Goal: Task Accomplishment & Management: Manage account settings

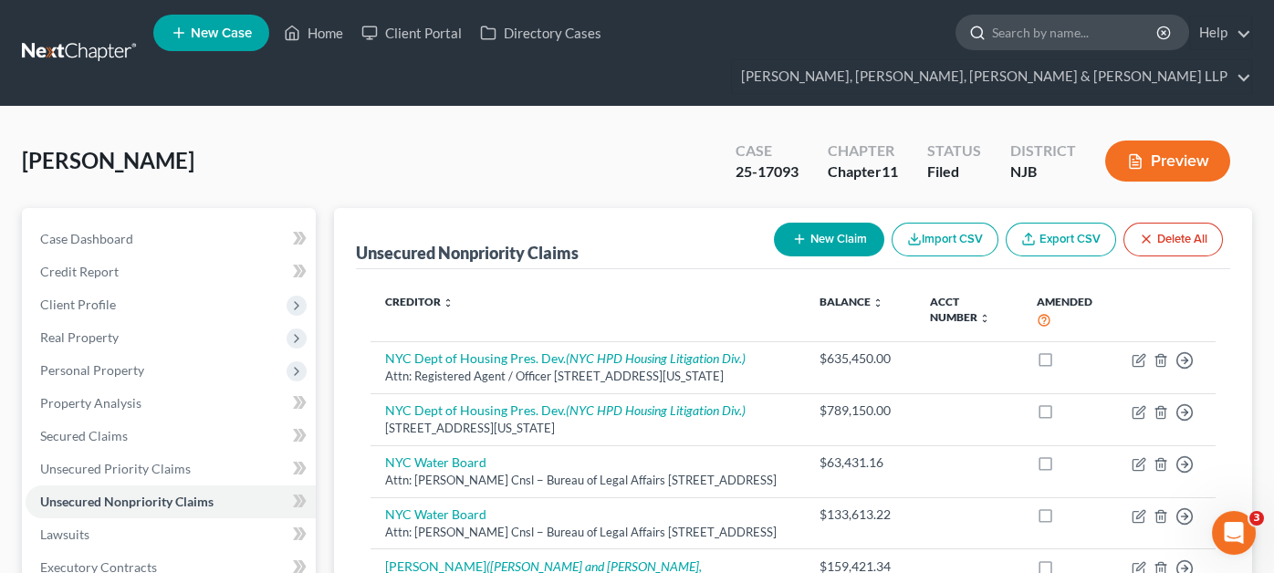
click at [992, 40] on input "search" at bounding box center [1075, 33] width 167 height 34
click at [969, 41] on icon at bounding box center [977, 33] width 16 height 16
click at [992, 40] on input "search" at bounding box center [1075, 33] width 167 height 34
type input "yara"
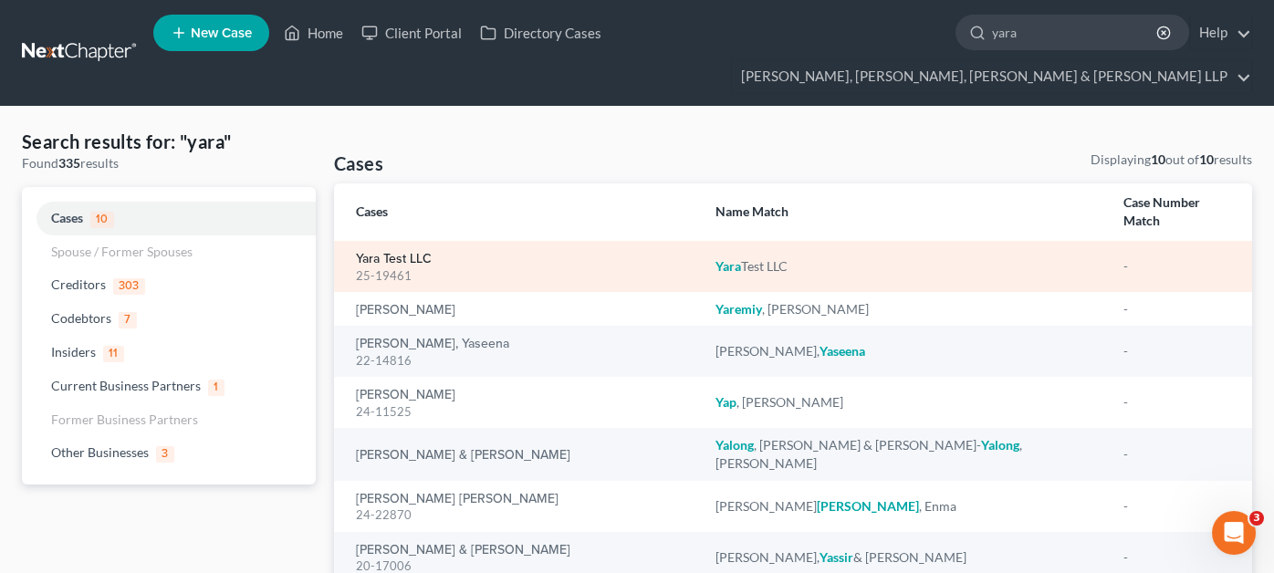
click at [414, 253] on link "Yara Test LLC" at bounding box center [394, 259] width 76 height 13
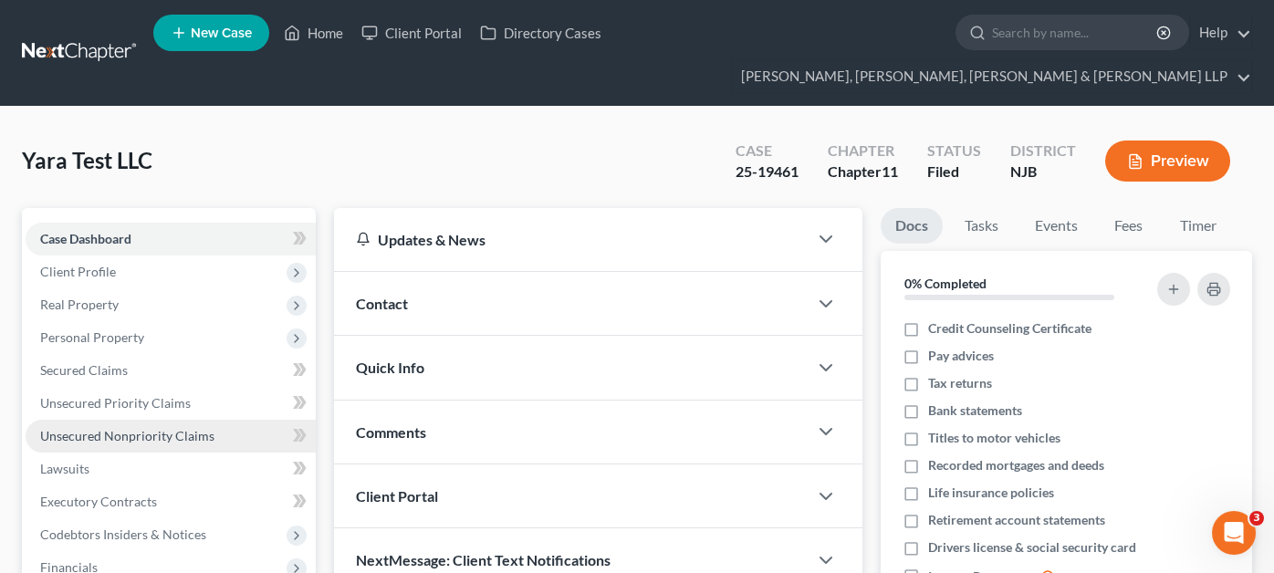
click at [141, 420] on link "Unsecured Nonpriority Claims" at bounding box center [171, 436] width 290 height 33
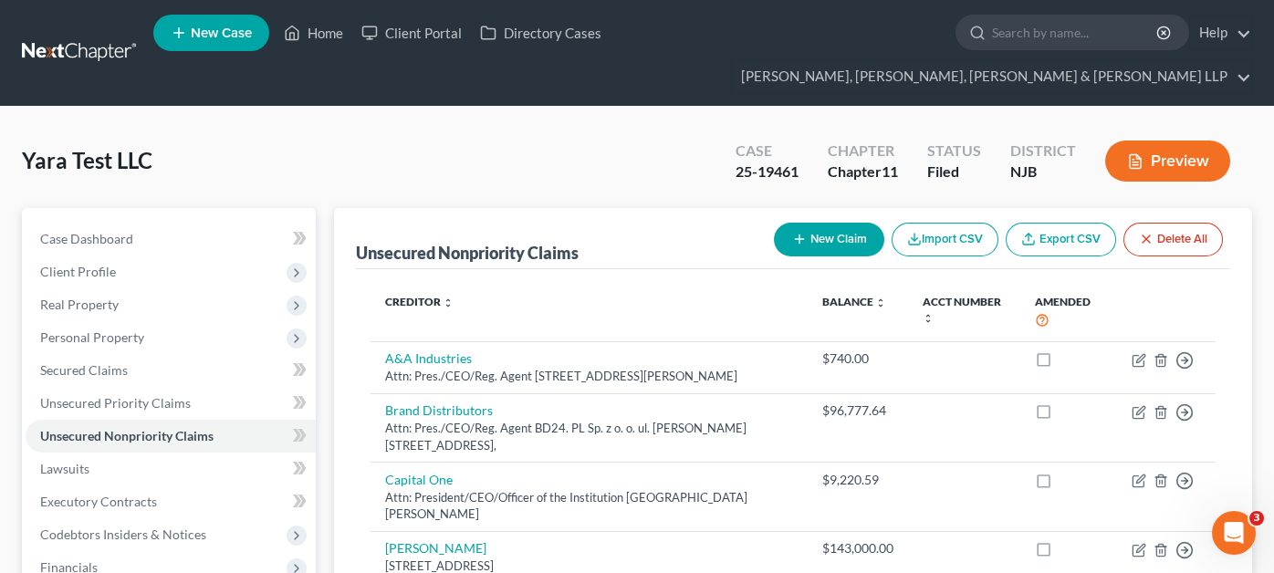
scroll to position [620, 0]
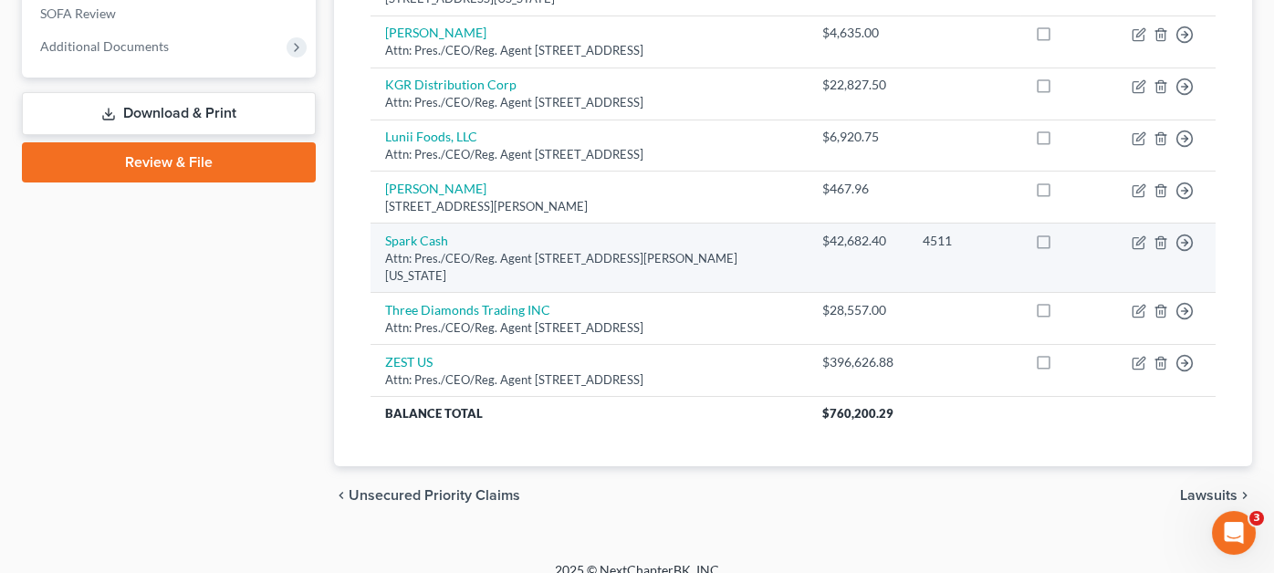
click at [427, 229] on td "Spark Cash Attn: Pres./CEO/Reg. Agent 165 Mercer St, New York, NY 10012" at bounding box center [589, 258] width 437 height 69
click at [430, 233] on link "Spark Cash" at bounding box center [416, 241] width 63 height 16
select select "35"
select select "2"
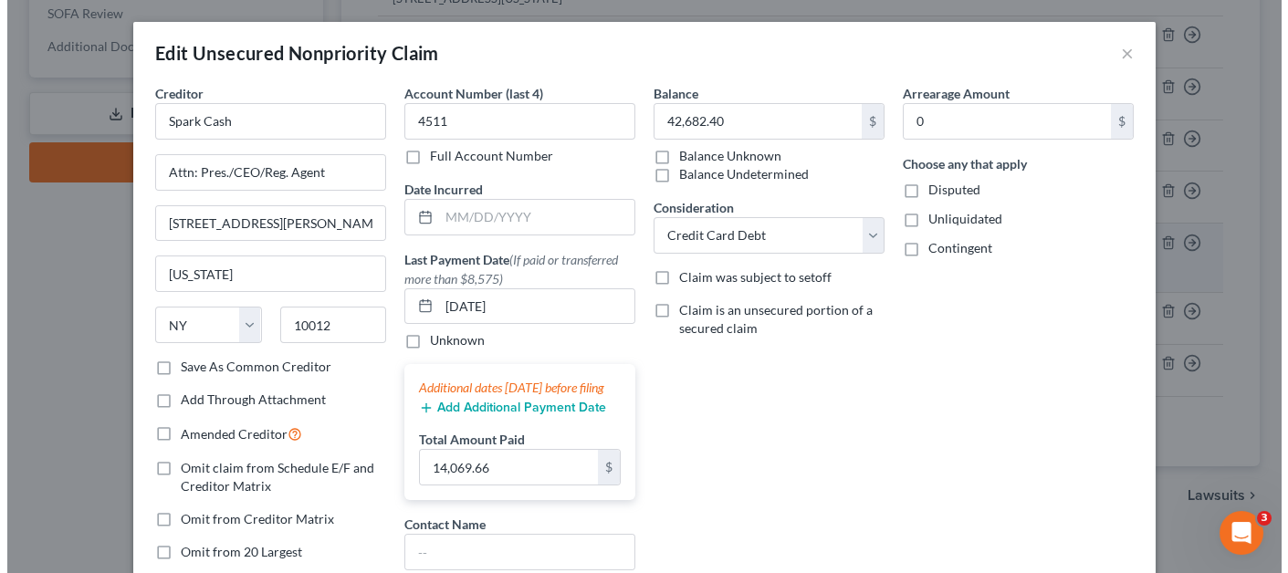
scroll to position [602, 0]
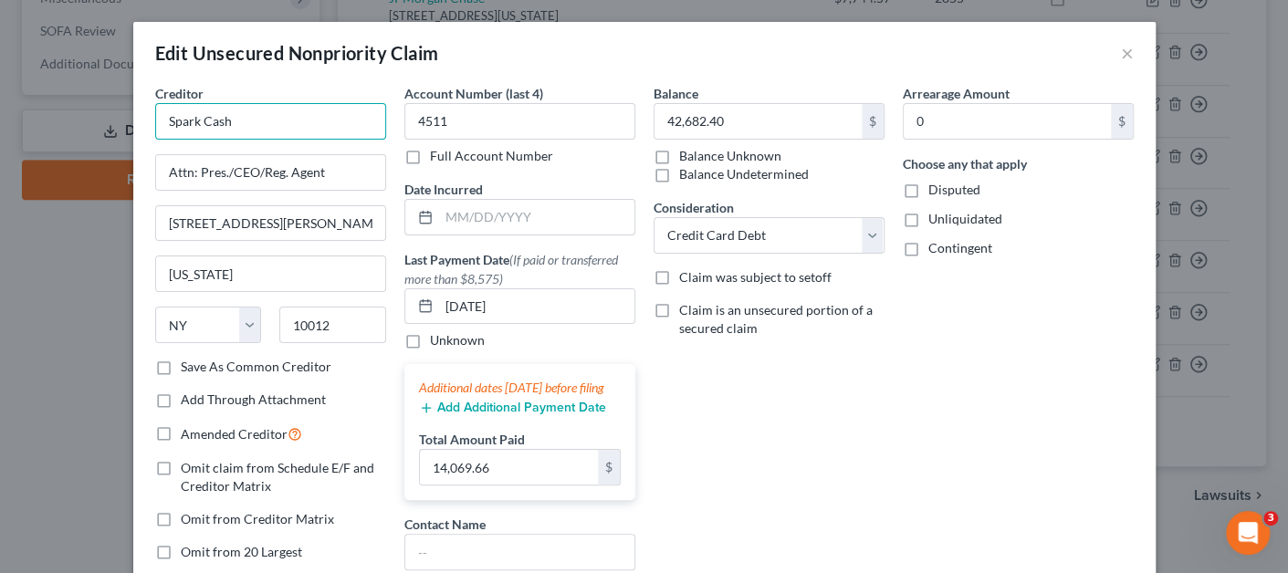
drag, startPoint x: 298, startPoint y: 132, endPoint x: 57, endPoint y: 109, distance: 243.0
click at [57, 109] on div "Edit Unsecured Nonpriority Claim × Creditor * Spark Cash Attn: Pres./CEO/Reg. A…" at bounding box center [644, 286] width 1288 height 573
paste input "1680 Capital One Drive, Tysons, VA 22102"
click at [344, 125] on input "1680 Capital One Drive, Tysons, VA 22102" at bounding box center [270, 121] width 231 height 37
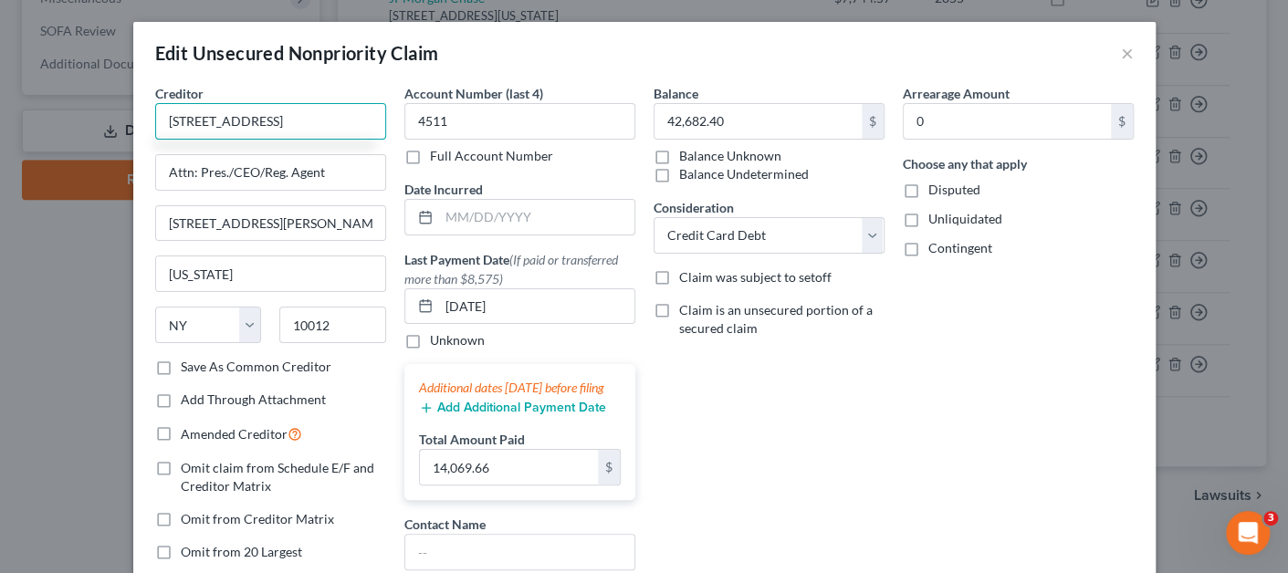
click at [344, 125] on input "1680 Capital One Drive, Tysons, VA 22102" at bounding box center [270, 121] width 231 height 37
type input "1680 Capital One Drive, Tysons, VA 22102"
click at [312, 312] on input "10012" at bounding box center [332, 325] width 107 height 37
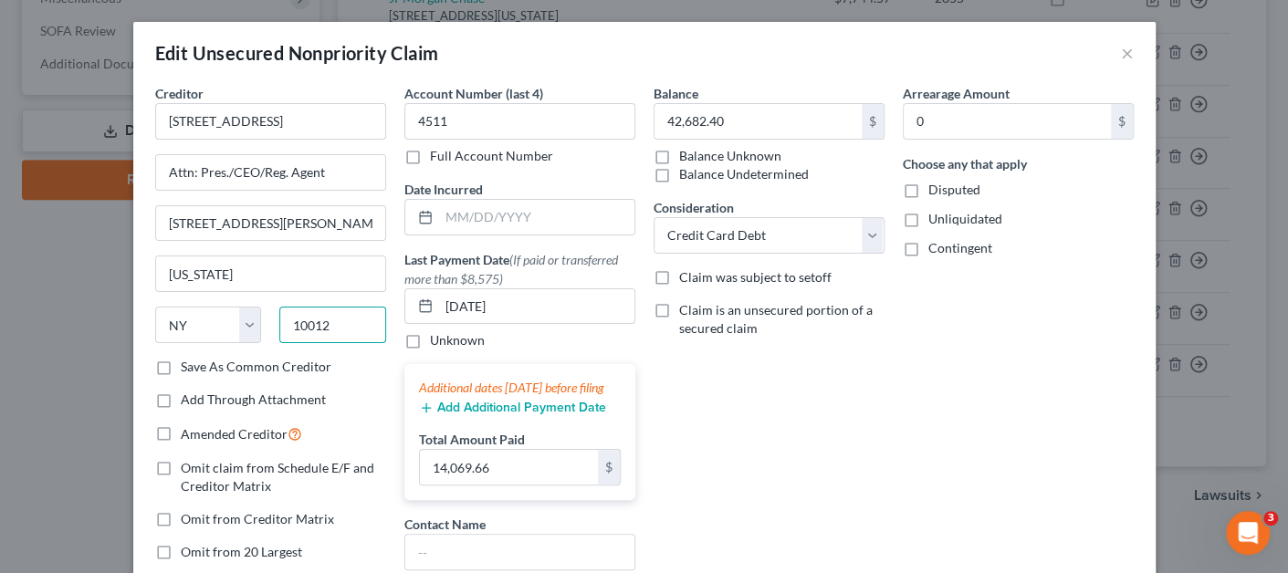
paste input "2210"
type input "22102"
type input "McLean"
select select "48"
click at [319, 126] on input "1680 Capital One Drive, Tysons, VA 22102" at bounding box center [270, 121] width 231 height 37
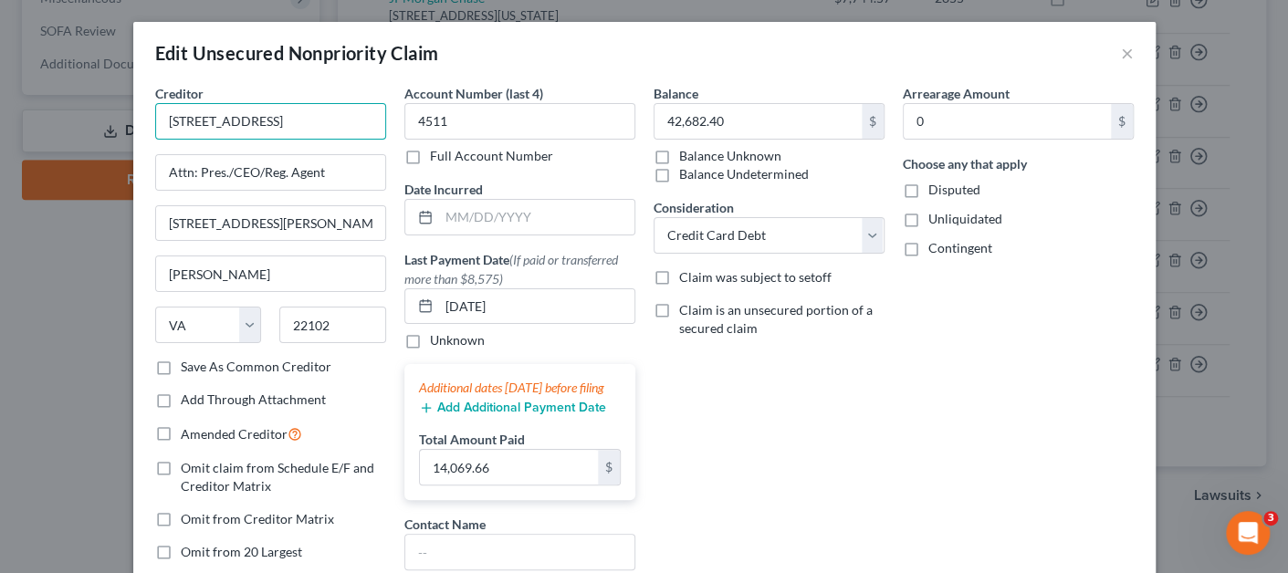
scroll to position [0, 32]
drag, startPoint x: 297, startPoint y: 121, endPoint x: 370, endPoint y: 123, distance: 73.0
click at [370, 123] on input "1680 Capital One Drive, Tysons, VA 22102" at bounding box center [270, 121] width 231 height 37
type input "1680 Capital One Drive"
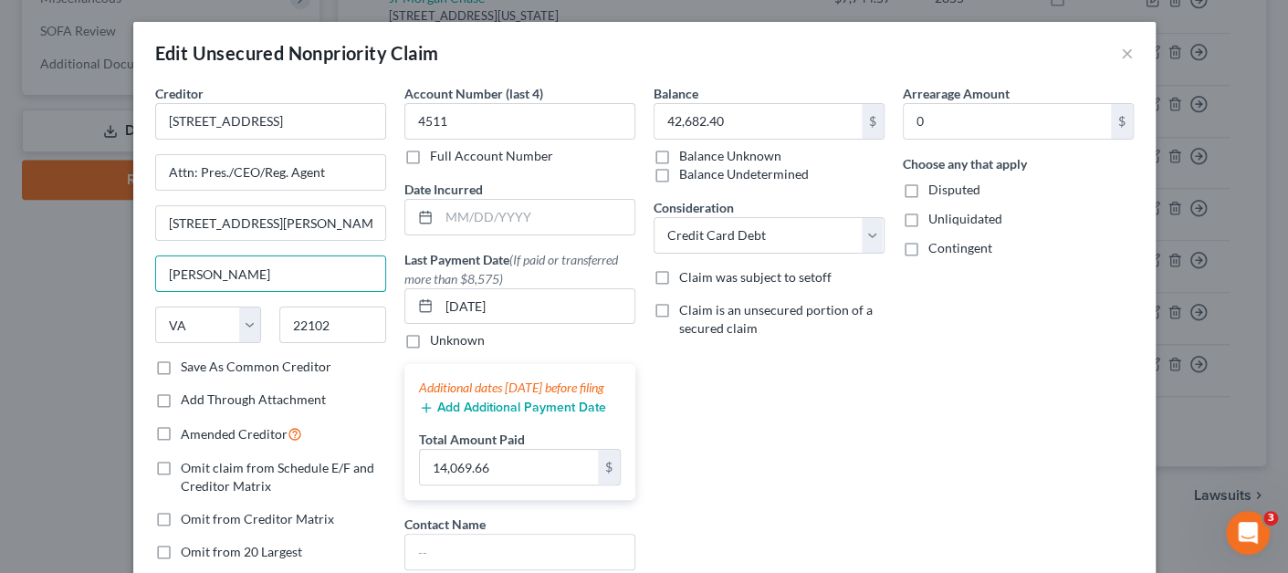
drag, startPoint x: 272, startPoint y: 272, endPoint x: 57, endPoint y: 253, distance: 215.3
click at [57, 253] on div "Edit Unsecured Nonpriority Claim × Creditor * 1680 Capital One Drive Attn: Pres…" at bounding box center [644, 286] width 1288 height 573
type input "Tysons"
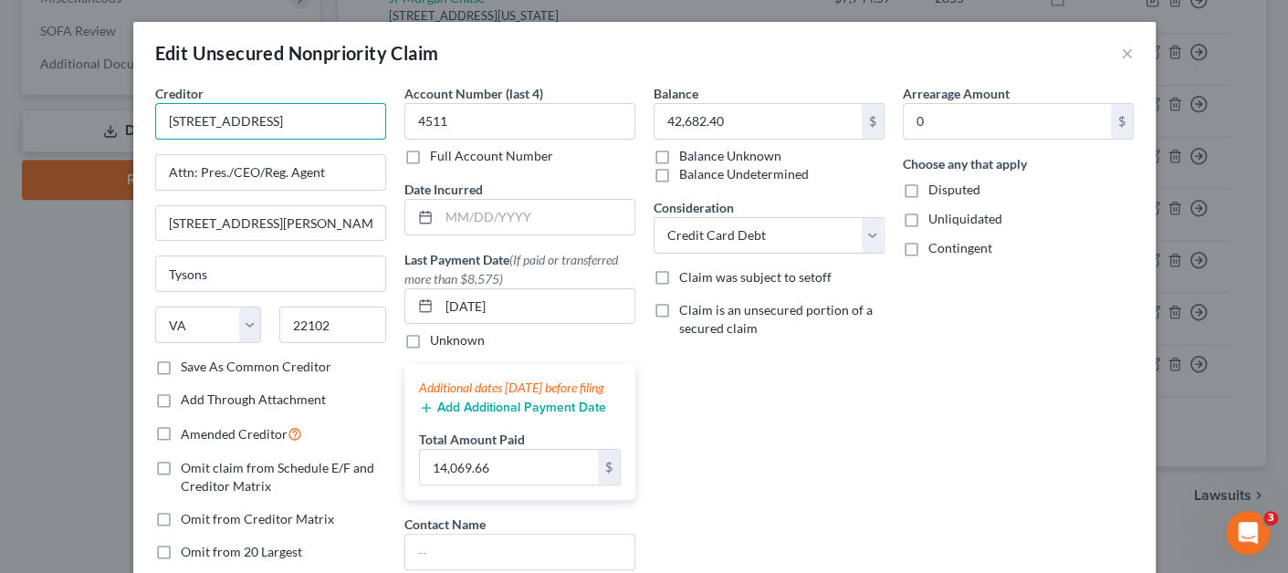
drag, startPoint x: 322, startPoint y: 124, endPoint x: 66, endPoint y: 116, distance: 256.6
click at [66, 116] on div "Edit Unsecured Nonpriority Claim × Creditor * 1680 Capital One Drive Attn: Pres…" at bounding box center [644, 286] width 1288 height 573
drag, startPoint x: 252, startPoint y: 228, endPoint x: 120, endPoint y: 213, distance: 133.2
click at [120, 213] on div "Edit Unsecured Nonpriority Claim × Creditor * 1680 Capital One Drive Attn: Pres…" at bounding box center [644, 286] width 1288 height 573
paste input "80 Capital One Drive"
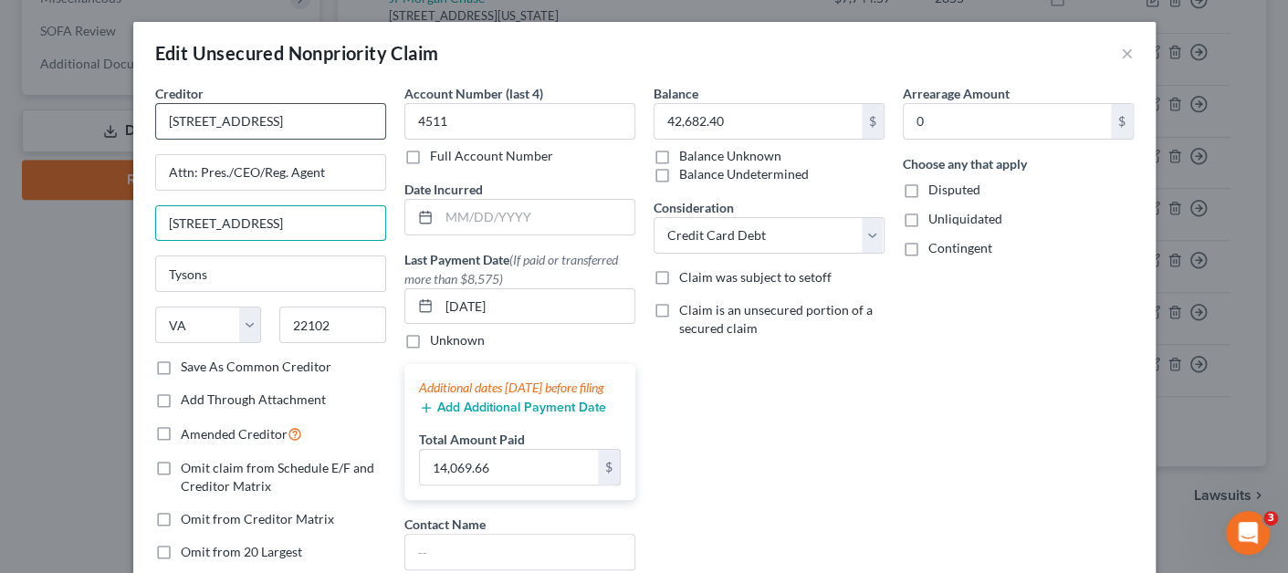
type input "1680 Capital One Drive"
drag, startPoint x: 315, startPoint y: 120, endPoint x: 66, endPoint y: 114, distance: 249.2
click at [66, 114] on div "Edit Unsecured Nonpriority Claim × Creditor * 1680 Capital One Drive Attn: Pres…" at bounding box center [644, 286] width 1288 height 573
type input "Capital One"
click at [747, 462] on div "Balance 42,682.40 $ Balance Unknown Balance Undetermined 42,682.40 $ Balance Un…" at bounding box center [768, 404] width 249 height 641
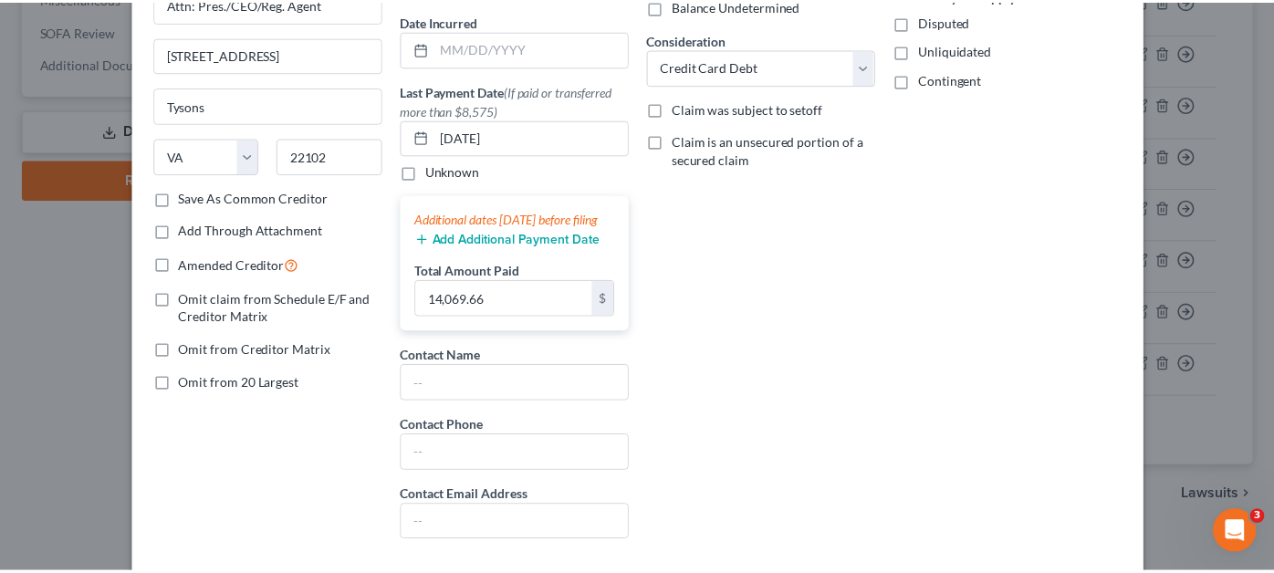
scroll to position [274, 0]
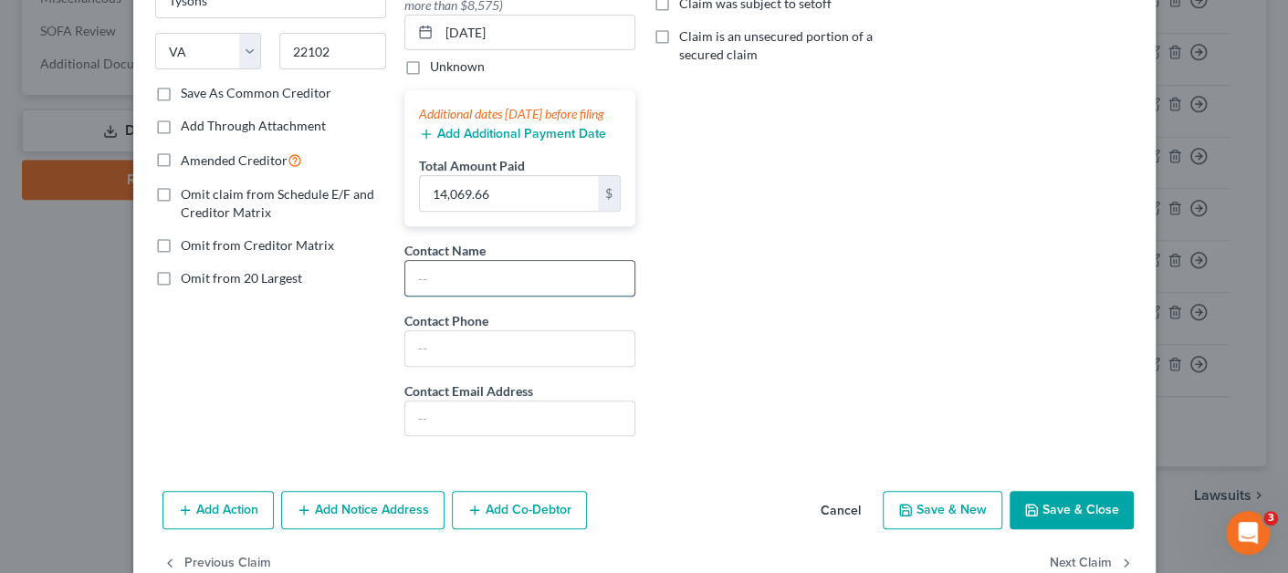
click at [571, 296] on input "text" at bounding box center [519, 278] width 229 height 35
type input "Spark Cash"
click at [1050, 515] on button "Save & Close" at bounding box center [1071, 510] width 124 height 38
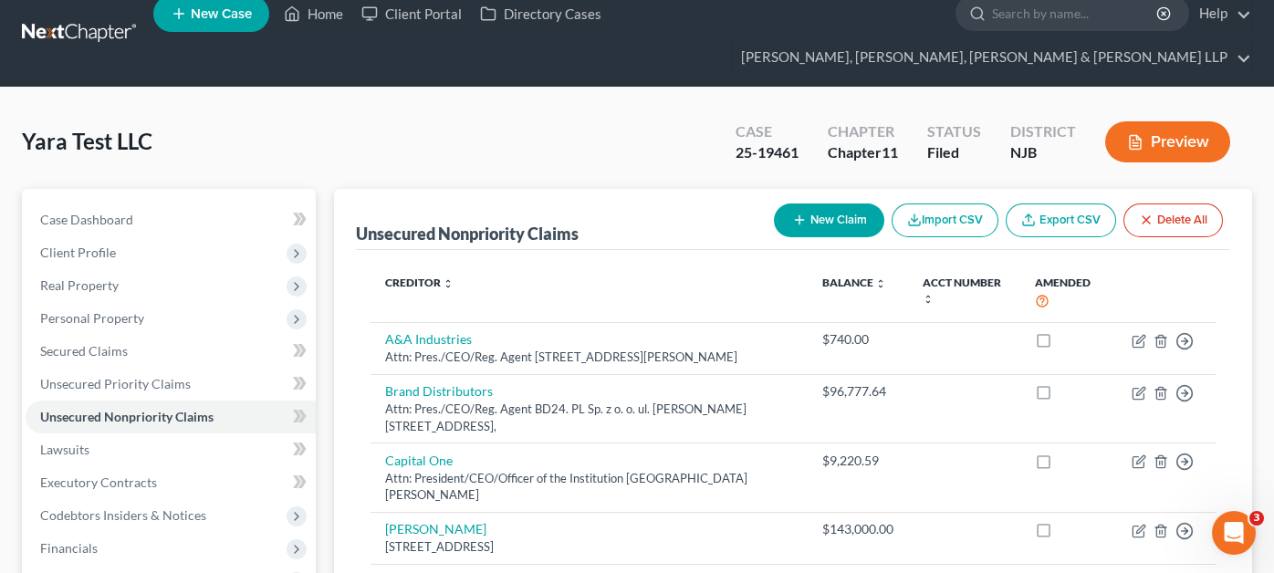
scroll to position [0, 0]
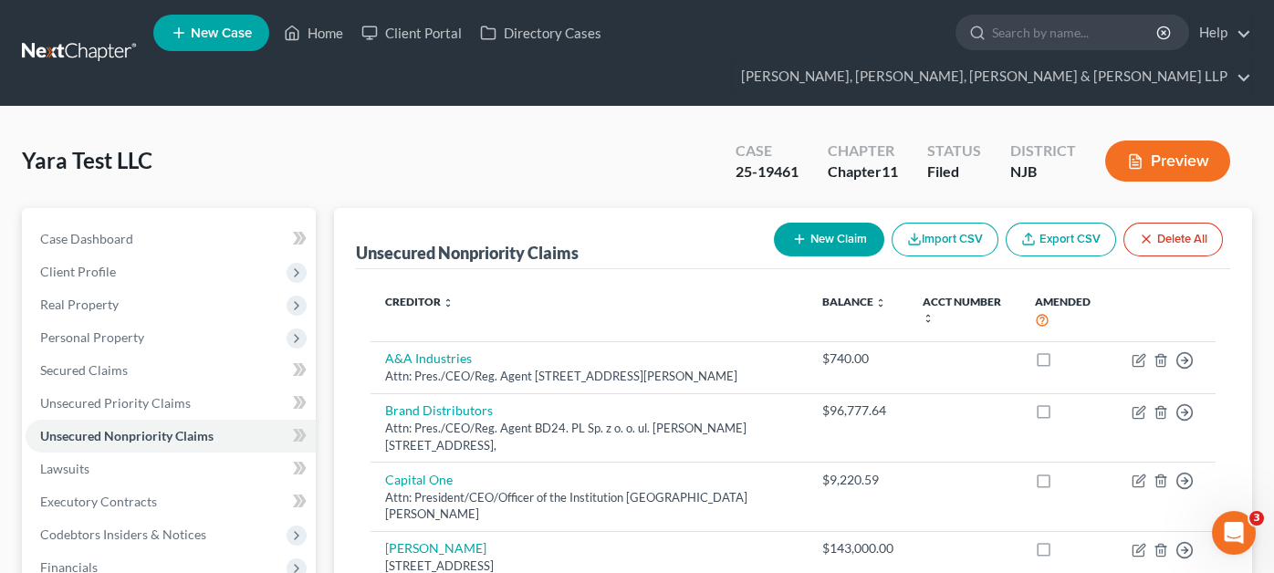
click at [440, 154] on div "Yara Test LLC Upgraded Case 25-19461 Chapter Chapter 11 Status [GEOGRAPHIC_DATA…" at bounding box center [637, 168] width 1230 height 79
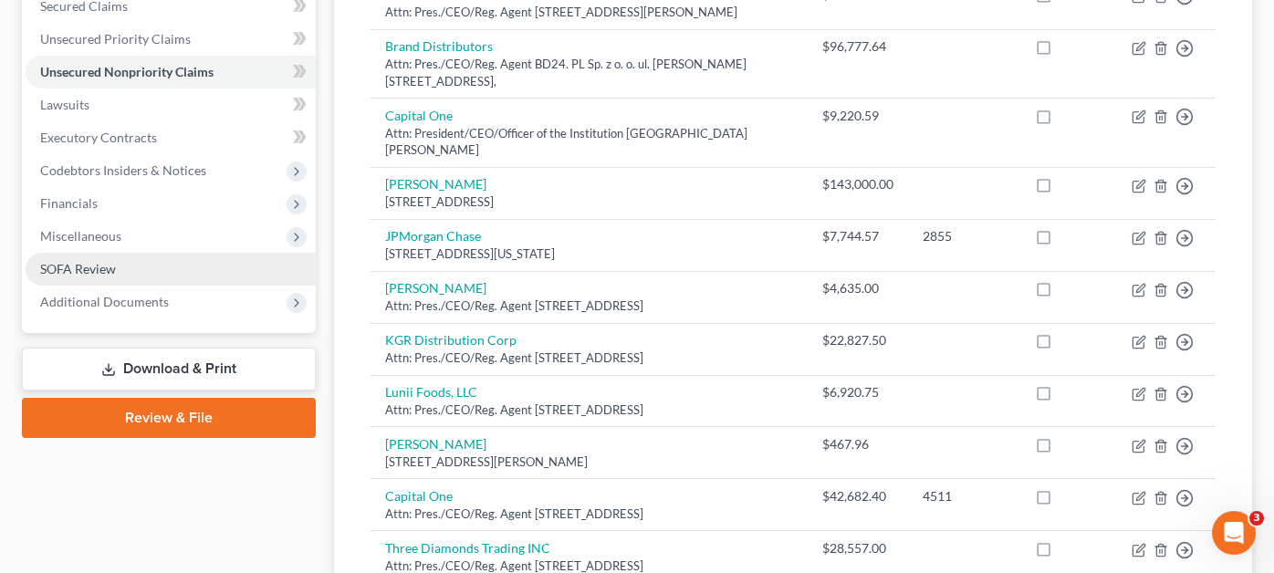
click at [125, 253] on link "SOFA Review" at bounding box center [171, 269] width 290 height 33
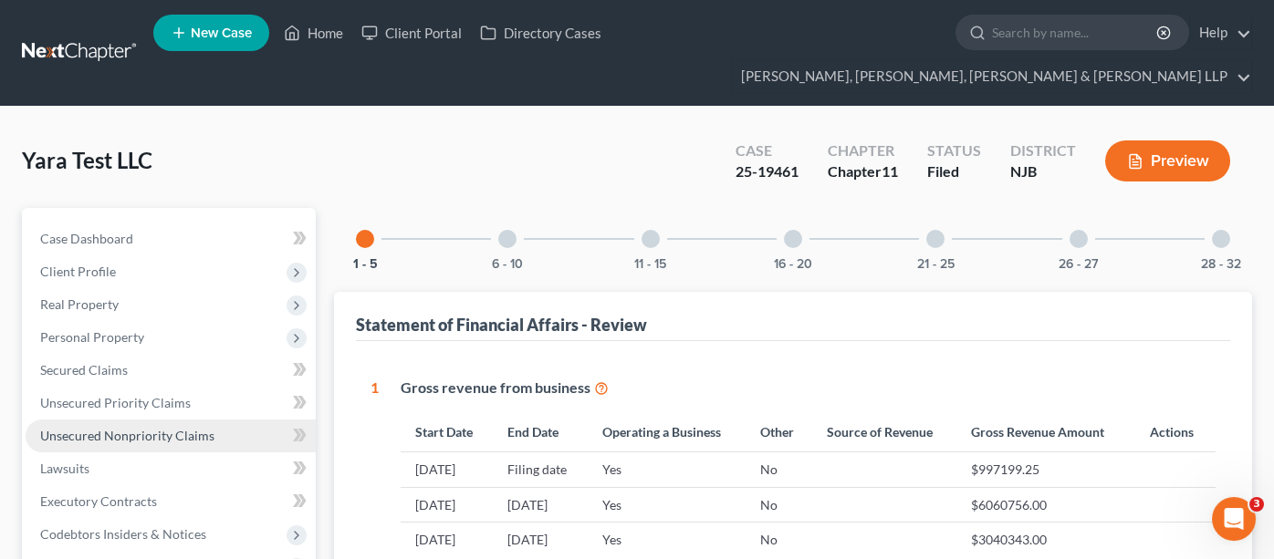
click at [152, 420] on link "Unsecured Nonpriority Claims" at bounding box center [171, 436] width 290 height 33
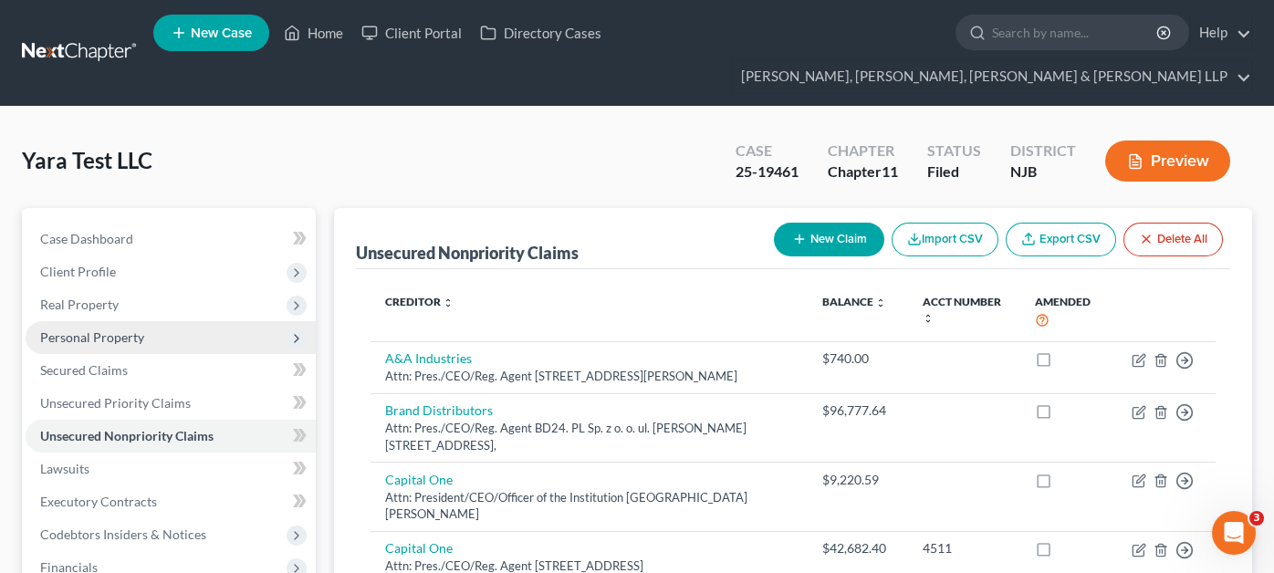
click at [131, 329] on span "Personal Property" at bounding box center [92, 337] width 104 height 16
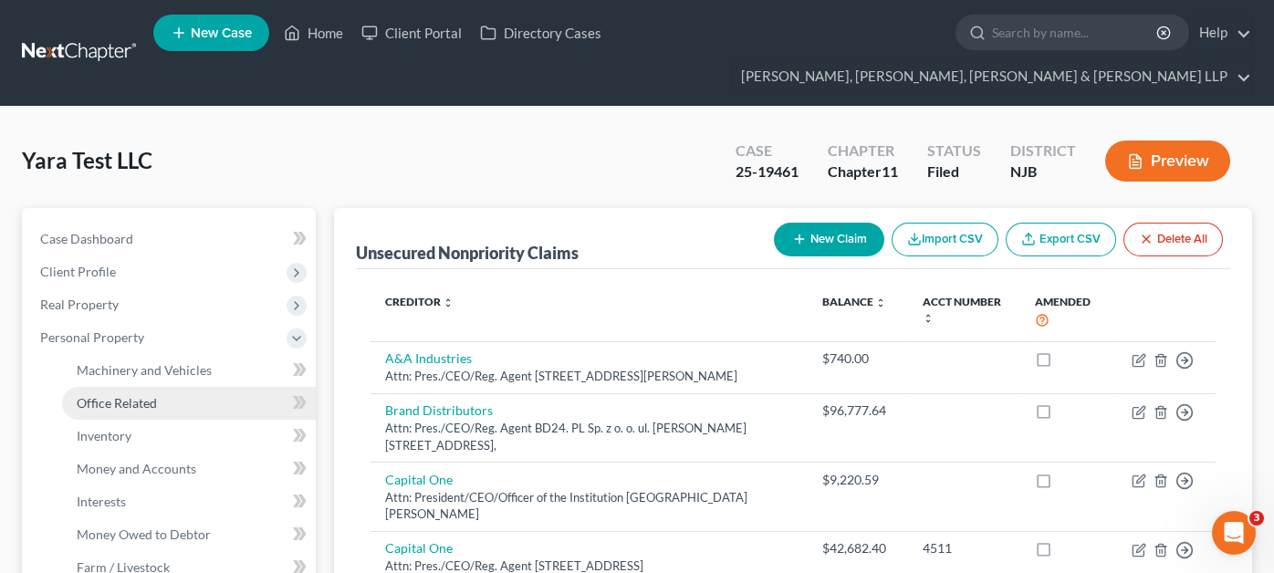
scroll to position [90, 0]
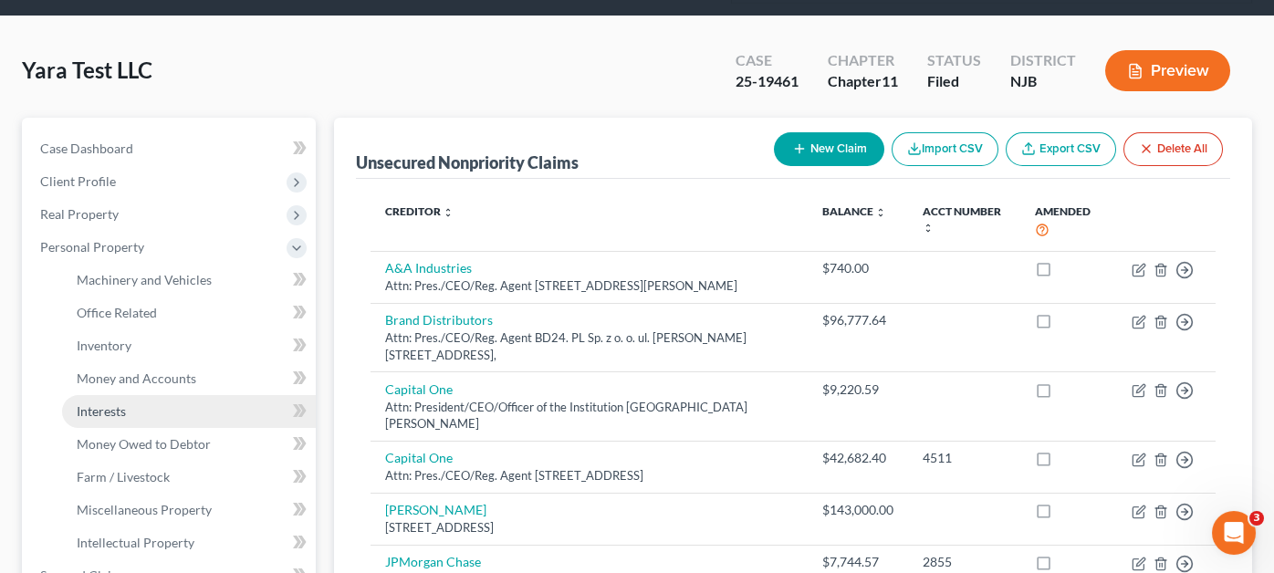
click at [153, 395] on link "Interests" at bounding box center [189, 411] width 254 height 33
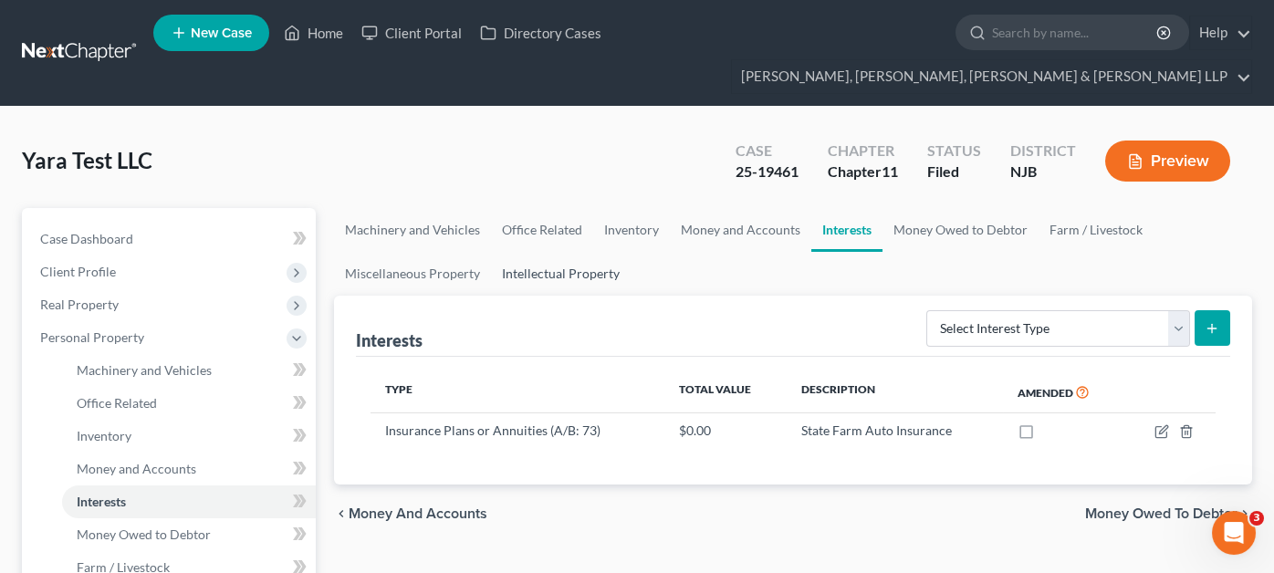
click at [555, 252] on link "Intellectual Property" at bounding box center [561, 274] width 140 height 44
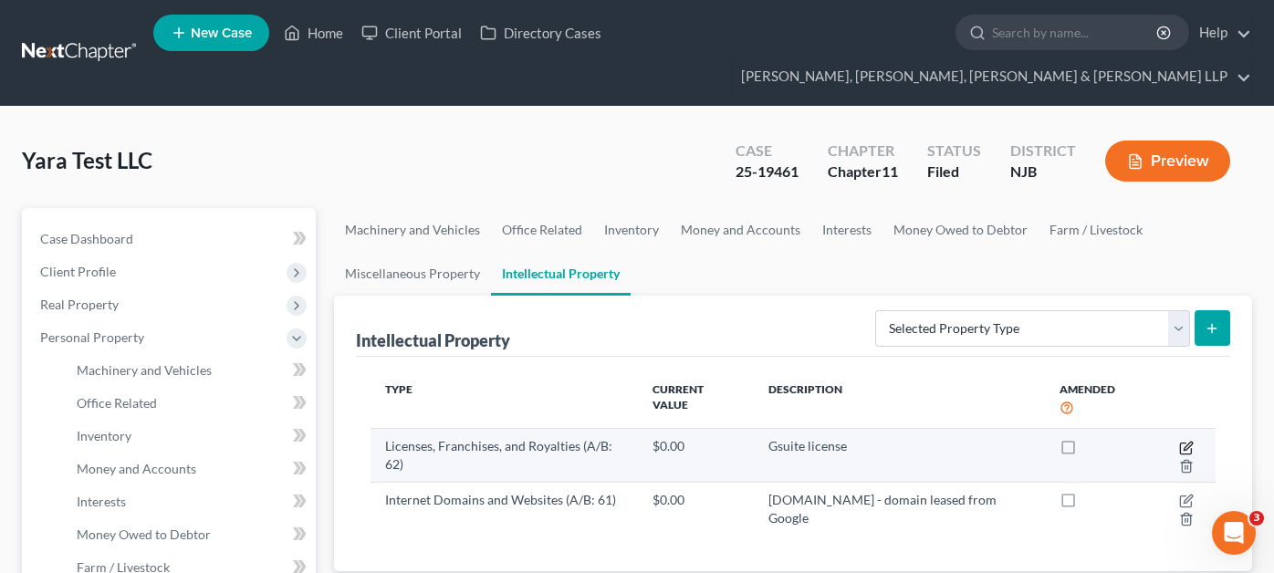
click at [1179, 441] on icon "button" at bounding box center [1186, 448] width 15 height 15
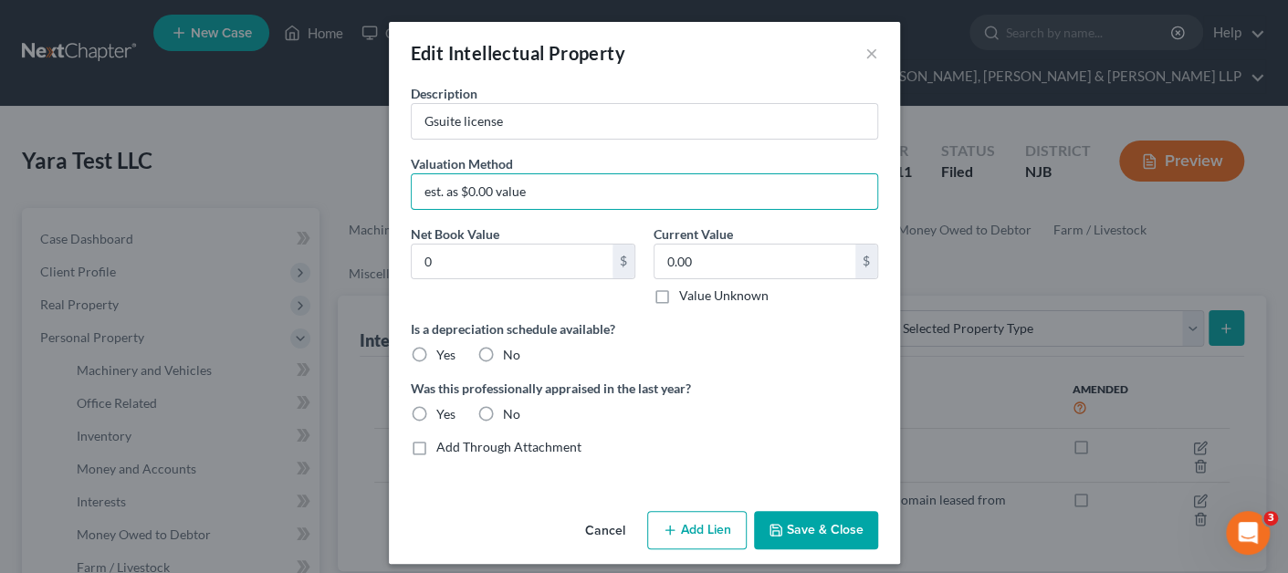
drag, startPoint x: 537, startPoint y: 188, endPoint x: 392, endPoint y: 188, distance: 144.2
click at [402, 188] on div "Valuation Method est. as $0.00 value" at bounding box center [645, 182] width 486 height 56
type input "[likely unassignable]"
click at [777, 523] on icon "button" at bounding box center [775, 530] width 15 height 15
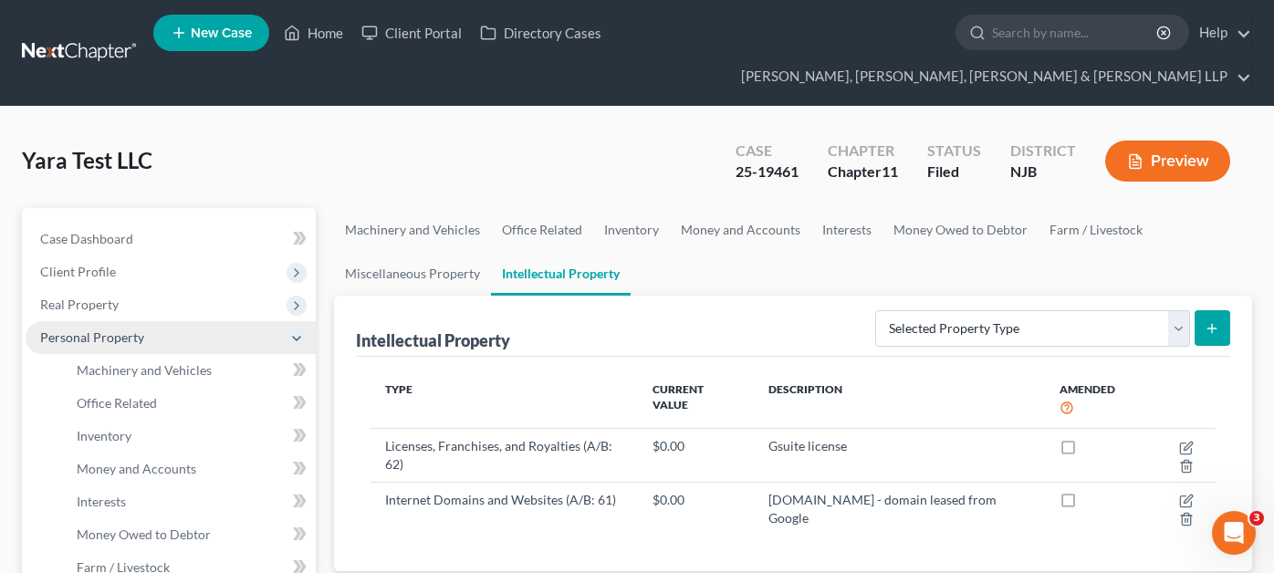
scroll to position [183, 0]
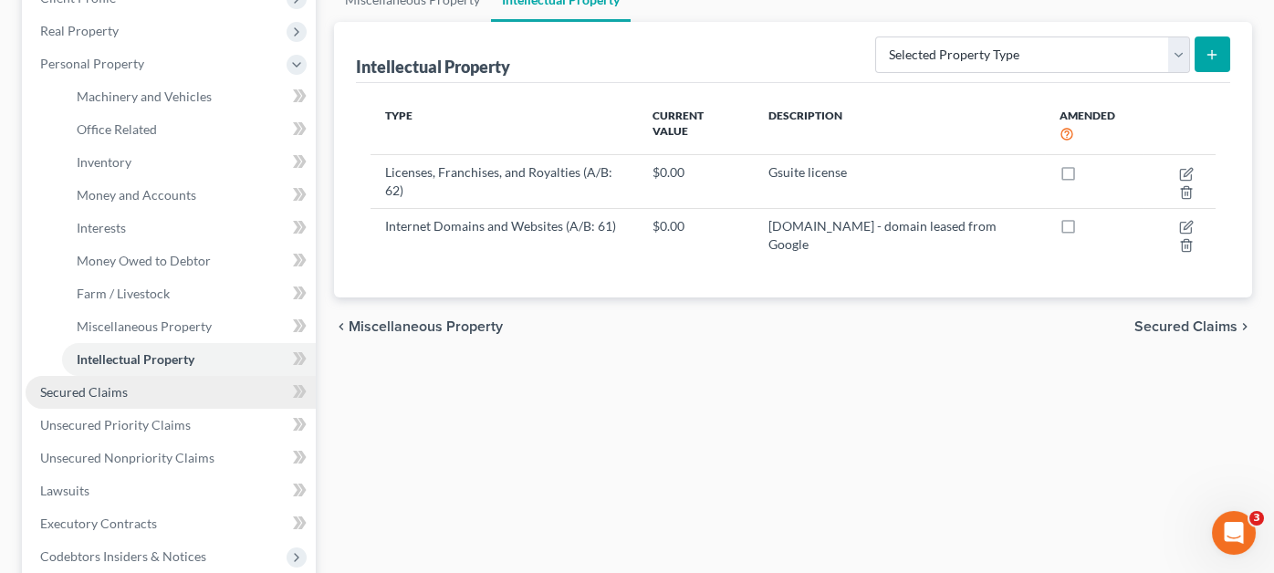
click at [158, 376] on link "Secured Claims" at bounding box center [171, 392] width 290 height 33
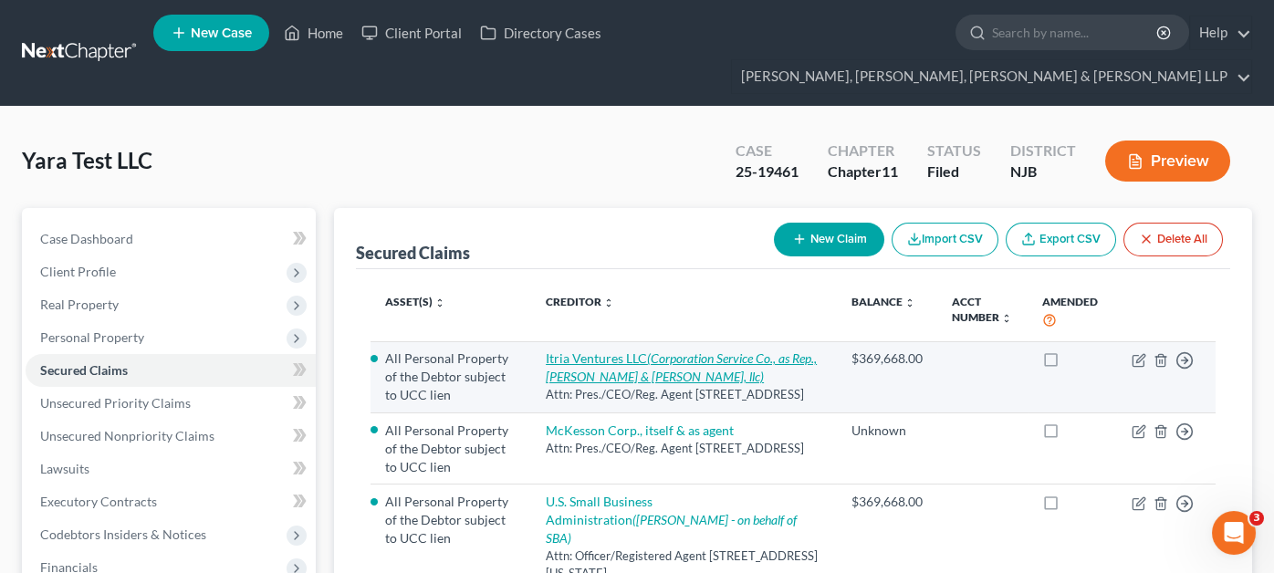
click at [659, 350] on link "Itria Ventures LLC (Corporation Service Co., as Rep., [PERSON_NAME] & [PERSON_N…" at bounding box center [681, 367] width 271 height 34
select select "7"
select select "33"
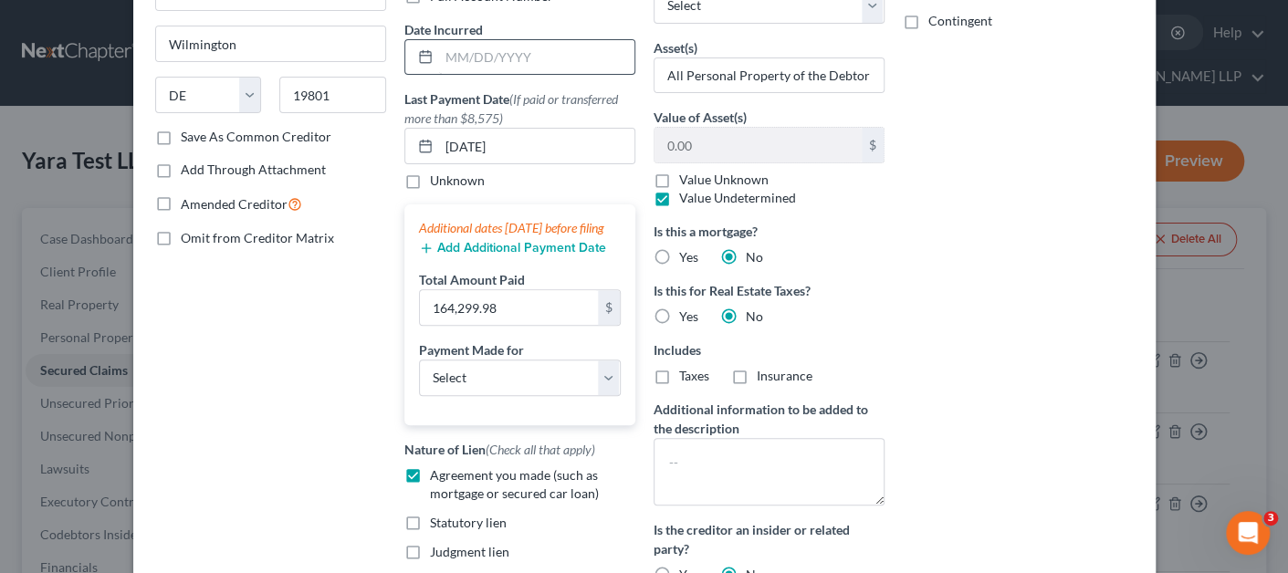
scroll to position [592, 0]
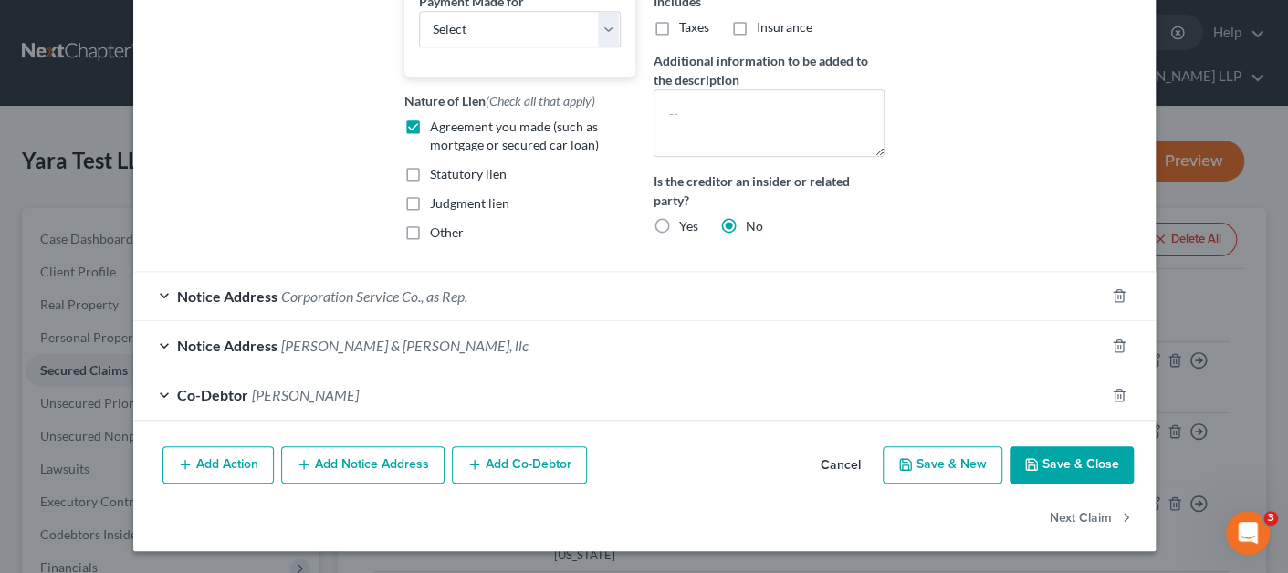
click at [385, 349] on span "[PERSON_NAME] & [PERSON_NAME], llc" at bounding box center [404, 345] width 247 height 17
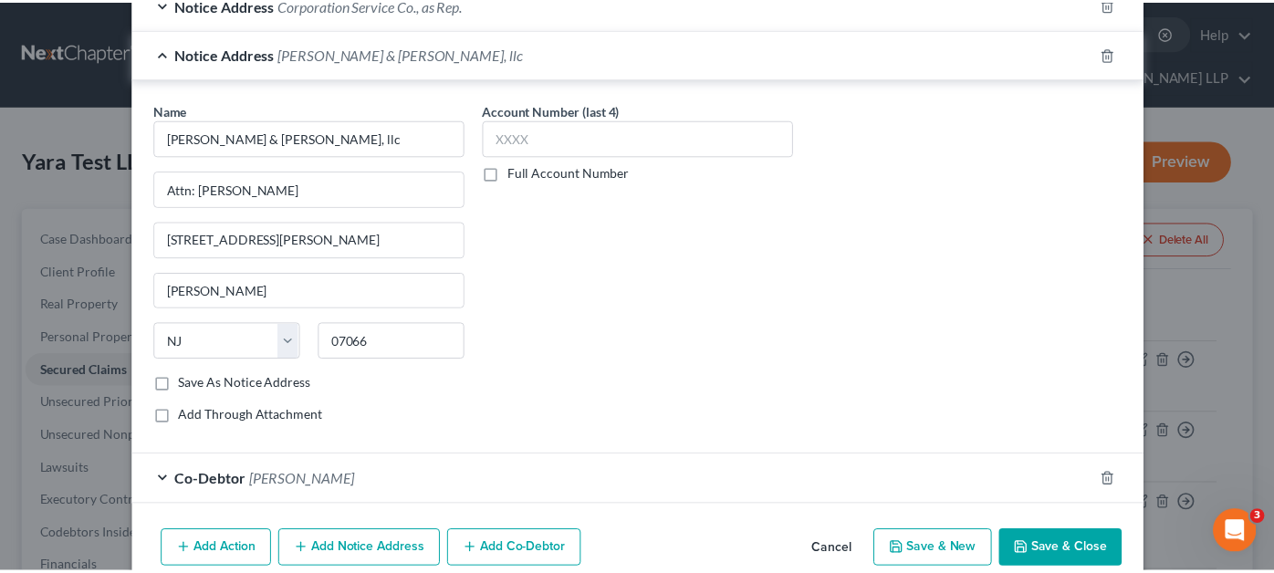
scroll to position [966, 0]
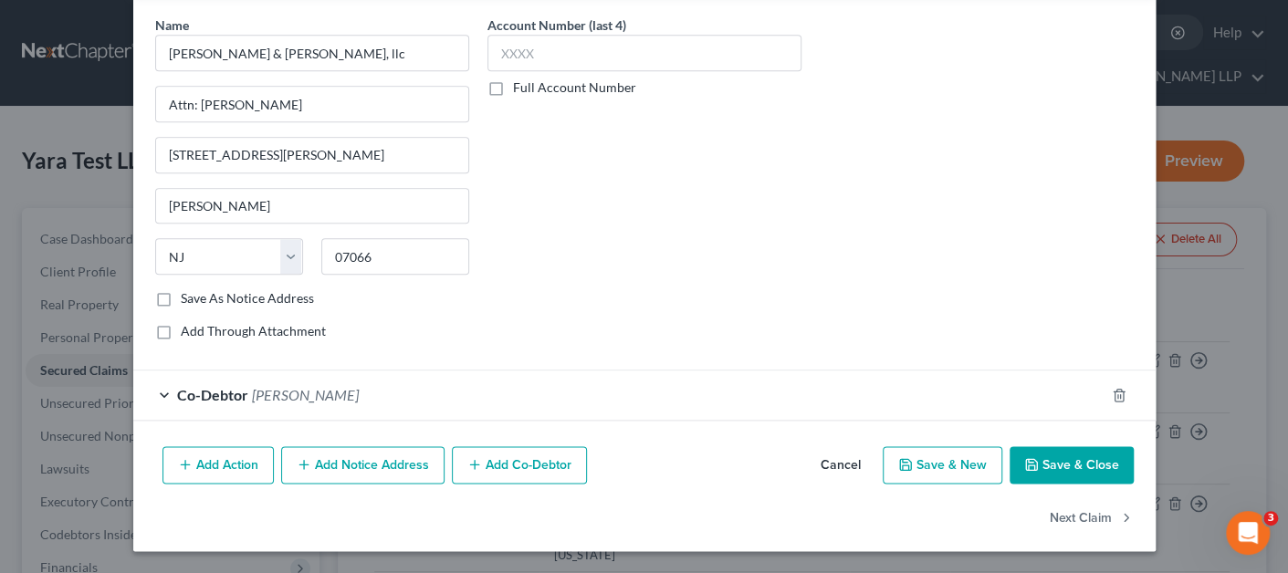
click at [825, 470] on button "Cancel" at bounding box center [840, 466] width 69 height 37
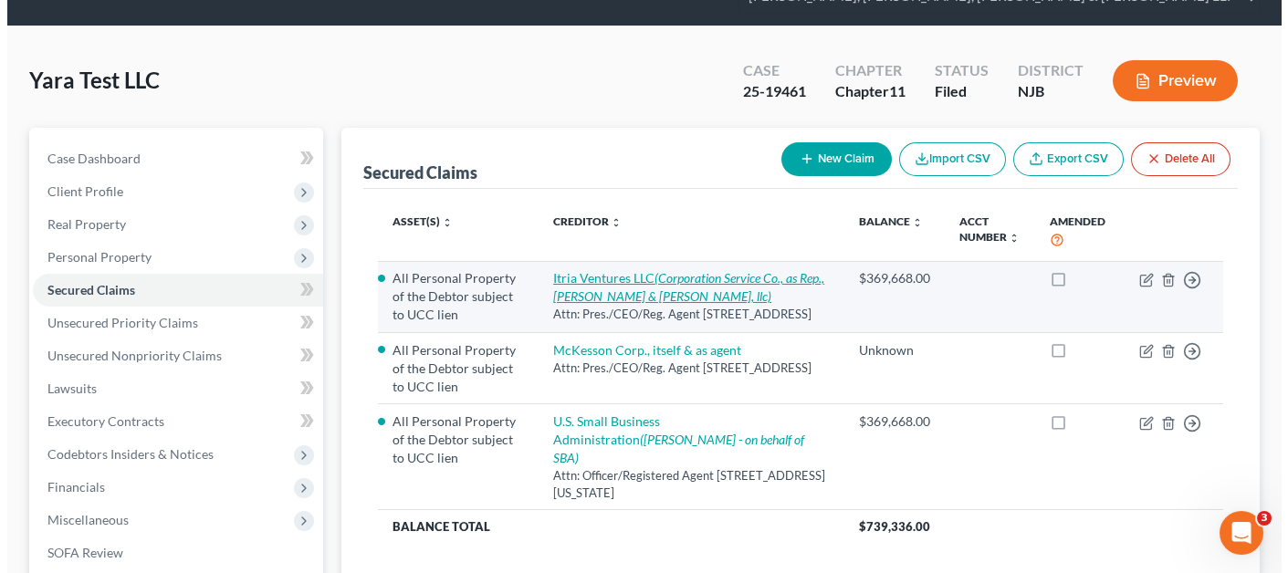
scroll to position [183, 0]
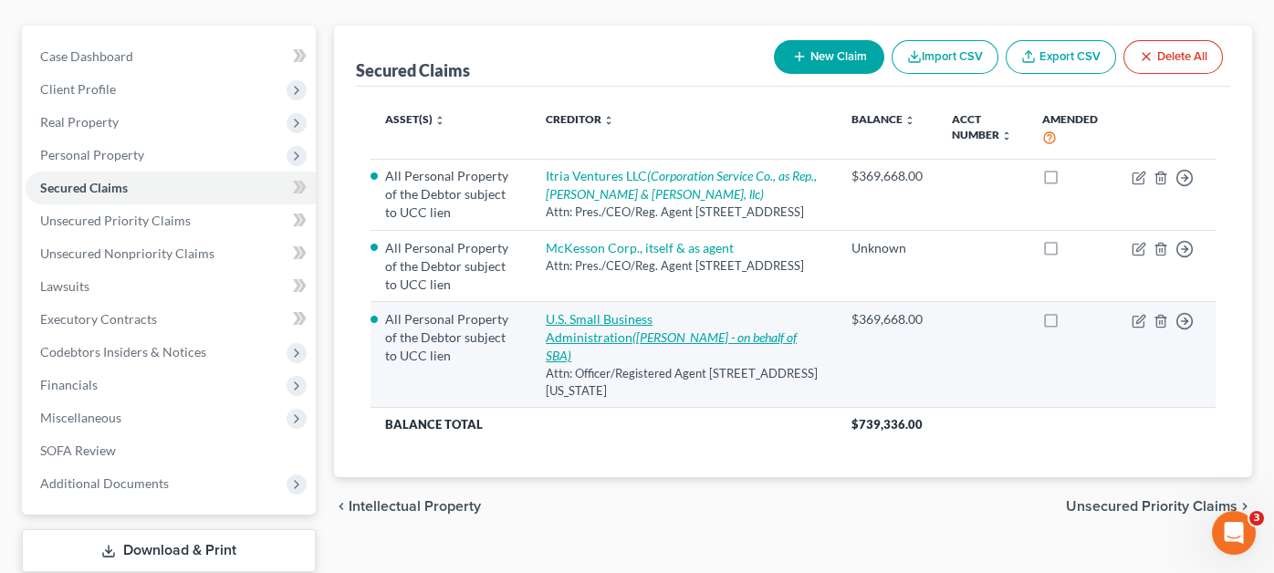
click at [643, 311] on link "U.S. Small Business Administration (Eamonn OHagan - on behalf of SBA)" at bounding box center [671, 337] width 251 height 52
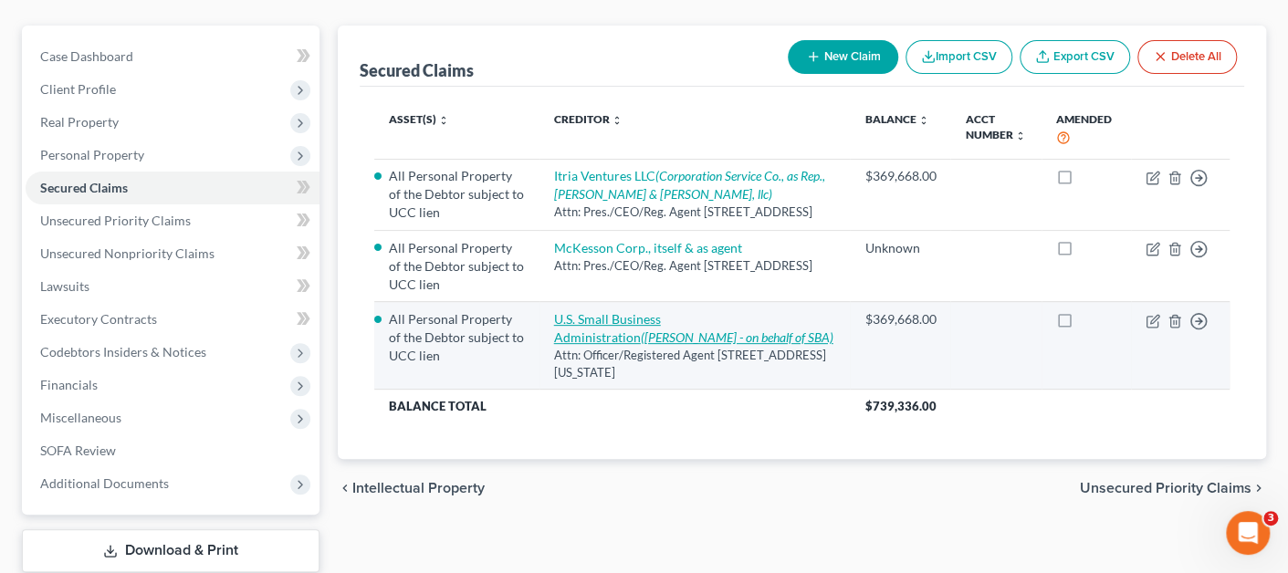
select select "8"
select select "0"
select select "33"
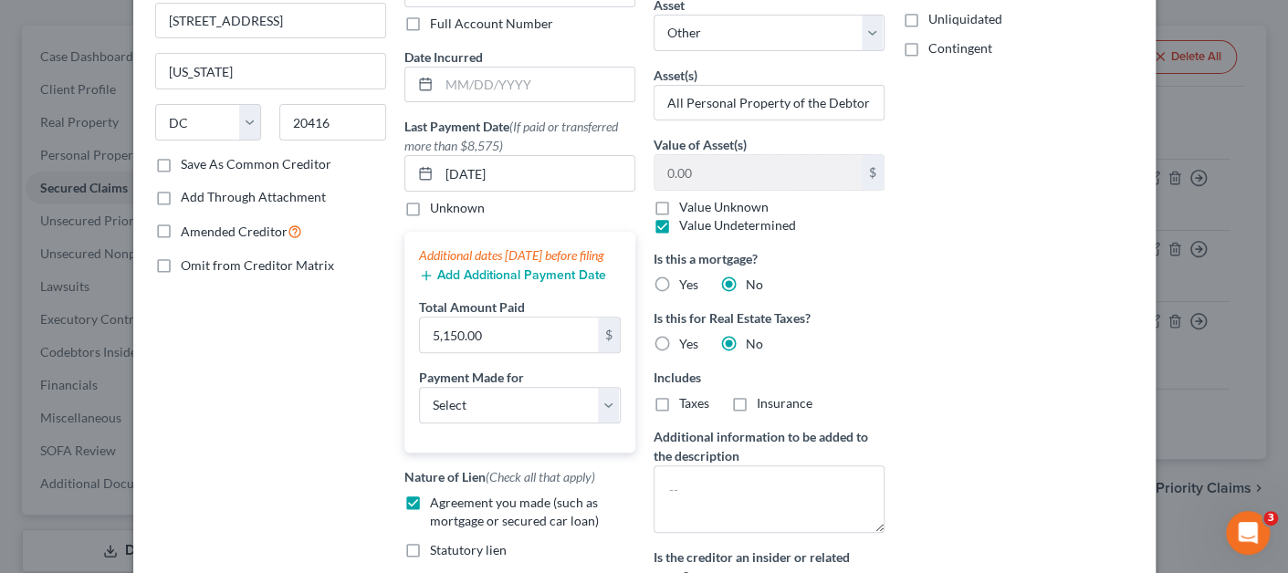
scroll to position [543, 0]
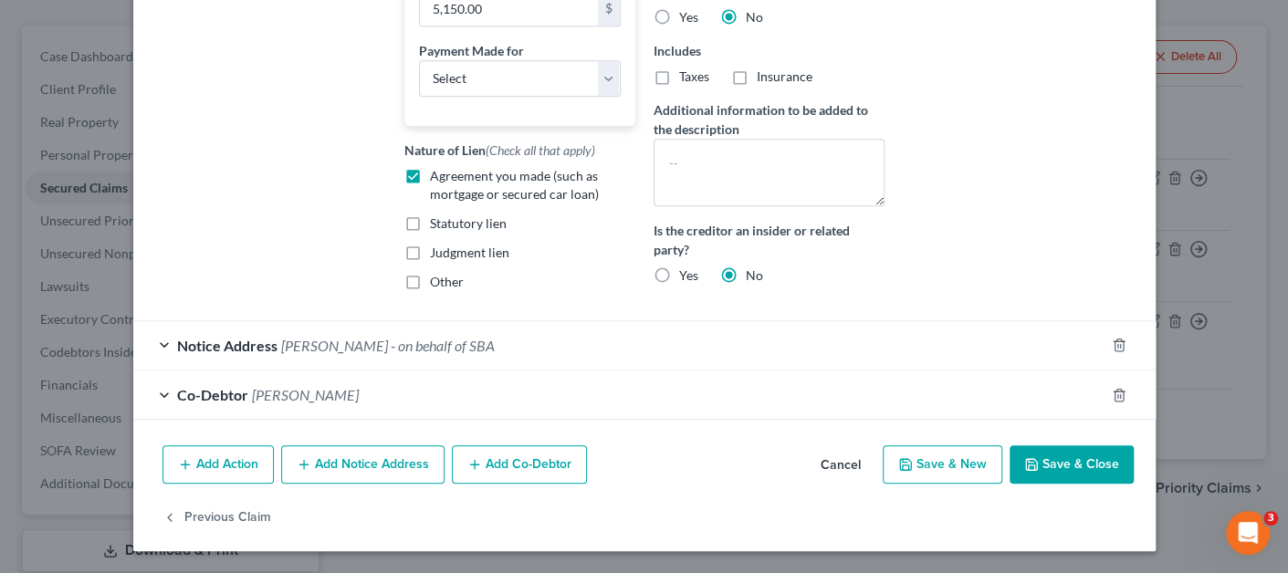
click at [401, 358] on div "Notice Address Eamonn OHagan - on behalf of SBA" at bounding box center [618, 345] width 971 height 48
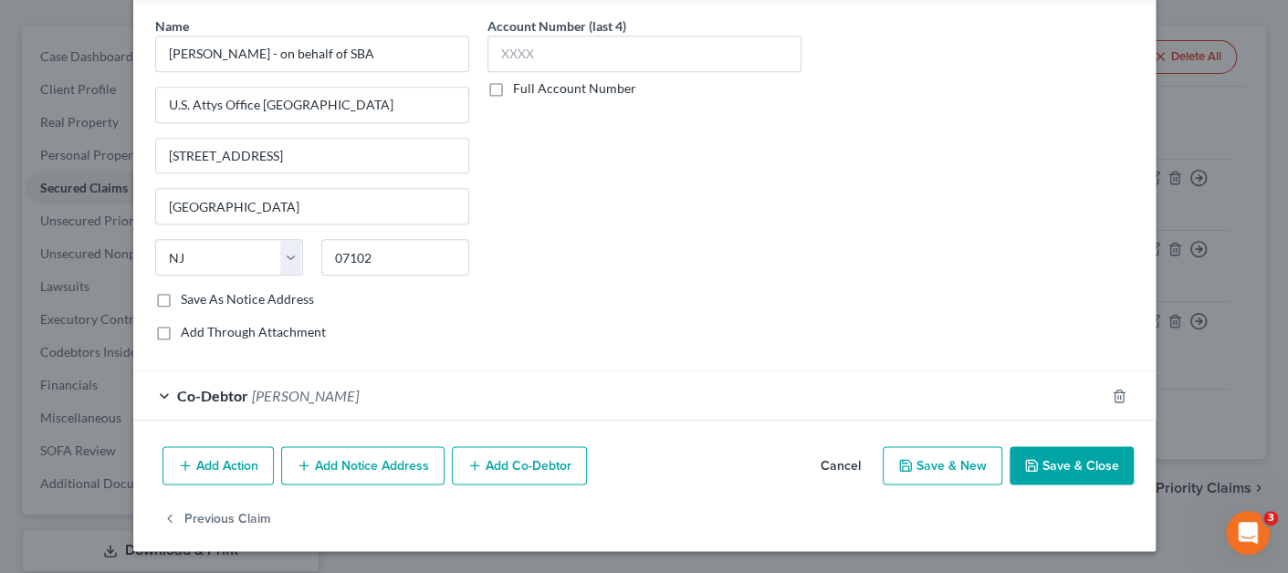
scroll to position [916, 0]
click at [385, 469] on button "Add Notice Address" at bounding box center [362, 465] width 163 height 38
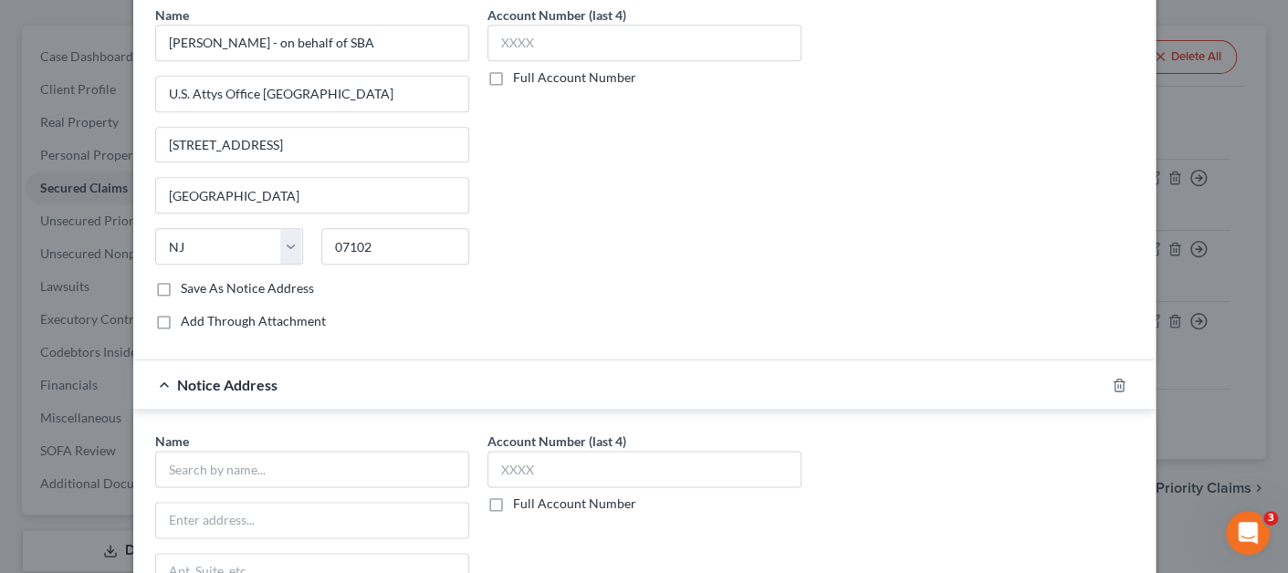
scroll to position [1190, 0]
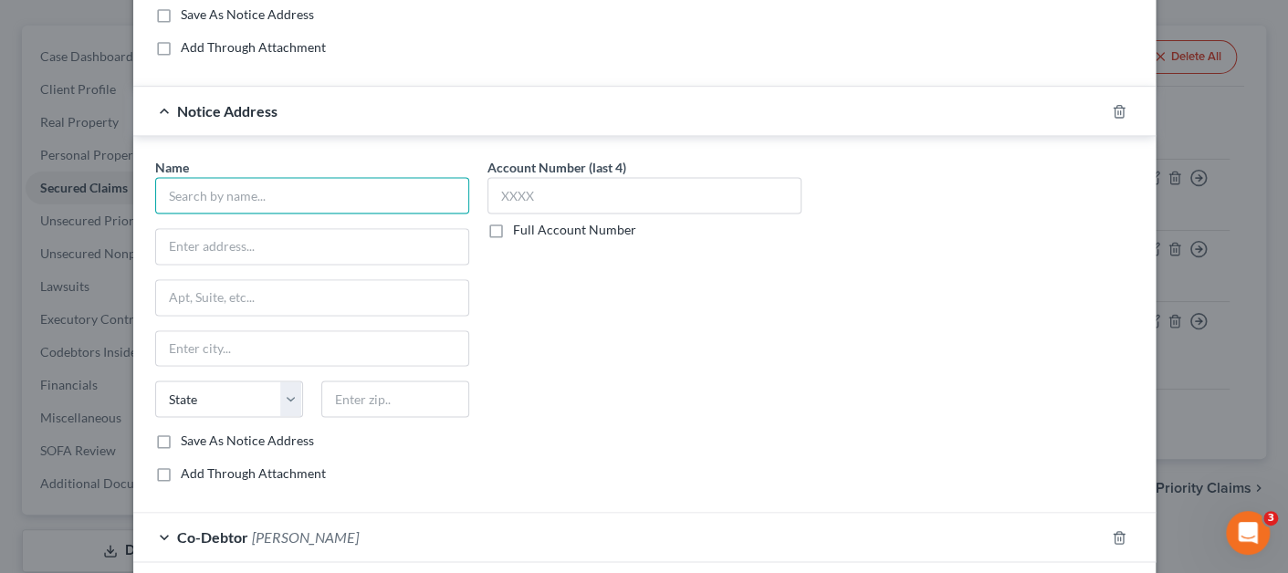
click at [332, 190] on input "text" at bounding box center [312, 195] width 314 height 37
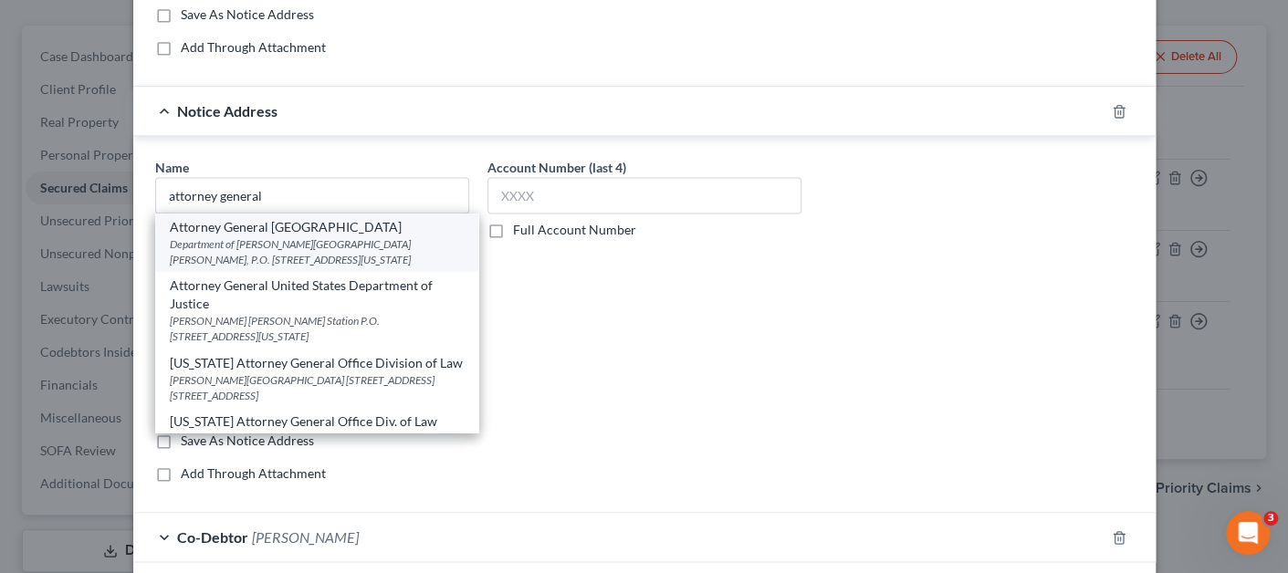
click at [322, 236] on div "Attorney General [GEOGRAPHIC_DATA]" at bounding box center [317, 227] width 294 height 18
type input "Attorney General [GEOGRAPHIC_DATA]"
type input "Department of Justice"
type input "[PERSON_NAME][GEOGRAPHIC_DATA][PERSON_NAME], P.O. Box 683"
type input "[US_STATE]"
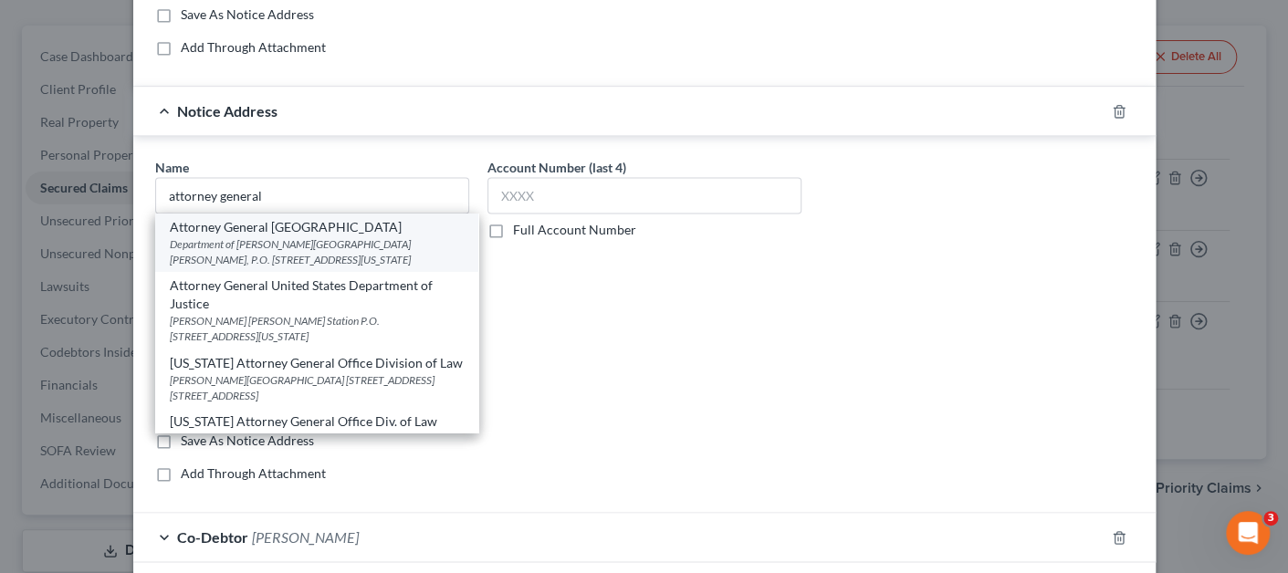
select select "8"
type input "20044"
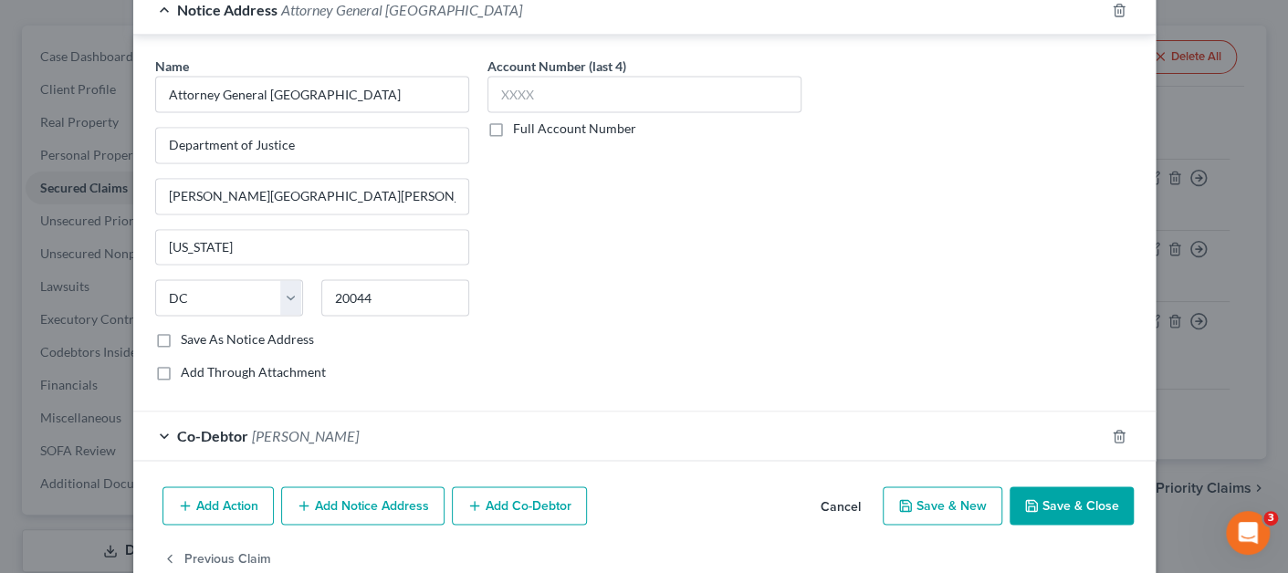
scroll to position [1341, 0]
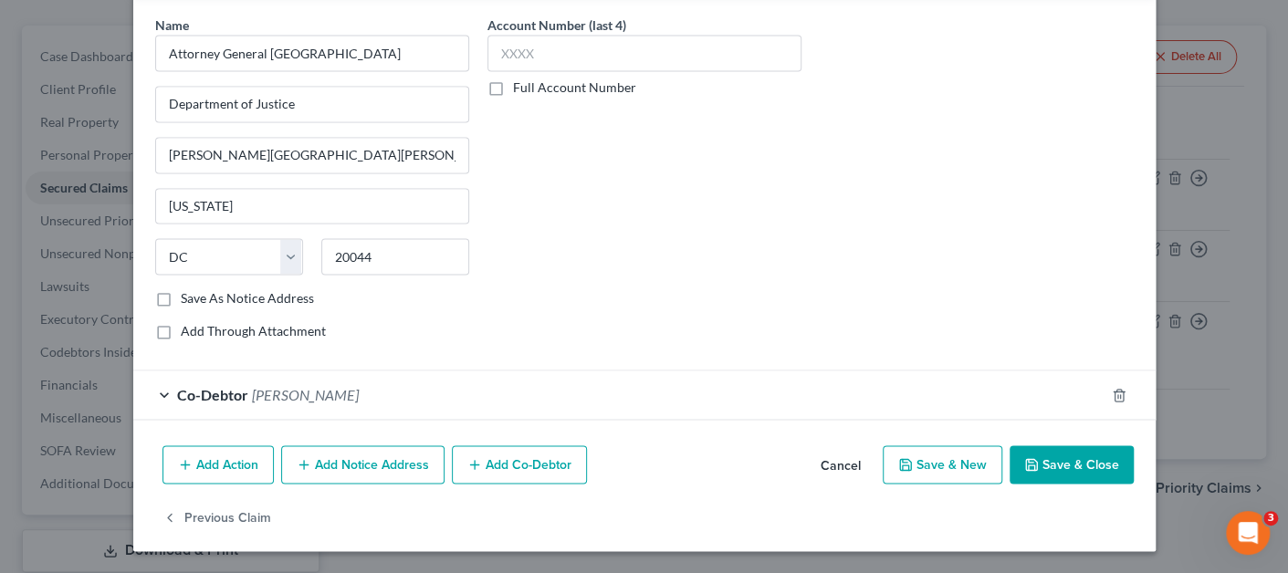
click at [1032, 463] on icon "button" at bounding box center [1031, 464] width 15 height 15
select select
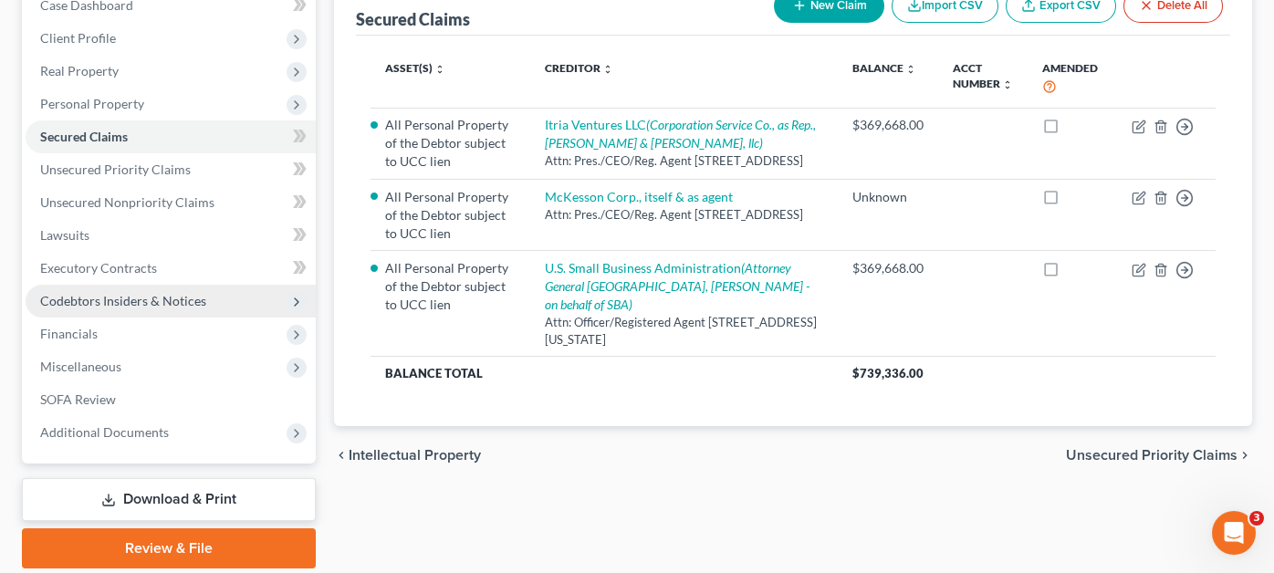
scroll to position [262, 0]
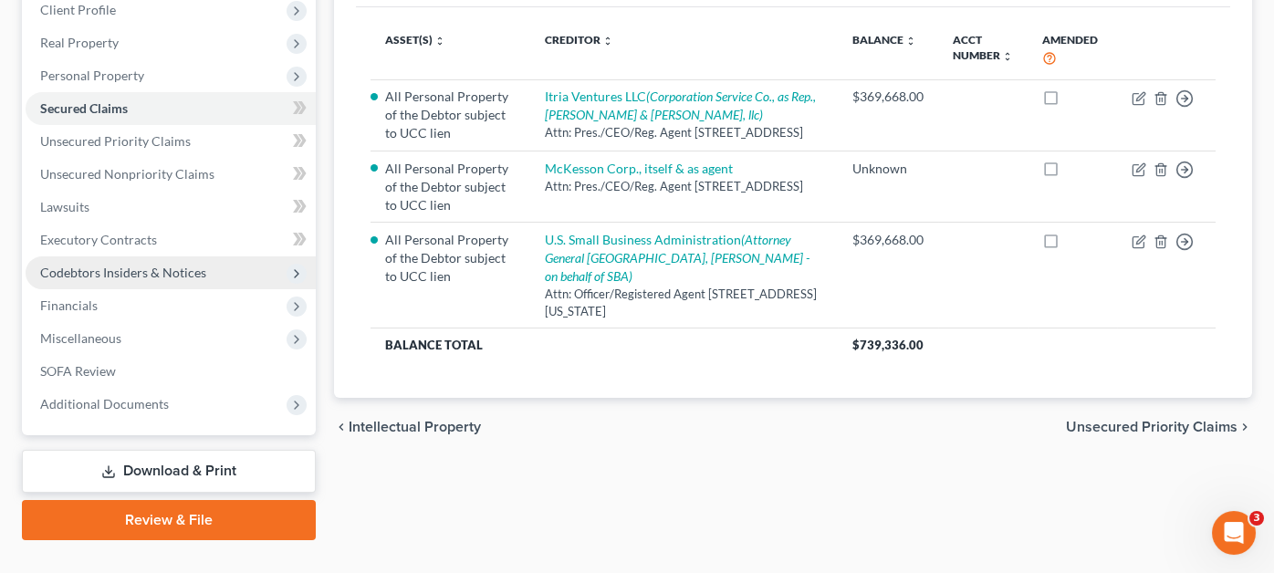
click at [101, 256] on span "Codebtors Insiders & Notices" at bounding box center [171, 272] width 290 height 33
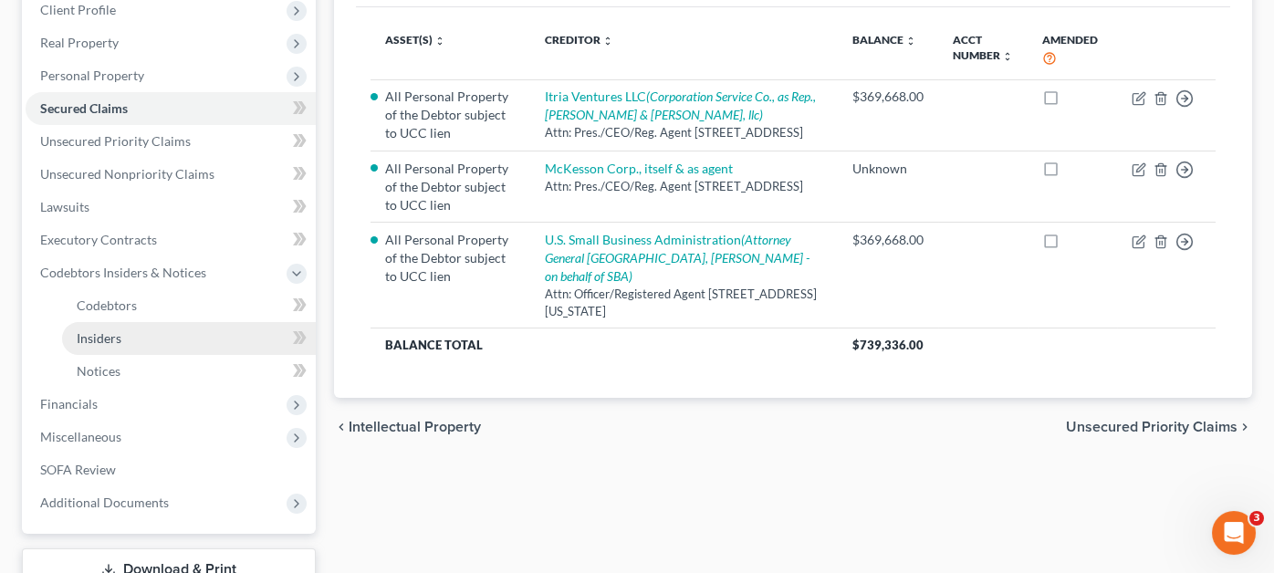
click at [117, 330] on span "Insiders" at bounding box center [99, 338] width 45 height 16
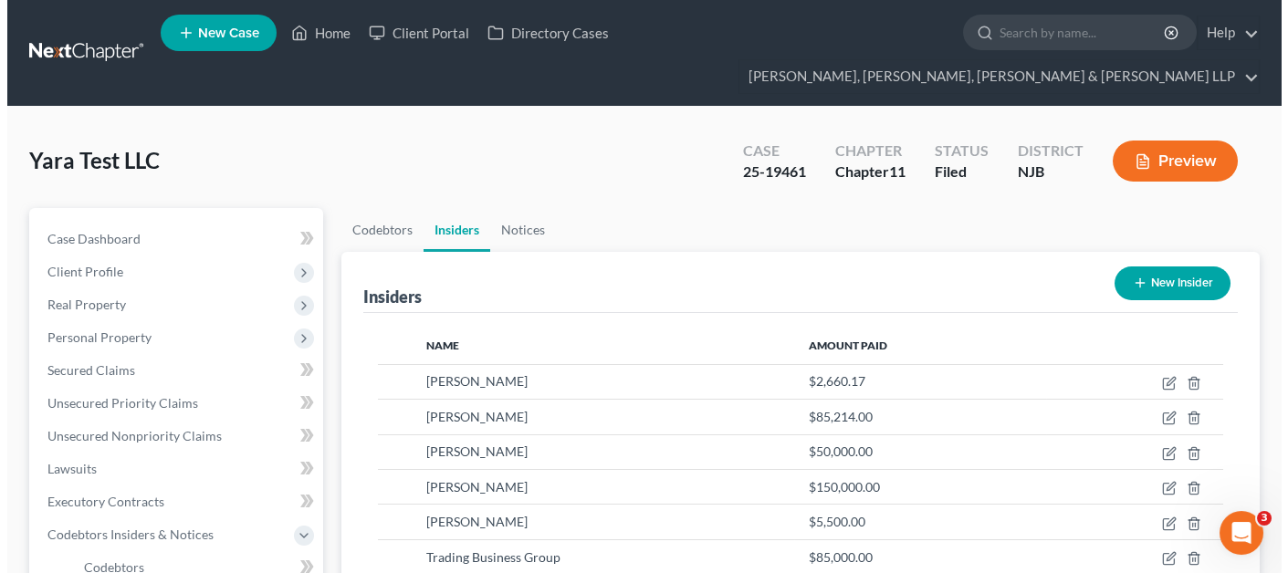
scroll to position [183, 0]
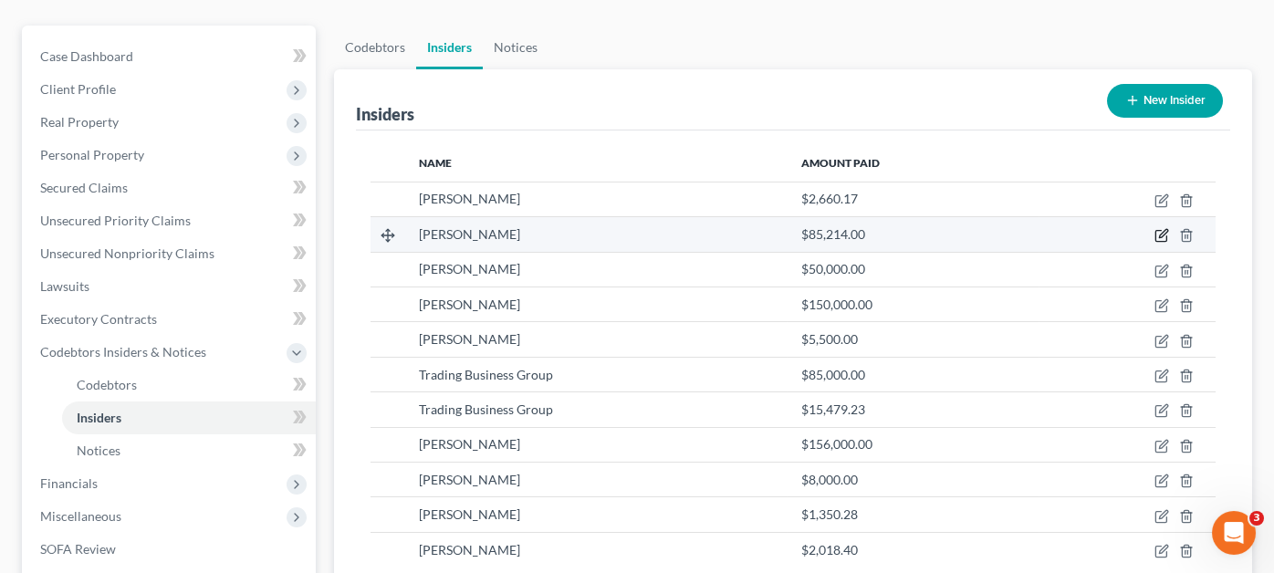
click at [1155, 231] on icon "button" at bounding box center [1160, 236] width 11 height 11
select select "33"
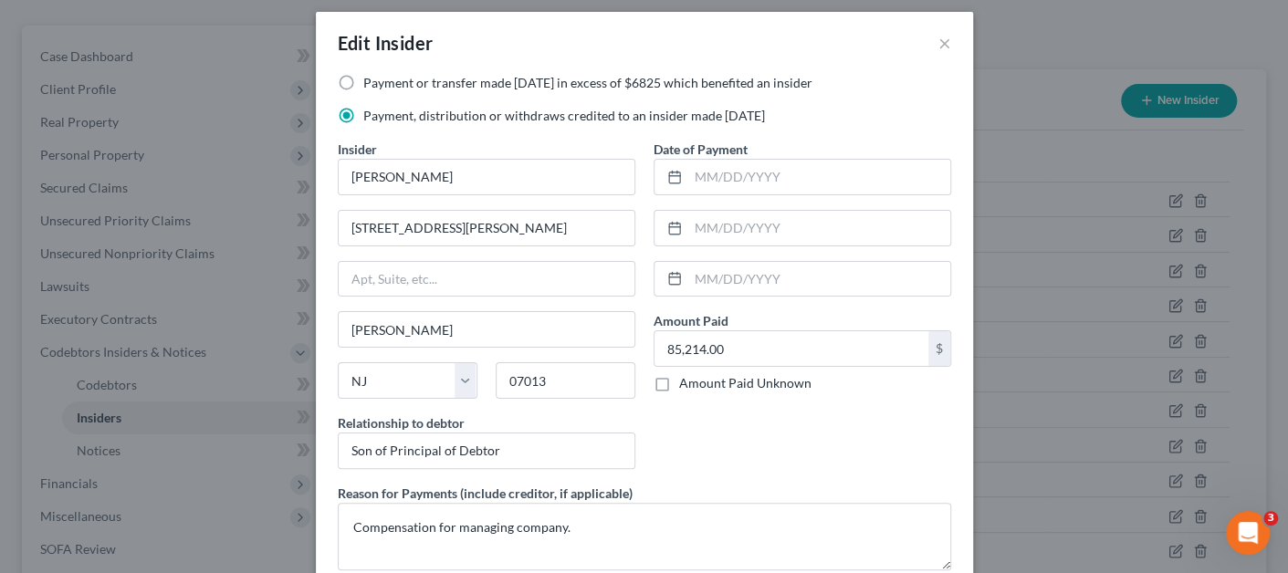
scroll to position [0, 0]
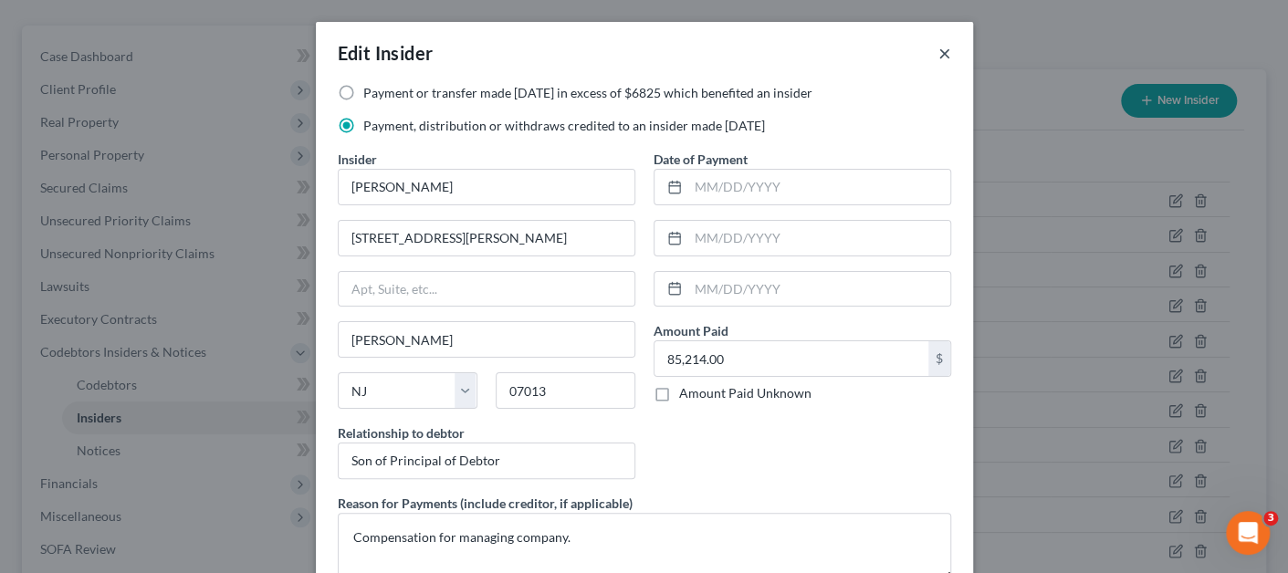
click at [938, 53] on button "×" at bounding box center [944, 53] width 13 height 22
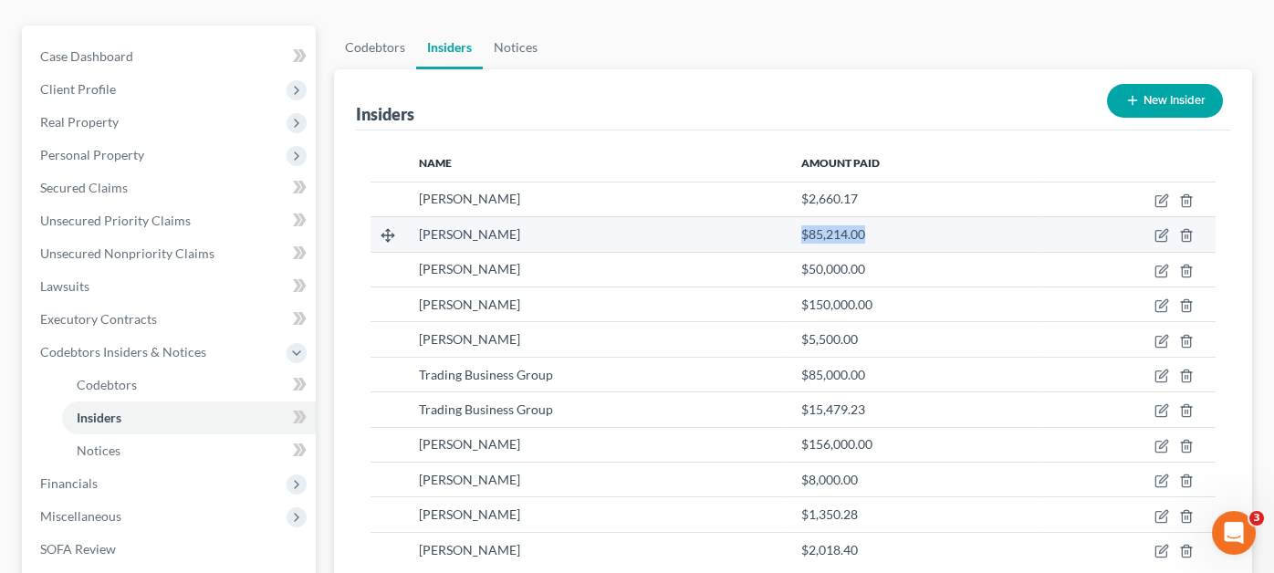
drag, startPoint x: 883, startPoint y: 197, endPoint x: 772, endPoint y: 199, distance: 110.4
click at [772, 217] on tr "Mohamed Albaridi $85,214.00" at bounding box center [793, 234] width 845 height 35
copy tr "$85,214.00"
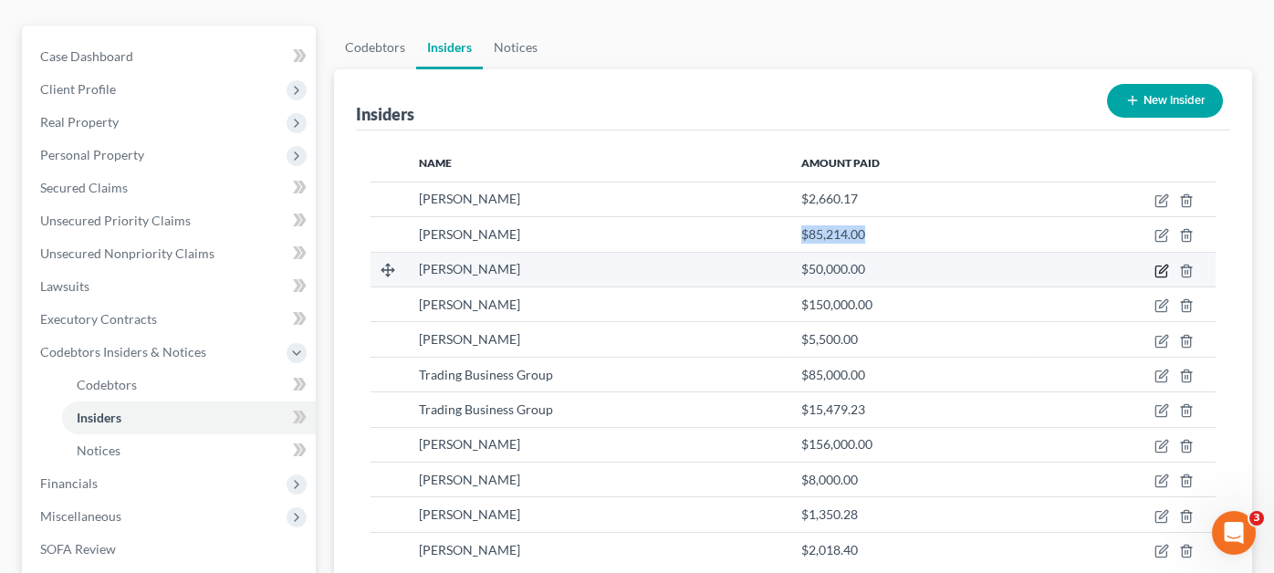
click at [1163, 264] on icon "button" at bounding box center [1162, 271] width 15 height 15
select select "33"
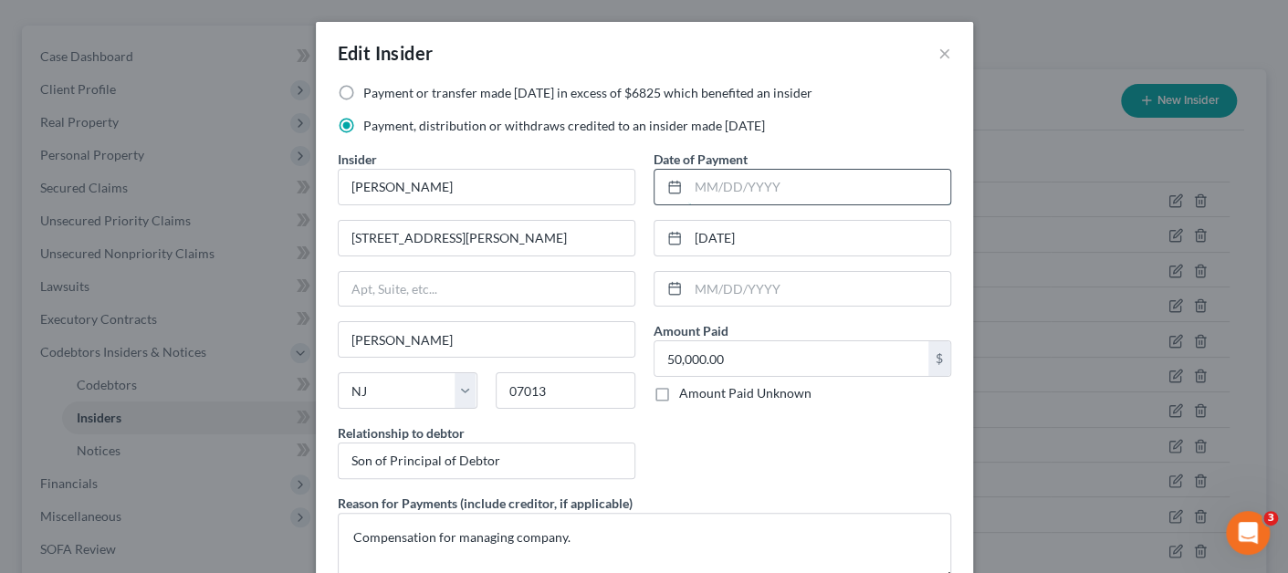
click at [719, 193] on input "text" at bounding box center [819, 187] width 262 height 35
paste input "$85,214.00"
type input "$85,214.00"
click at [734, 183] on input "text" at bounding box center [819, 187] width 262 height 35
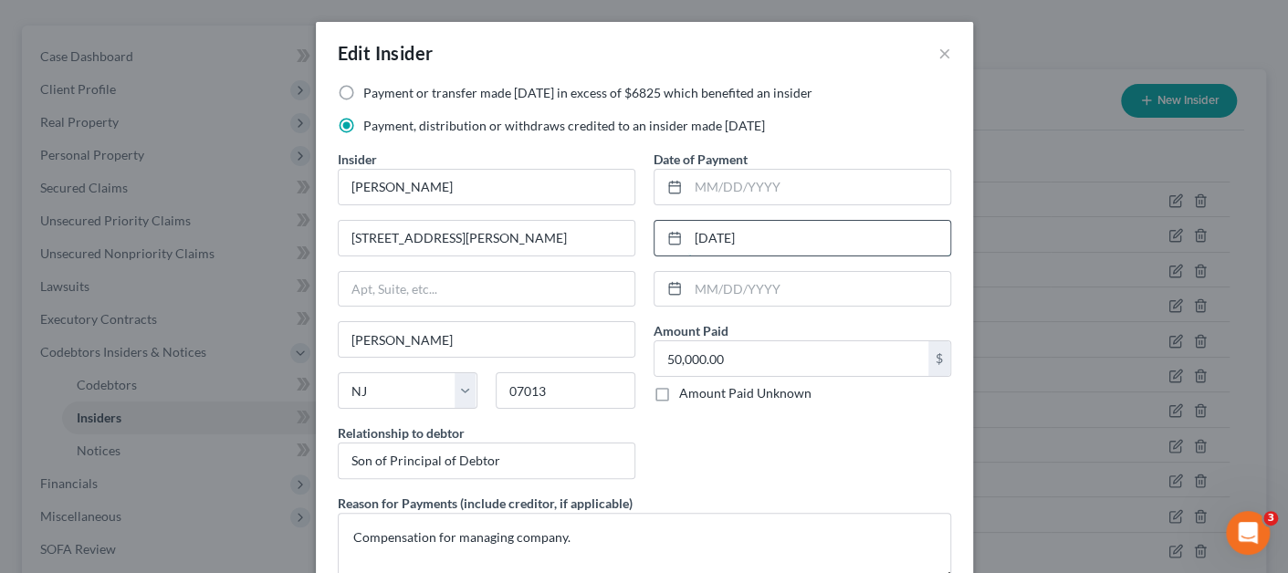
drag, startPoint x: 751, startPoint y: 242, endPoint x: 732, endPoint y: 238, distance: 19.5
click at [679, 239] on div "[DATE]" at bounding box center [802, 238] width 298 height 37
drag, startPoint x: 784, startPoint y: 237, endPoint x: 661, endPoint y: 231, distance: 123.4
click at [661, 231] on div "[DATE]" at bounding box center [802, 238] width 298 height 37
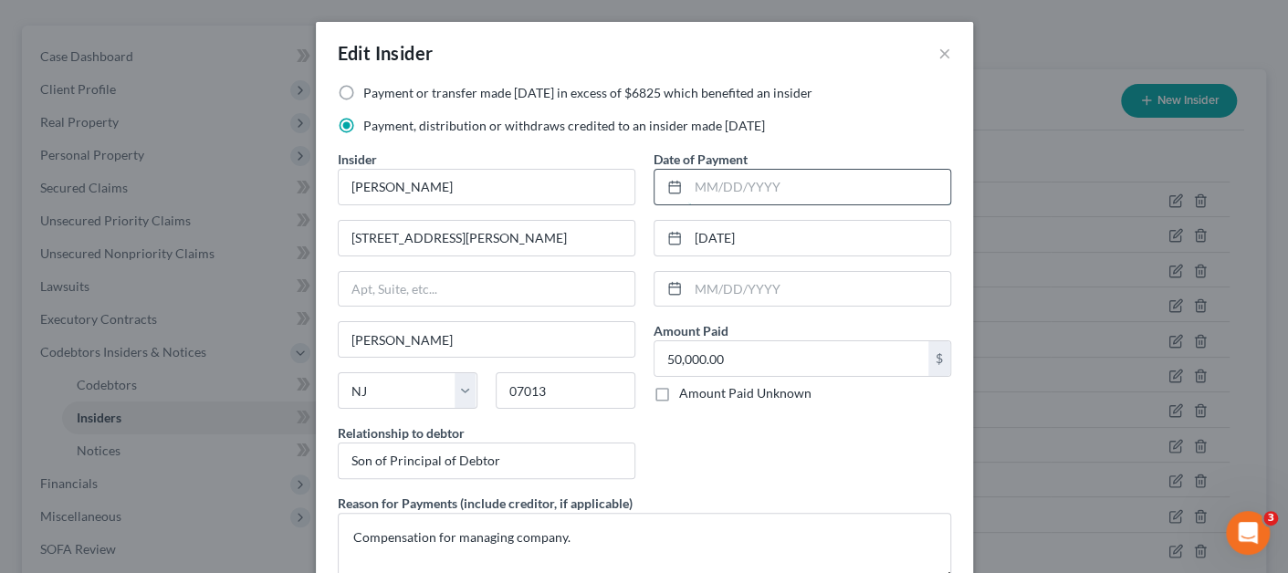
click at [720, 186] on input "text" at bounding box center [819, 187] width 262 height 35
paste input "[DATE]"
type input "[DATE]"
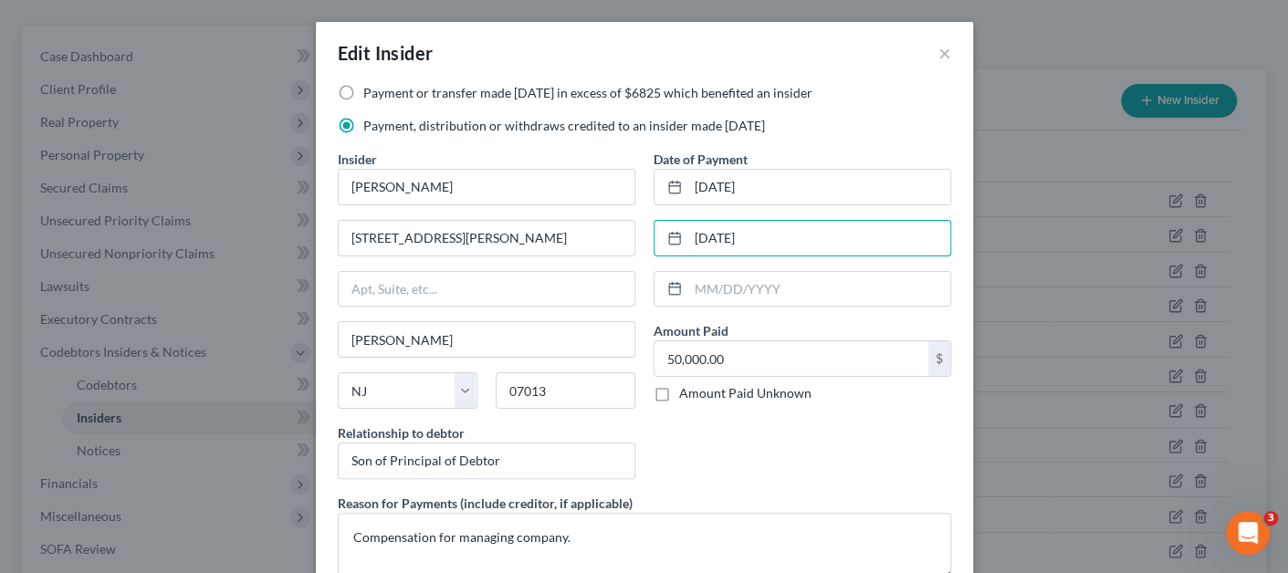
drag, startPoint x: 785, startPoint y: 232, endPoint x: 637, endPoint y: 232, distance: 147.8
click at [644, 231] on div "Date of Payment 03/13/2025 03/13/2025 Amount Paid 50,000.00 $ Amount Paid Unkno…" at bounding box center [802, 322] width 316 height 344
type input "8"
drag, startPoint x: 801, startPoint y: 240, endPoint x: 617, endPoint y: 237, distance: 184.4
click at [621, 232] on div "Payment or transfer made within 1 year in excess of $6825 which benefited an in…" at bounding box center [645, 339] width 632 height 511
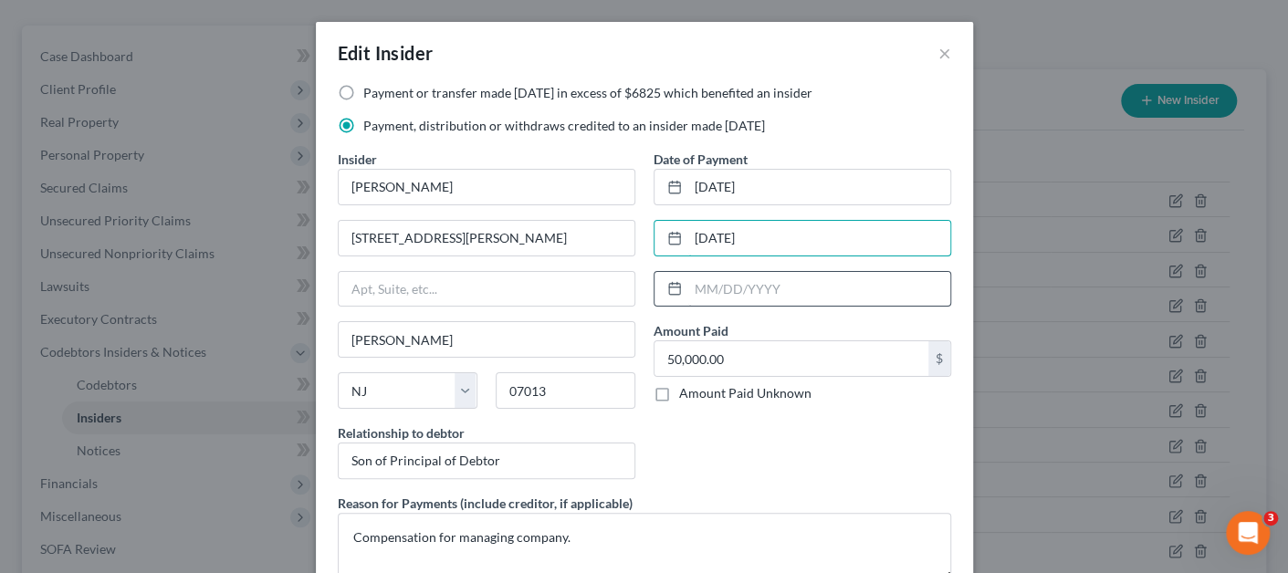
type input "[DATE]"
click at [768, 284] on input "text" at bounding box center [819, 289] width 262 height 35
paste input "[DATE]"
type input "[DATE]"
drag, startPoint x: 782, startPoint y: 245, endPoint x: 658, endPoint y: 239, distance: 124.2
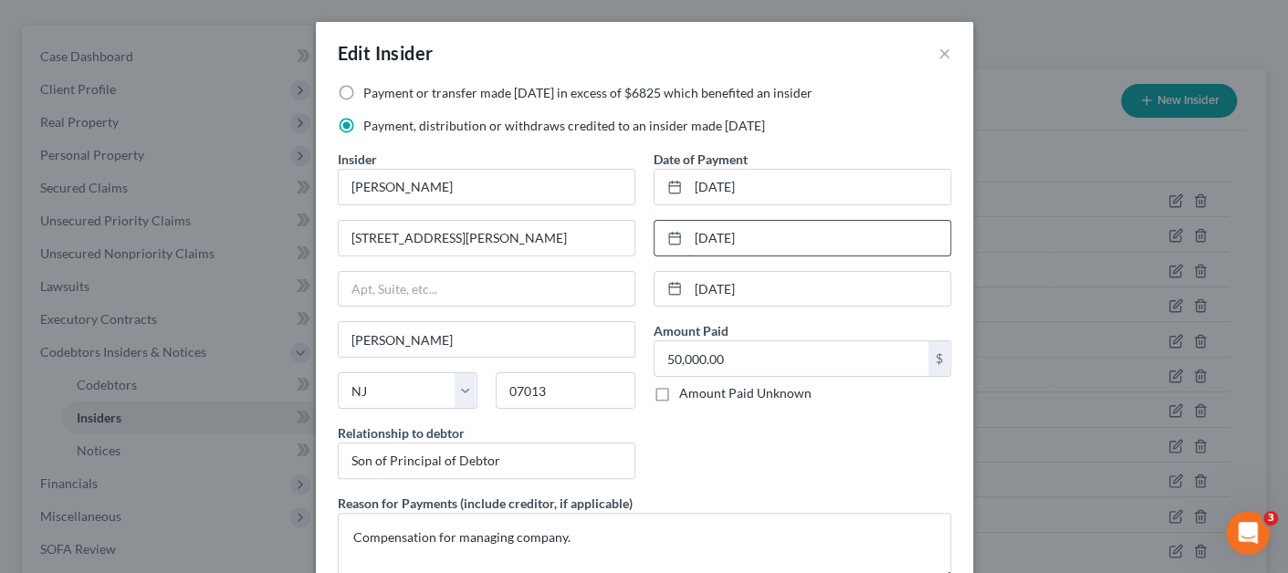
click at [658, 239] on div "[DATE]" at bounding box center [802, 238] width 298 height 37
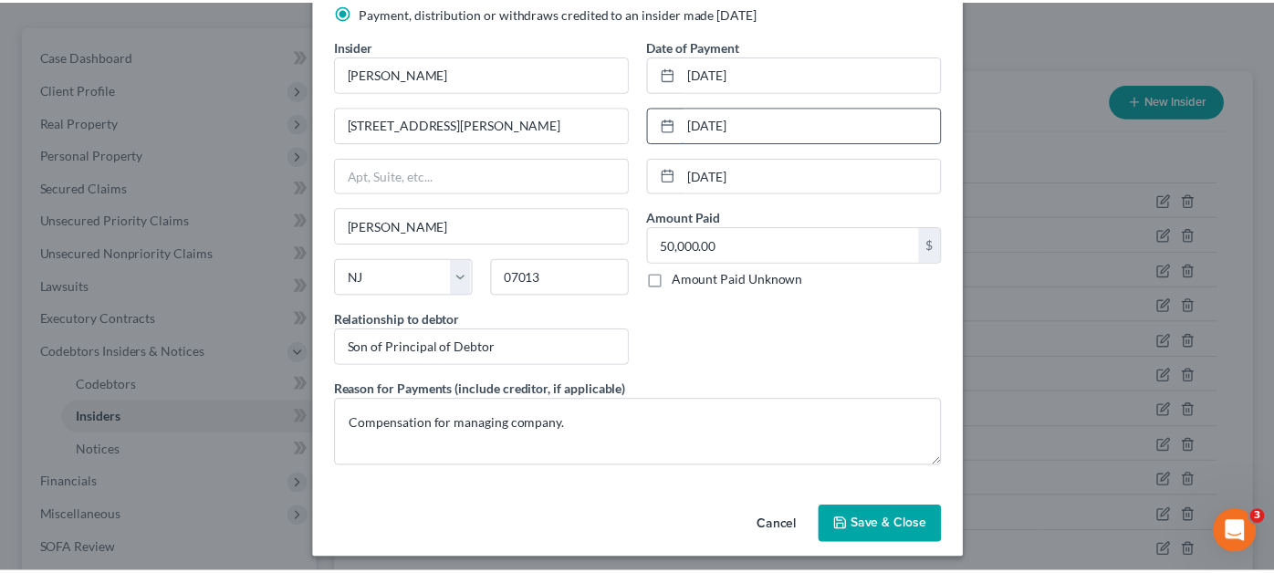
scroll to position [118, 0]
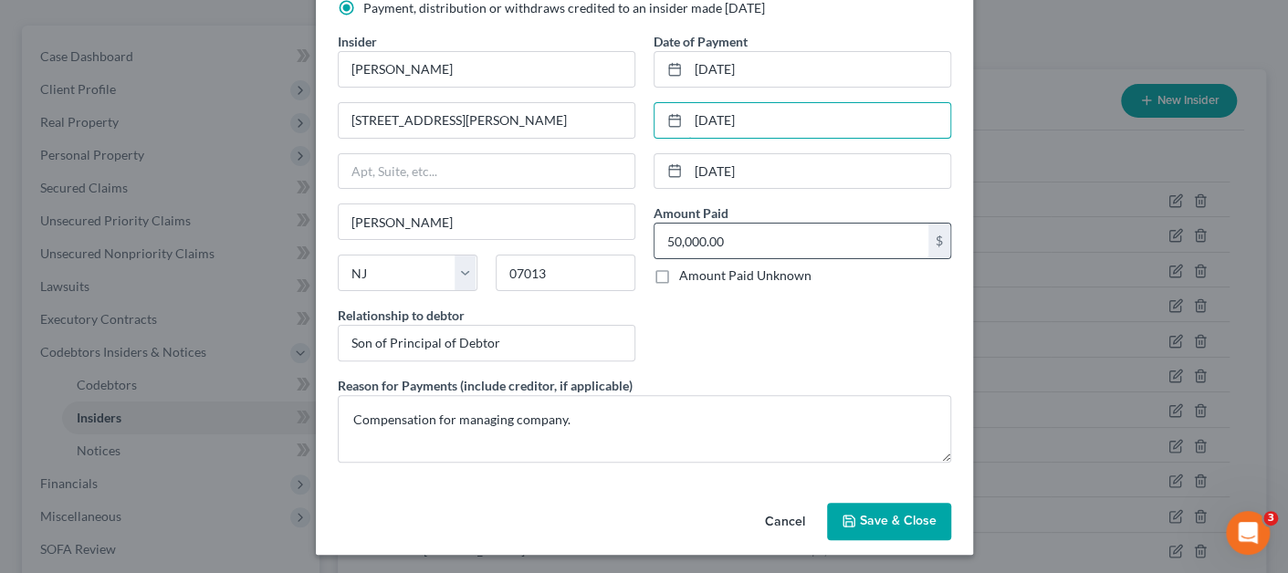
type input "[DATE]"
type input "[PERSON_NAME]"
click at [728, 238] on input "50,000.00" at bounding box center [791, 241] width 274 height 35
click at [712, 246] on input "285" at bounding box center [791, 241] width 274 height 35
type input "285,214.00"
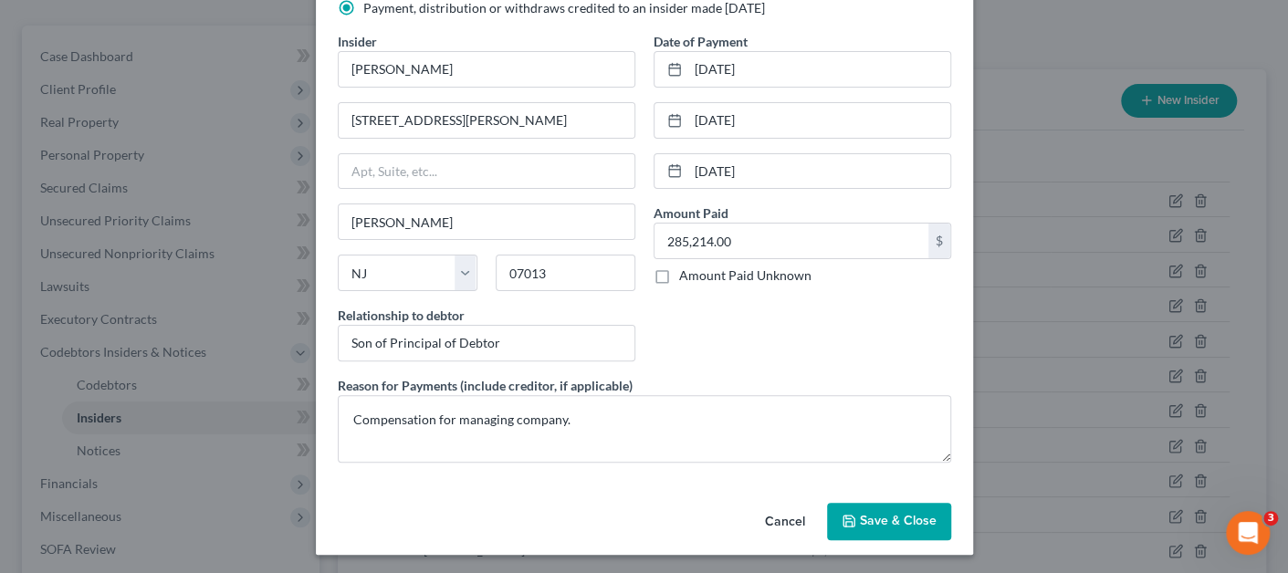
click at [860, 514] on span "Save & Close" at bounding box center [898, 522] width 77 height 16
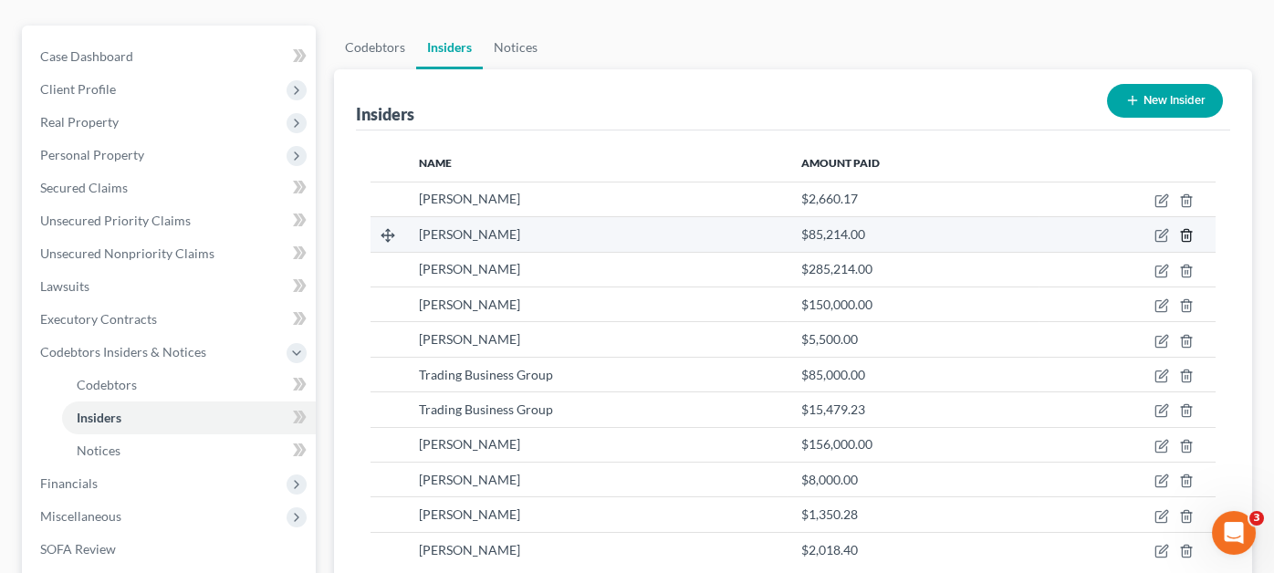
click at [1182, 230] on icon "button" at bounding box center [1186, 236] width 8 height 12
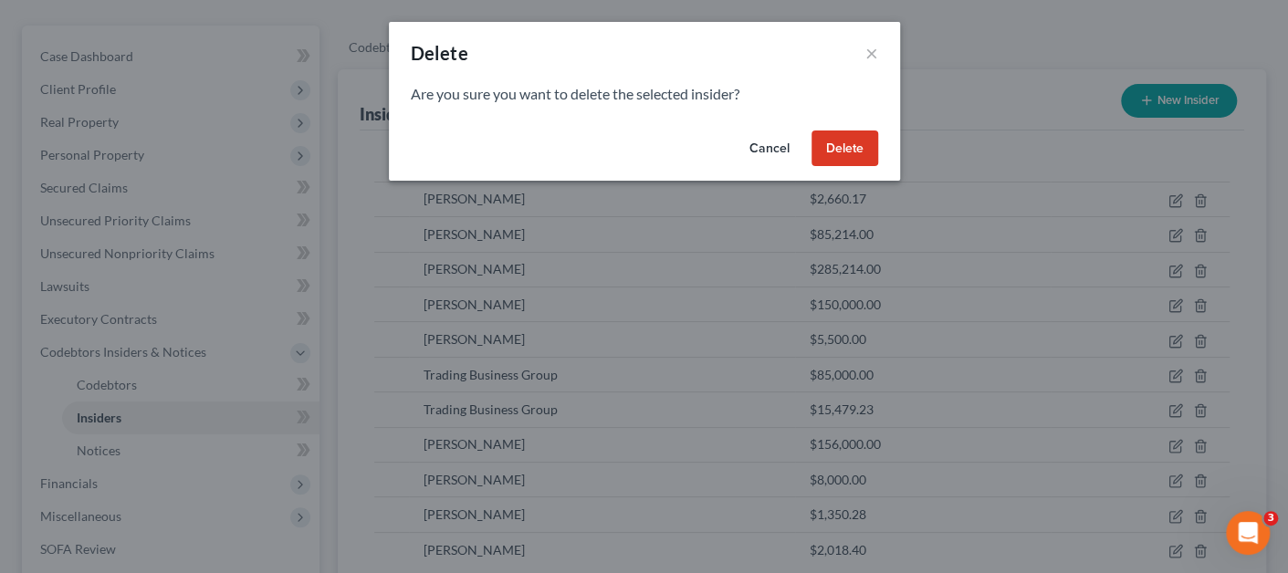
click at [831, 143] on button "Delete" at bounding box center [844, 149] width 67 height 37
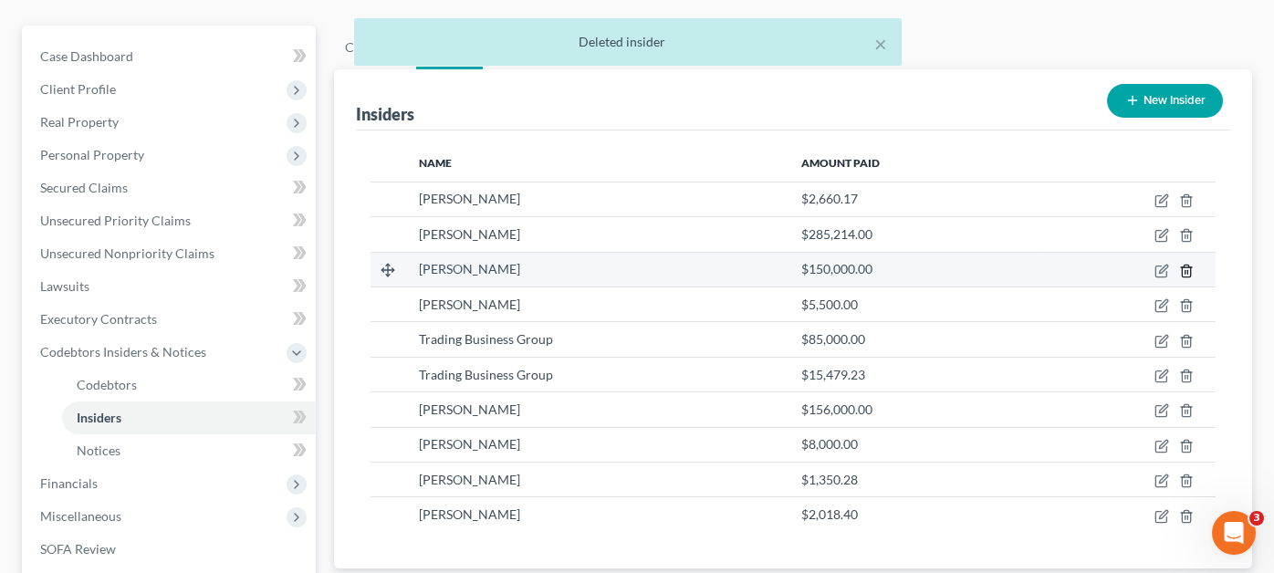
click at [1189, 264] on icon "button" at bounding box center [1186, 271] width 15 height 15
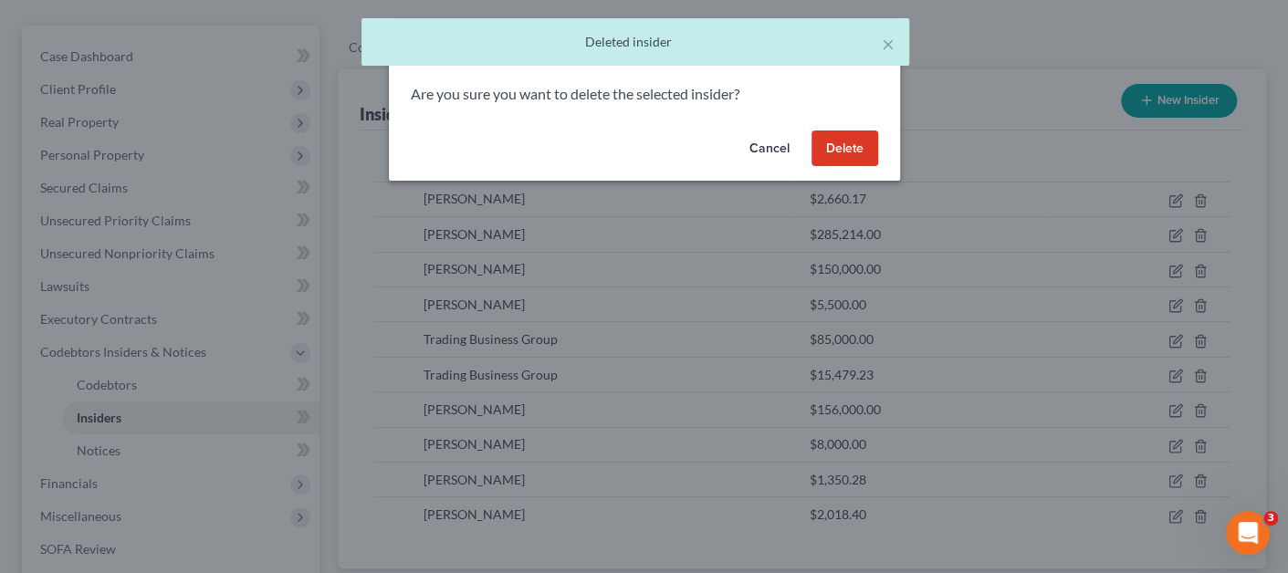
click at [814, 141] on button "Delete" at bounding box center [844, 149] width 67 height 37
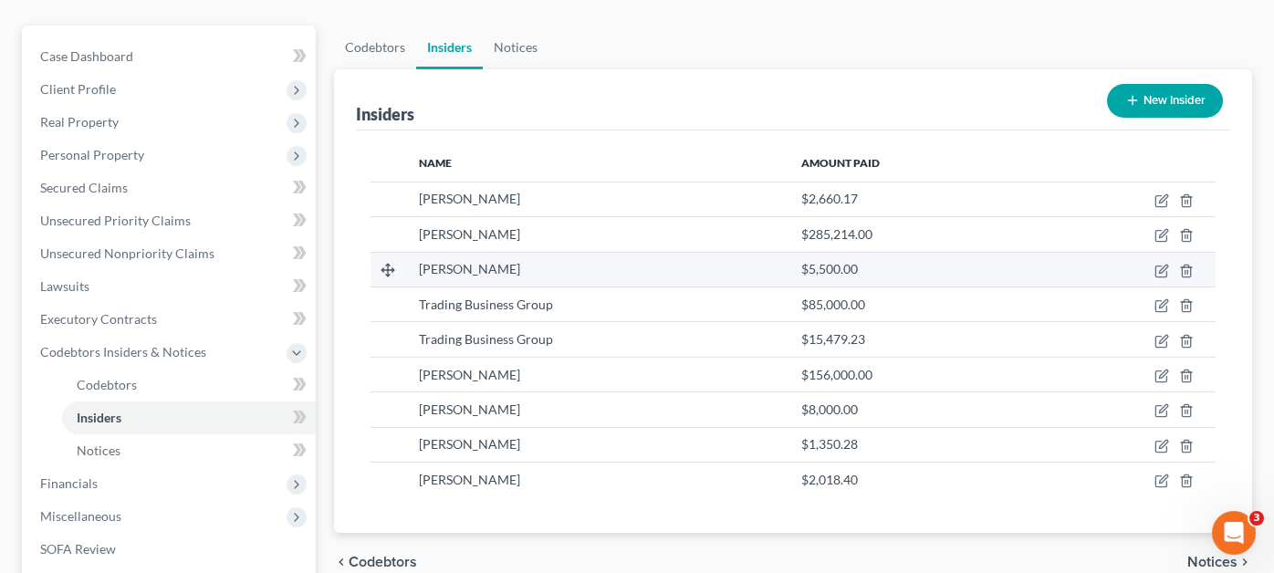
scroll to position [274, 0]
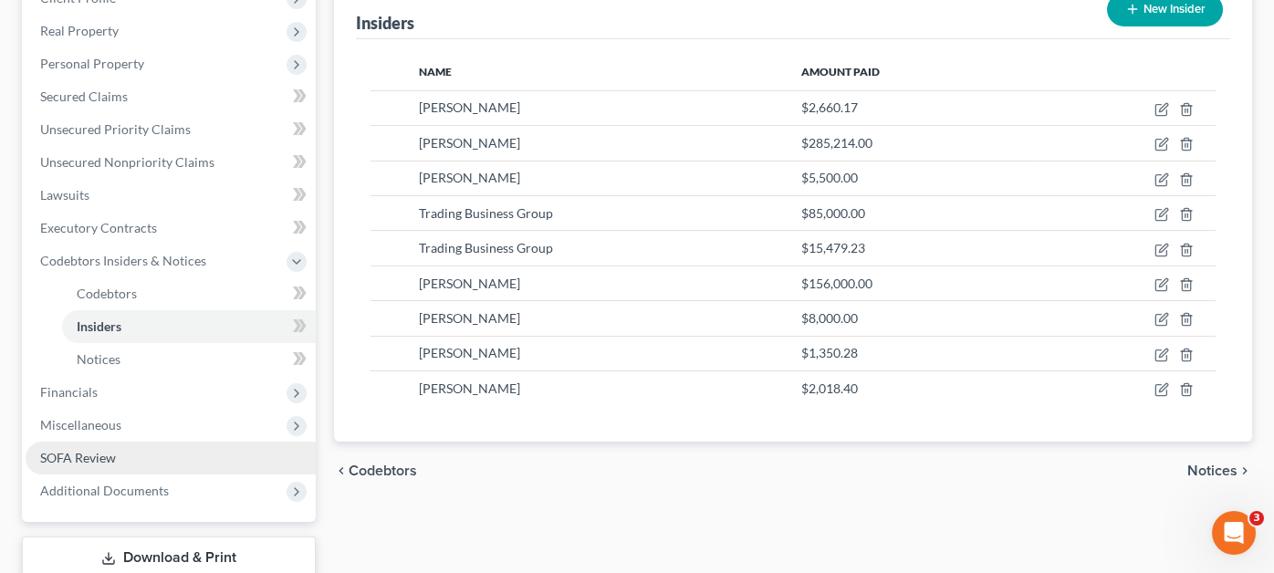
click at [161, 442] on link "SOFA Review" at bounding box center [171, 458] width 290 height 33
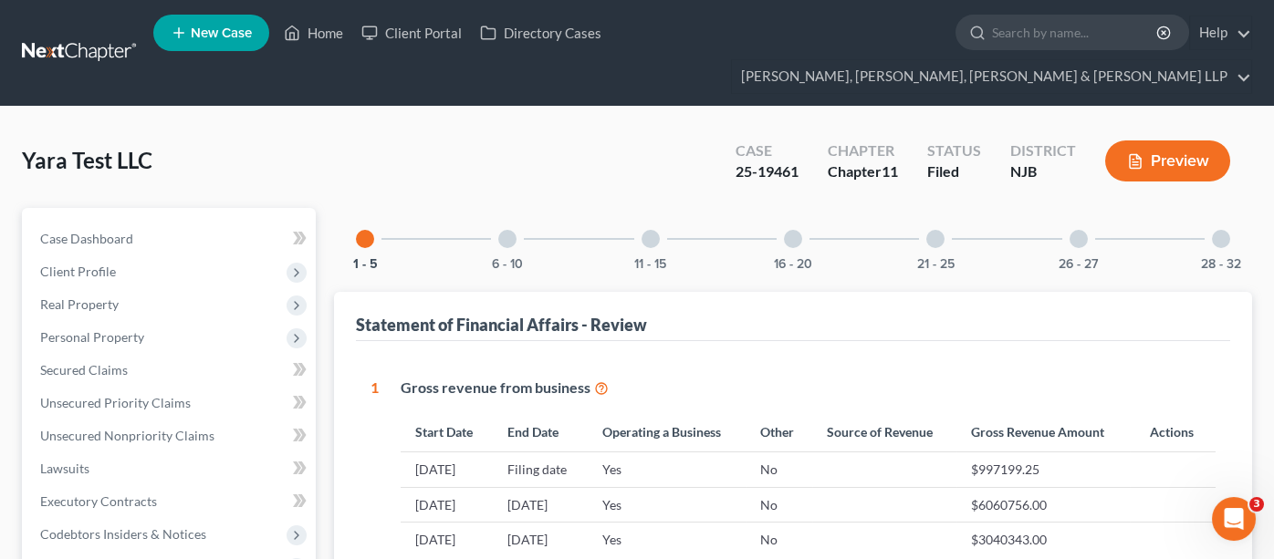
click at [1070, 216] on div "26 - 27" at bounding box center [1079, 239] width 62 height 62
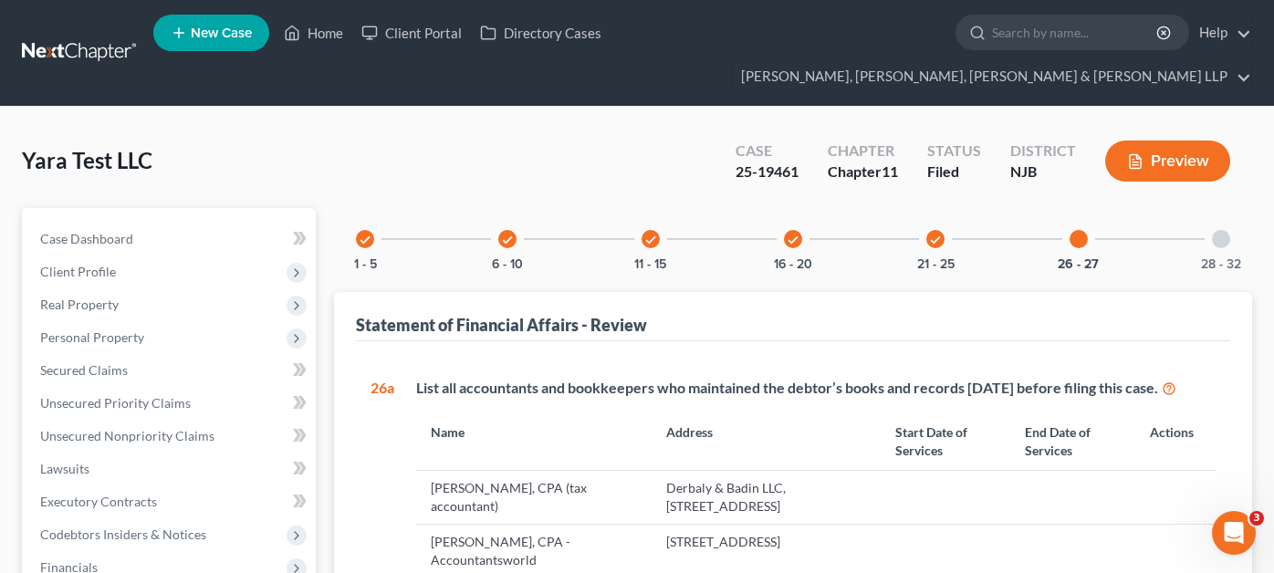
click at [1217, 230] on div at bounding box center [1221, 239] width 18 height 18
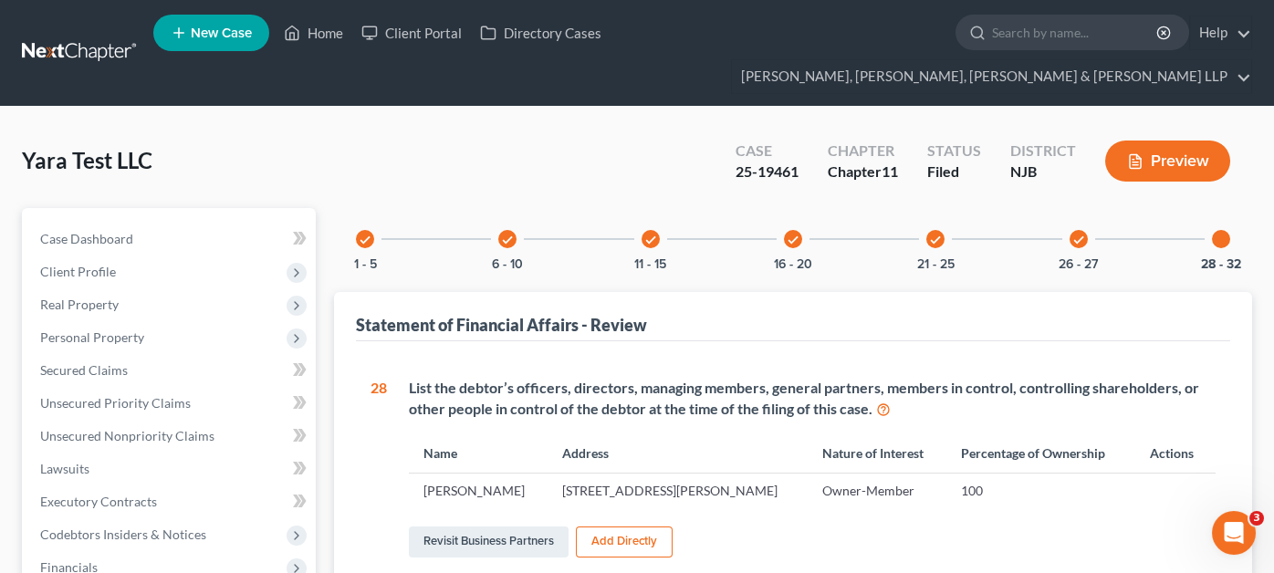
click at [1074, 214] on div "check 26 - 27" at bounding box center [1079, 239] width 62 height 62
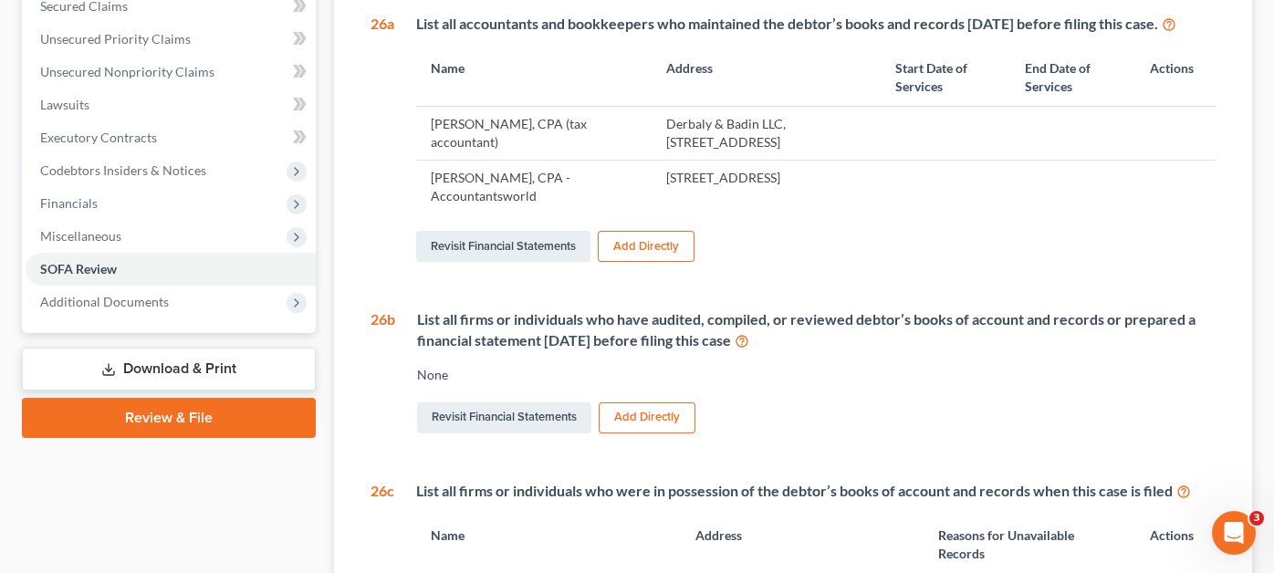
scroll to position [729, 0]
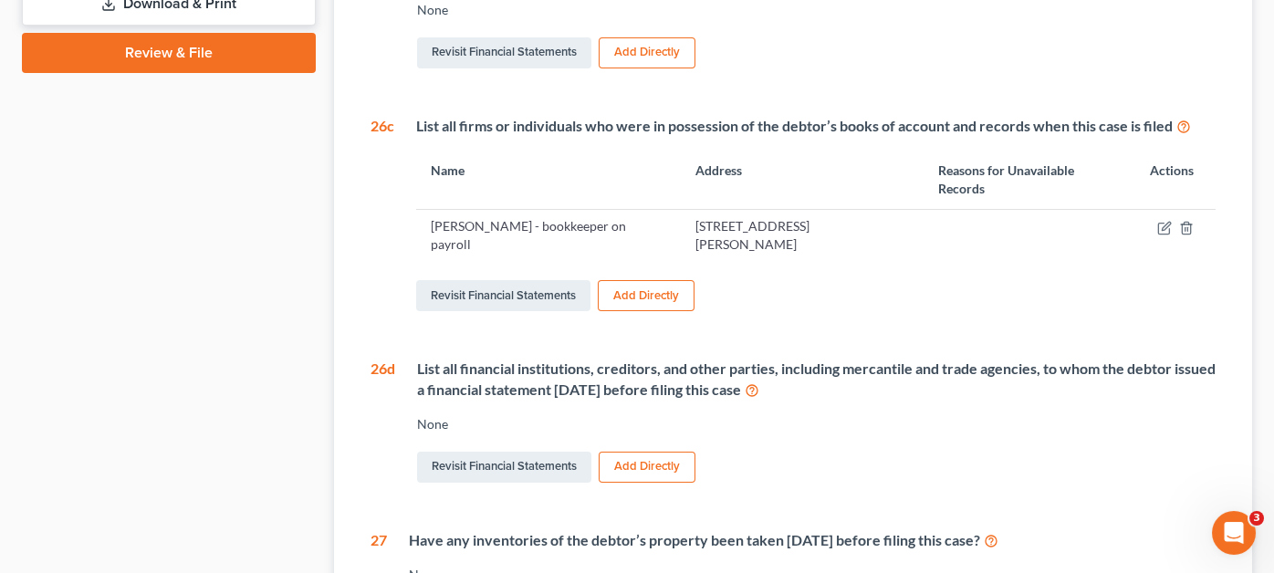
drag, startPoint x: 432, startPoint y: 210, endPoint x: 473, endPoint y: 233, distance: 47.0
click at [473, 233] on td "[PERSON_NAME] - bookkeeper on payroll" at bounding box center [548, 235] width 265 height 53
copy td "[PERSON_NAME] - bookkeeper on payroll"
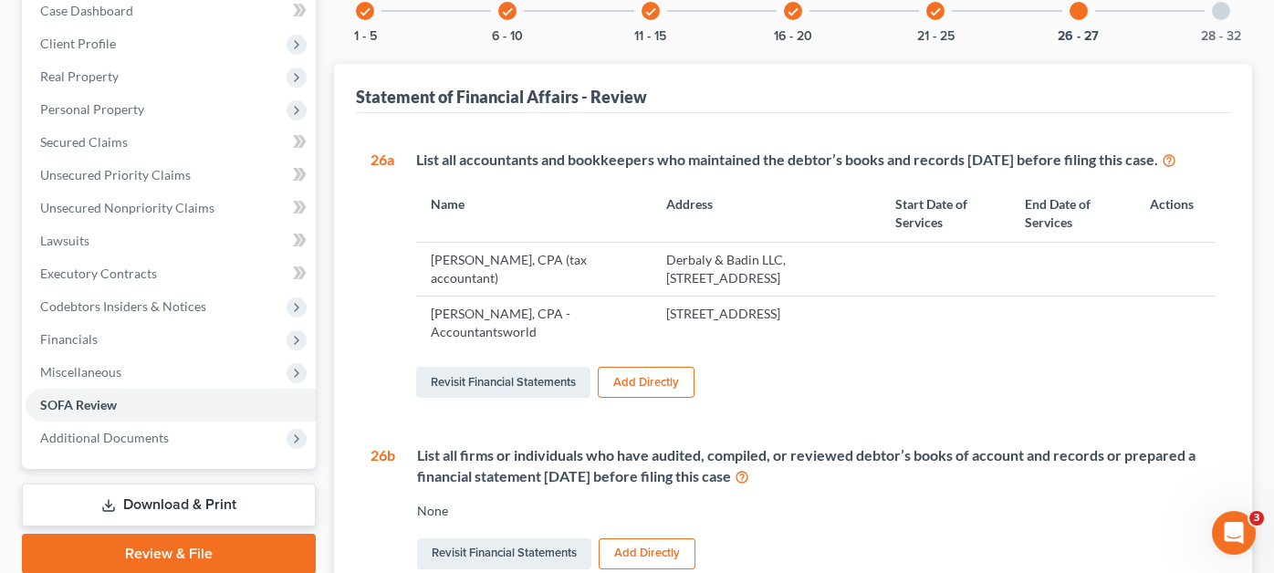
scroll to position [183, 0]
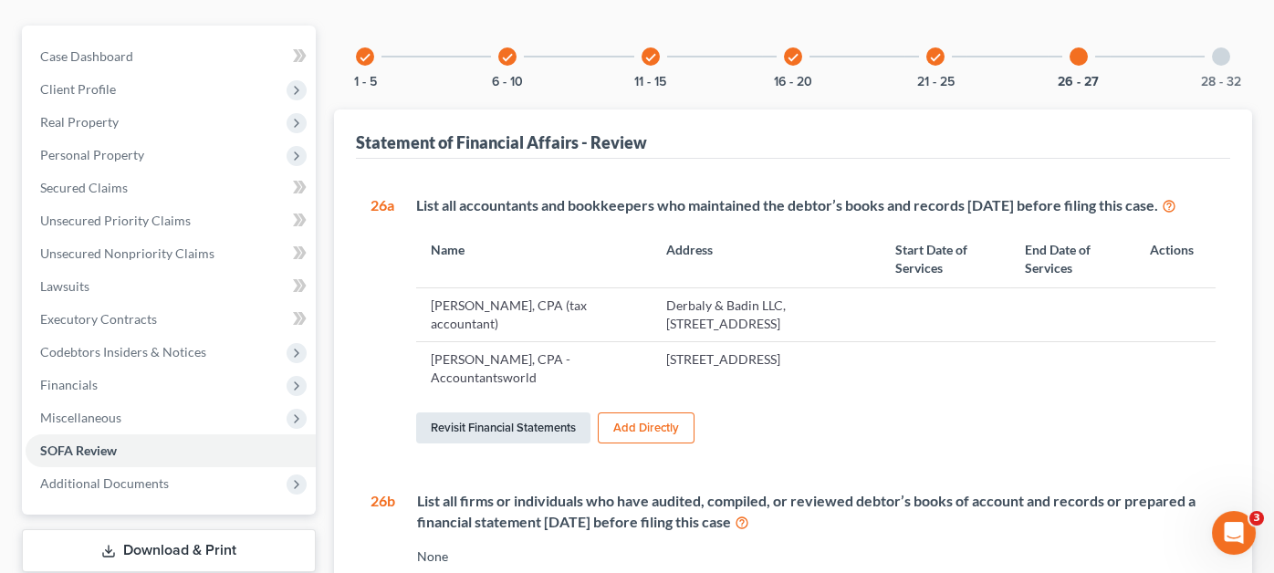
click at [552, 413] on link "Revisit Financial Statements" at bounding box center [503, 428] width 174 height 31
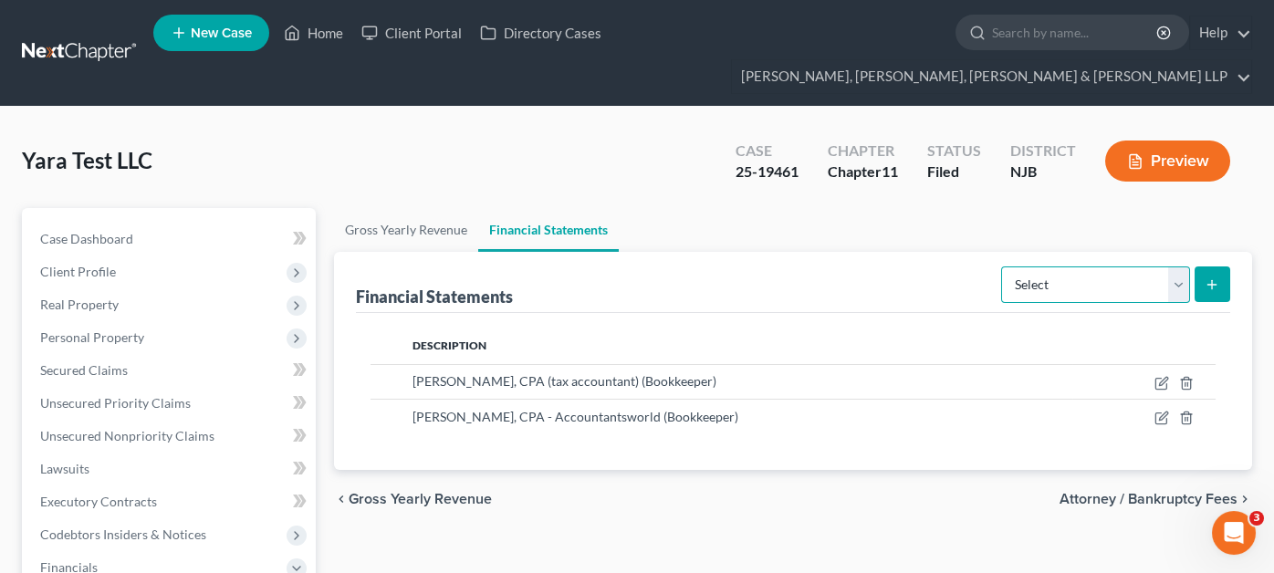
click at [1159, 266] on select "Select Auditor Bookkeeper Creditor Pension Contribution Records Keeper Tax Cons…" at bounding box center [1095, 284] width 189 height 37
select select "bookkeeper"
click at [1004, 266] on select "Select Auditor Bookkeeper Creditor Pension Contribution Records Keeper Tax Cons…" at bounding box center [1095, 284] width 189 height 37
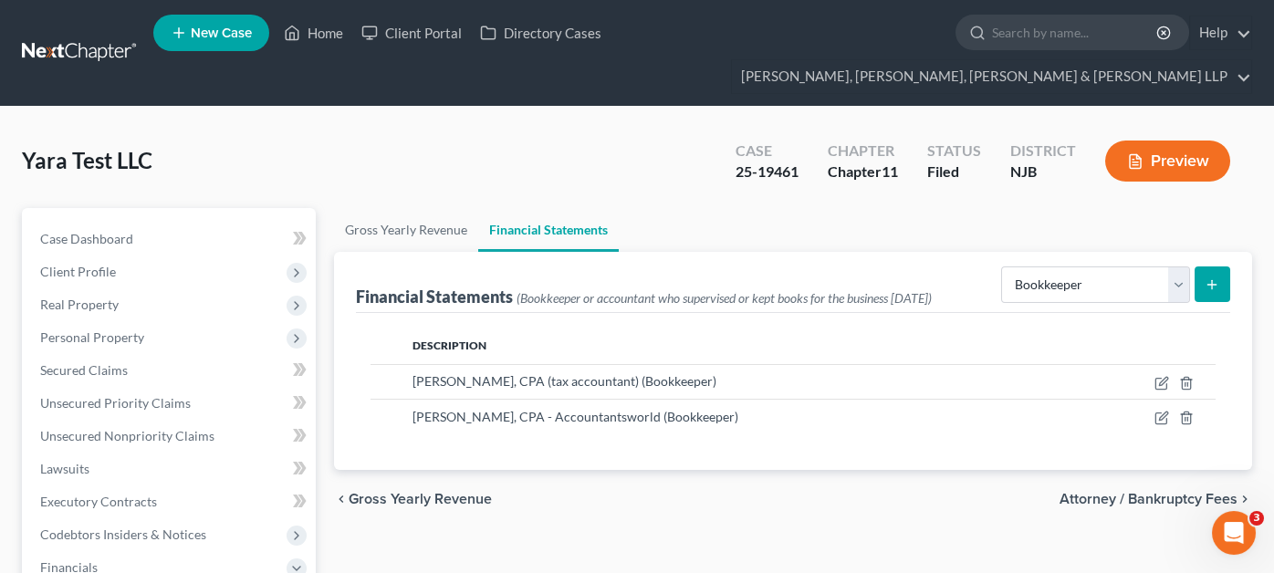
click at [1256, 251] on div "Gross Yearly Revenue Financial Statements Financial Statements (Bookkeeper or a…" at bounding box center [793, 538] width 936 height 660
click at [1200, 266] on button "submit" at bounding box center [1213, 284] width 36 height 36
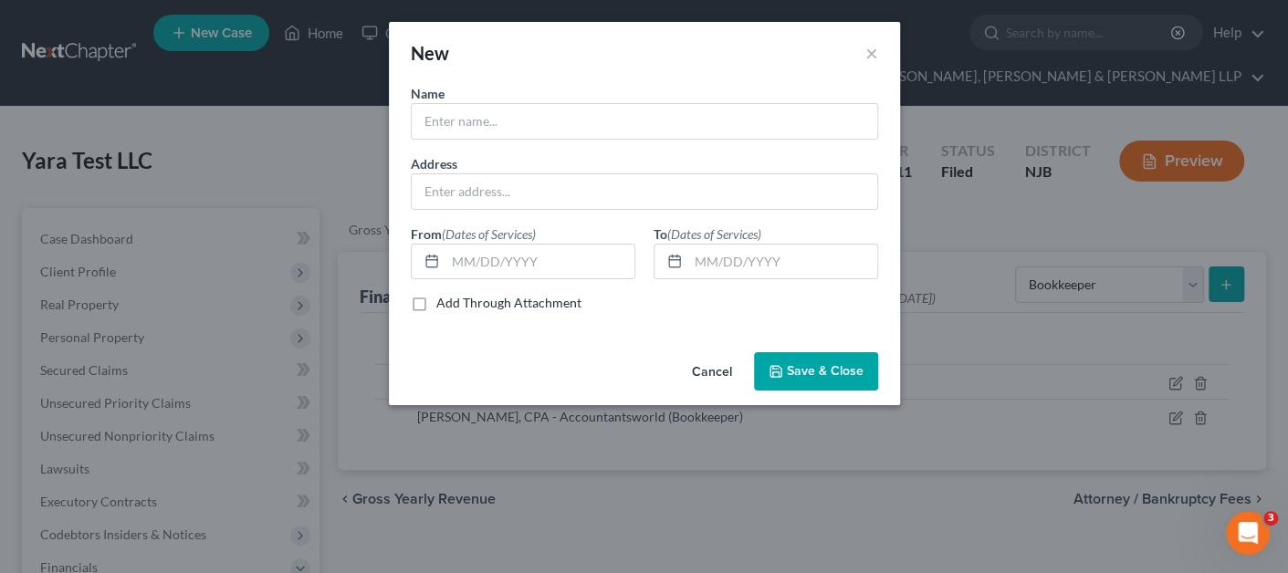
click at [605, 139] on div "Name *" at bounding box center [645, 112] width 486 height 56
click at [603, 121] on input "text" at bounding box center [644, 121] width 465 height 35
paste input "[PERSON_NAME] - bookkeeper on payroll"
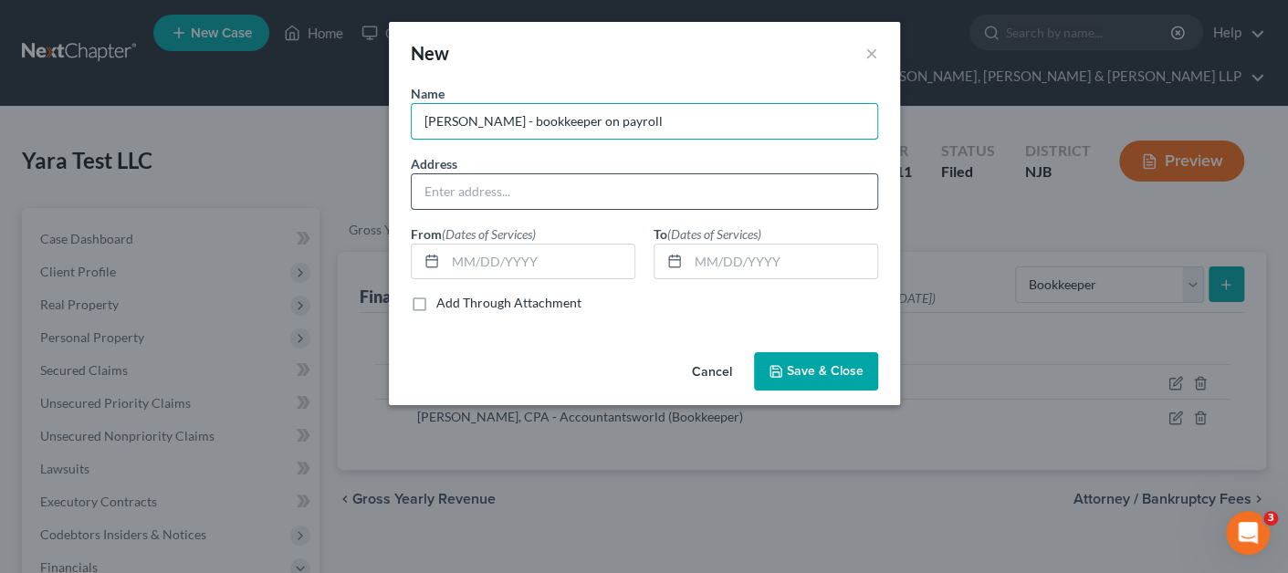
type input "[PERSON_NAME] - bookkeeper on payroll"
click at [538, 193] on input "text" at bounding box center [644, 191] width 465 height 35
type input "[STREET_ADDRESS][PERSON_NAME]"
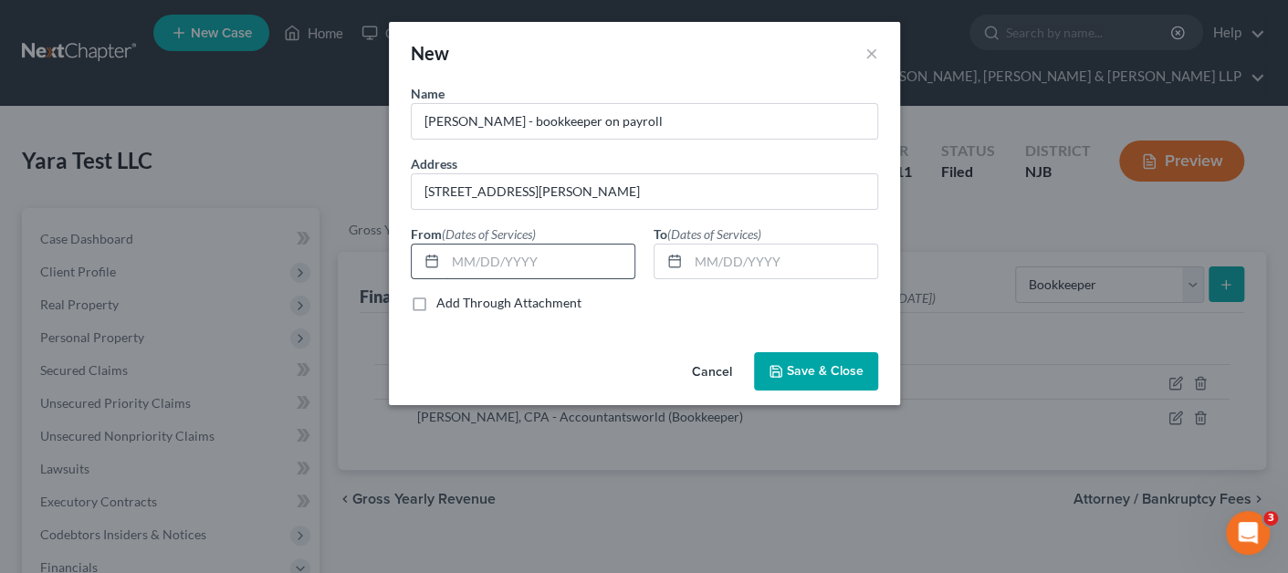
click at [529, 264] on input "text" at bounding box center [539, 262] width 189 height 35
type input "1"
type input "[DATE]"
click at [679, 269] on div at bounding box center [671, 262] width 34 height 35
click at [689, 266] on input "text" at bounding box center [782, 262] width 189 height 35
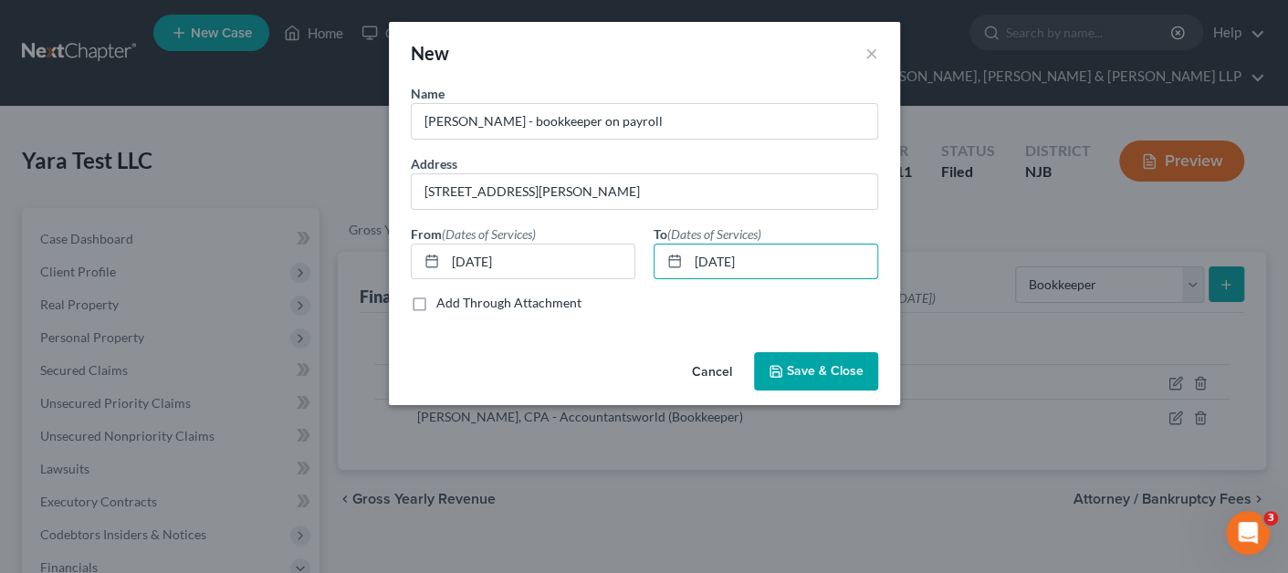
type input "[DATE]"
click at [787, 372] on button "Save & Close" at bounding box center [816, 371] width 124 height 38
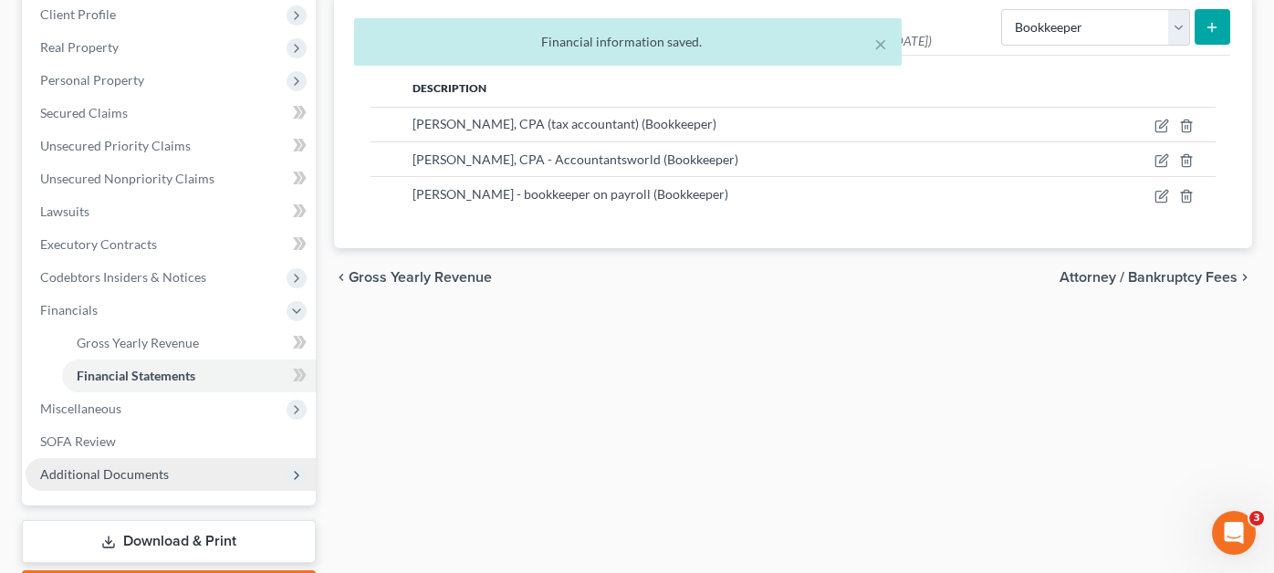
scroll to position [274, 0]
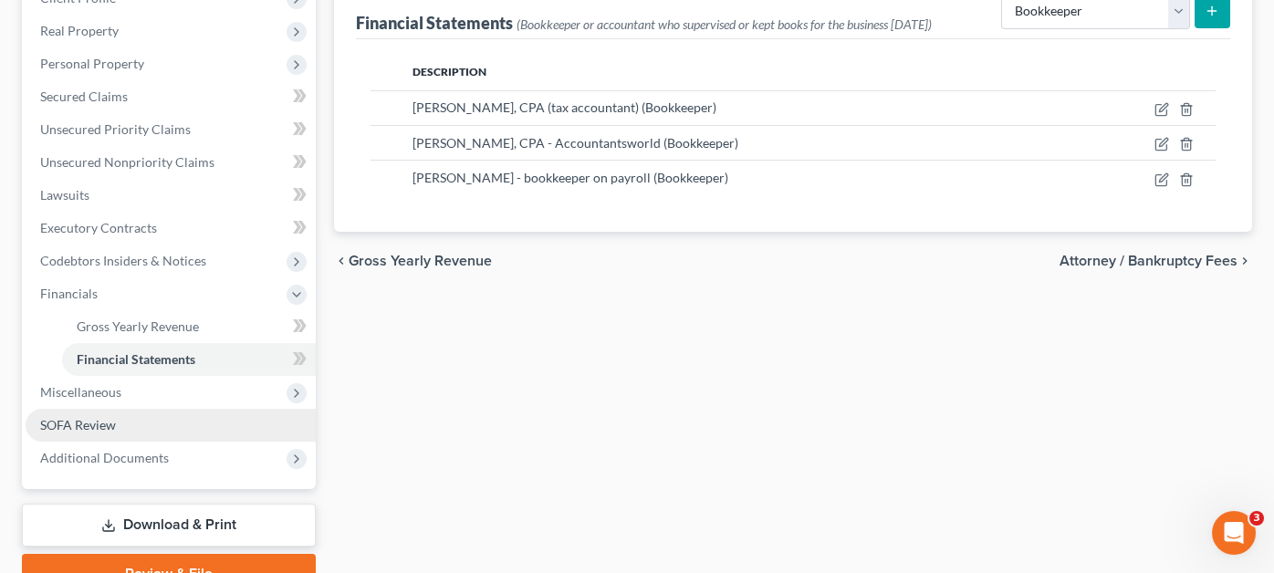
click at [171, 409] on link "SOFA Review" at bounding box center [171, 425] width 290 height 33
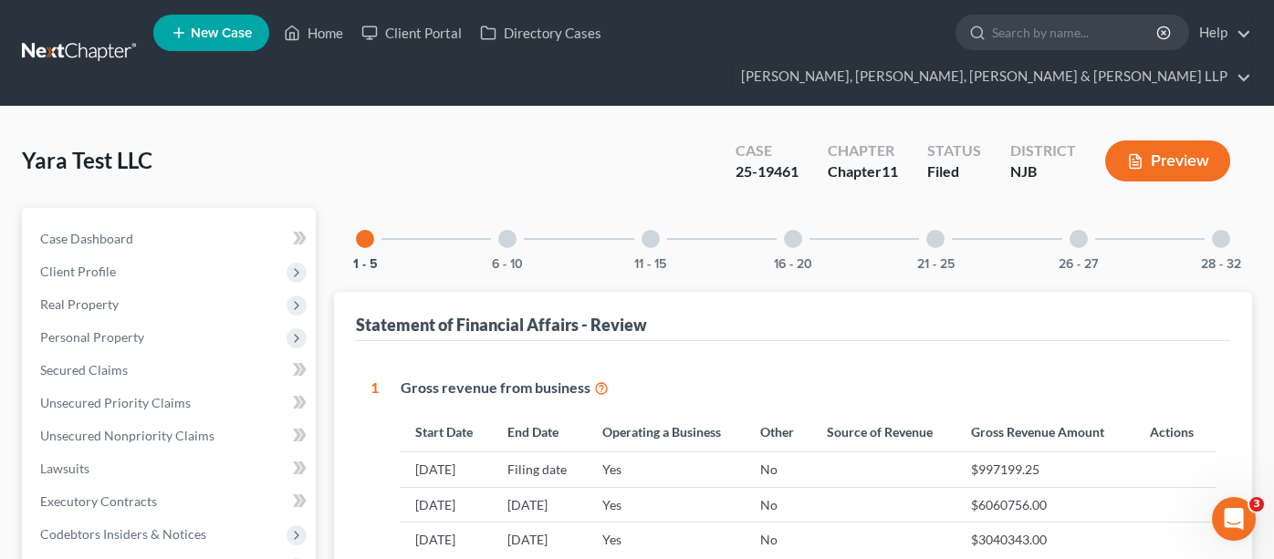
click at [1081, 230] on div at bounding box center [1079, 239] width 18 height 18
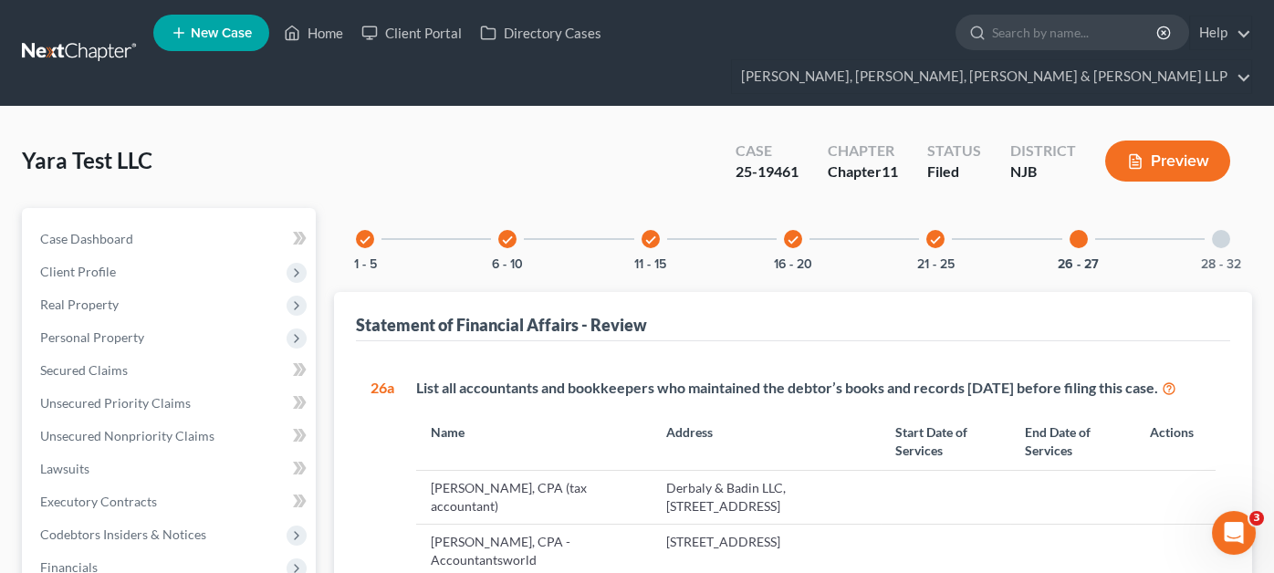
click at [1065, 208] on div "26 - 27" at bounding box center [1079, 239] width 62 height 62
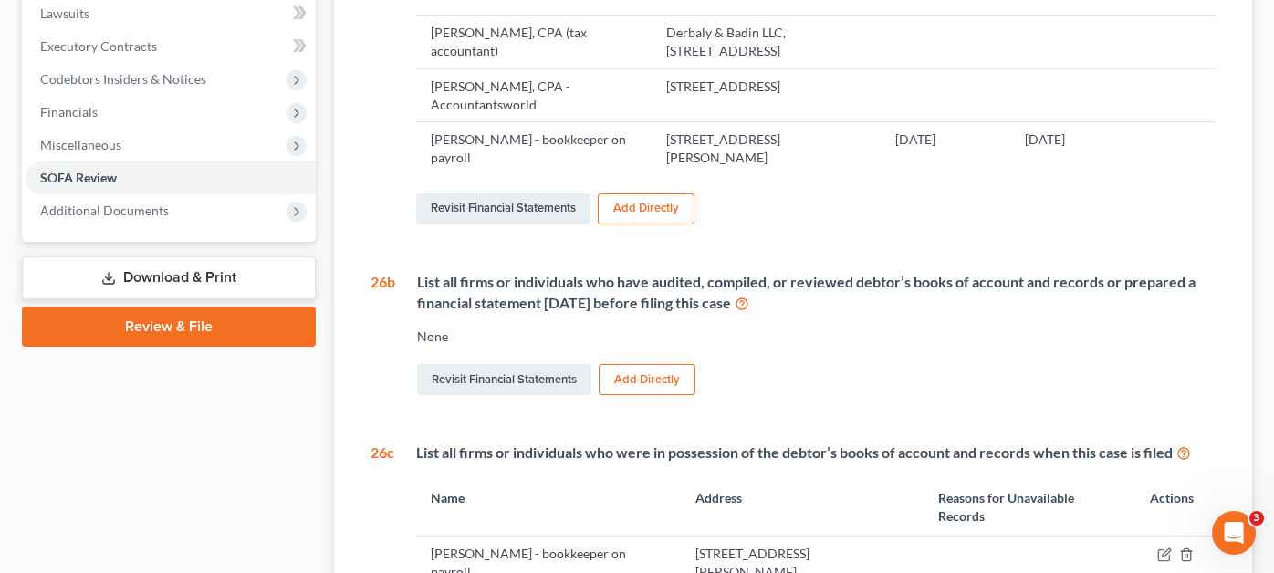
scroll to position [820, 0]
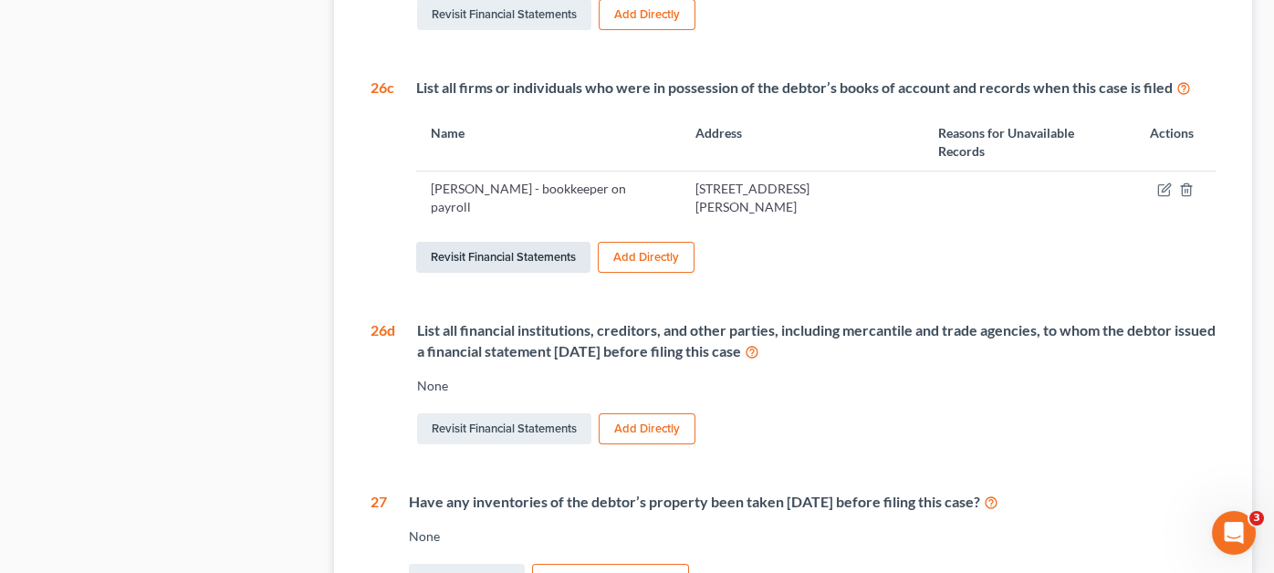
click at [561, 242] on link "Revisit Financial Statements" at bounding box center [503, 257] width 174 height 31
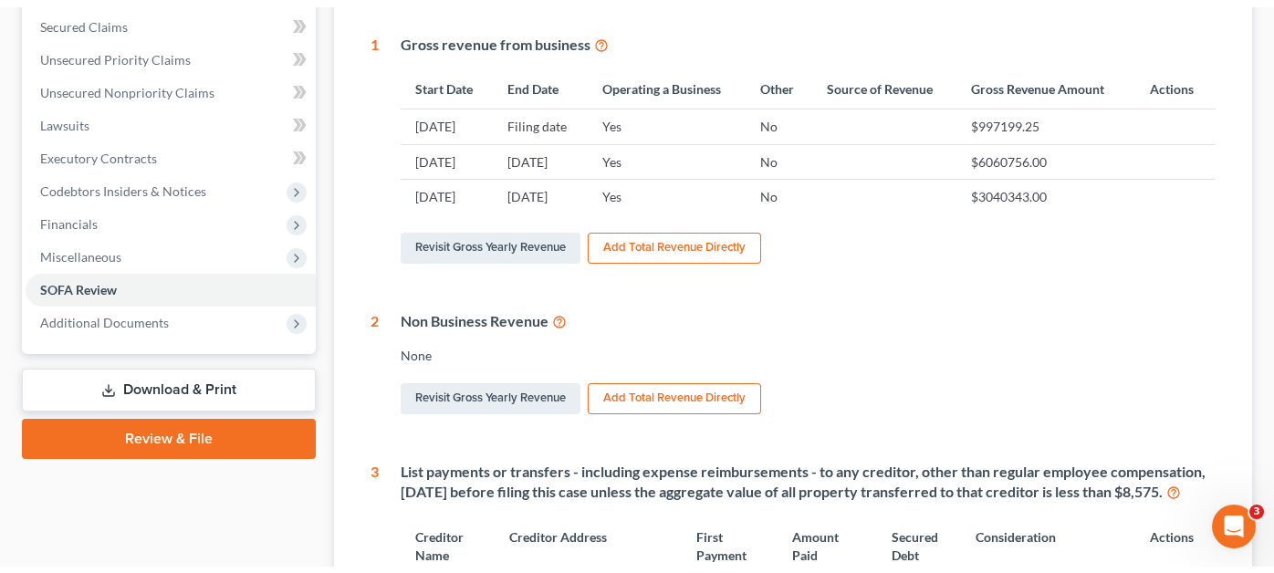
scroll to position [119, 0]
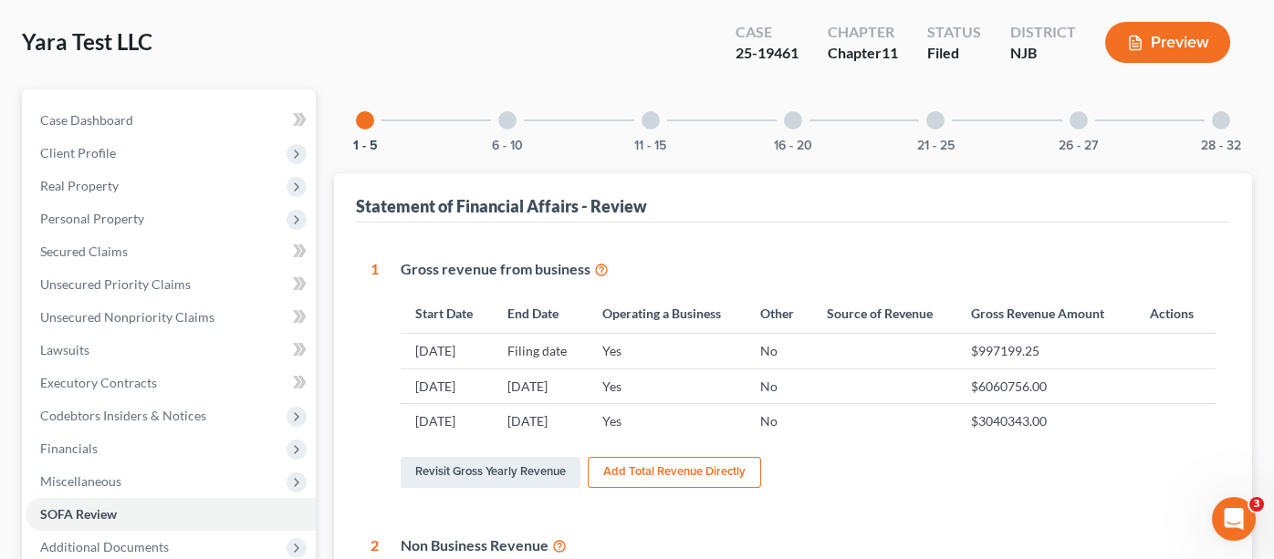
click at [1084, 111] on div at bounding box center [1079, 120] width 18 height 18
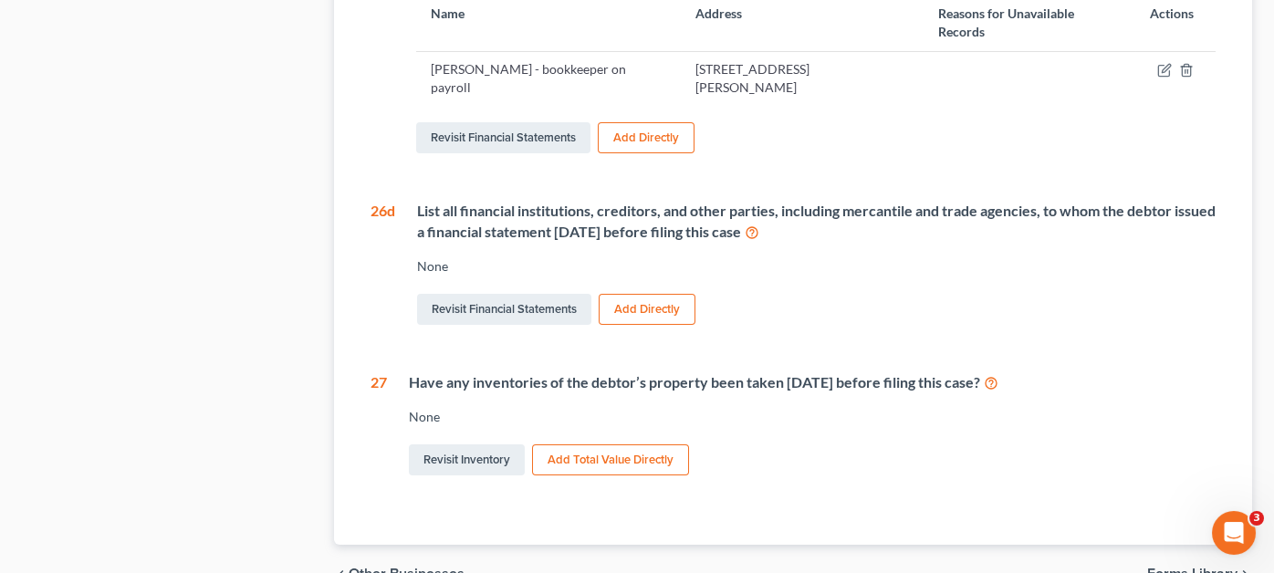
scroll to position [758, 0]
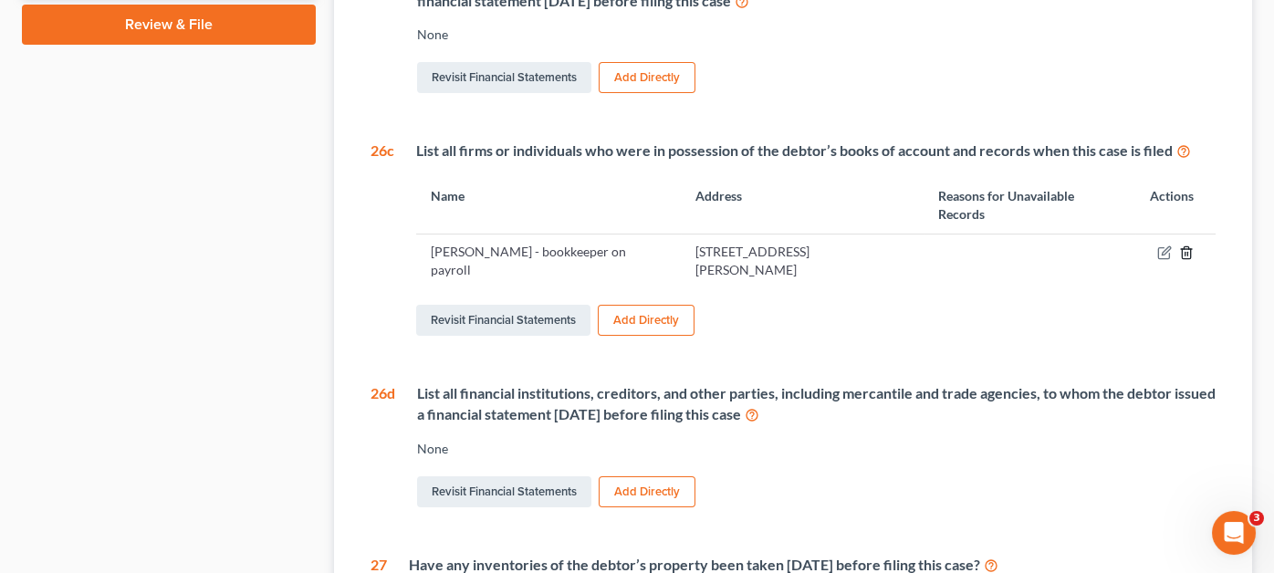
click at [1186, 246] on icon "button" at bounding box center [1186, 253] width 15 height 15
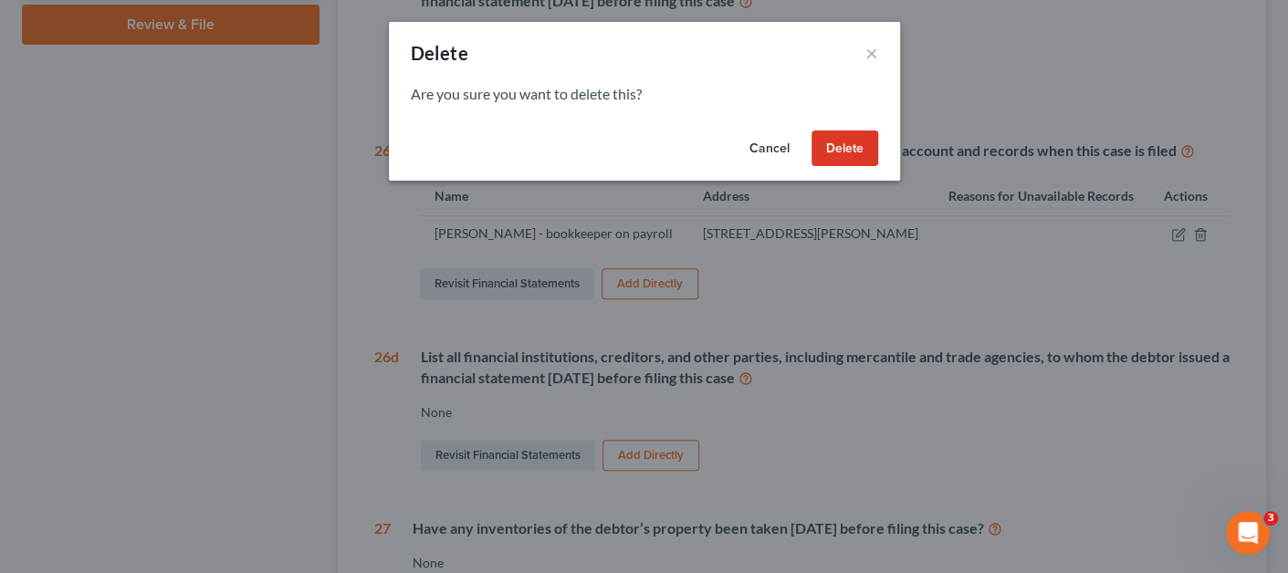
click at [855, 144] on button "Delete" at bounding box center [844, 149] width 67 height 37
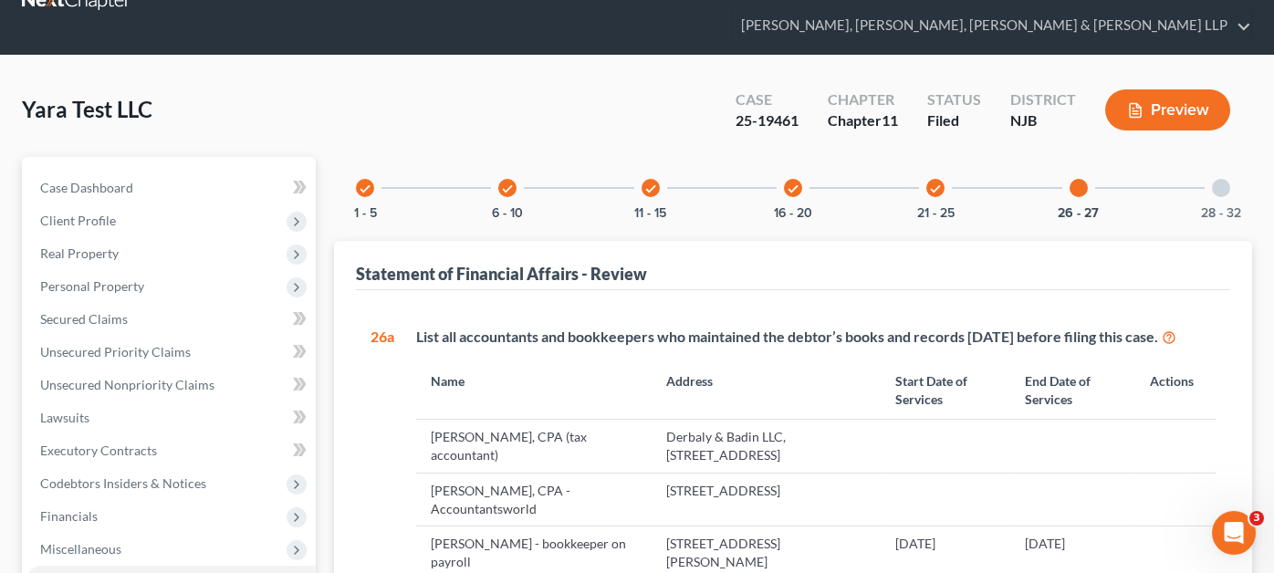
scroll to position [183, 0]
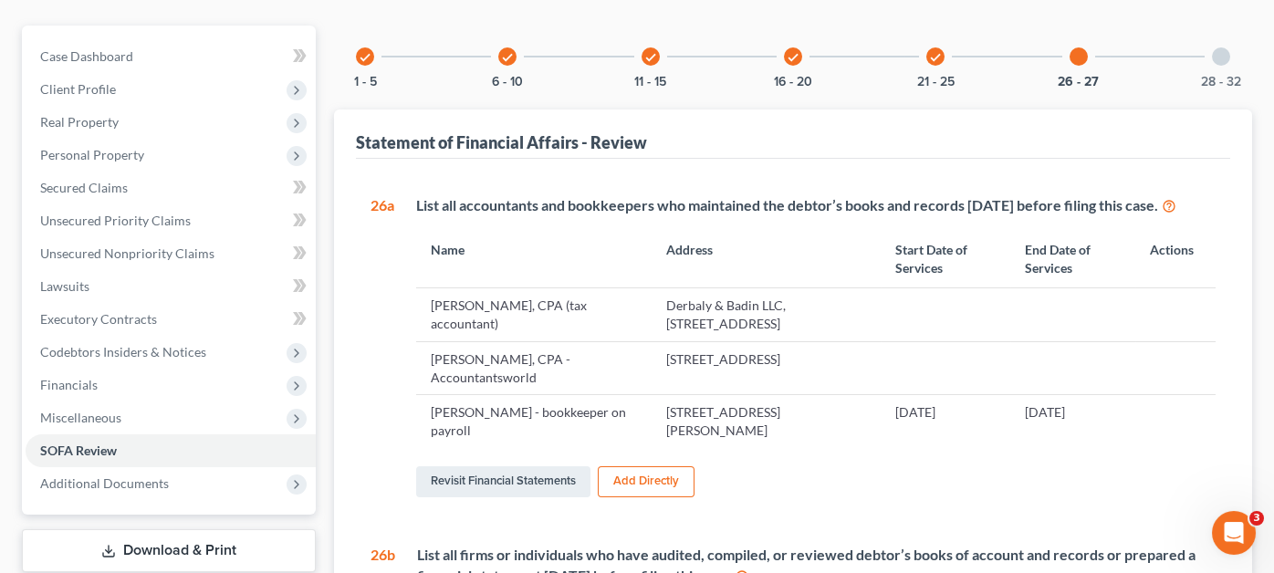
drag, startPoint x: 433, startPoint y: 289, endPoint x: 792, endPoint y: 318, distance: 360.7
click at [792, 318] on tr "[PERSON_NAME], CPA (tax accountant) Derbaly & Badin LLC, [STREET_ADDRESS]" at bounding box center [815, 314] width 799 height 53
copy tr "[PERSON_NAME], CPA (tax accountant) Derbaly & Badin LLC, [STREET_ADDRESS]"
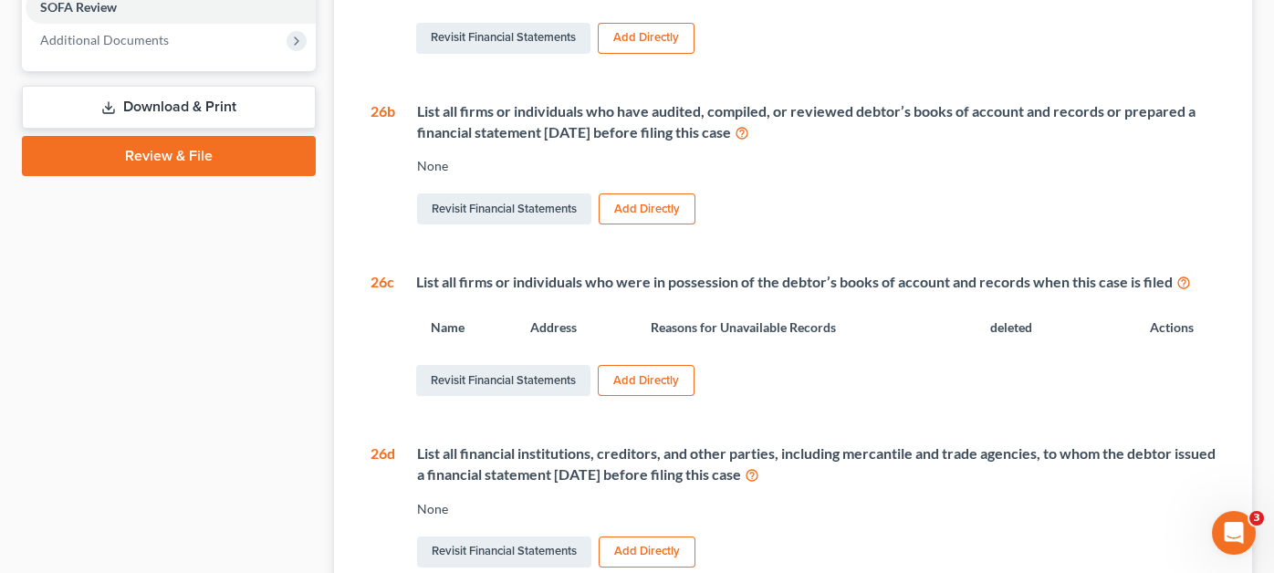
scroll to position [729, 0]
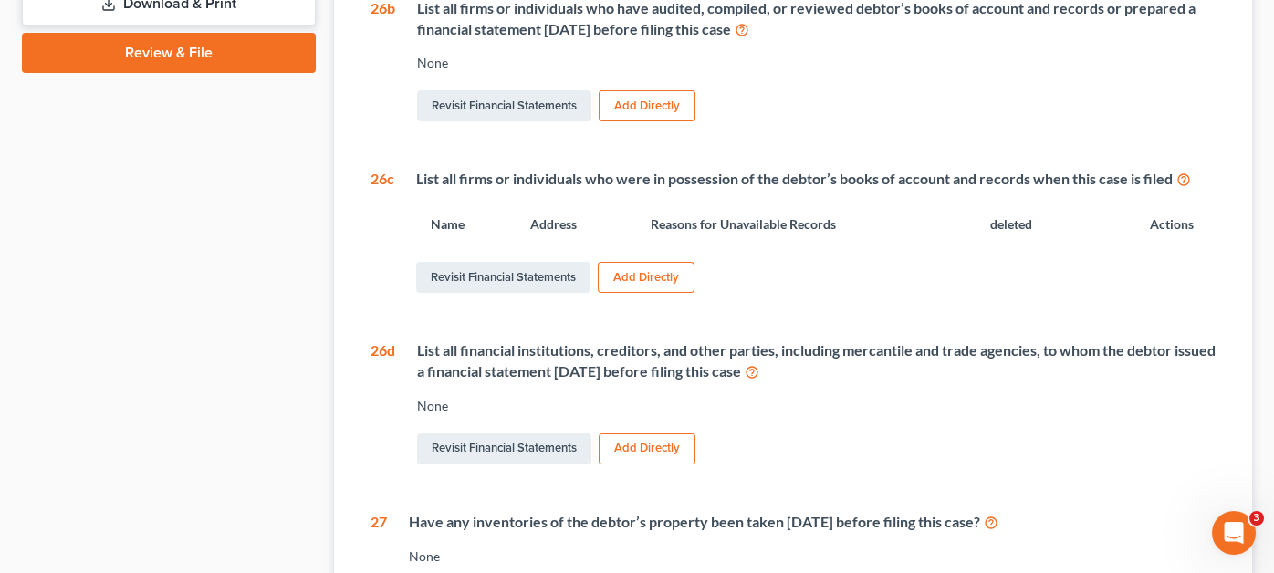
copy tr "[PERSON_NAME], CPA (tax accountant) Derbaly & Badin LLC, [STREET_ADDRESS]"
click at [484, 262] on link "Revisit Financial Statements" at bounding box center [503, 277] width 174 height 31
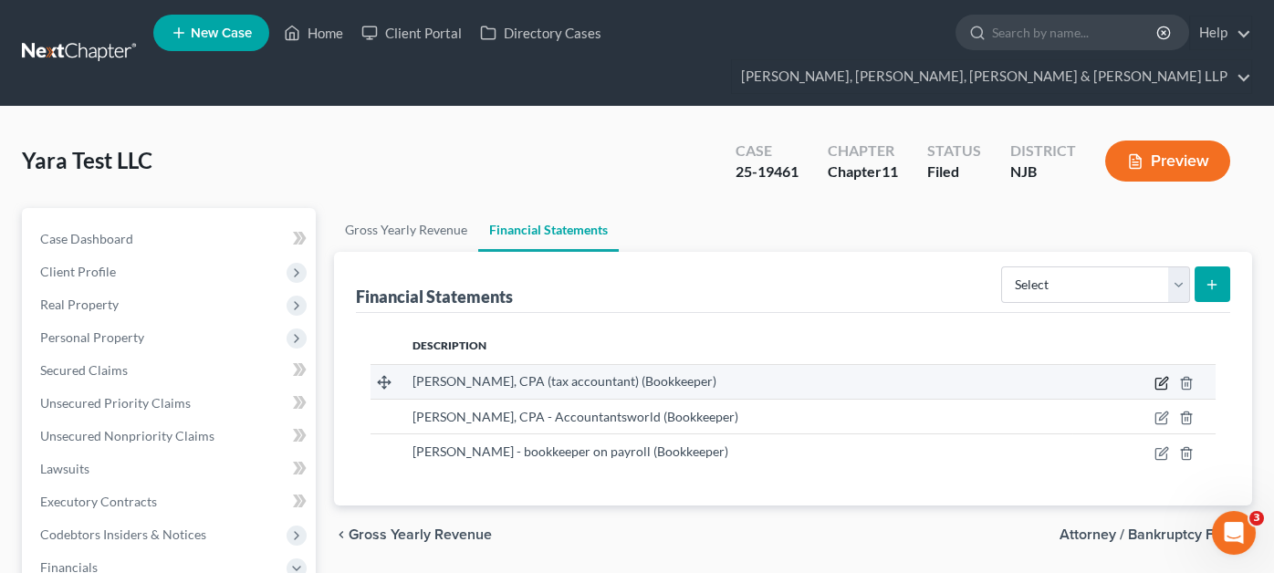
click at [1157, 376] on icon "button" at bounding box center [1162, 383] width 15 height 15
select select "bookkeeper"
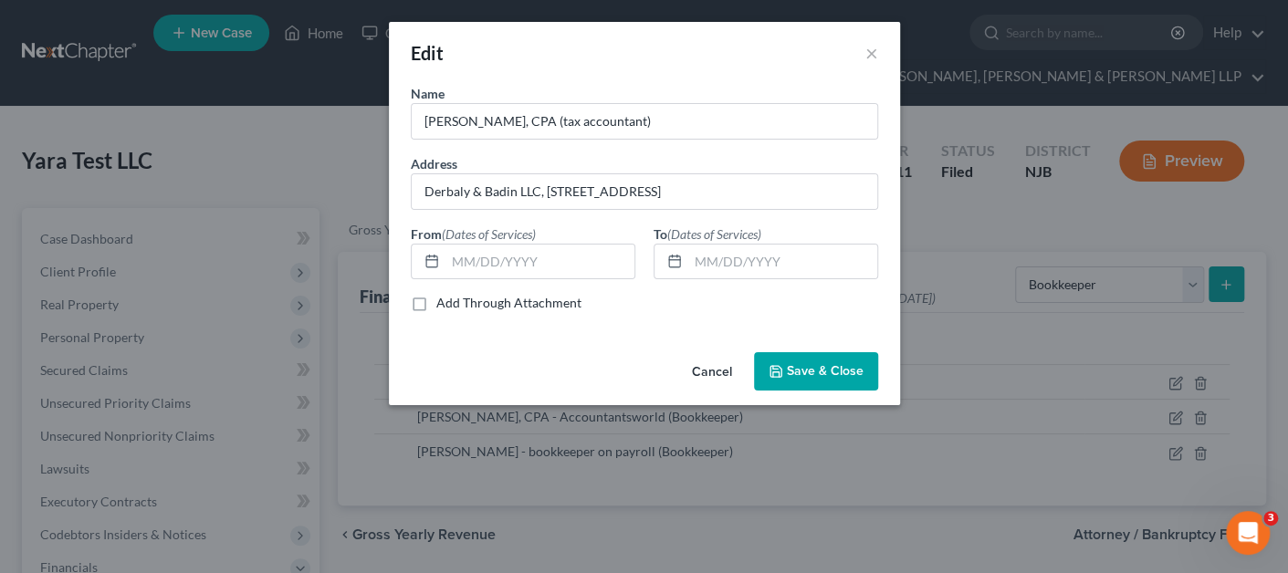
click at [702, 363] on button "Cancel" at bounding box center [711, 372] width 69 height 37
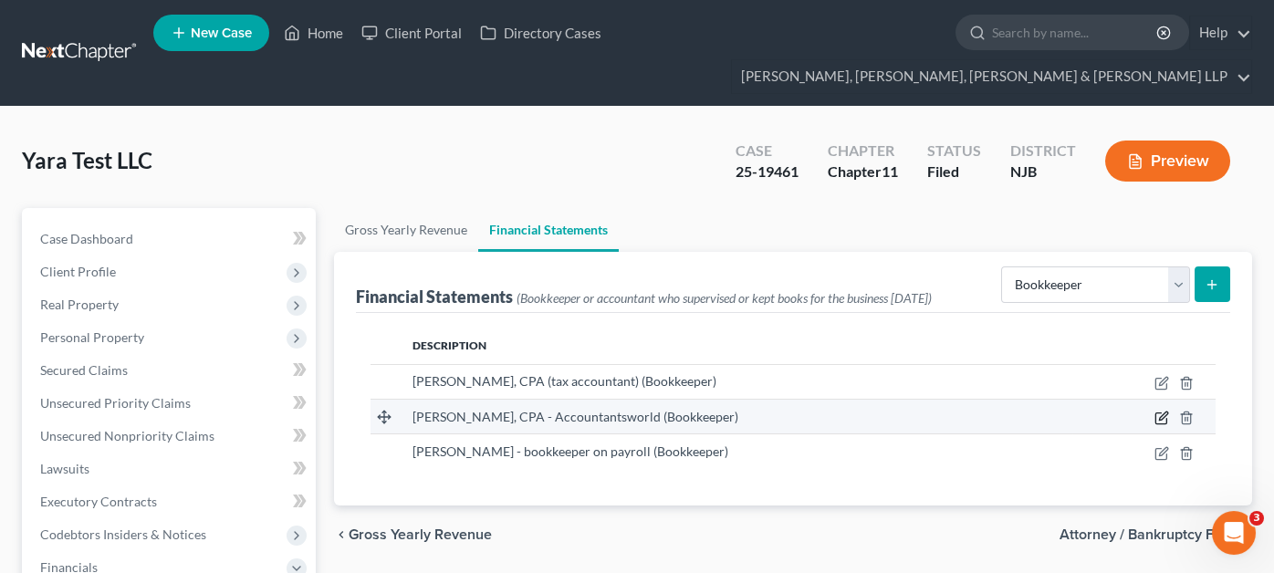
click at [1165, 413] on icon "button" at bounding box center [1160, 418] width 11 height 11
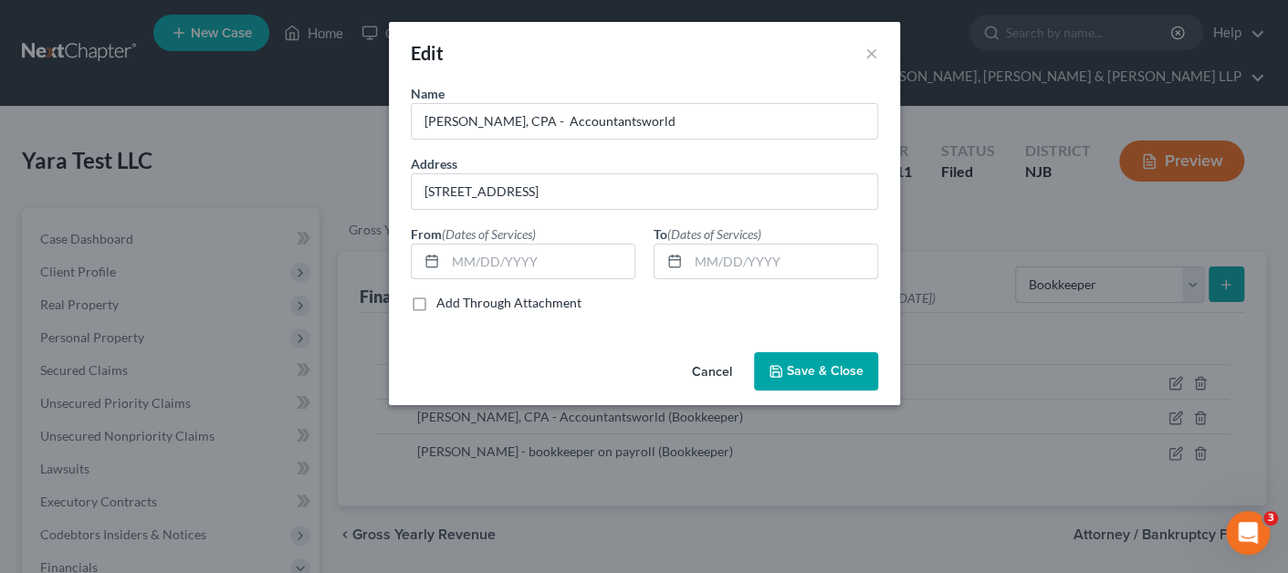
click at [698, 372] on button "Cancel" at bounding box center [711, 372] width 69 height 37
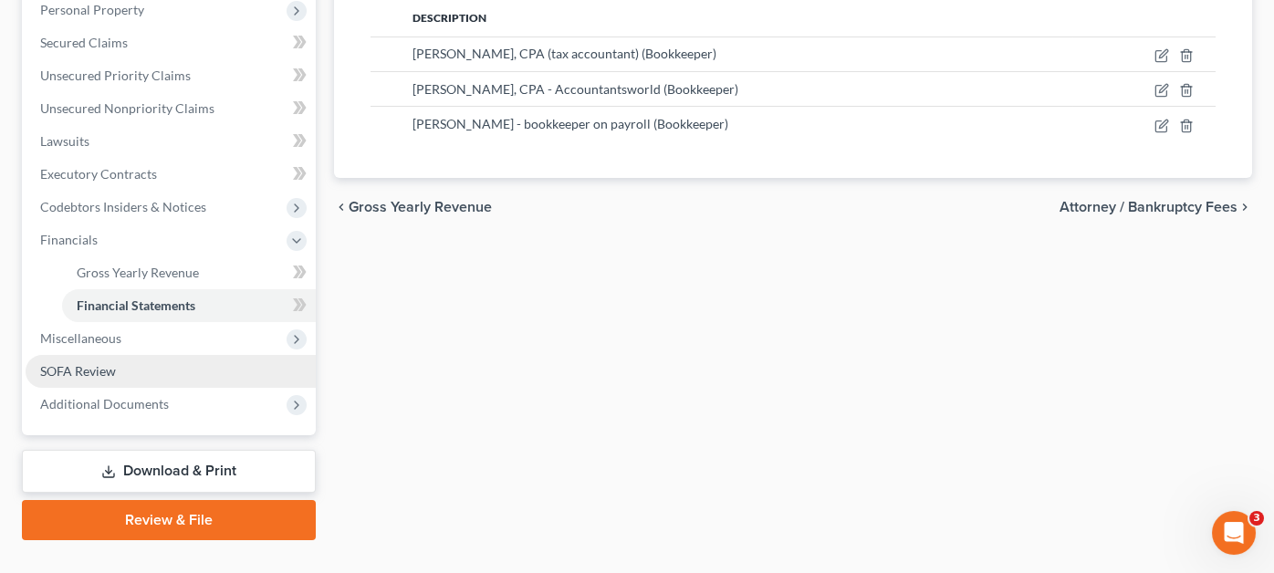
click at [178, 355] on link "SOFA Review" at bounding box center [171, 371] width 290 height 33
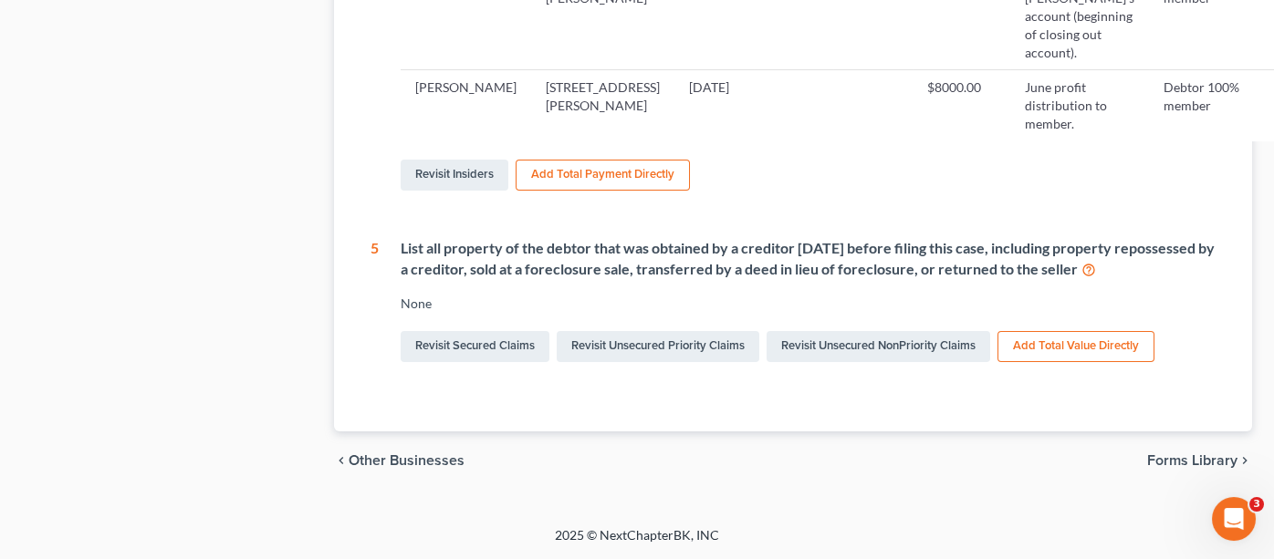
scroll to position [1643, 0]
click at [490, 191] on link "Revisit Insiders" at bounding box center [455, 175] width 108 height 31
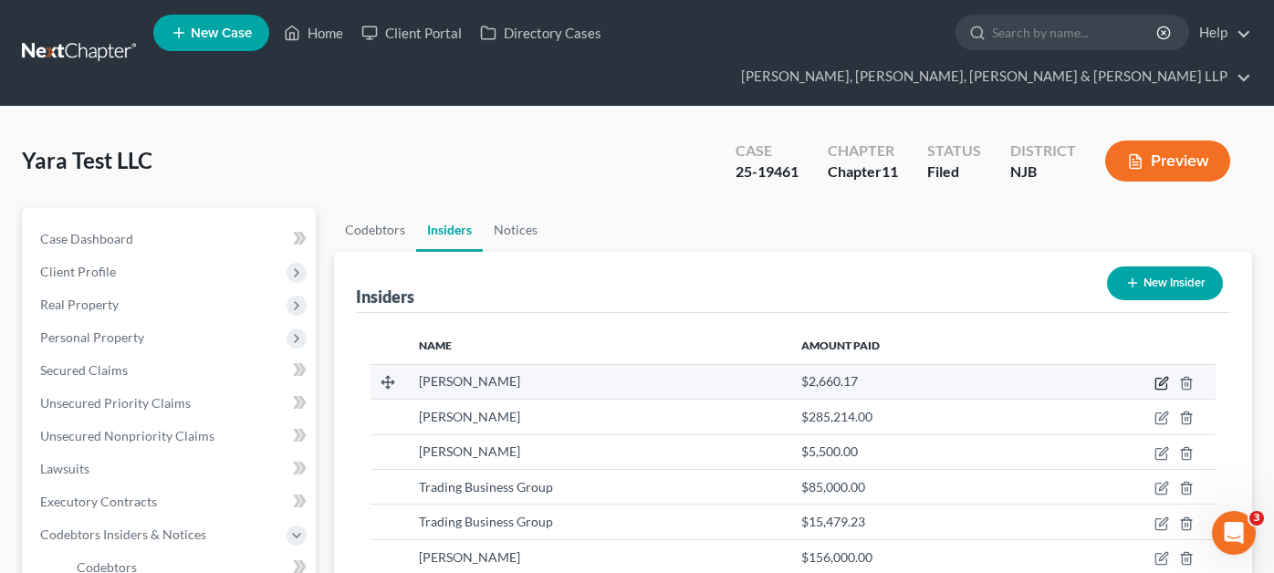
click at [1158, 376] on icon "button" at bounding box center [1162, 383] width 15 height 15
select select "33"
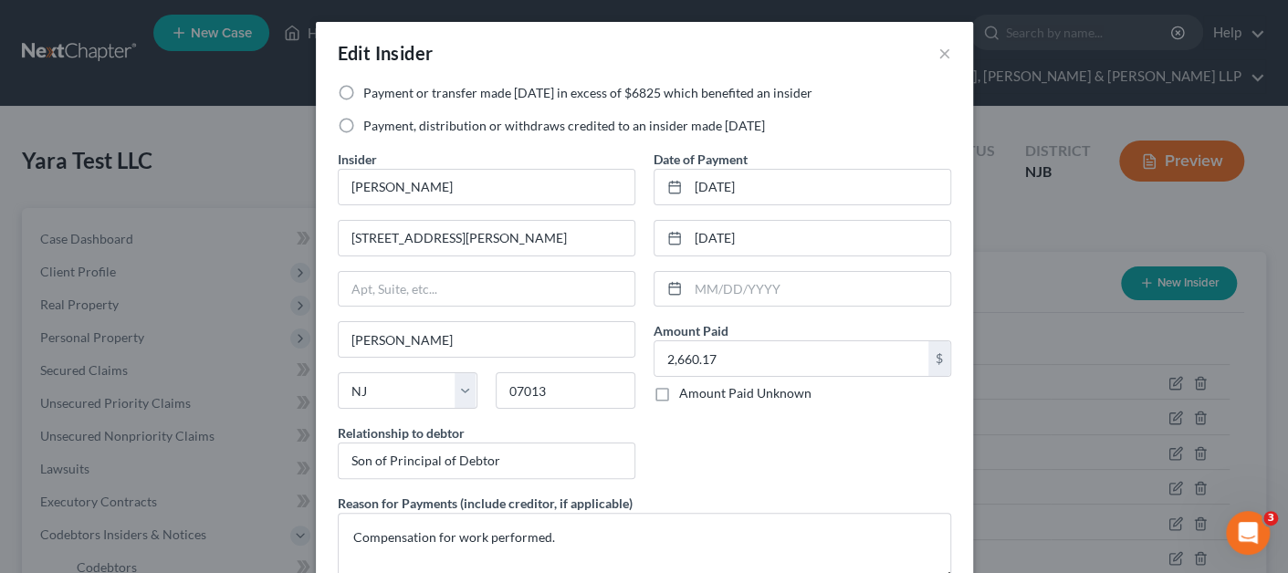
click at [363, 128] on label "Payment, distribution or withdraws credited to an insider made [DATE]" at bounding box center [564, 126] width 402 height 18
click at [371, 128] on input "Payment, distribution or withdraws credited to an insider made [DATE]" at bounding box center [377, 123] width 12 height 12
radio input "true"
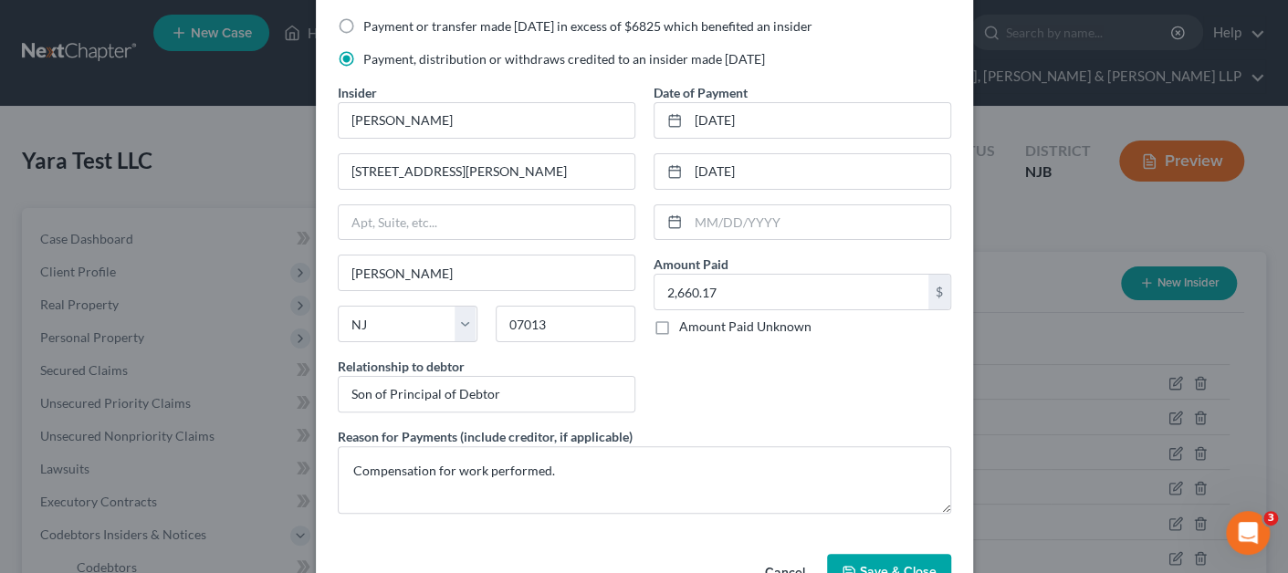
scroll to position [118, 0]
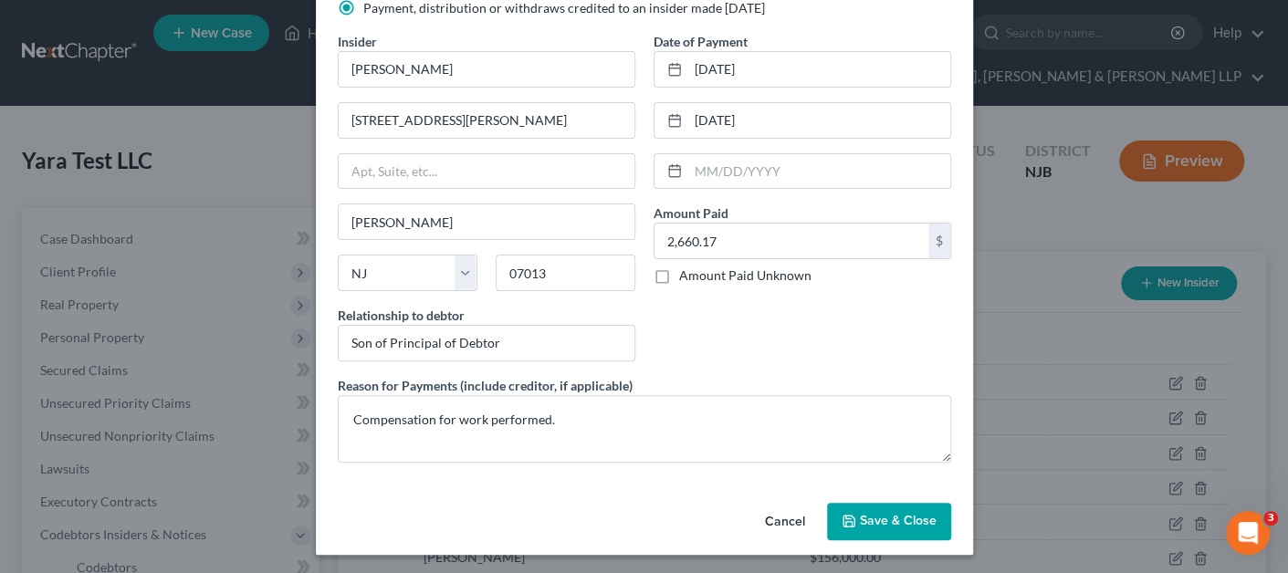
click at [879, 524] on span "Save & Close" at bounding box center [898, 522] width 77 height 16
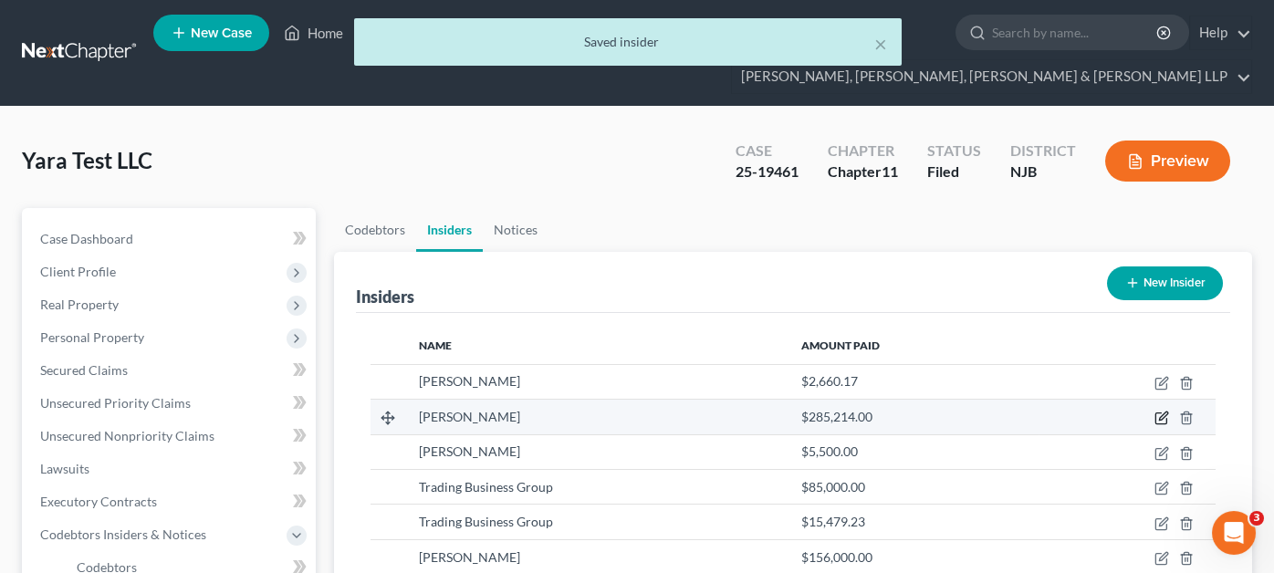
click at [1159, 413] on icon "button" at bounding box center [1163, 417] width 8 height 8
select select "33"
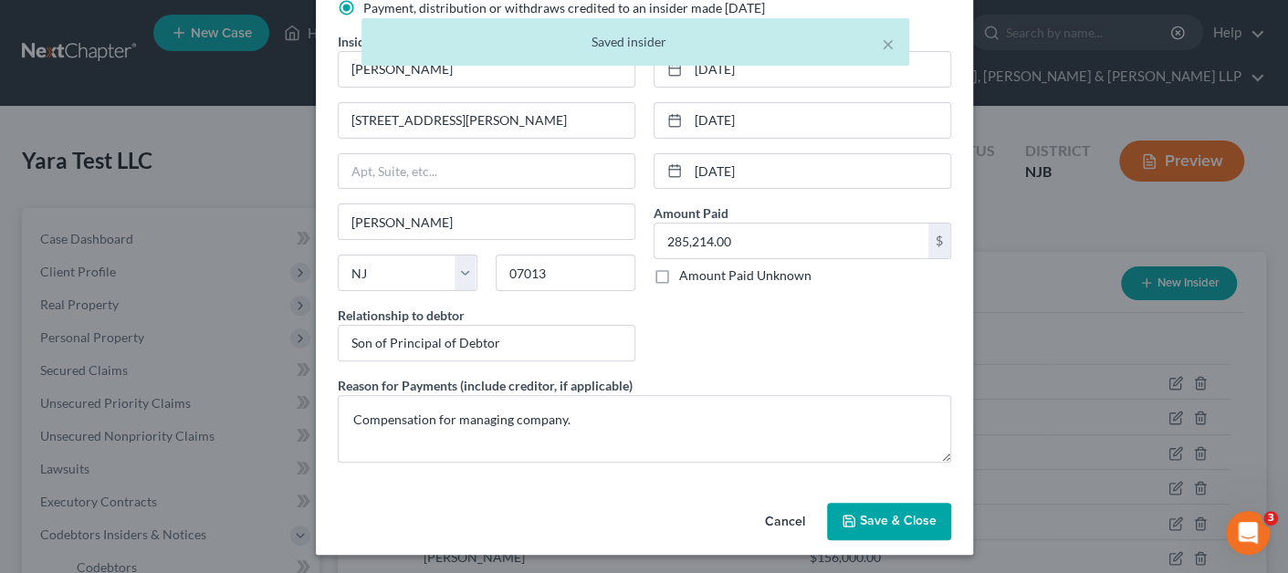
click at [863, 518] on span "Save & Close" at bounding box center [898, 522] width 77 height 16
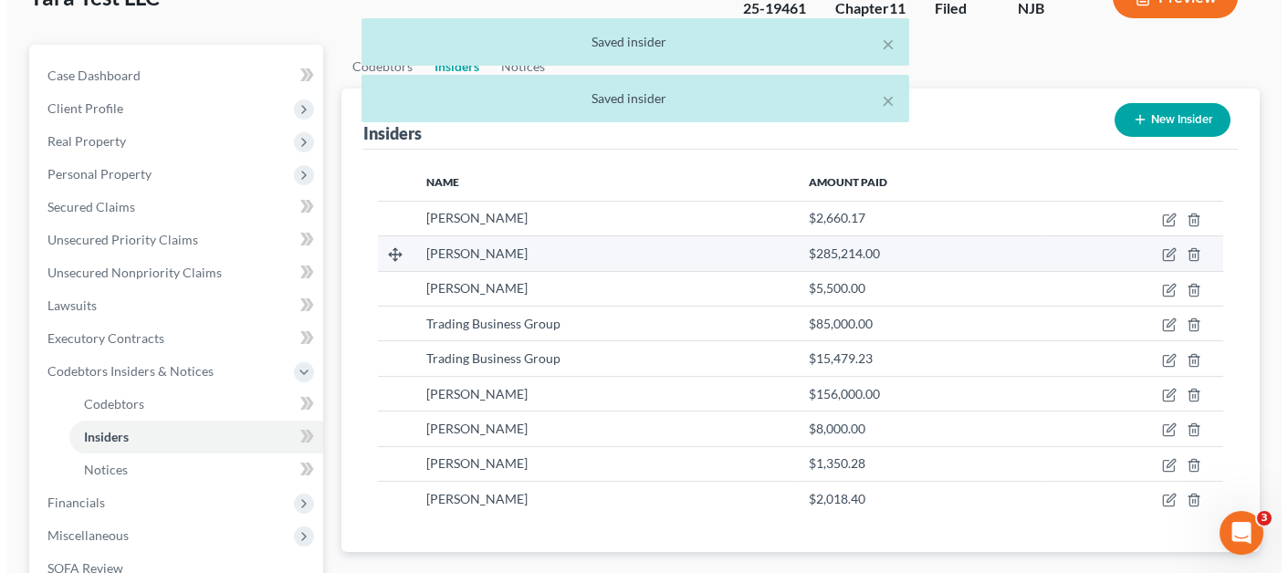
scroll to position [183, 0]
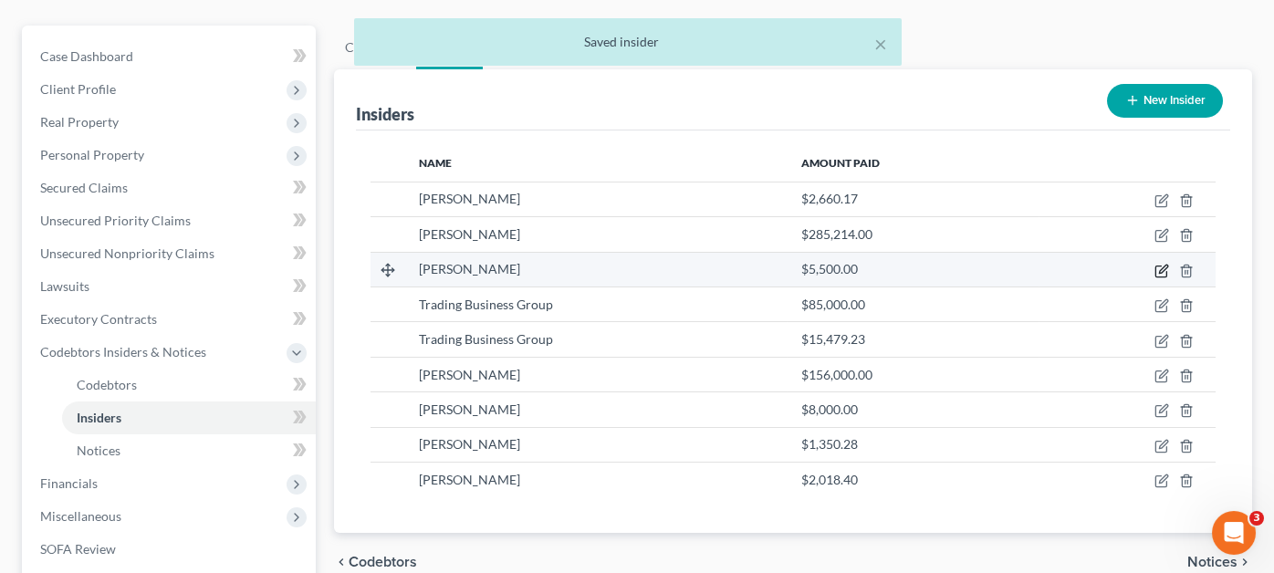
click at [1165, 264] on icon "button" at bounding box center [1162, 271] width 15 height 15
select select "33"
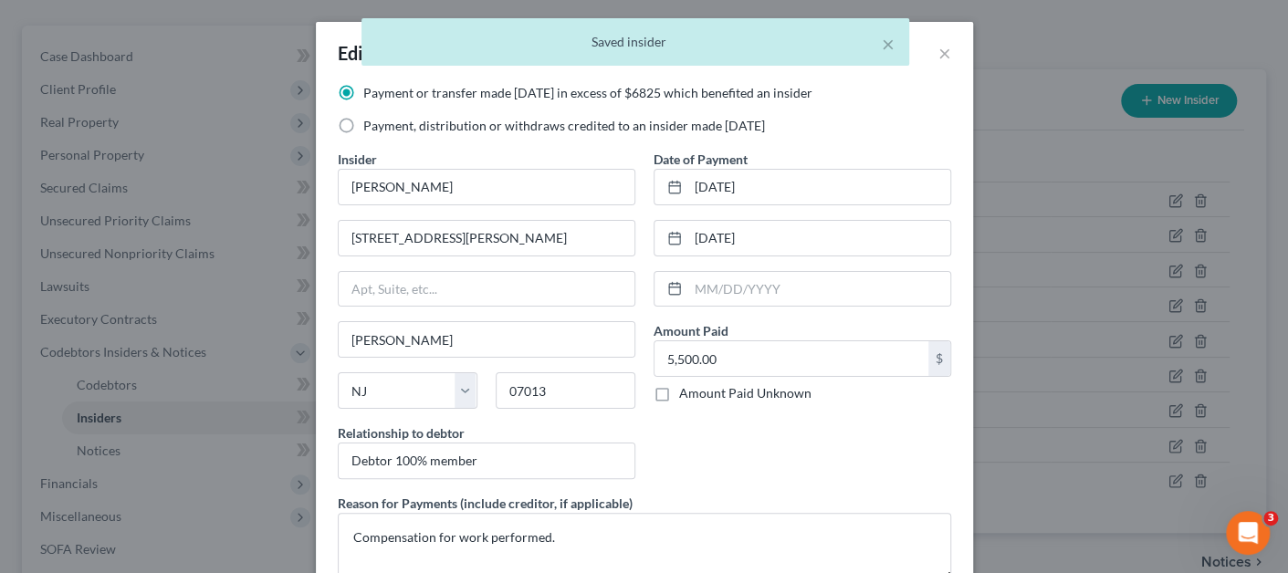
click at [363, 126] on label "Payment, distribution or withdraws credited to an insider made [DATE]" at bounding box center [564, 126] width 402 height 18
click at [371, 126] on input "Payment, distribution or withdraws credited to an insider made [DATE]" at bounding box center [377, 123] width 12 height 12
radio input "true"
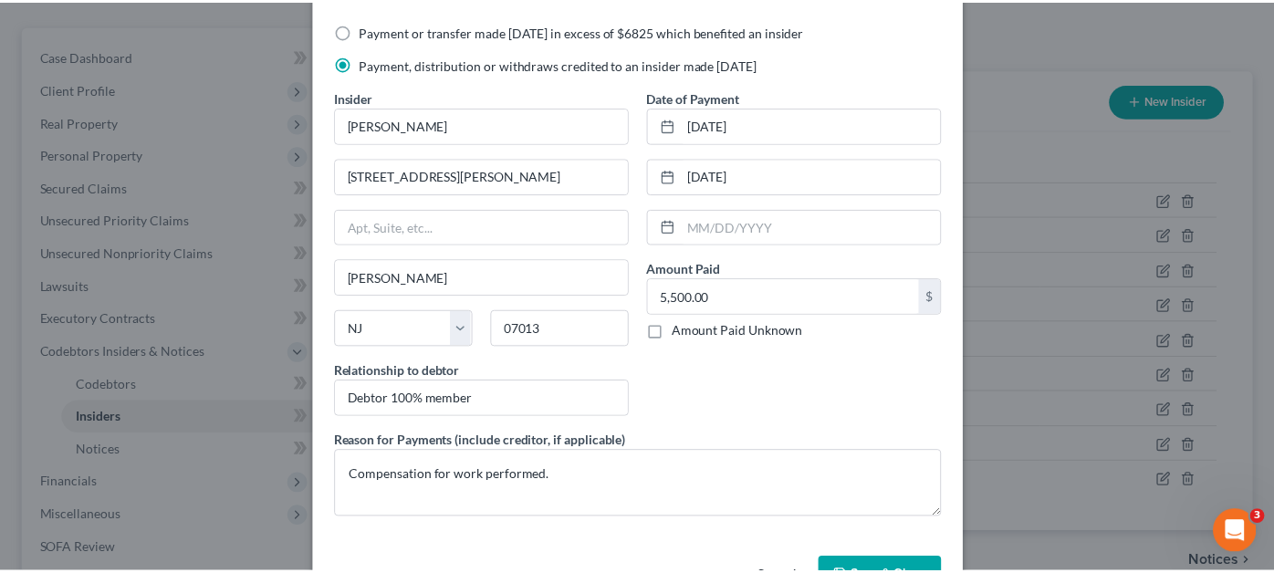
scroll to position [118, 0]
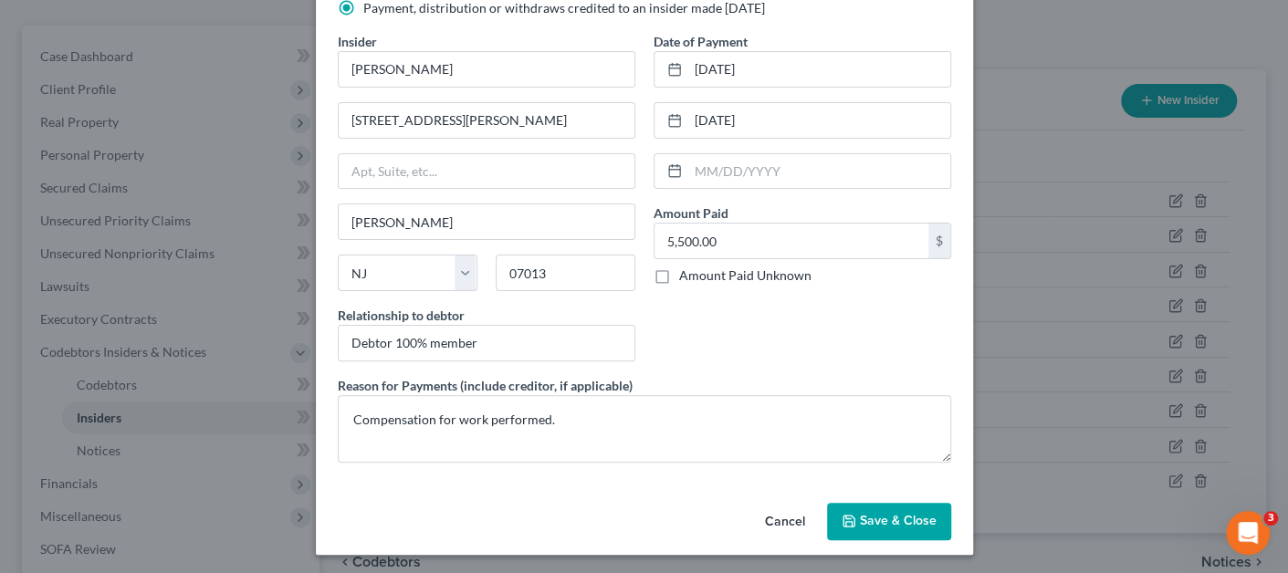
click at [862, 540] on div "Cancel Save & Close" at bounding box center [644, 526] width 657 height 60
click at [868, 521] on span "Save & Close" at bounding box center [898, 522] width 77 height 16
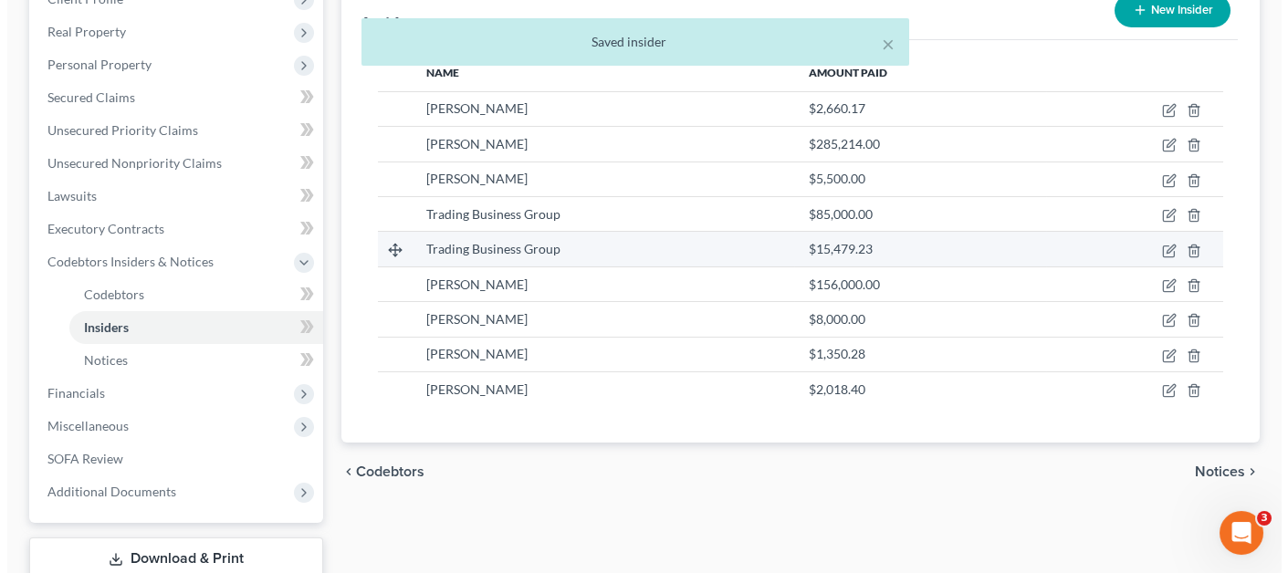
scroll to position [274, 0]
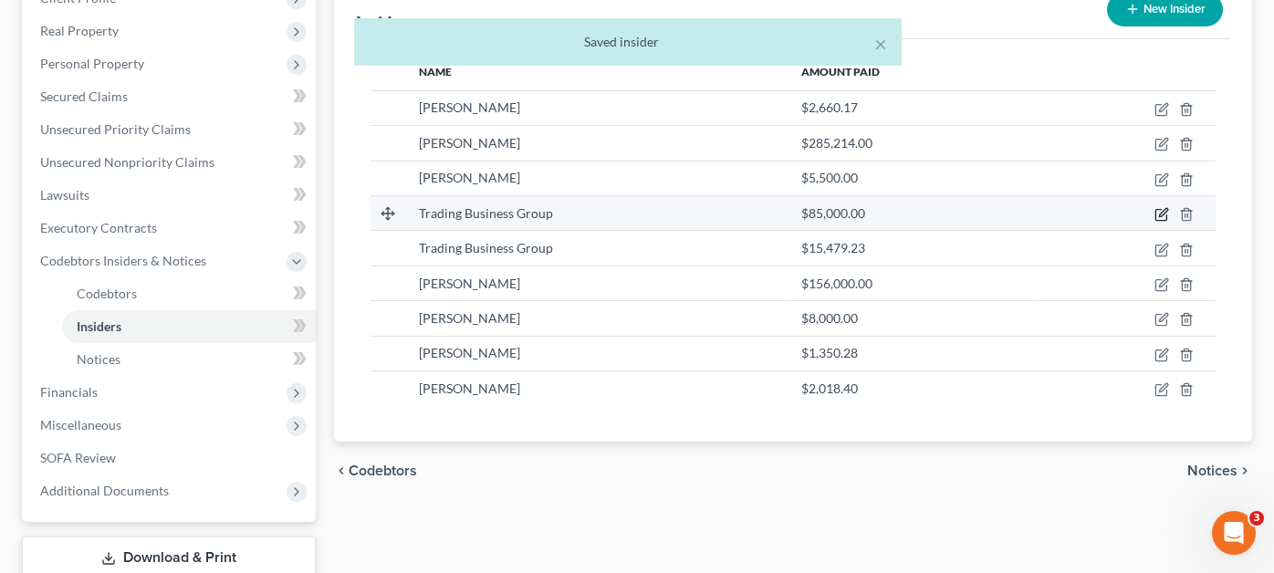
click at [1160, 207] on icon "button" at bounding box center [1162, 214] width 15 height 15
select select "33"
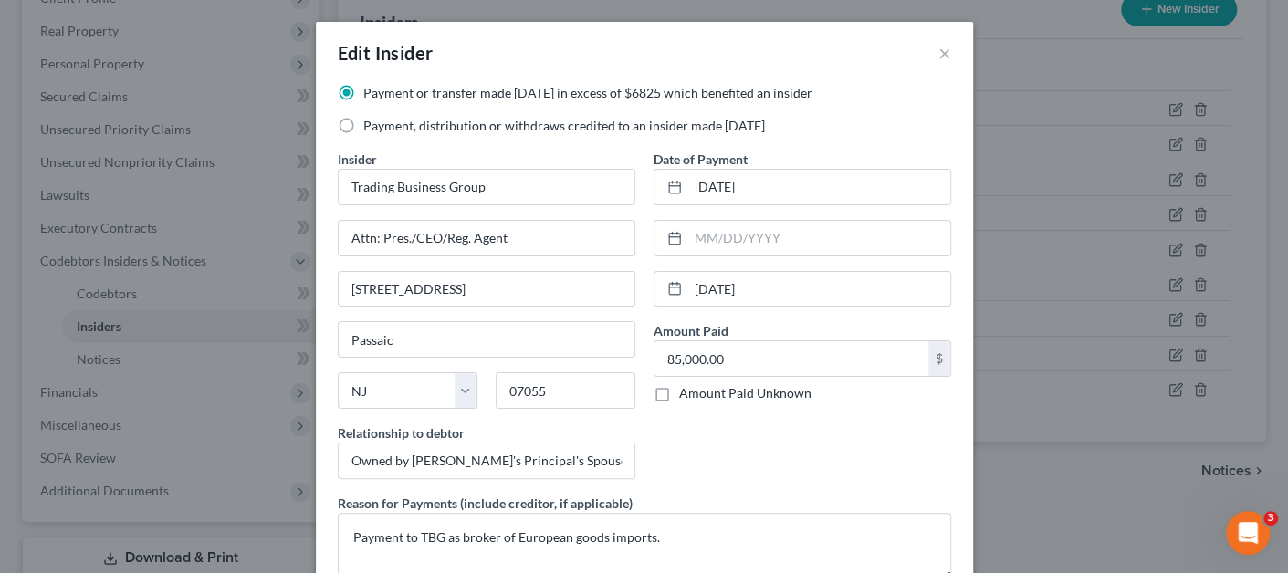
click at [516, 130] on label "Payment, distribution or withdraws credited to an insider made [DATE]" at bounding box center [564, 126] width 402 height 18
click at [382, 129] on input "Payment, distribution or withdraws credited to an insider made [DATE]" at bounding box center [377, 123] width 12 height 12
radio input "true"
click at [363, 99] on label "Payment or transfer made [DATE] in excess of $6825 which benefited an insider" at bounding box center [587, 93] width 449 height 18
click at [371, 96] on input "Payment or transfer made [DATE] in excess of $6825 which benefited an insider" at bounding box center [377, 90] width 12 height 12
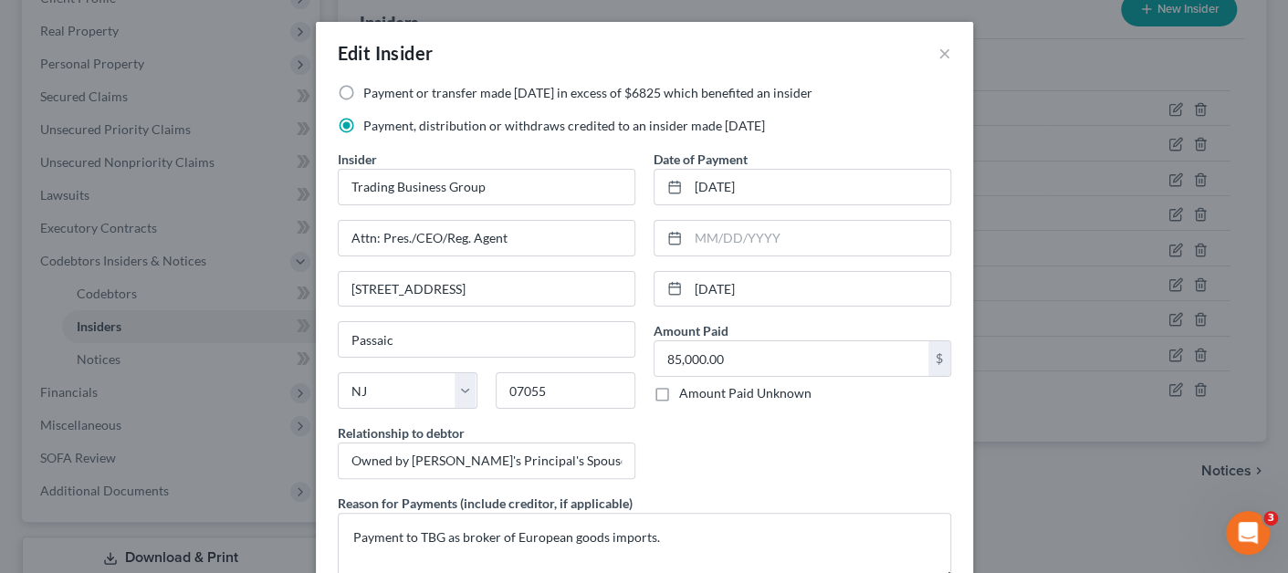
radio input "true"
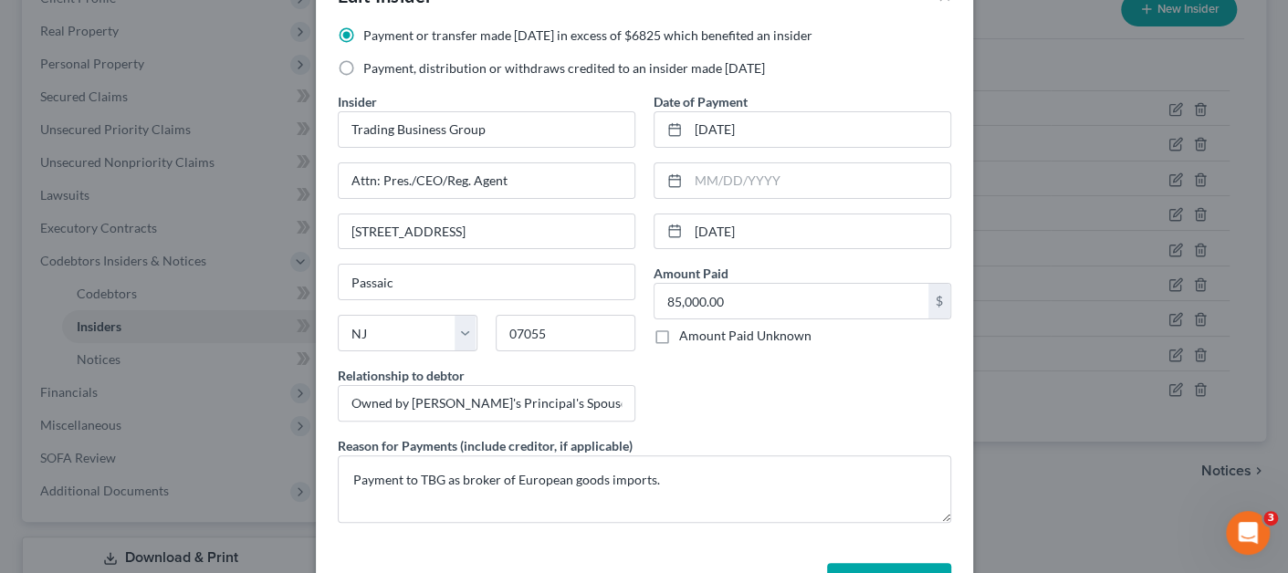
scroll to position [118, 0]
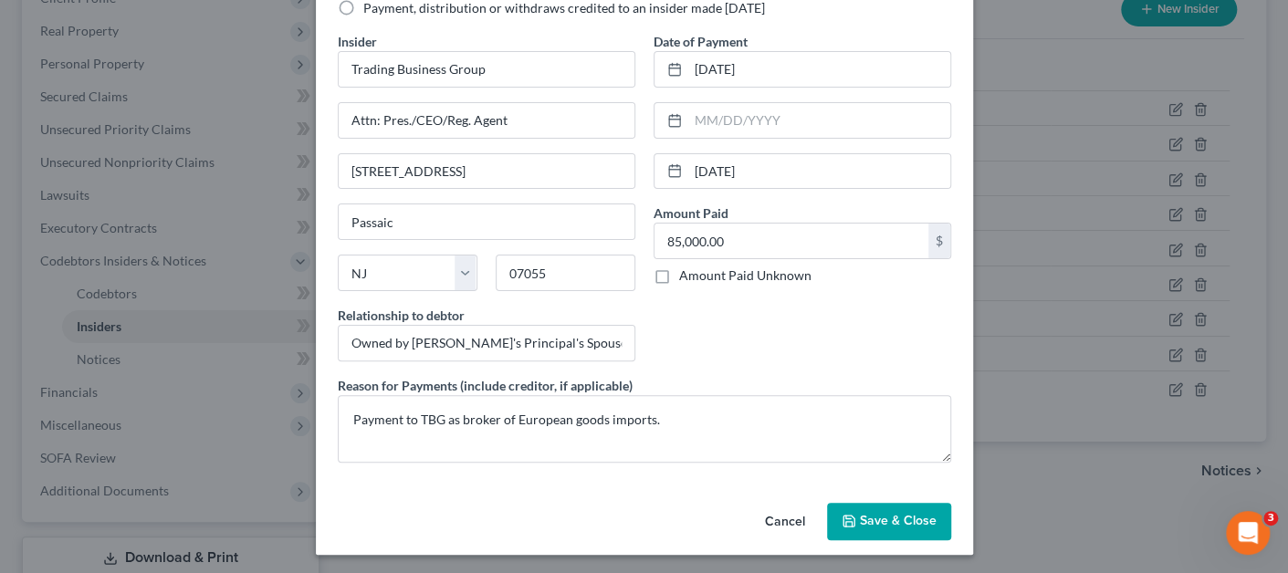
click at [878, 517] on span "Save & Close" at bounding box center [898, 522] width 77 height 16
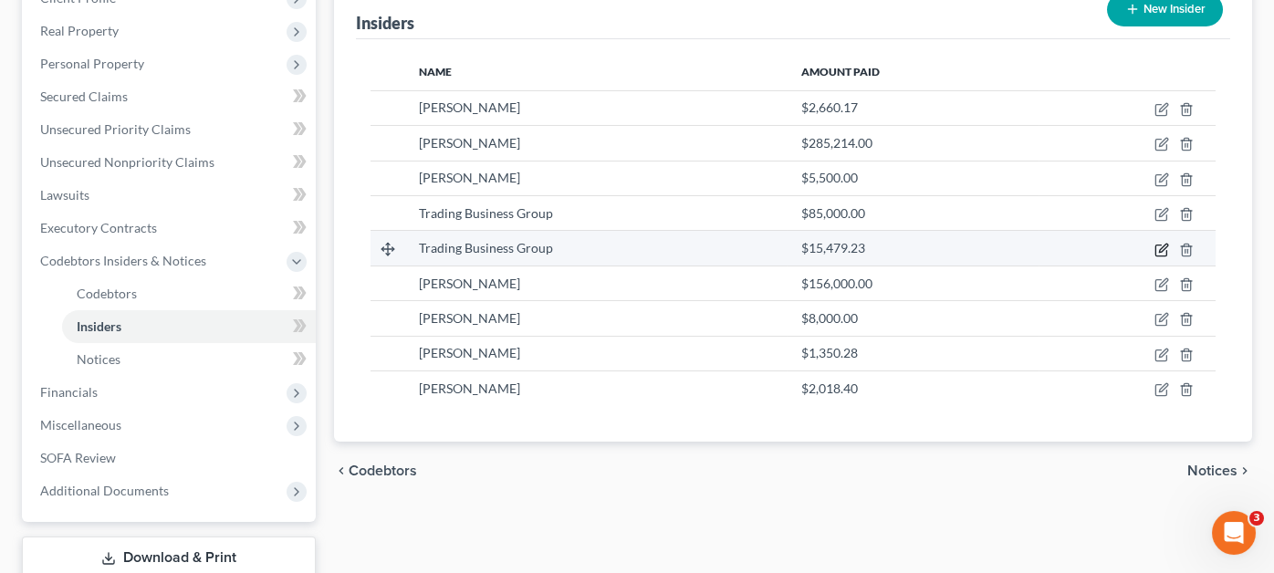
click at [1160, 244] on icon "button" at bounding box center [1163, 248] width 8 height 8
select select "33"
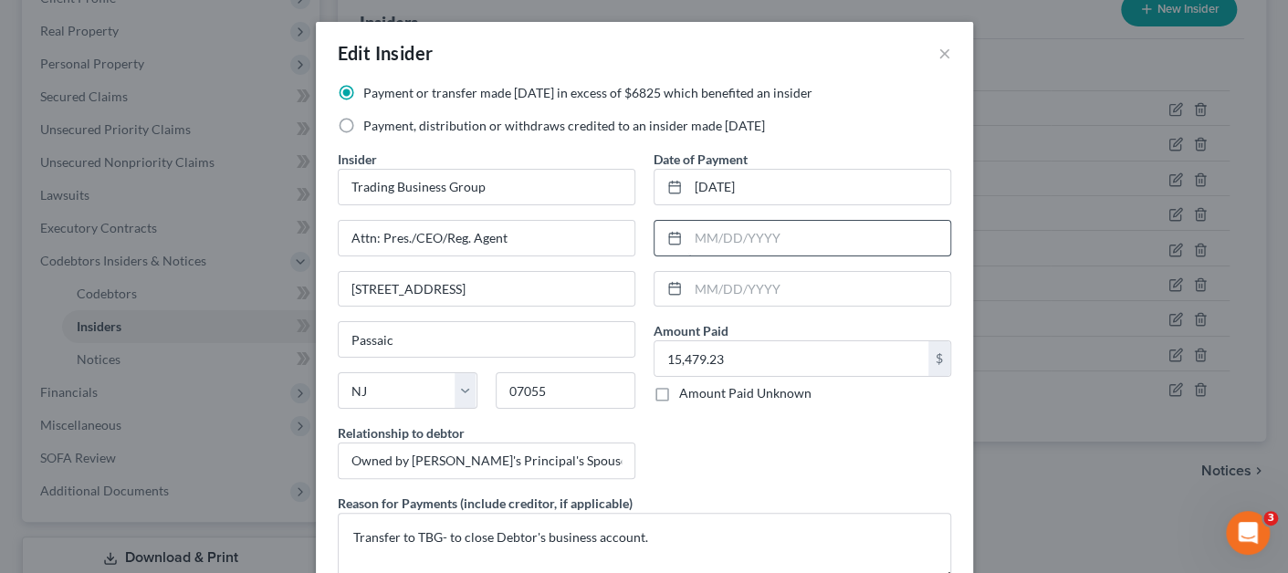
scroll to position [90, 0]
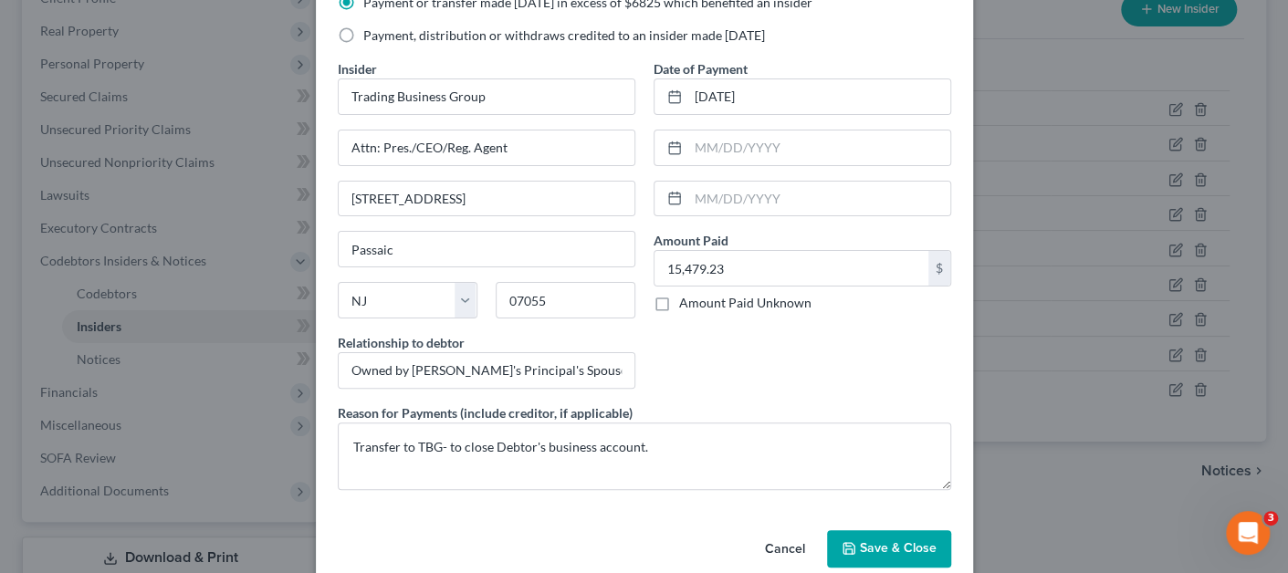
click at [778, 547] on button "Cancel" at bounding box center [784, 550] width 69 height 37
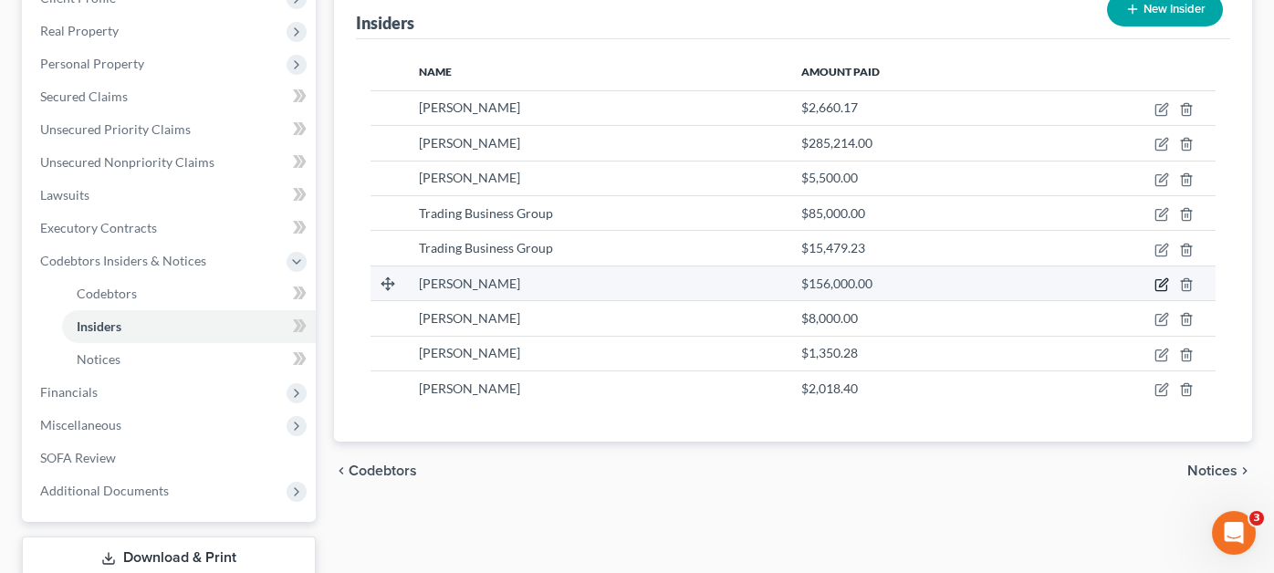
click at [1162, 278] on icon "button" at bounding box center [1163, 282] width 8 height 8
select select "33"
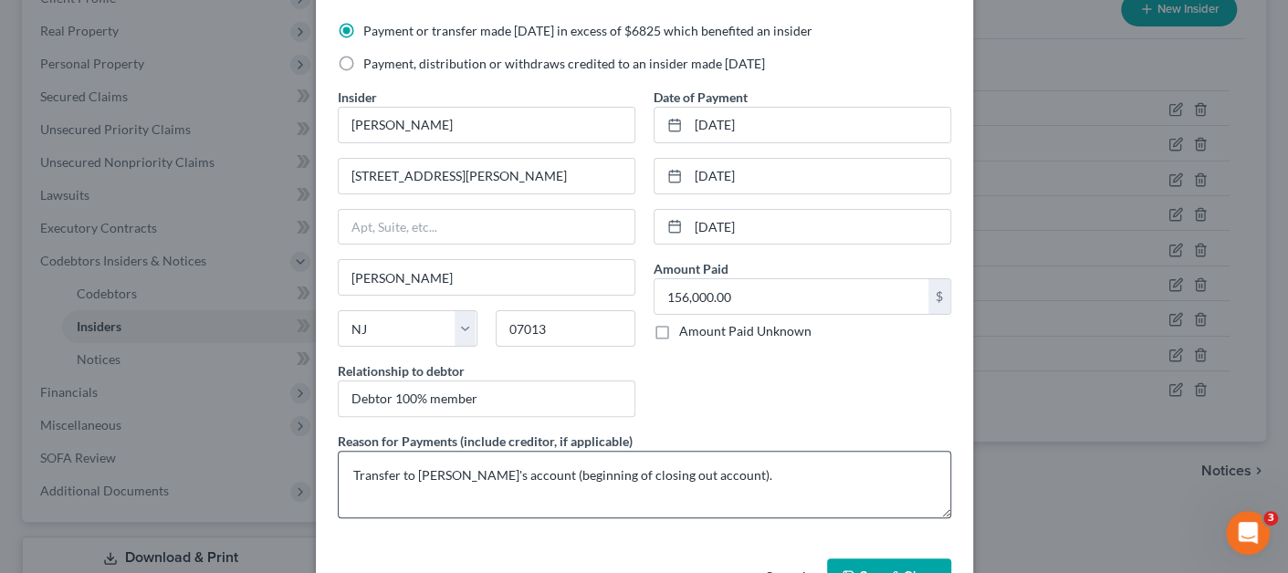
scroll to position [118, 0]
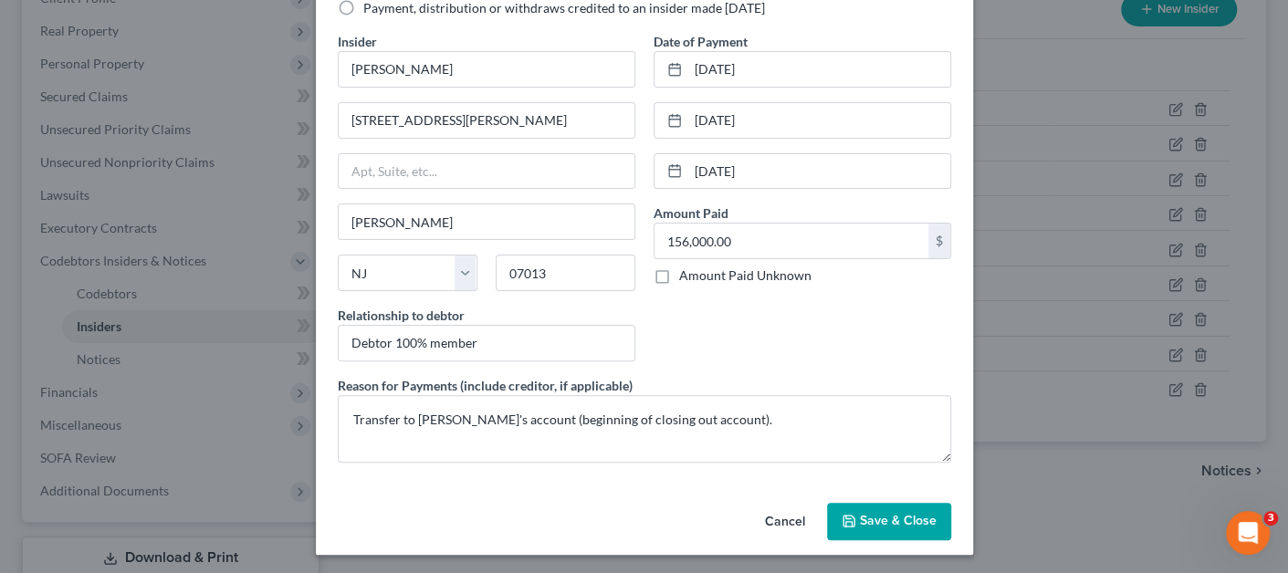
click at [858, 528] on button "Save & Close" at bounding box center [889, 522] width 124 height 38
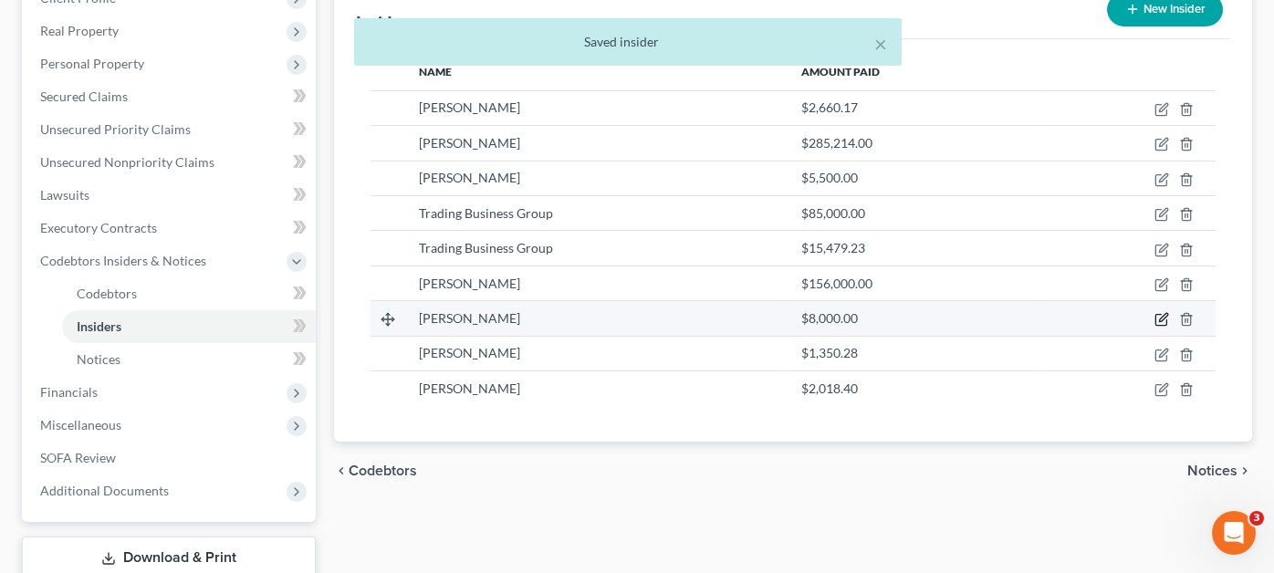
click at [1159, 312] on icon "button" at bounding box center [1162, 319] width 15 height 15
select select "33"
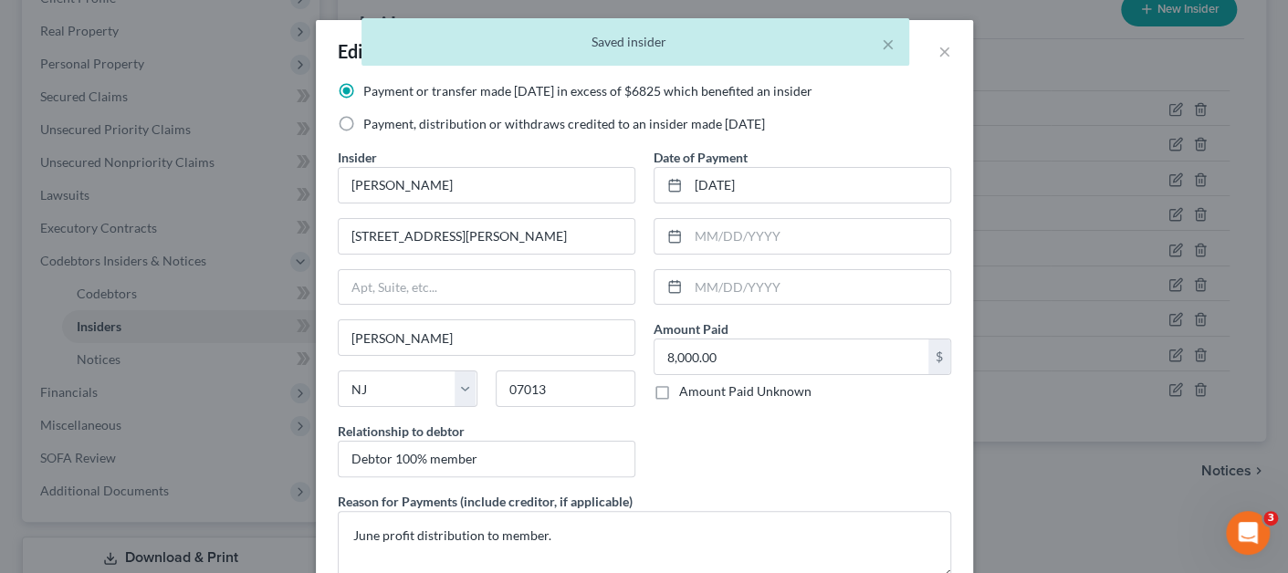
scroll to position [0, 0]
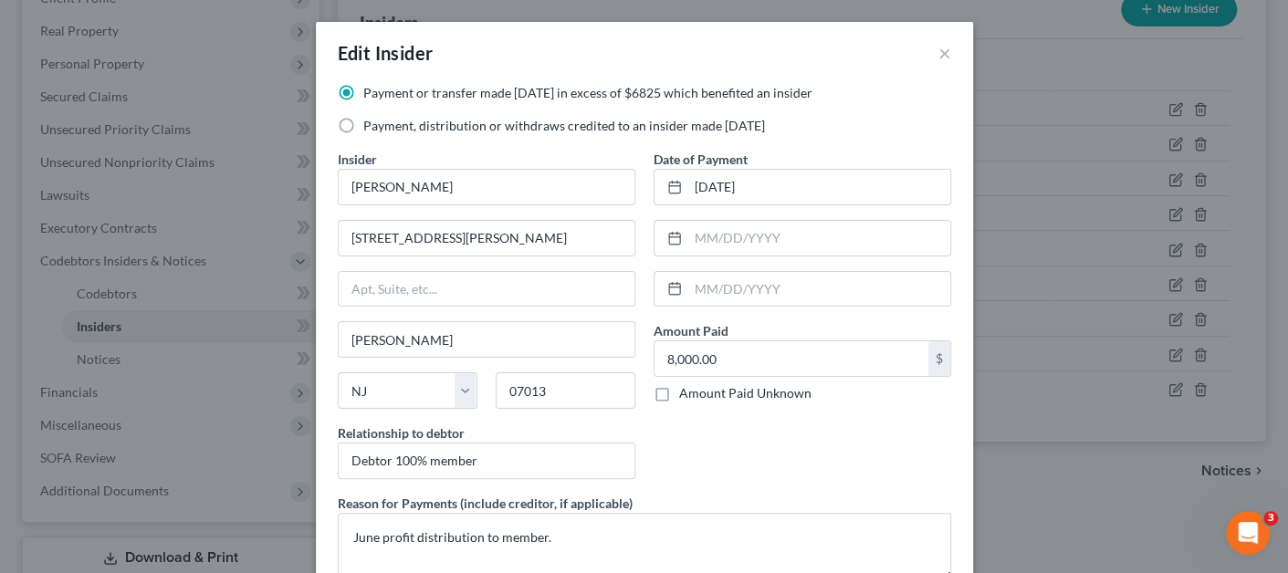
click at [363, 126] on label "Payment, distribution or withdraws credited to an insider made [DATE]" at bounding box center [564, 126] width 402 height 18
click at [371, 126] on input "Payment, distribution or withdraws credited to an insider made [DATE]" at bounding box center [377, 123] width 12 height 12
radio input "true"
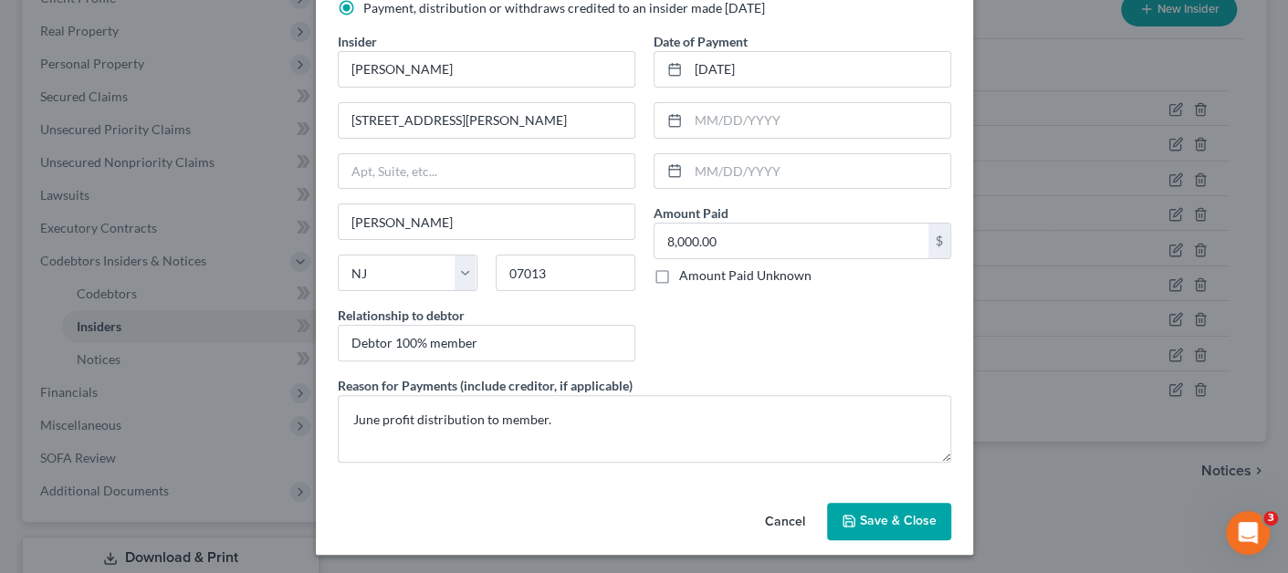
click at [873, 528] on button "Save & Close" at bounding box center [889, 522] width 124 height 38
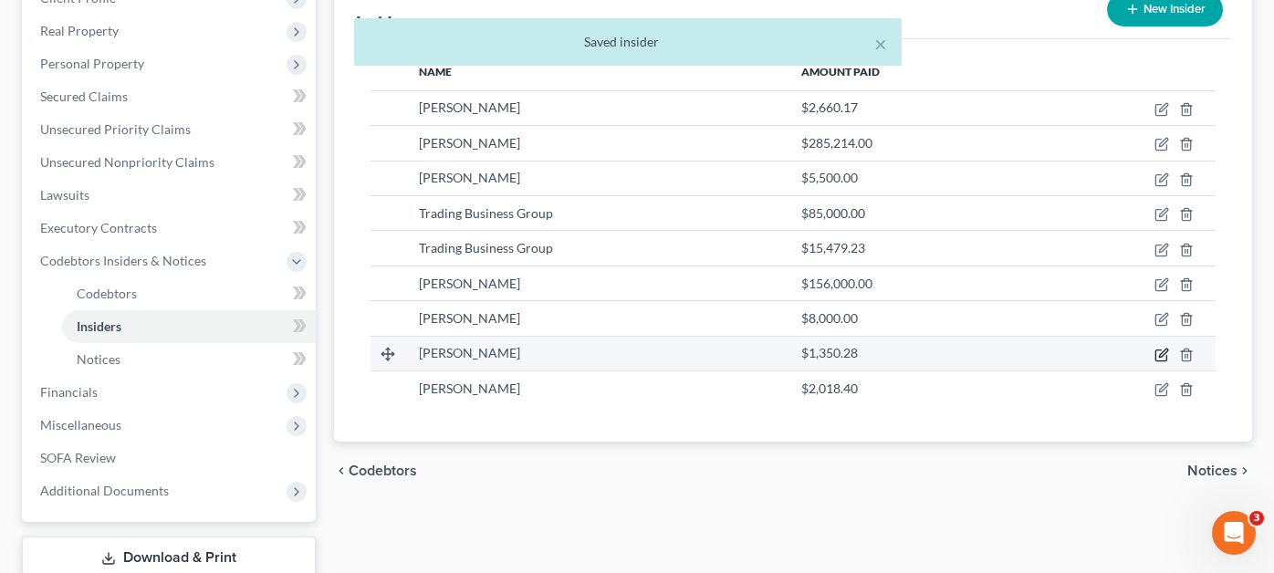
click at [1159, 348] on icon "button" at bounding box center [1162, 355] width 15 height 15
select select "33"
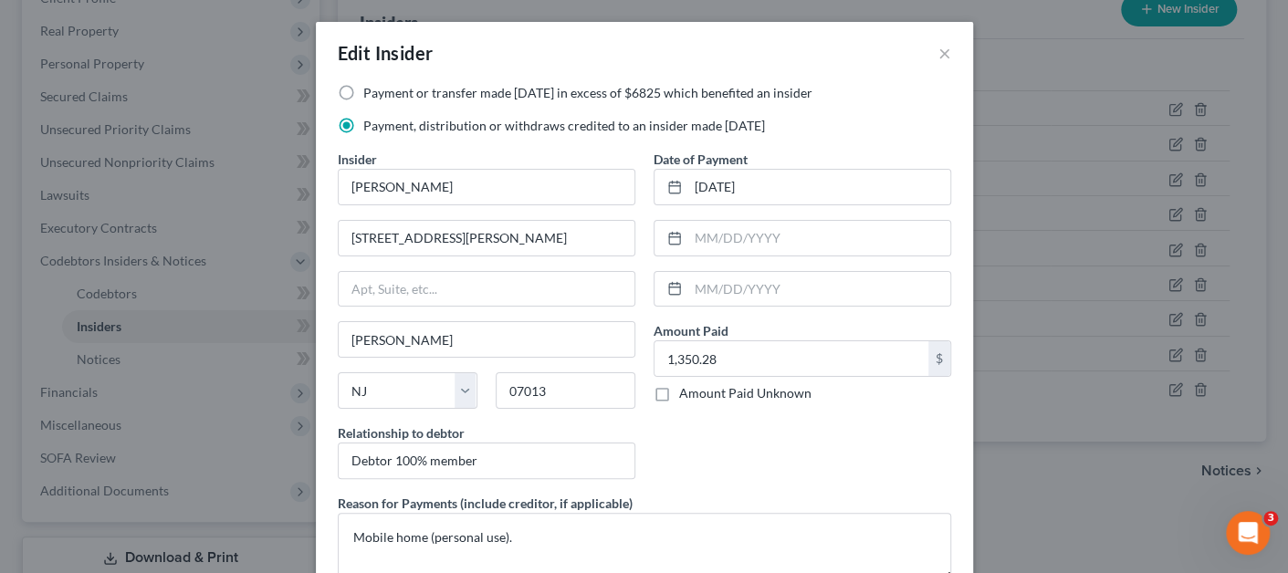
click at [563, 97] on label "Payment or transfer made [DATE] in excess of $6825 which benefited an insider" at bounding box center [587, 93] width 449 height 18
click at [382, 96] on input "Payment or transfer made [DATE] in excess of $6825 which benefited an insider" at bounding box center [377, 90] width 12 height 12
radio input "true"
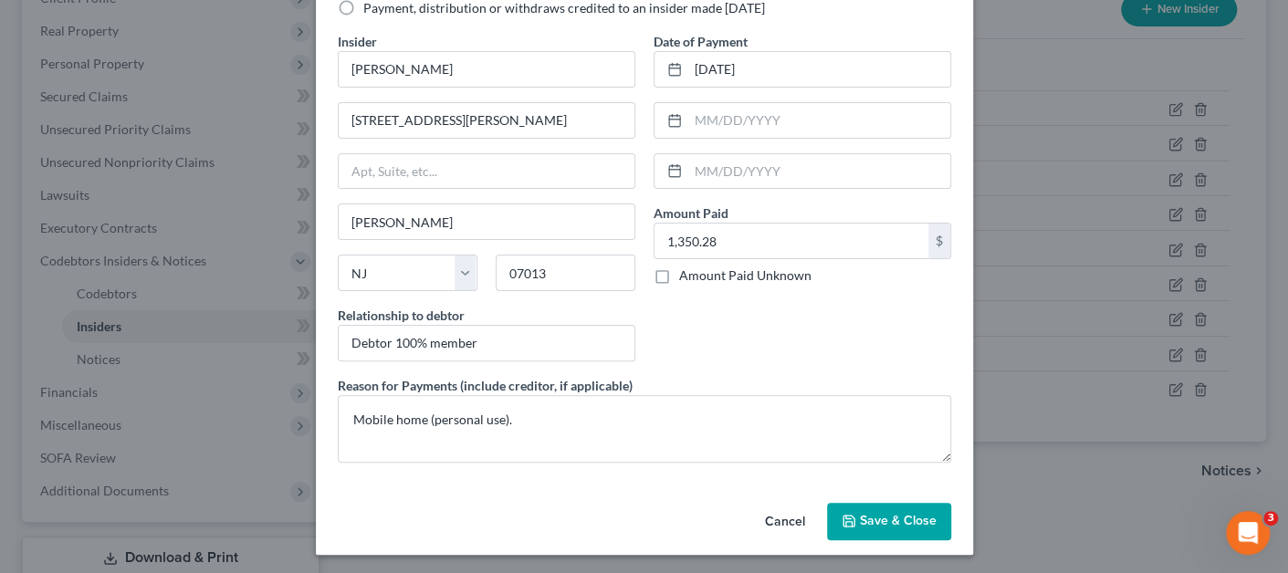
click at [875, 517] on span "Save & Close" at bounding box center [898, 522] width 77 height 16
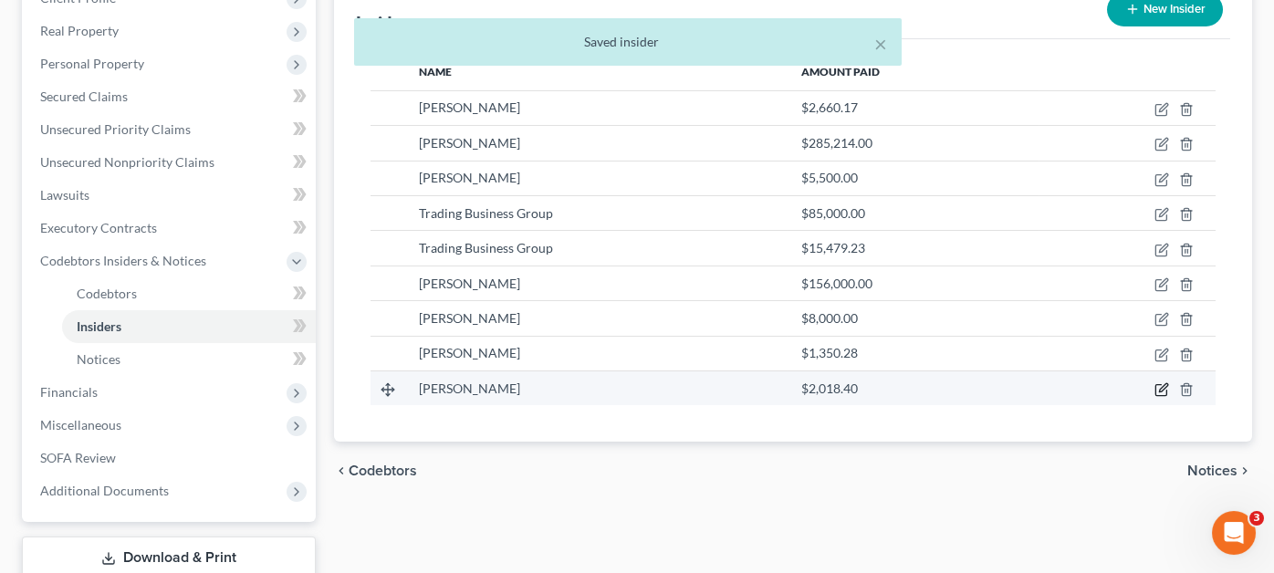
click at [1160, 383] on icon "button" at bounding box center [1163, 387] width 8 height 8
select select "33"
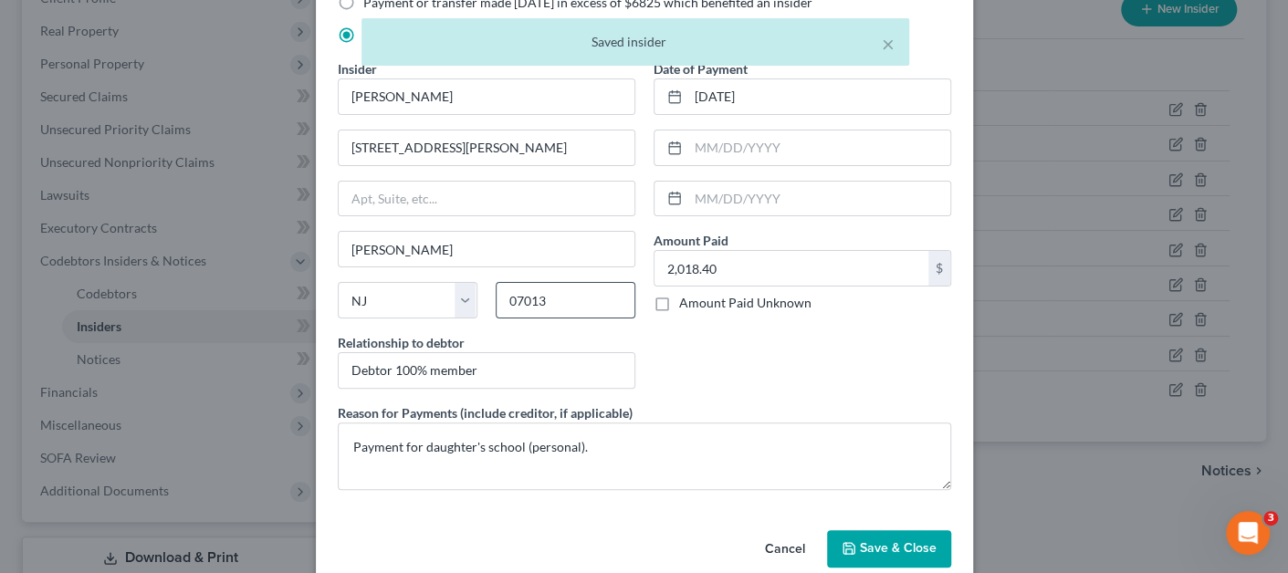
scroll to position [0, 0]
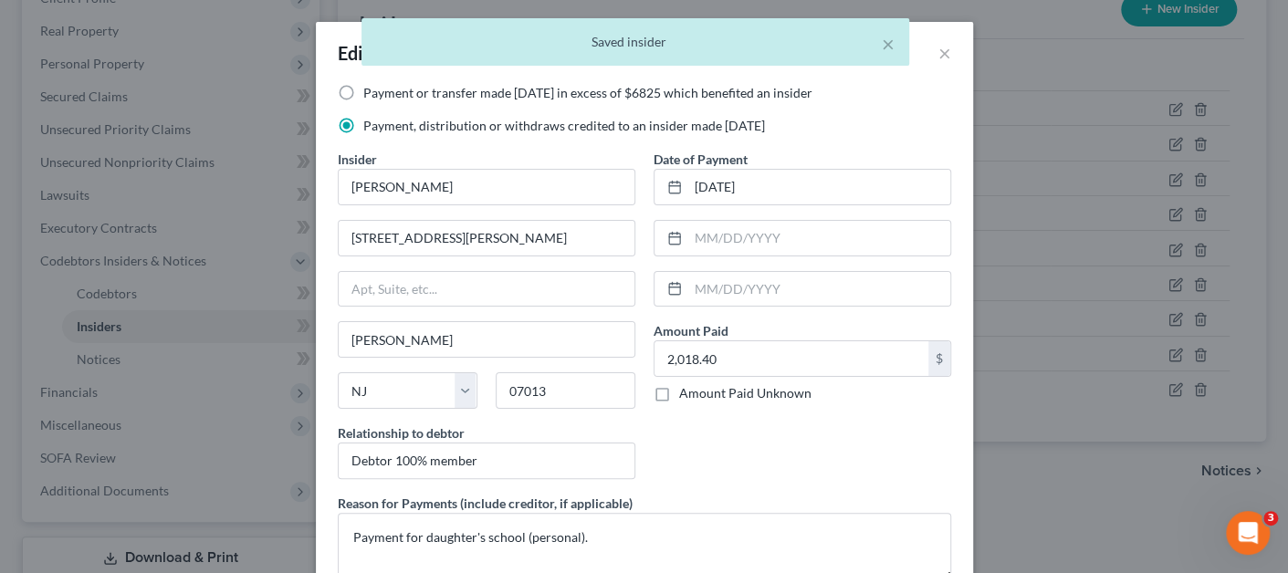
click at [363, 95] on label "Payment or transfer made [DATE] in excess of $6825 which benefited an insider" at bounding box center [587, 93] width 449 height 18
click at [371, 95] on input "Payment or transfer made [DATE] in excess of $6825 which benefited an insider" at bounding box center [377, 90] width 12 height 12
radio input "true"
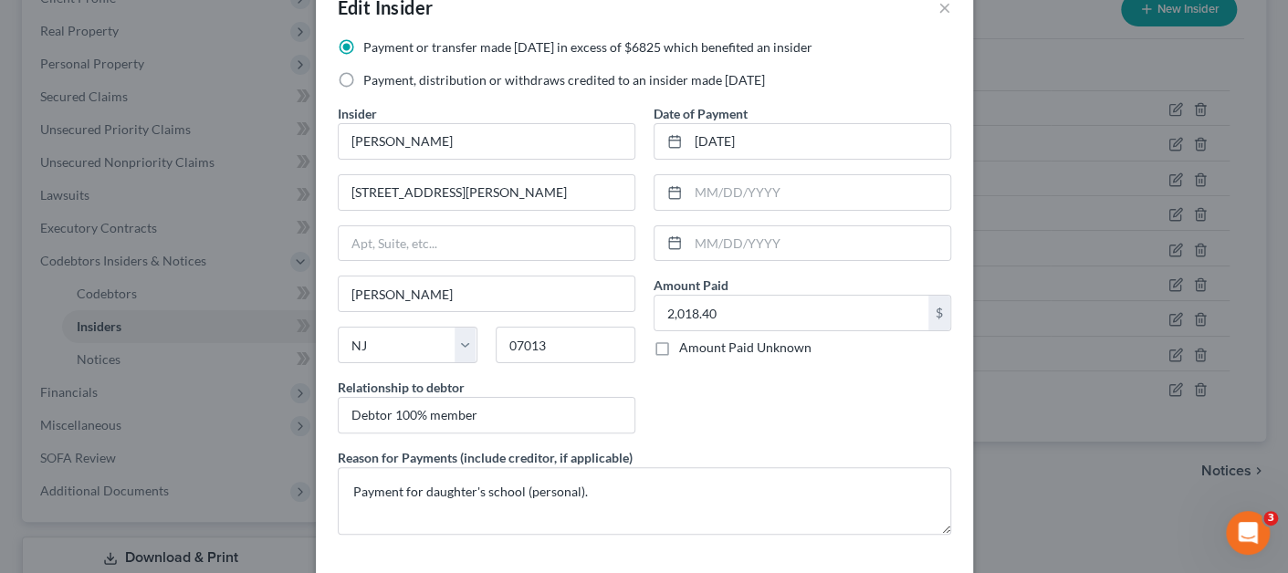
scroll to position [118, 0]
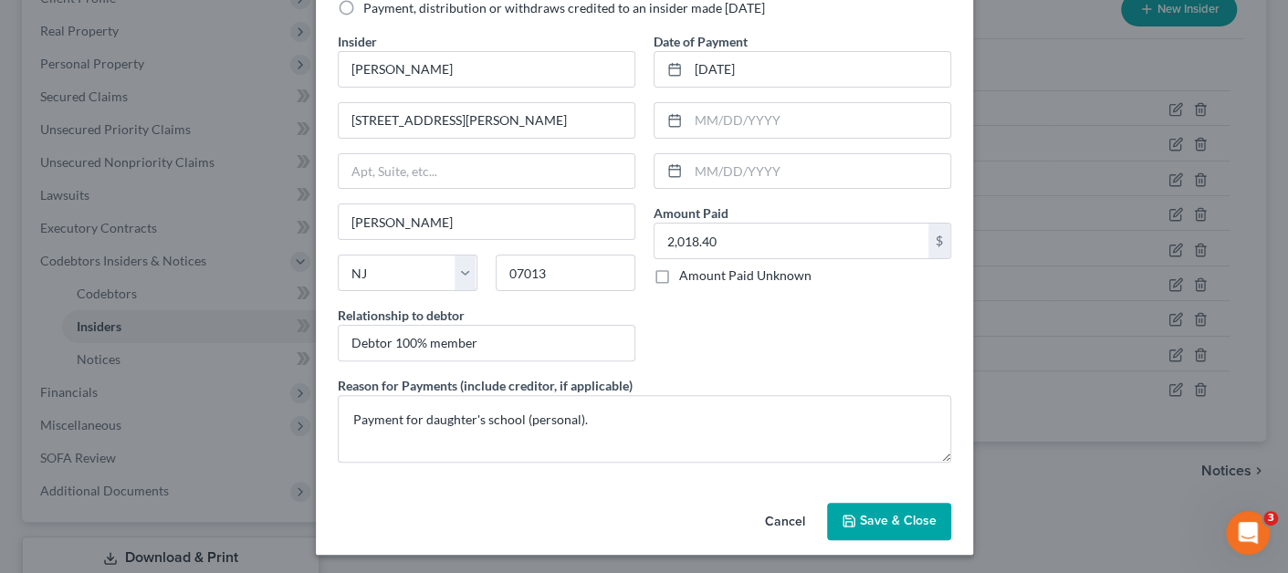
click at [893, 528] on button "Save & Close" at bounding box center [889, 522] width 124 height 38
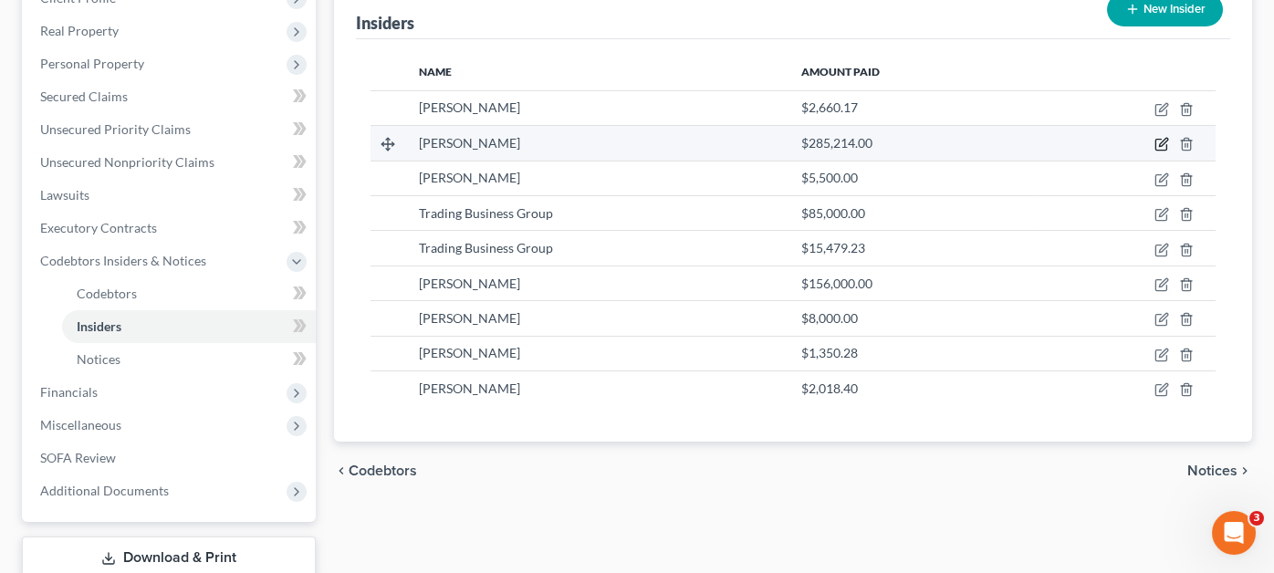
click at [1160, 139] on icon "button" at bounding box center [1163, 143] width 8 height 8
select select "33"
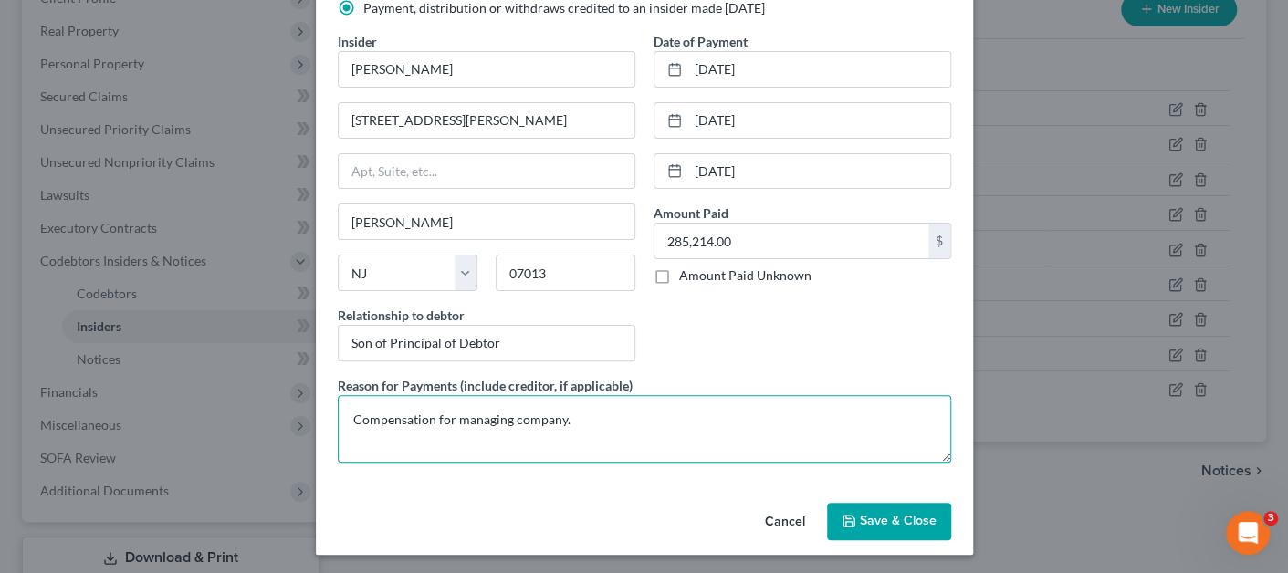
click at [646, 428] on textarea "Compensation for managing company." at bounding box center [644, 429] width 613 height 68
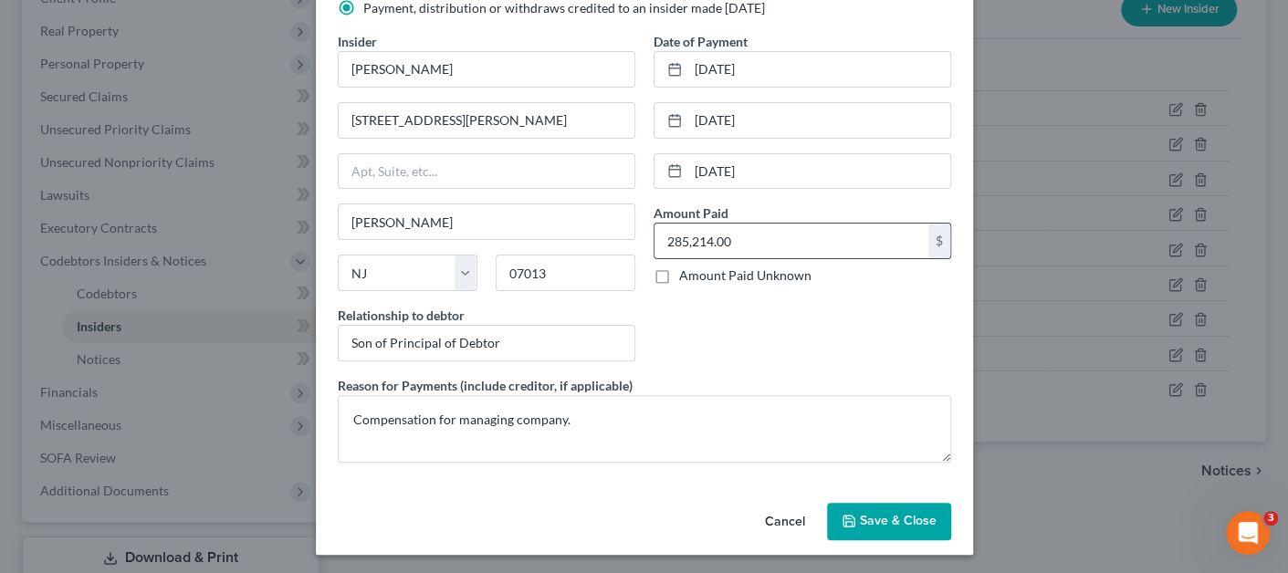
click at [679, 235] on input "285,214.00" at bounding box center [791, 241] width 274 height 35
click at [678, 239] on input "285,214.00" at bounding box center [791, 241] width 274 height 35
type input "288,214.00"
click at [778, 524] on button "Cancel" at bounding box center [784, 523] width 69 height 37
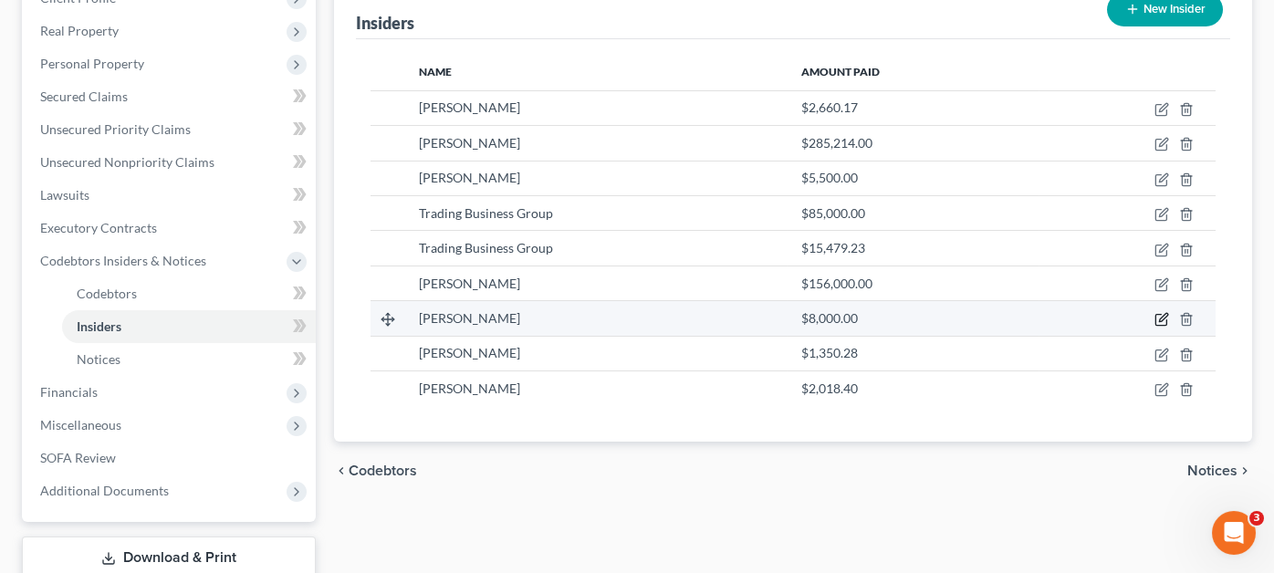
click at [1162, 312] on icon "button" at bounding box center [1162, 319] width 15 height 15
select select "33"
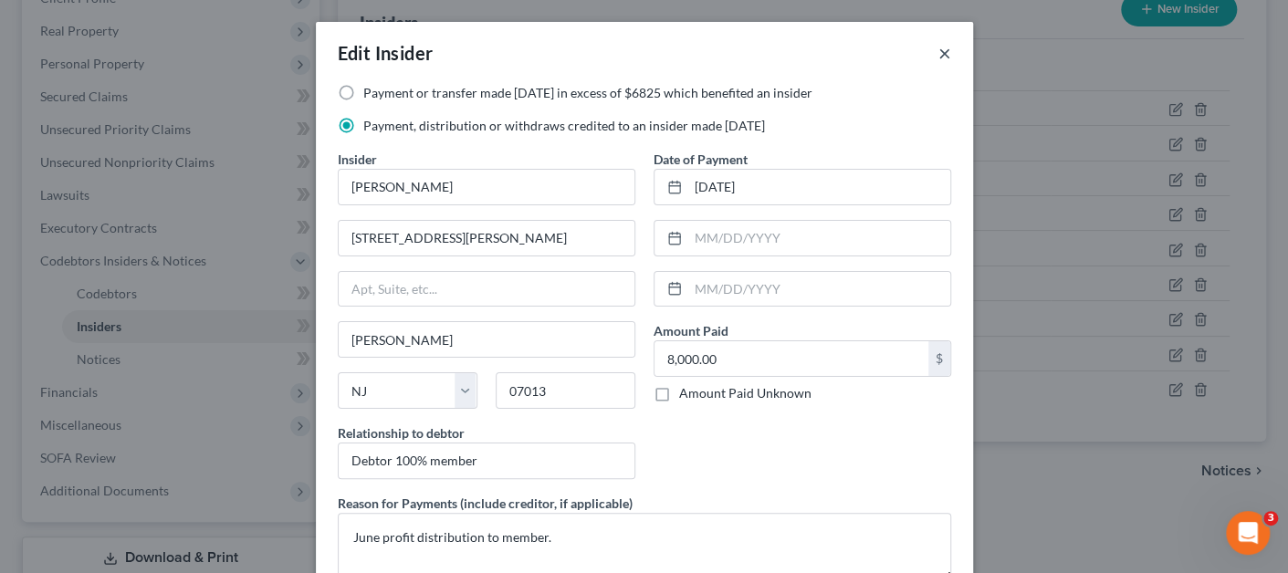
click at [938, 54] on button "×" at bounding box center [944, 53] width 13 height 22
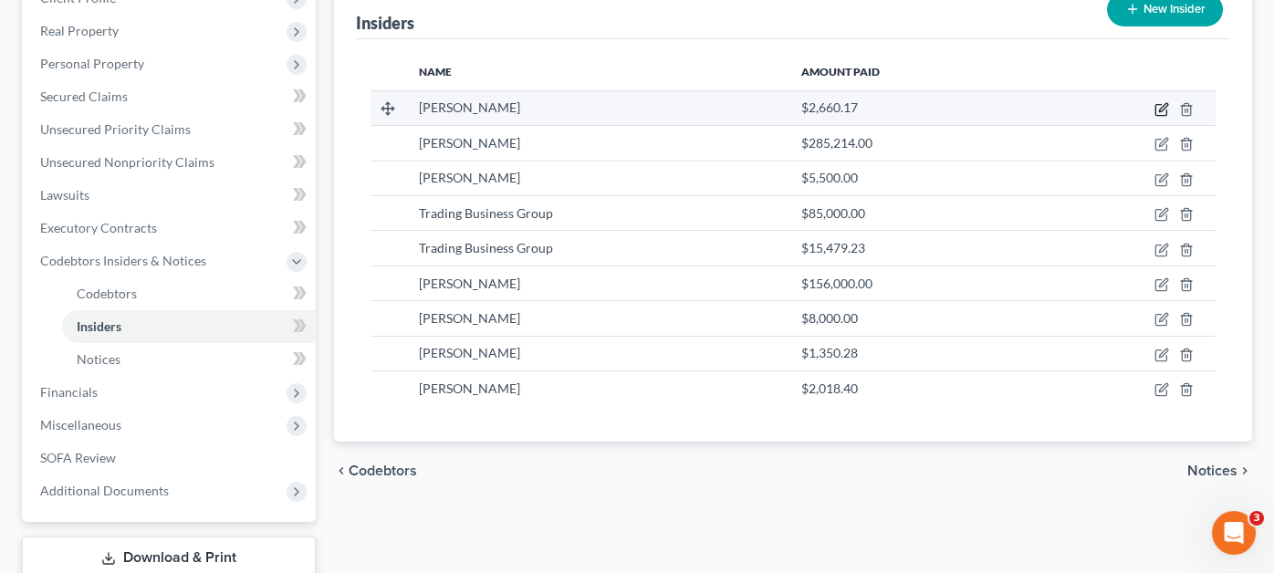
click at [1155, 105] on icon "button" at bounding box center [1160, 110] width 11 height 11
select select "33"
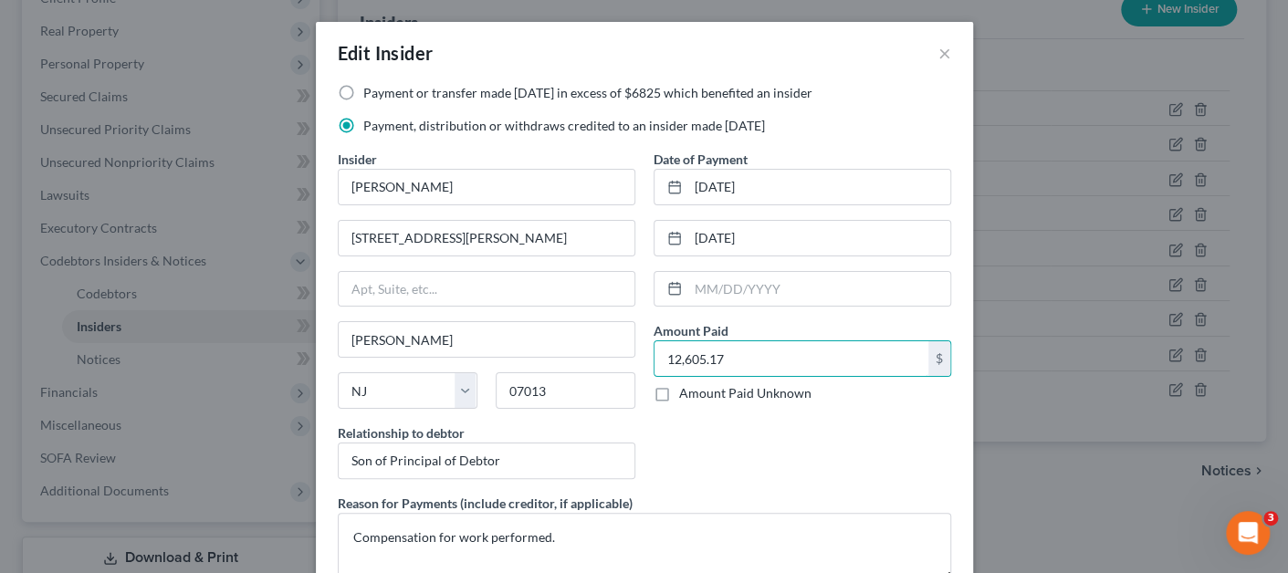
type input "12,605.17"
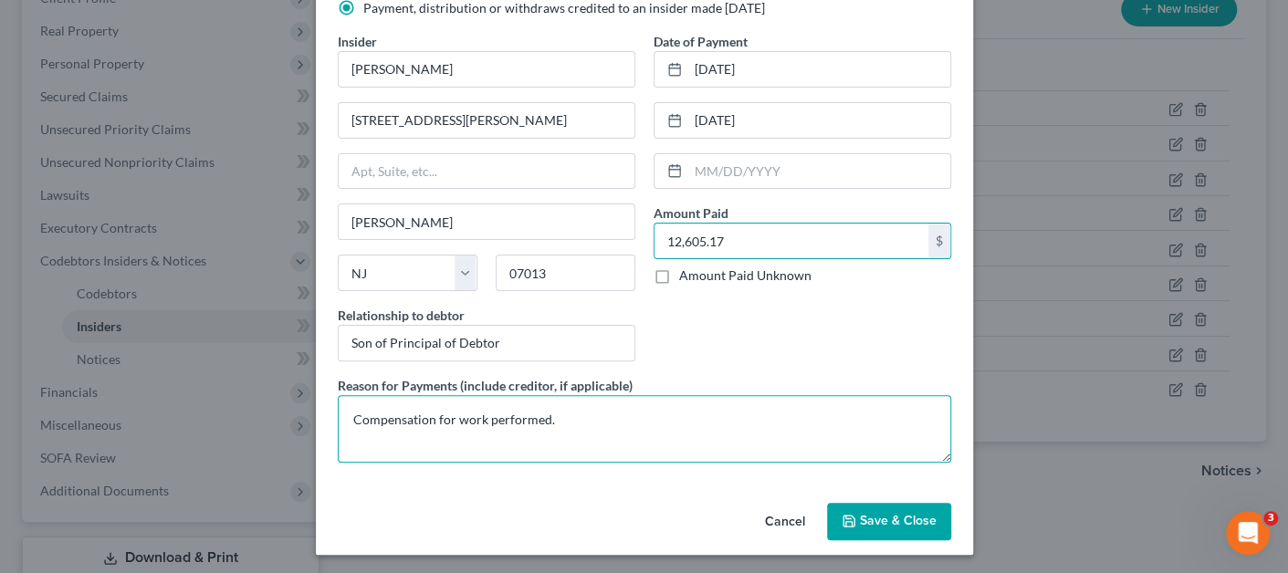
click at [551, 411] on textarea "Compensation for work performed." at bounding box center [644, 429] width 613 height 68
type textarea "Compensation for work performed, travel, meals."
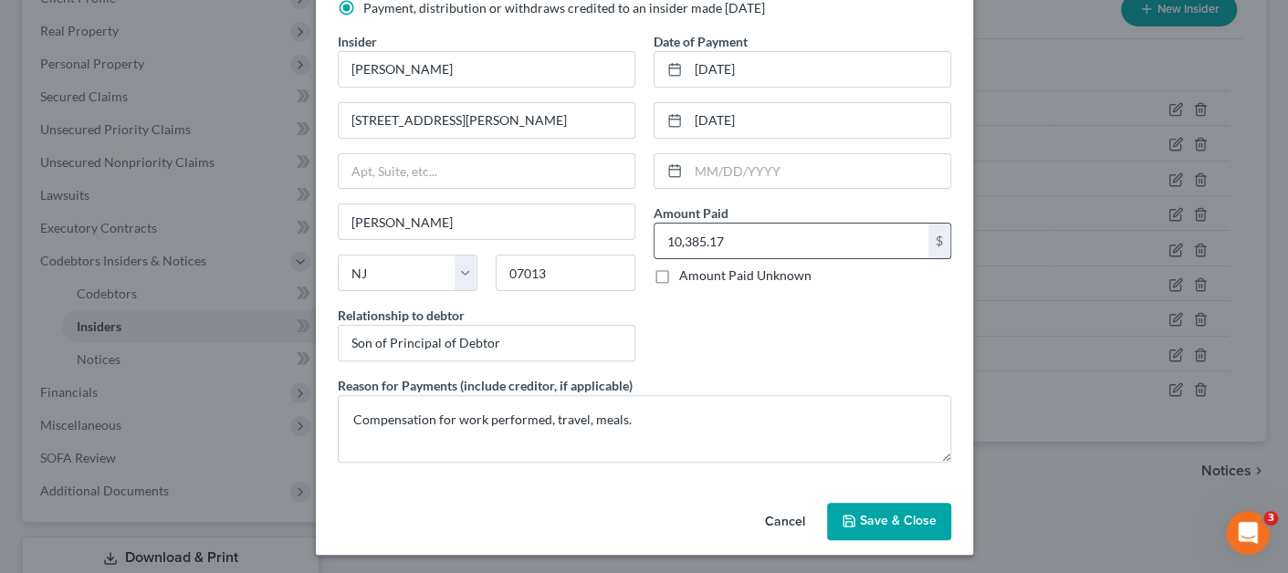
type input "10,385.17"
click at [860, 521] on span "Save & Close" at bounding box center [898, 522] width 77 height 16
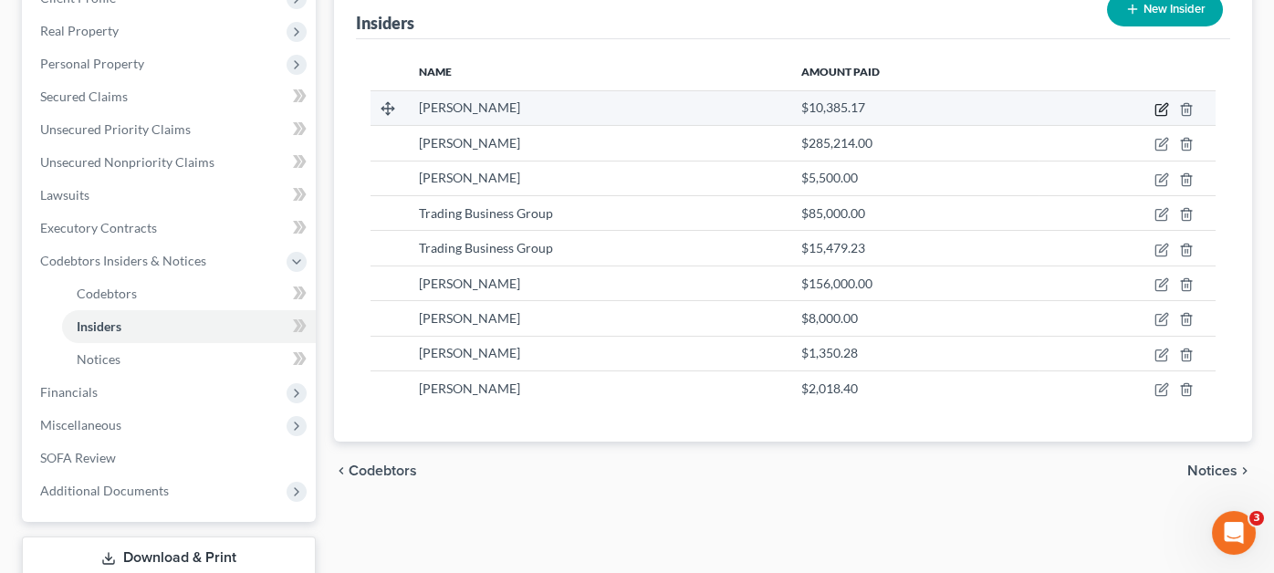
click at [1160, 103] on icon "button" at bounding box center [1163, 107] width 8 height 8
select select "33"
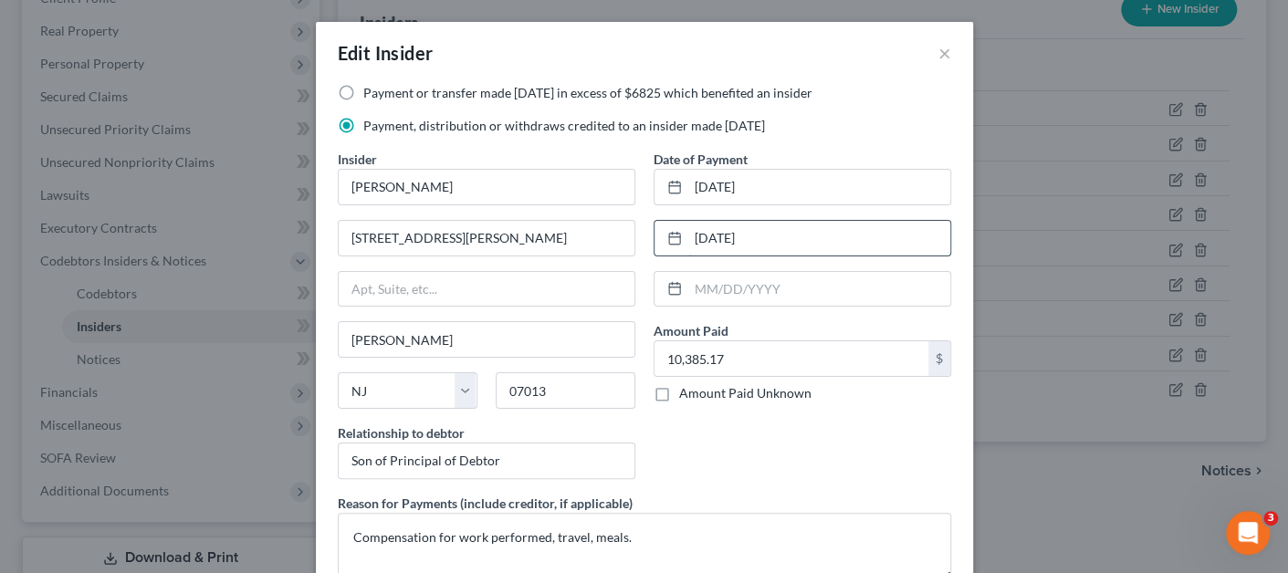
drag, startPoint x: 771, startPoint y: 232, endPoint x: 668, endPoint y: 226, distance: 103.3
click at [668, 226] on div "[DATE]" at bounding box center [802, 238] width 298 height 37
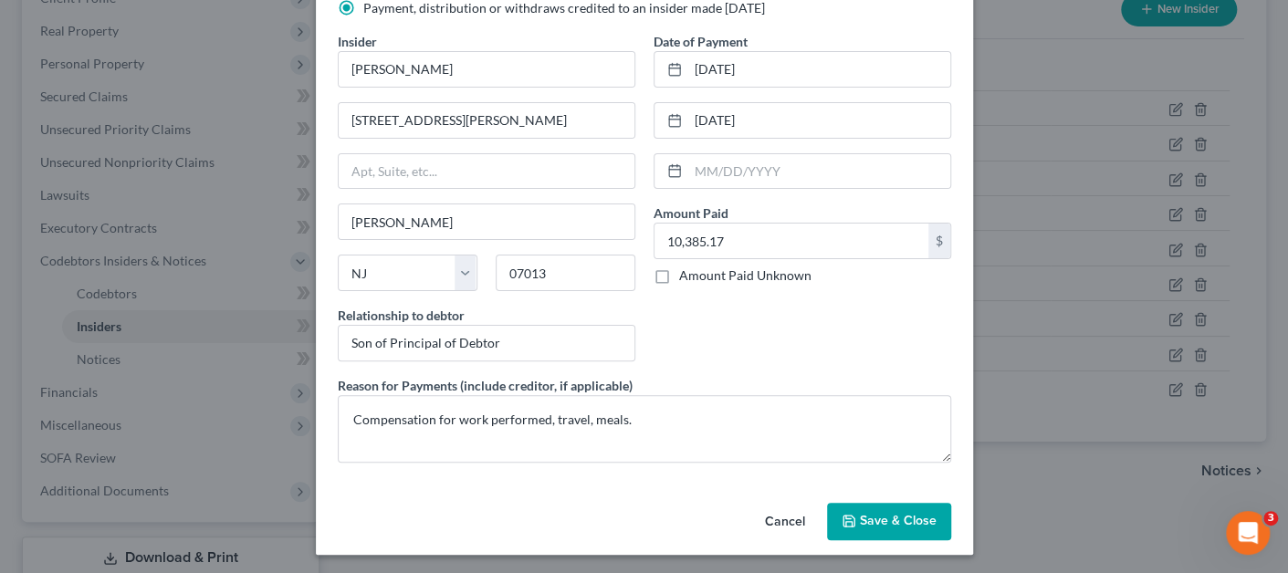
click at [872, 516] on span "Save & Close" at bounding box center [898, 522] width 77 height 16
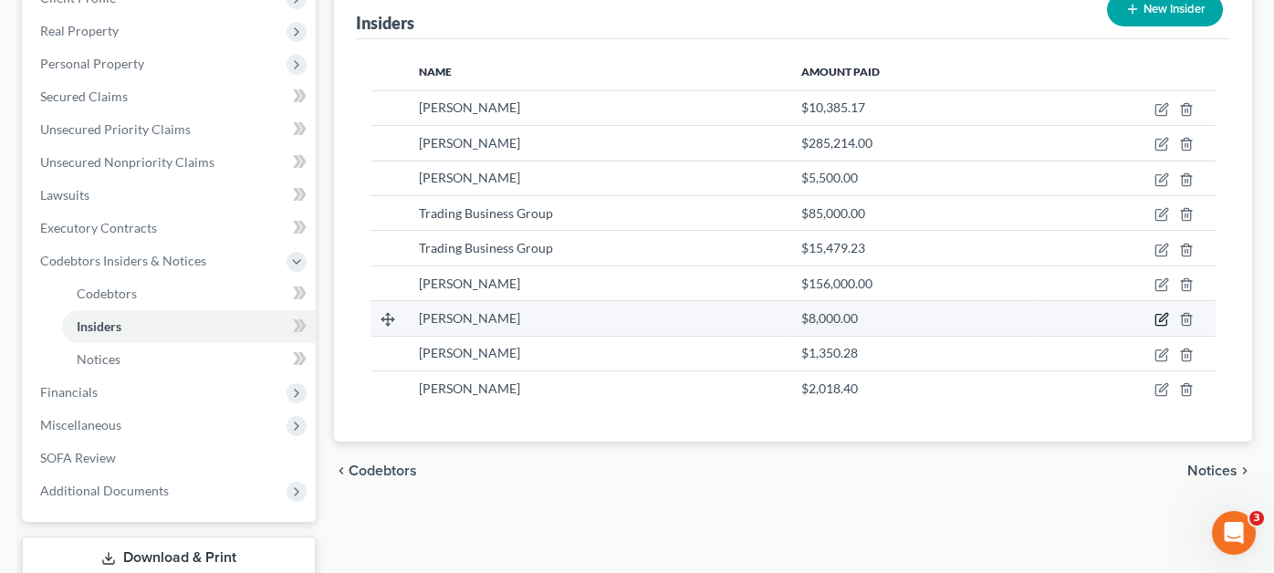
click at [1165, 315] on icon "button" at bounding box center [1160, 320] width 11 height 11
select select "33"
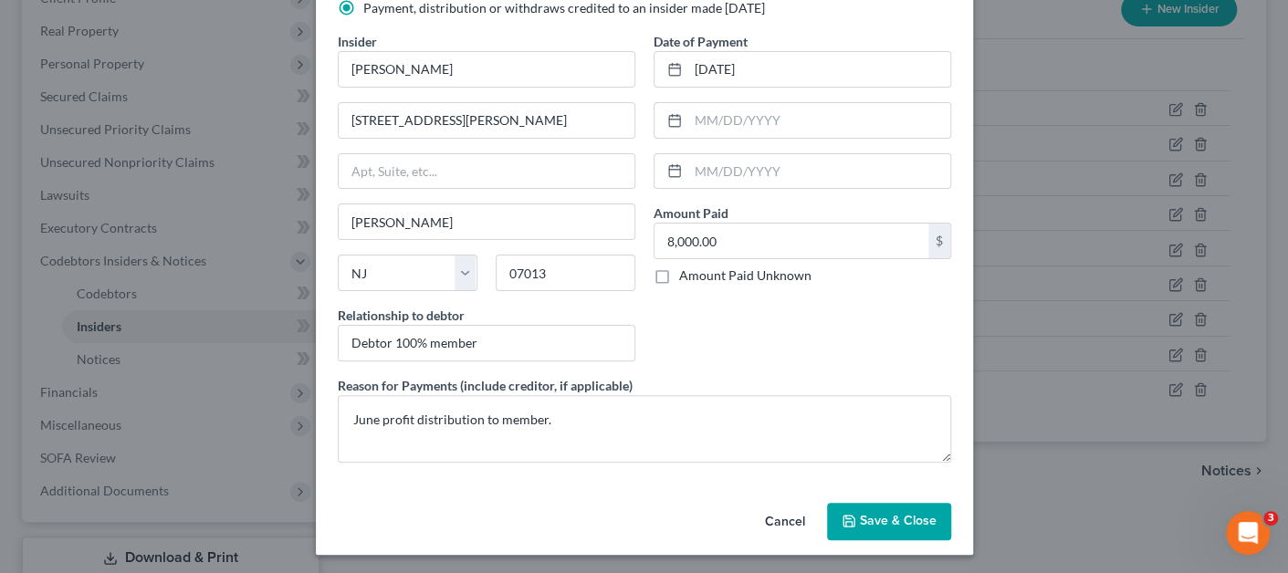
click at [775, 527] on button "Cancel" at bounding box center [784, 523] width 69 height 37
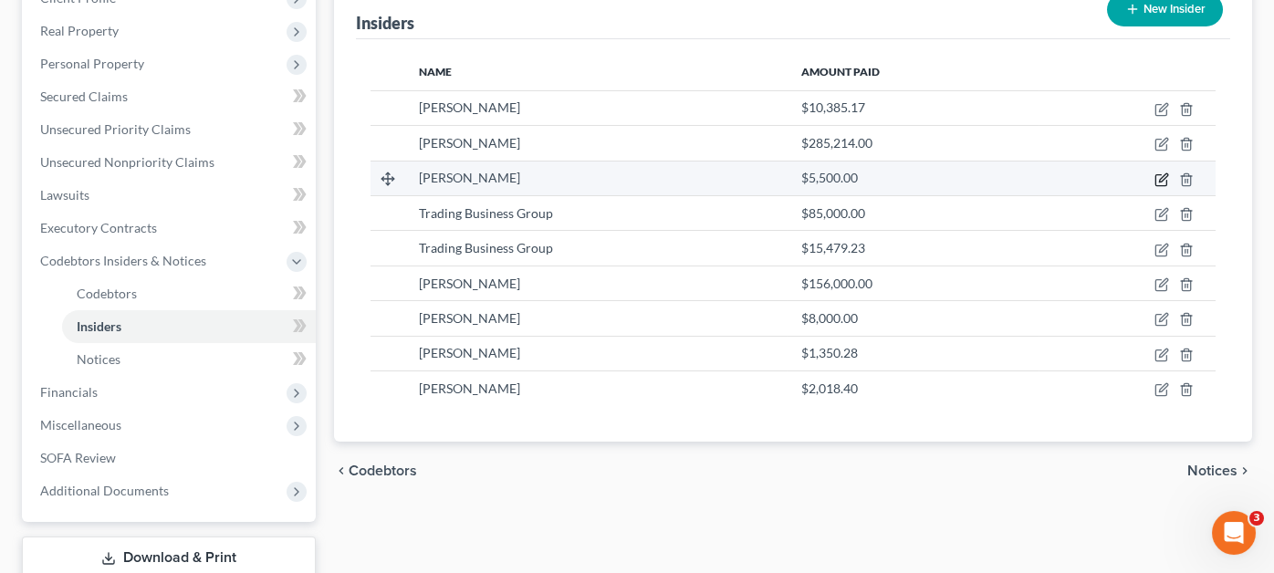
click at [1159, 173] on icon "button" at bounding box center [1163, 177] width 8 height 8
select select "33"
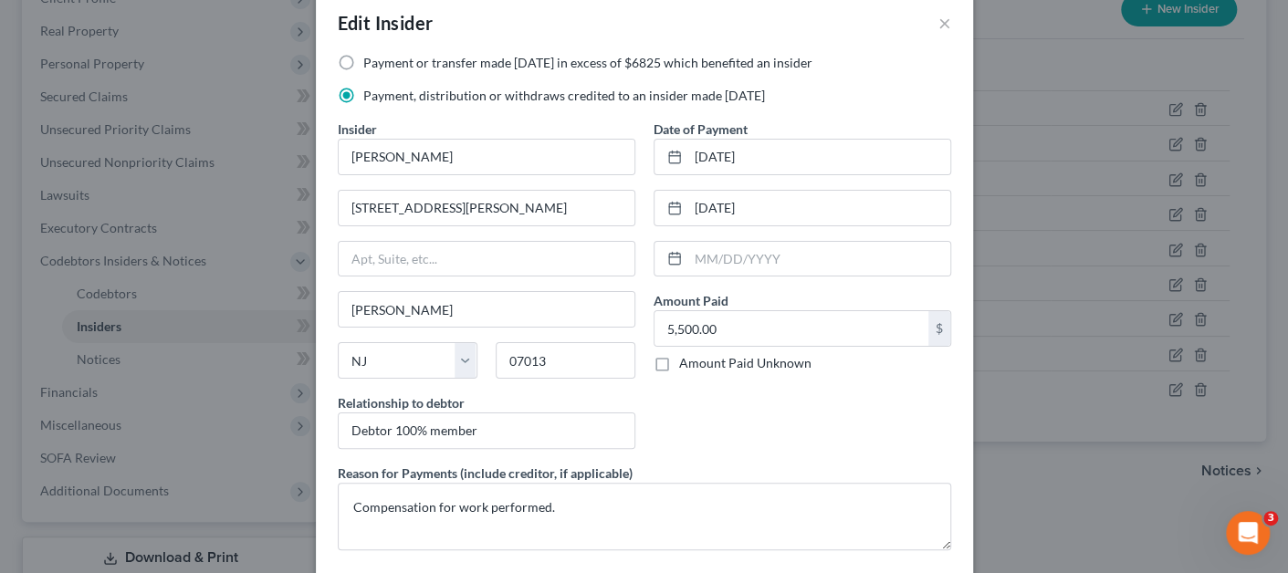
scroll to position [0, 0]
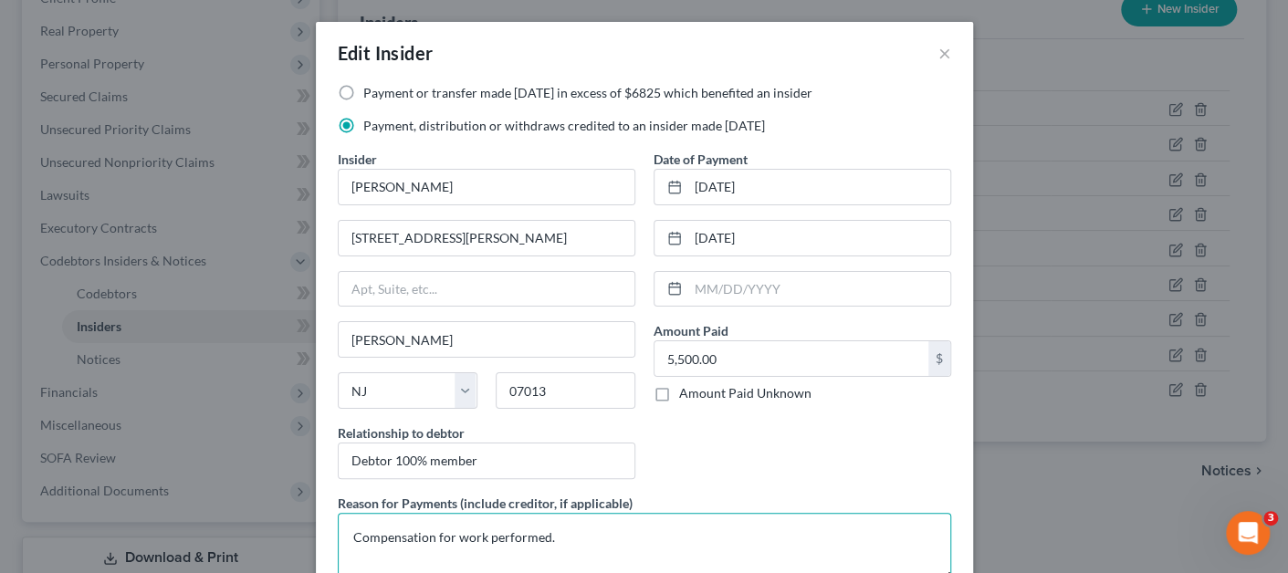
click at [575, 539] on textarea "Compensation for work performed." at bounding box center [644, 547] width 613 height 68
type textarea "Compensation for work performed, cash, and vehicle expenses of principal."
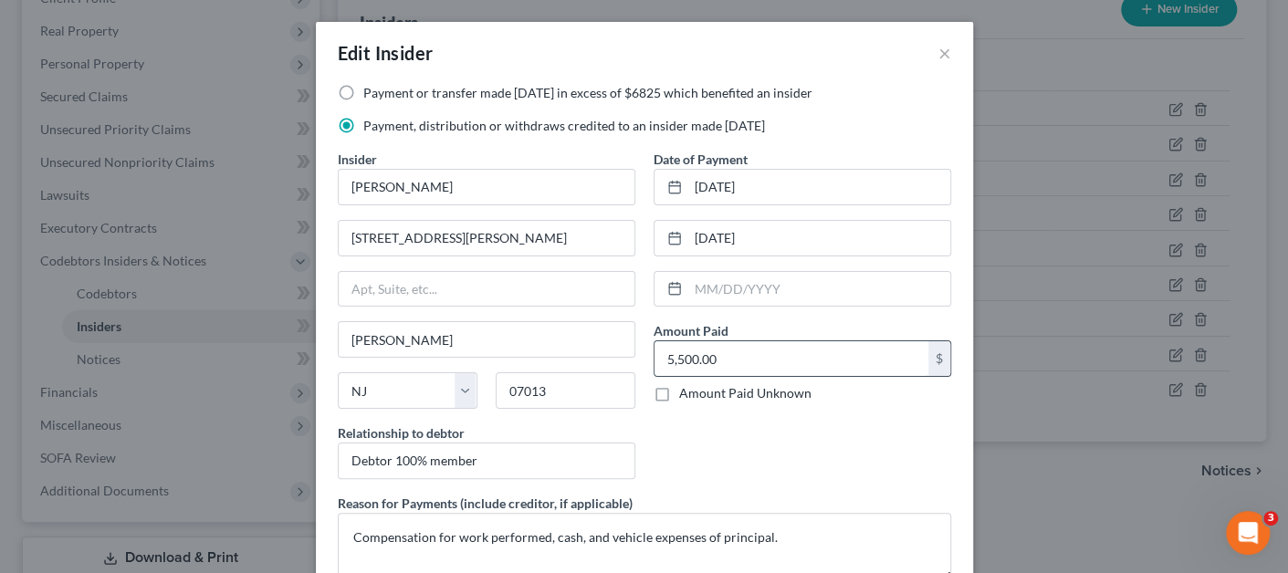
click at [755, 359] on input "5,500.00" at bounding box center [791, 358] width 274 height 35
type input "6,245.00"
click at [737, 458] on div "Date of Payment [DATE] [DATE] Amount Paid 6,245.00 $ Amount Paid Unknown Balanc…" at bounding box center [802, 322] width 316 height 344
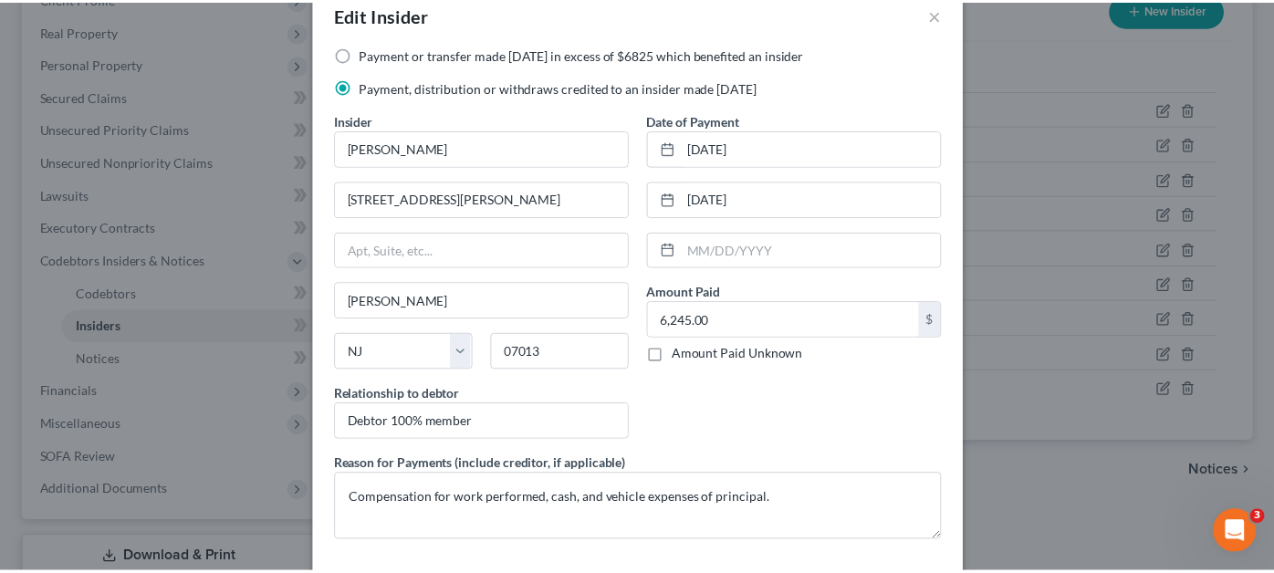
scroll to position [118, 0]
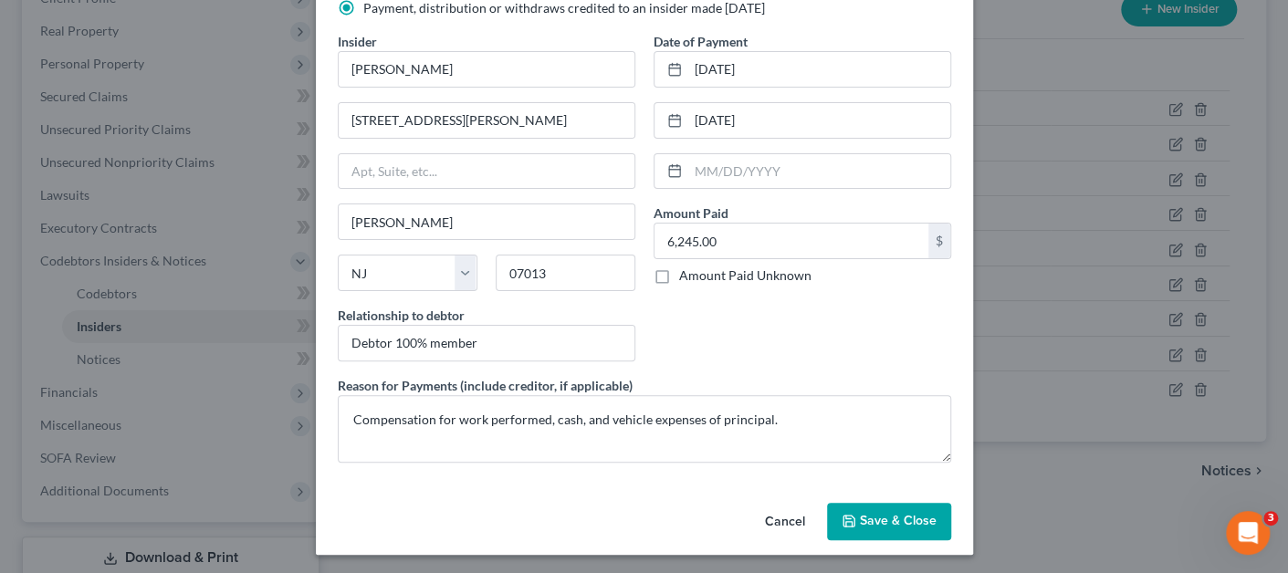
click at [861, 503] on button "Save & Close" at bounding box center [889, 522] width 124 height 38
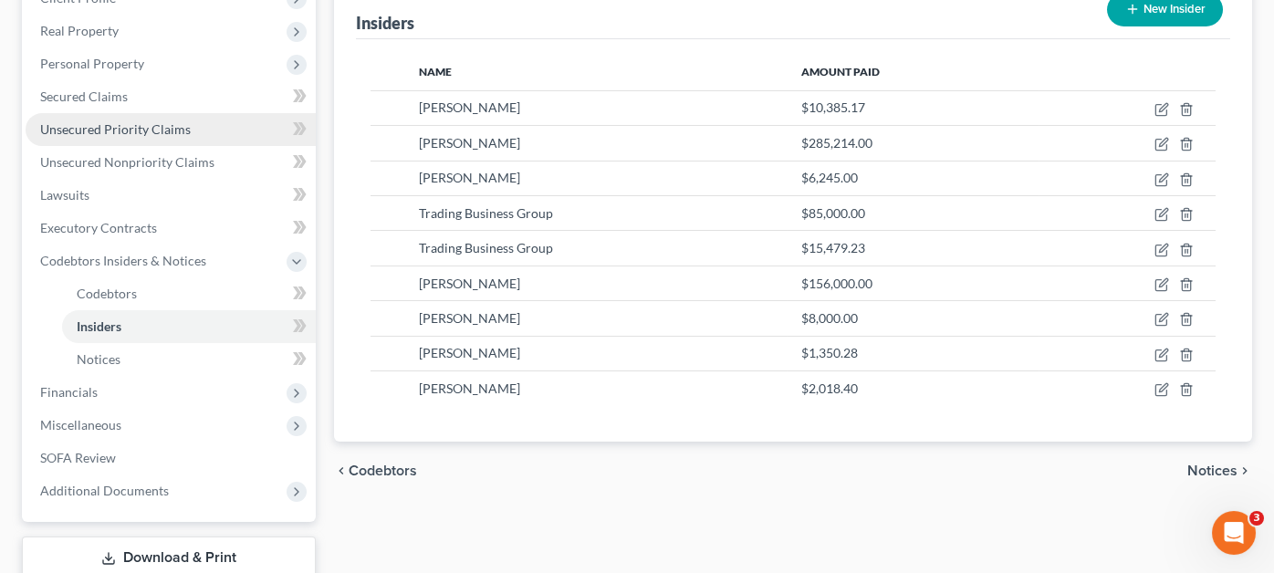
click at [171, 113] on link "Unsecured Priority Claims" at bounding box center [171, 129] width 290 height 33
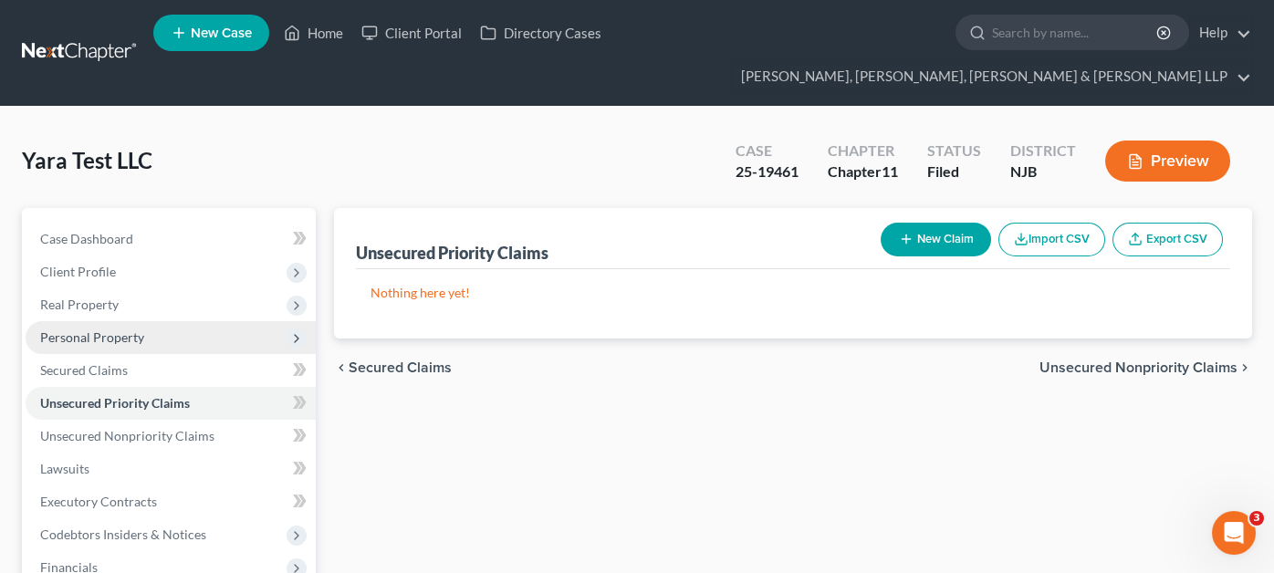
click at [163, 321] on span "Personal Property" at bounding box center [171, 337] width 290 height 33
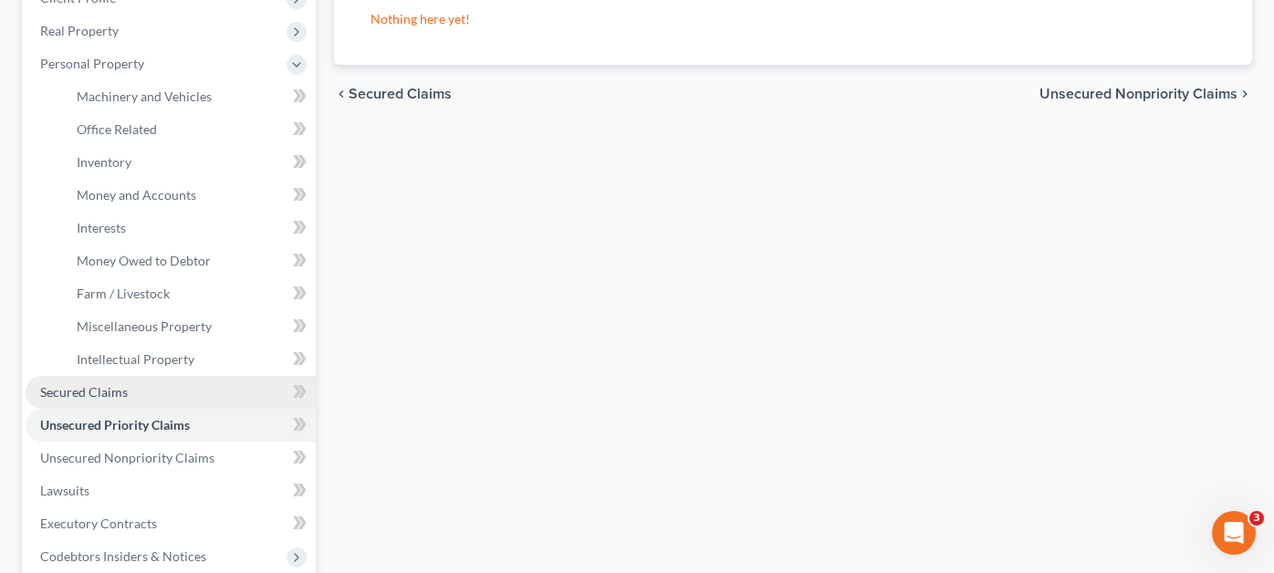
click at [153, 376] on link "Secured Claims" at bounding box center [171, 392] width 290 height 33
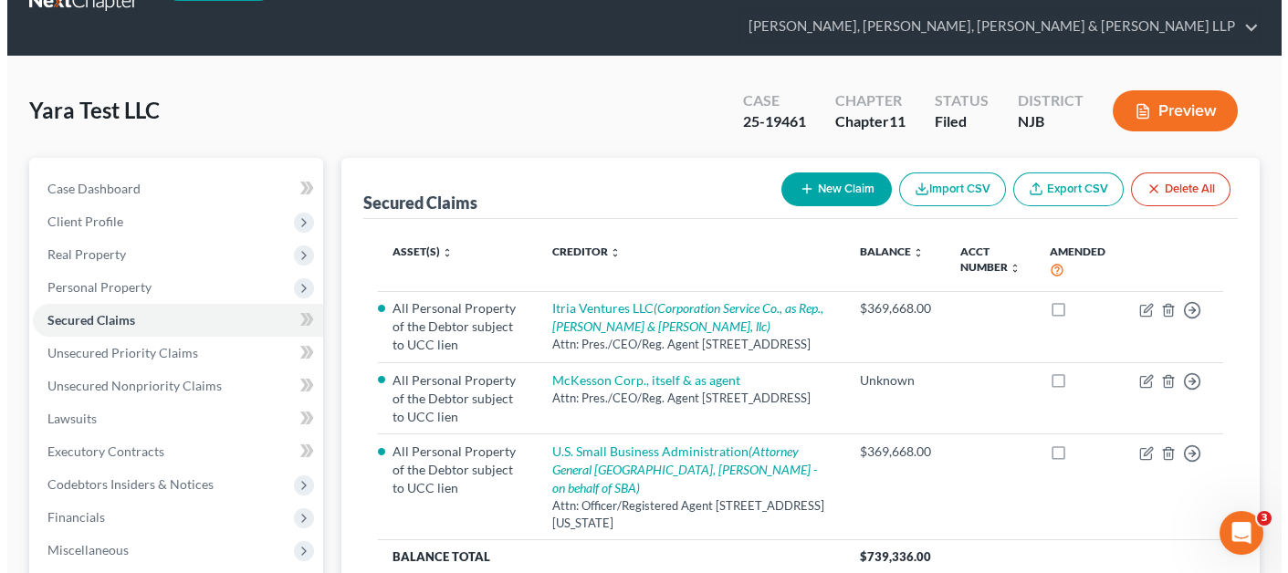
scroll to position [90, 0]
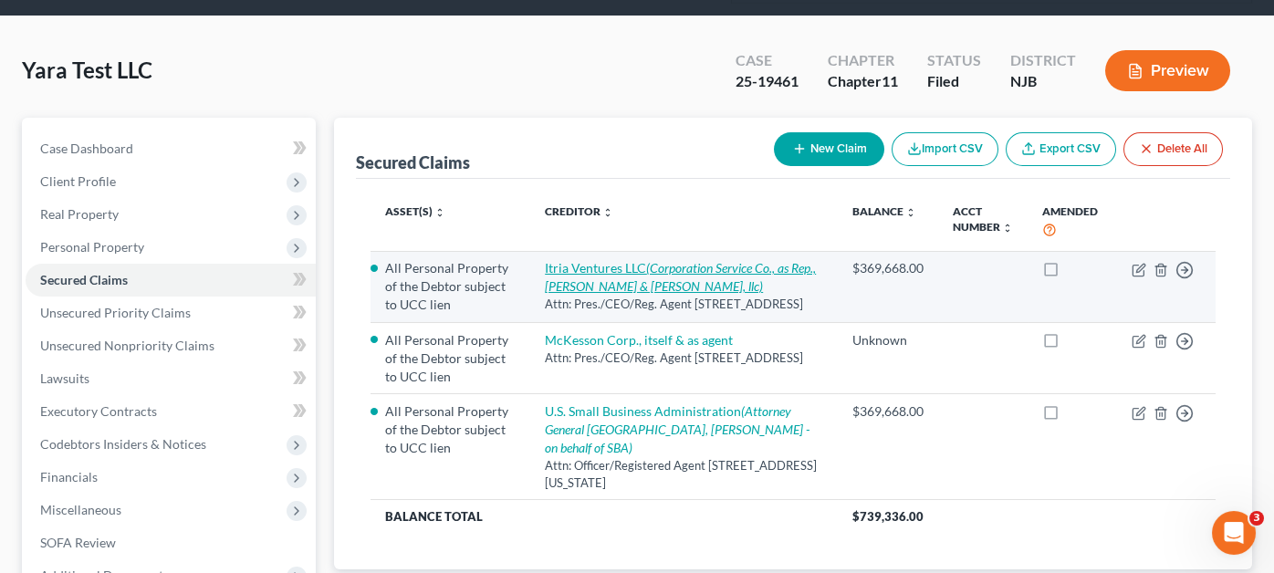
click at [622, 260] on link "Itria Ventures LLC (Corporation Service Co., as Rep., [PERSON_NAME] & [PERSON_N…" at bounding box center [680, 277] width 271 height 34
select select "7"
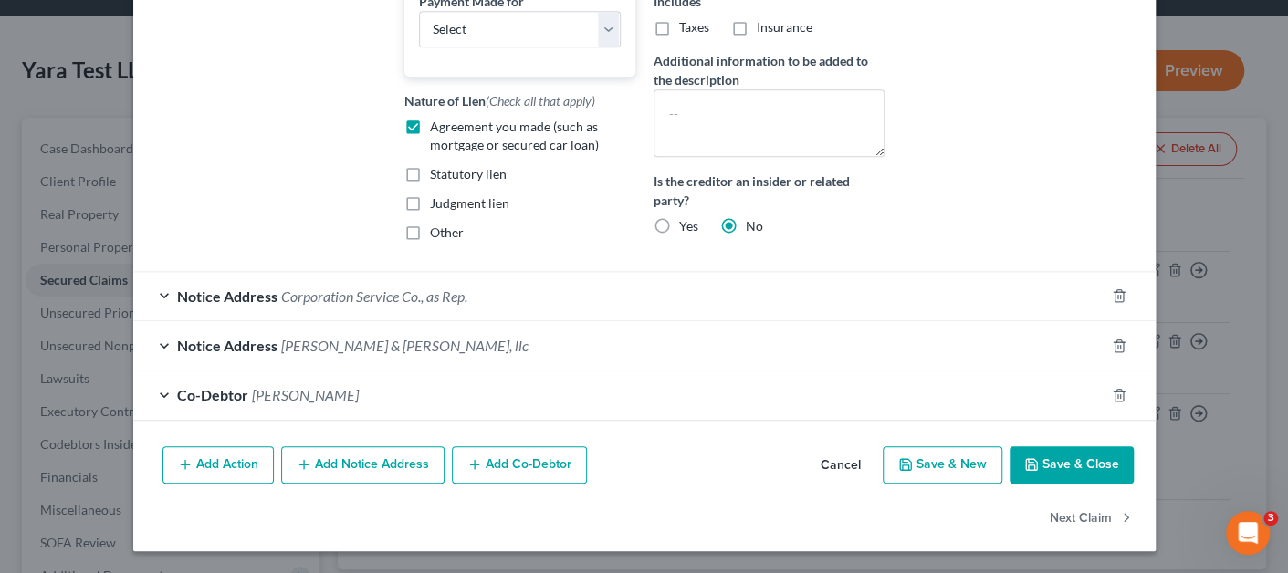
scroll to position [592, 0]
type input "385,645.47"
click at [1070, 461] on button "Save & Close" at bounding box center [1071, 465] width 124 height 38
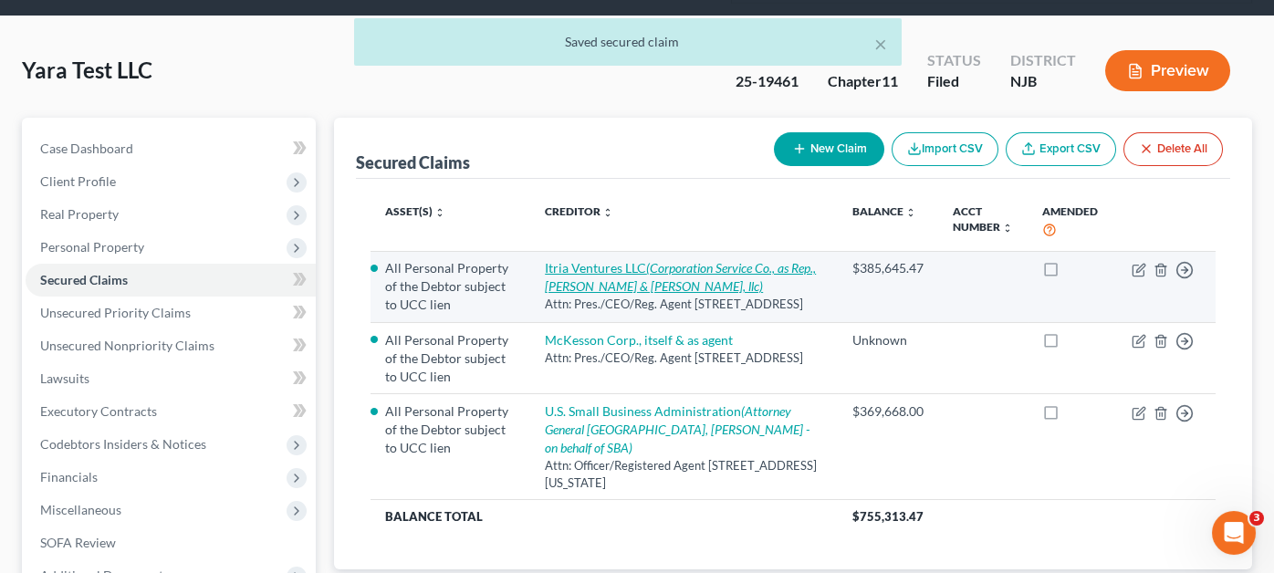
click at [619, 260] on link "Itria Ventures LLC (Corporation Service Co., as Rep., [PERSON_NAME] & [PERSON_N…" at bounding box center [680, 277] width 271 height 34
select select "7"
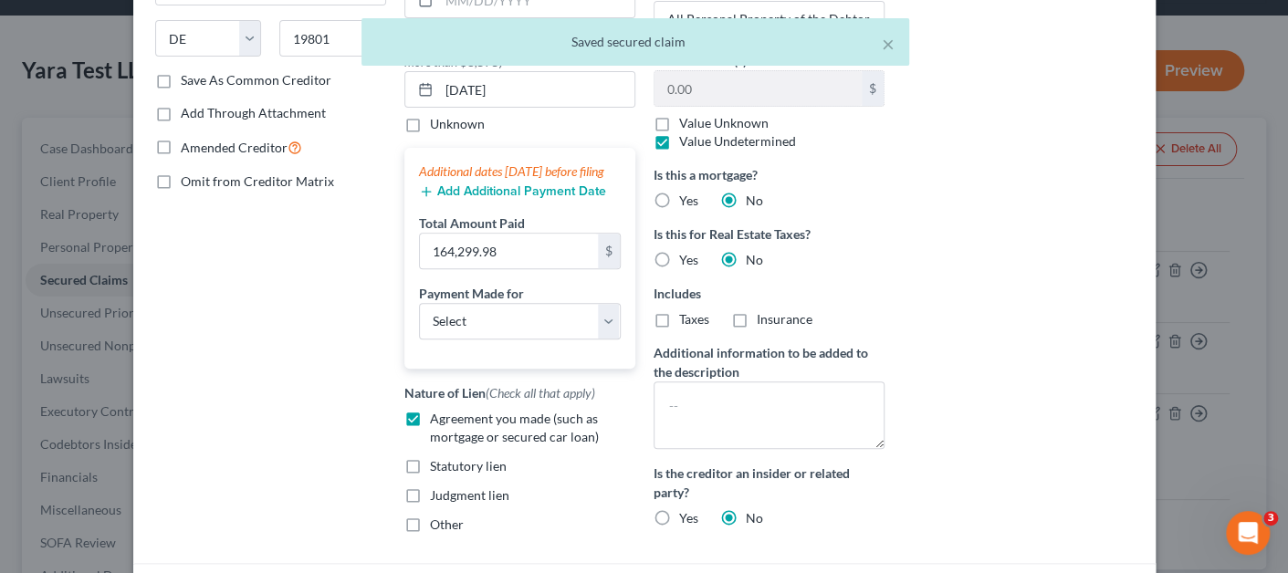
scroll to position [548, 0]
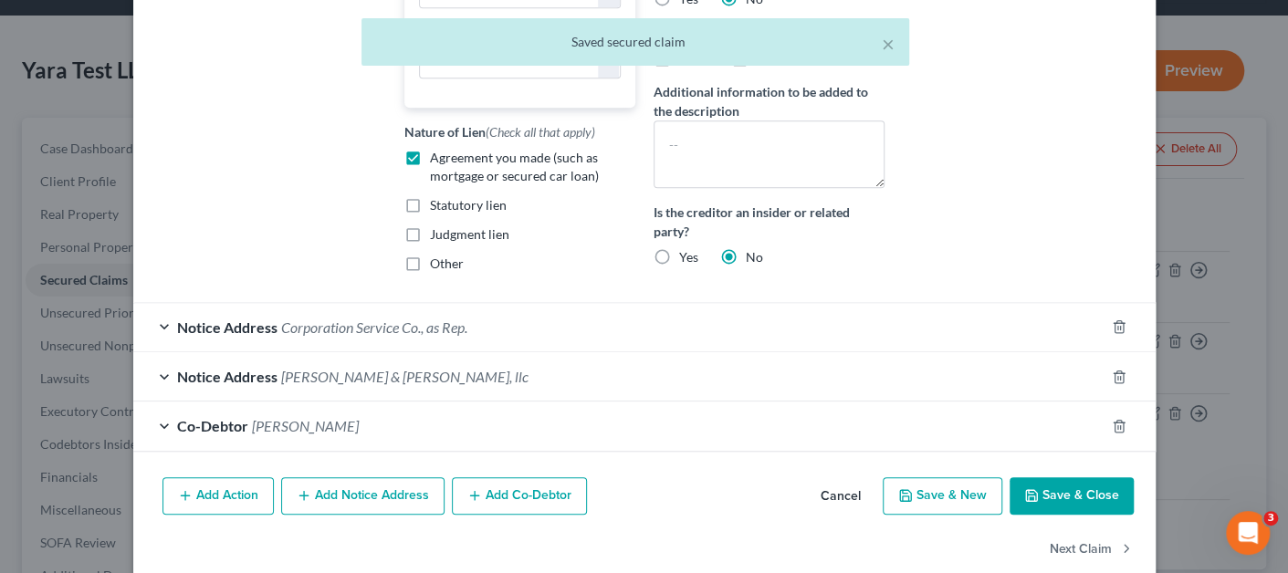
click at [1048, 511] on button "Save & Close" at bounding box center [1071, 496] width 124 height 38
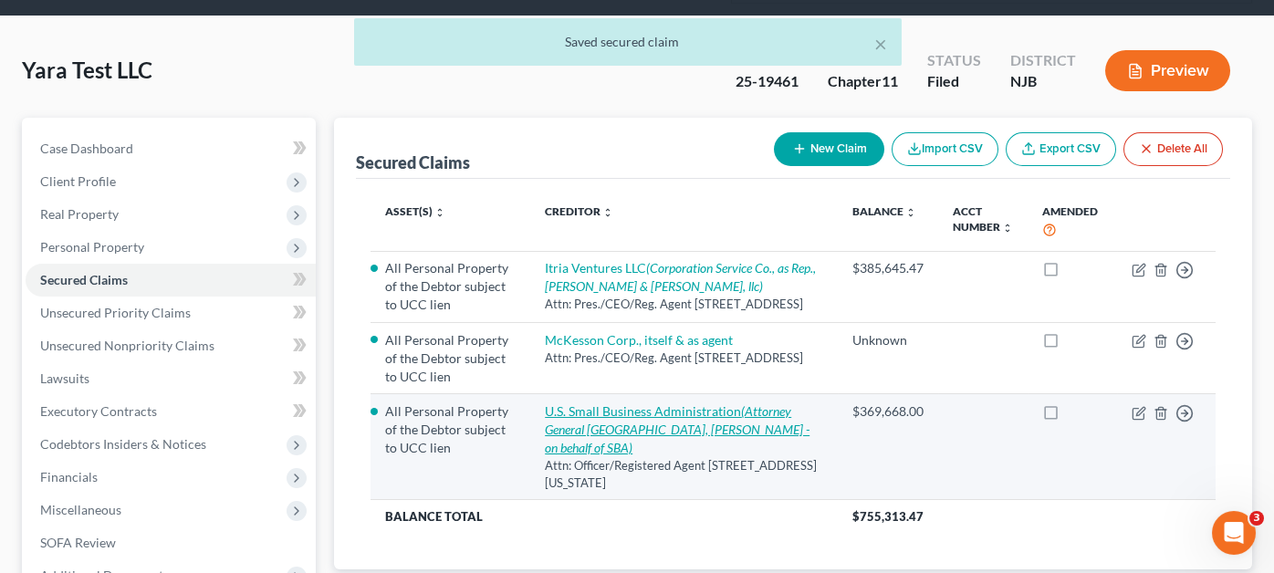
click at [638, 405] on icon "(Attorney General [GEOGRAPHIC_DATA], [PERSON_NAME] - on behalf of SBA)" at bounding box center [677, 429] width 265 height 52
select select "8"
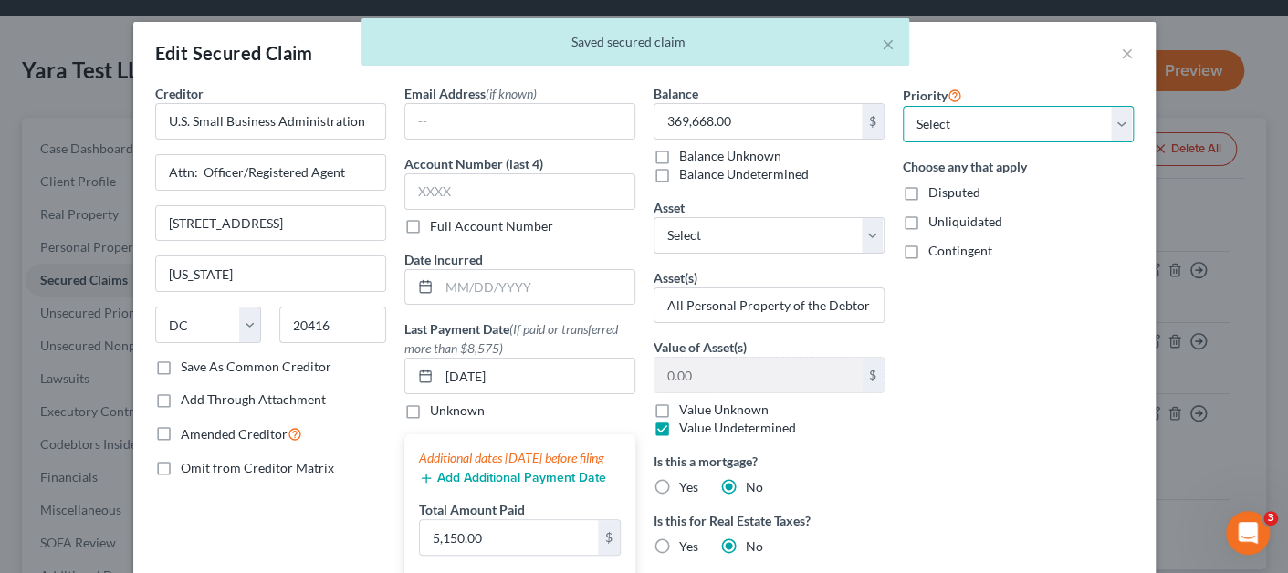
click at [974, 136] on select "Select 1st 2nd 3rd 4th 5th 6th 7th 8th 9th 10th 11th 12th 13th 14th 15th 16th 1…" at bounding box center [1018, 124] width 231 height 37
select select "0"
click at [903, 106] on select "Select 1st 2nd 3rd 4th 5th 6th 7th 8th 9th 10th 11th 12th 13th 14th 15th 16th 1…" at bounding box center [1018, 124] width 231 height 37
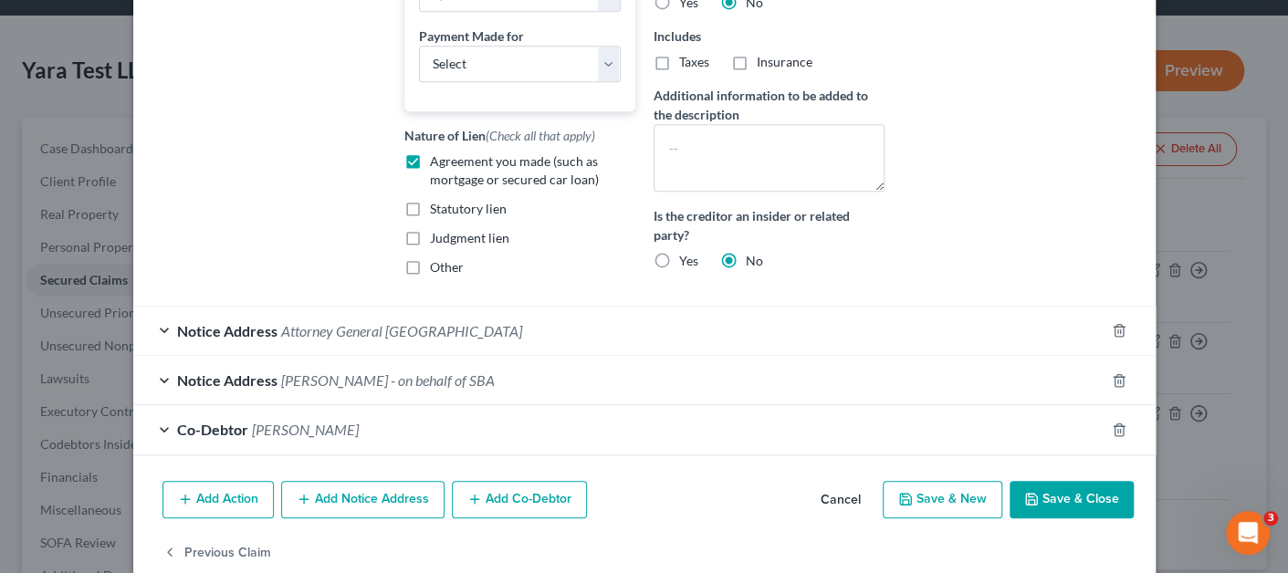
scroll to position [592, 0]
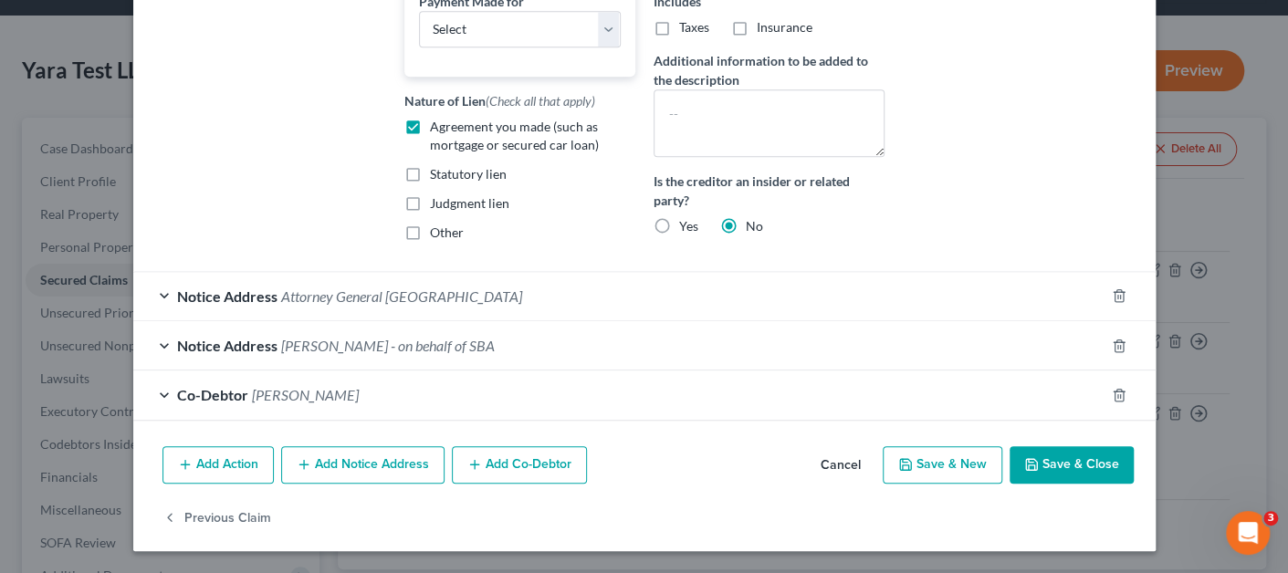
click at [1057, 472] on button "Save & Close" at bounding box center [1071, 465] width 124 height 38
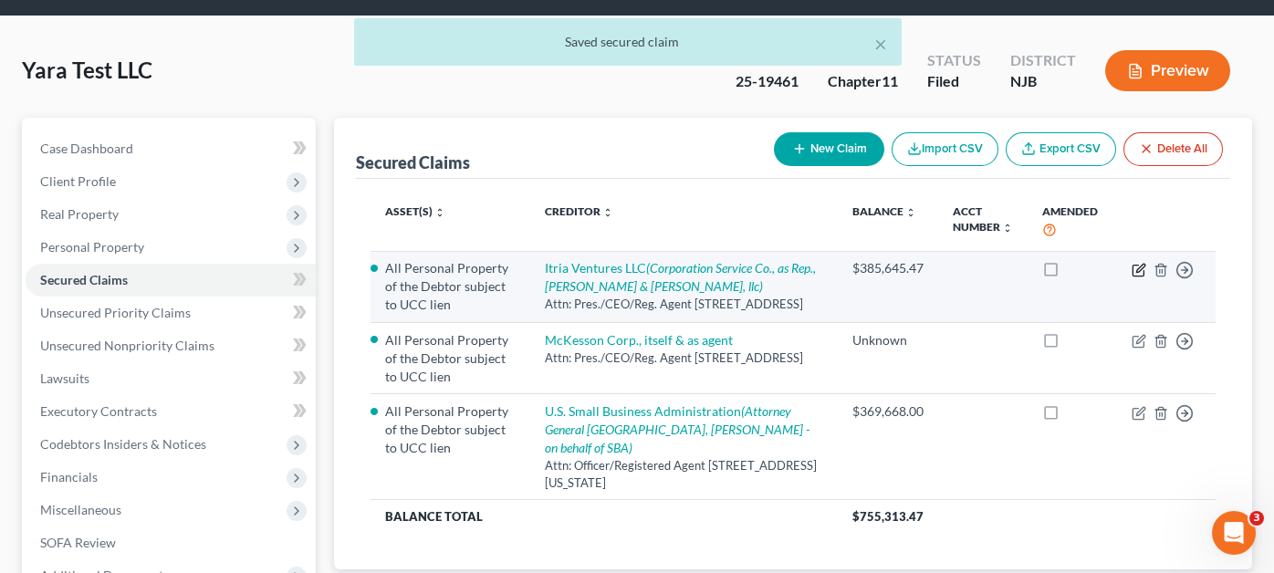
click at [1132, 263] on icon "button" at bounding box center [1139, 270] width 15 height 15
select select "7"
select select "0"
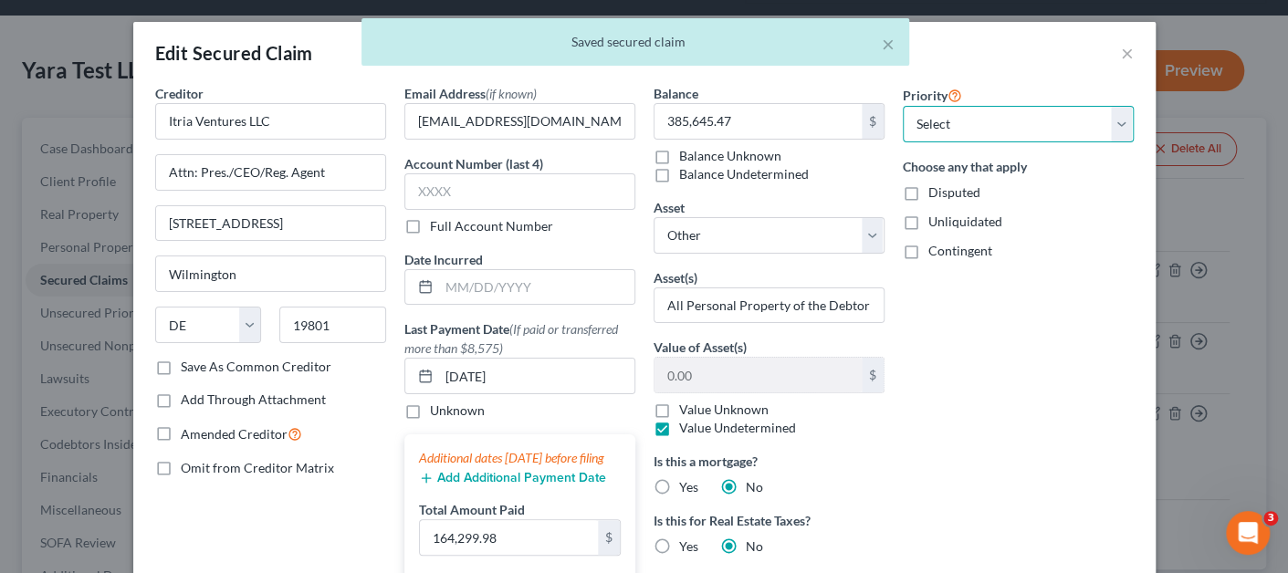
click at [932, 121] on select "Select 1st 2nd 3rd 4th 5th 6th 7th 8th 9th 10th 11th 12th 13th 14th 15th 16th 1…" at bounding box center [1018, 124] width 231 height 37
select select "1"
click at [903, 106] on select "Select 1st 2nd 3rd 4th 5th 6th 7th 8th 9th 10th 11th 12th 13th 14th 15th 16th 1…" at bounding box center [1018, 124] width 231 height 37
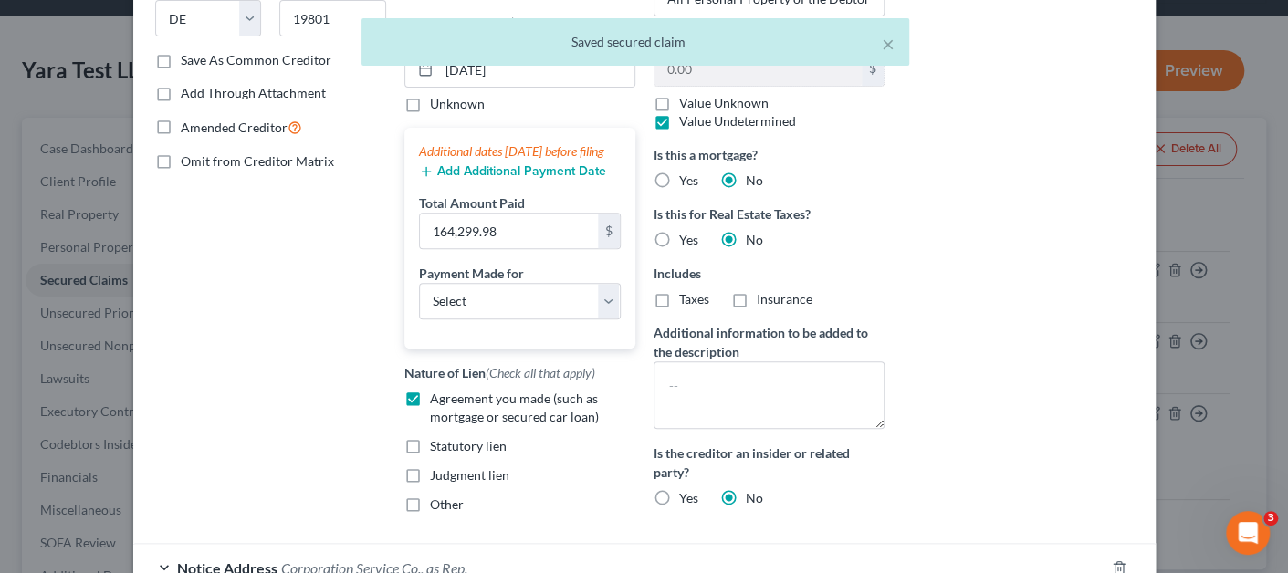
scroll to position [548, 0]
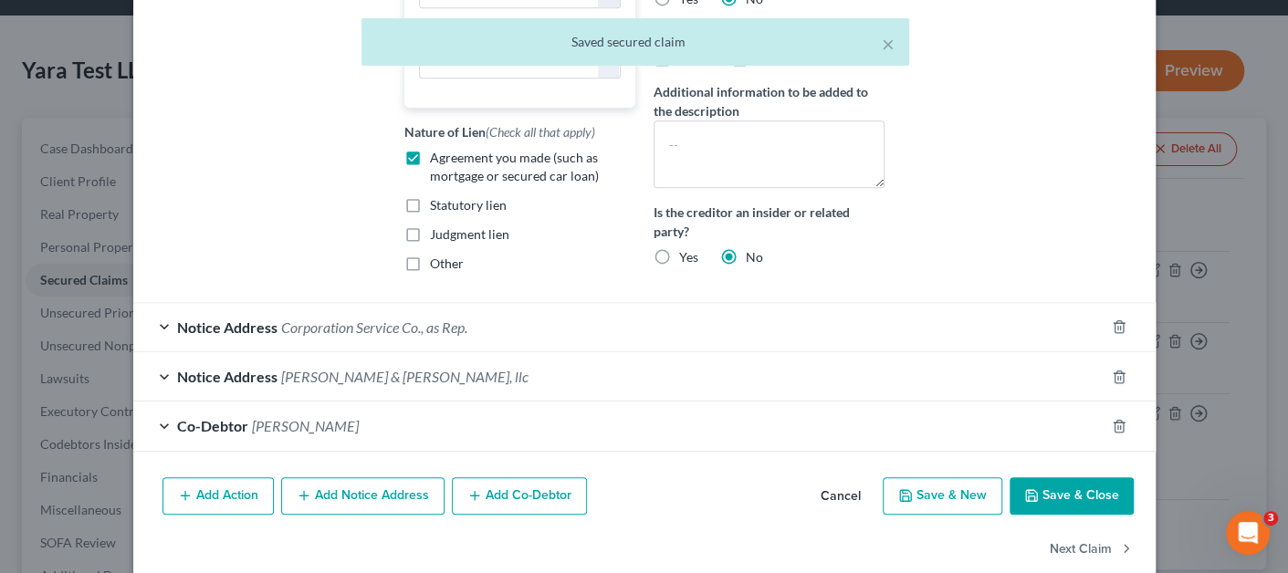
click at [1051, 516] on button "Save & Close" at bounding box center [1071, 496] width 124 height 38
select select
select select "0"
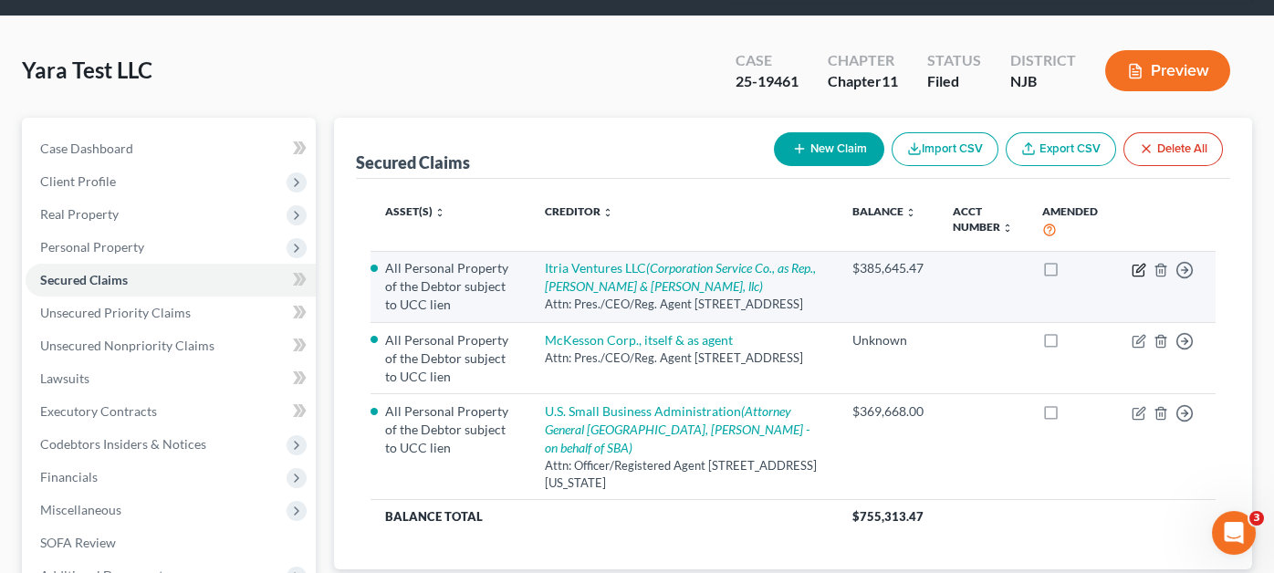
click at [1133, 265] on icon "button" at bounding box center [1138, 270] width 11 height 11
select select "7"
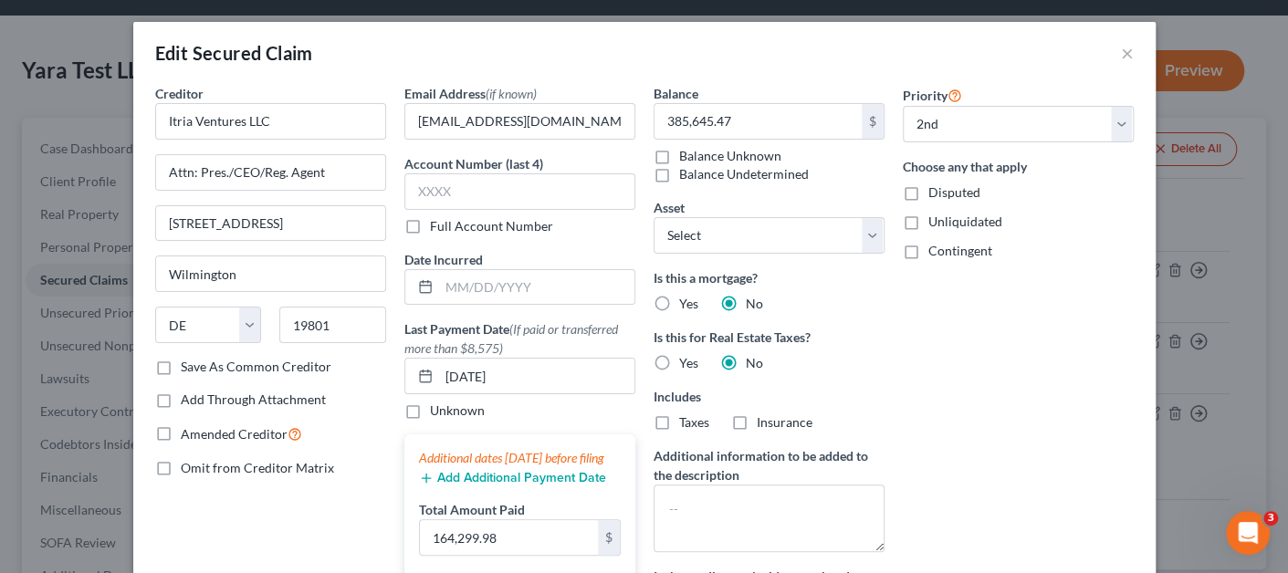
select select "1"
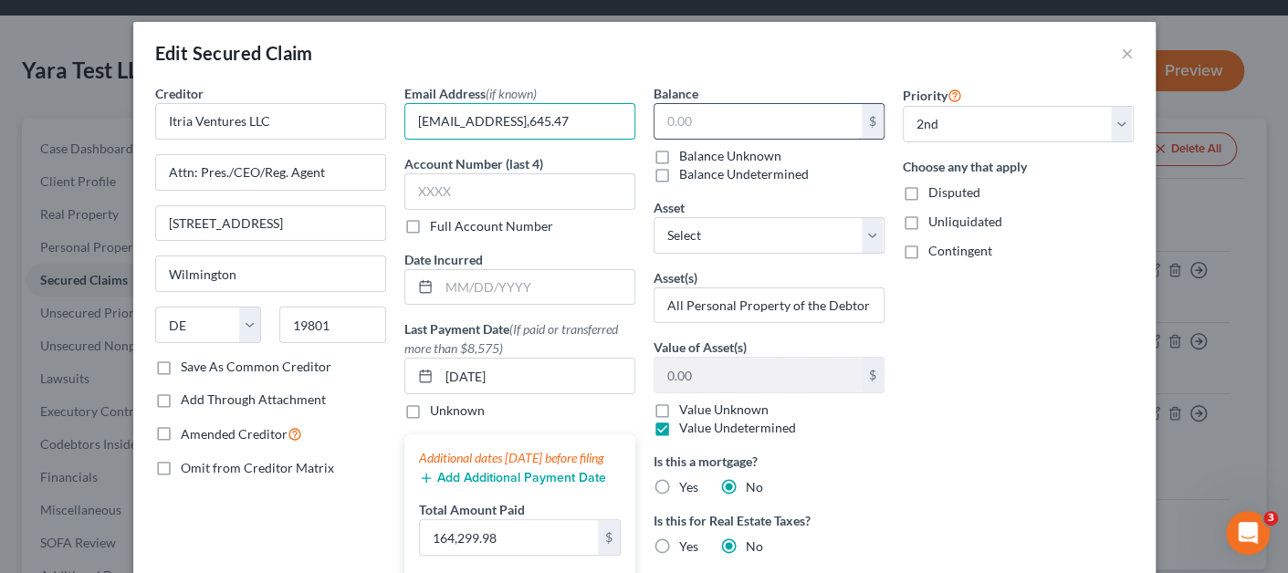
type input "[EMAIL_ADDRESS][DOMAIN_NAME]"
click at [716, 119] on input "385,645.47" at bounding box center [757, 121] width 207 height 35
paste input "$335,398.15"
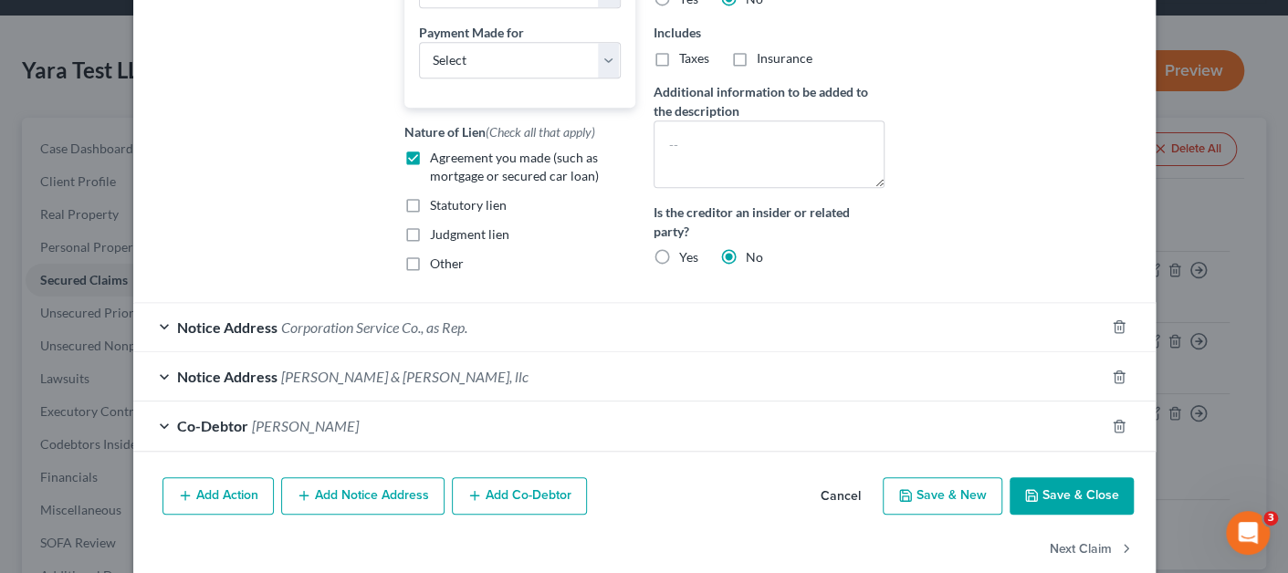
type input "335,398.15"
click at [1057, 509] on button "Save & Close" at bounding box center [1071, 496] width 124 height 38
select select "0"
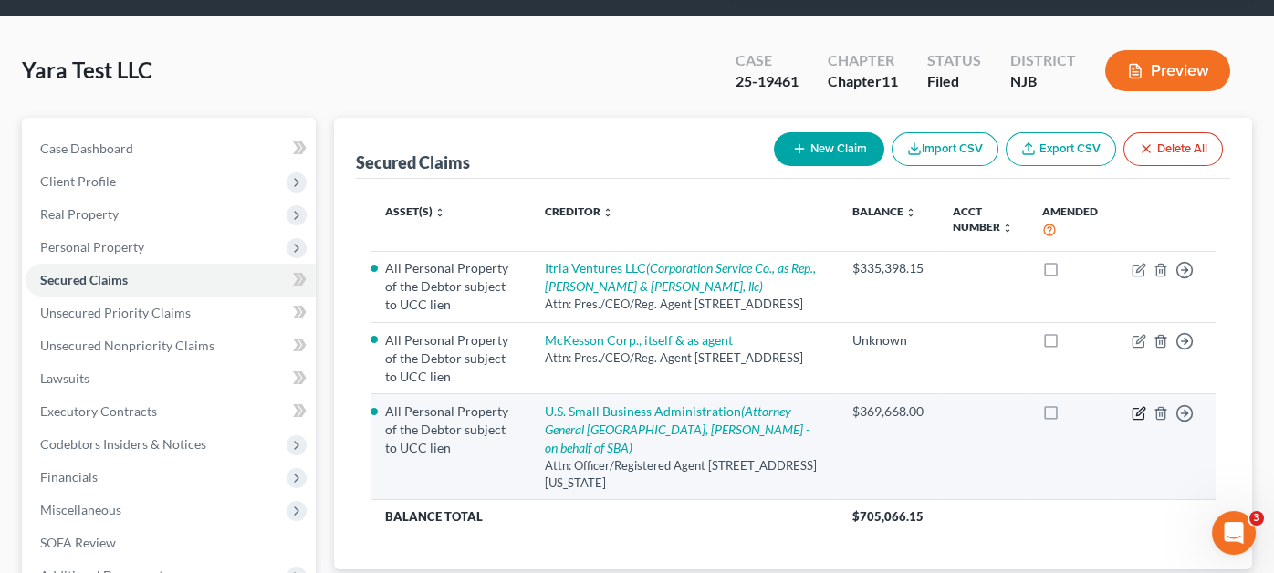
click at [1133, 408] on icon "button" at bounding box center [1138, 413] width 11 height 11
select select "8"
select select "0"
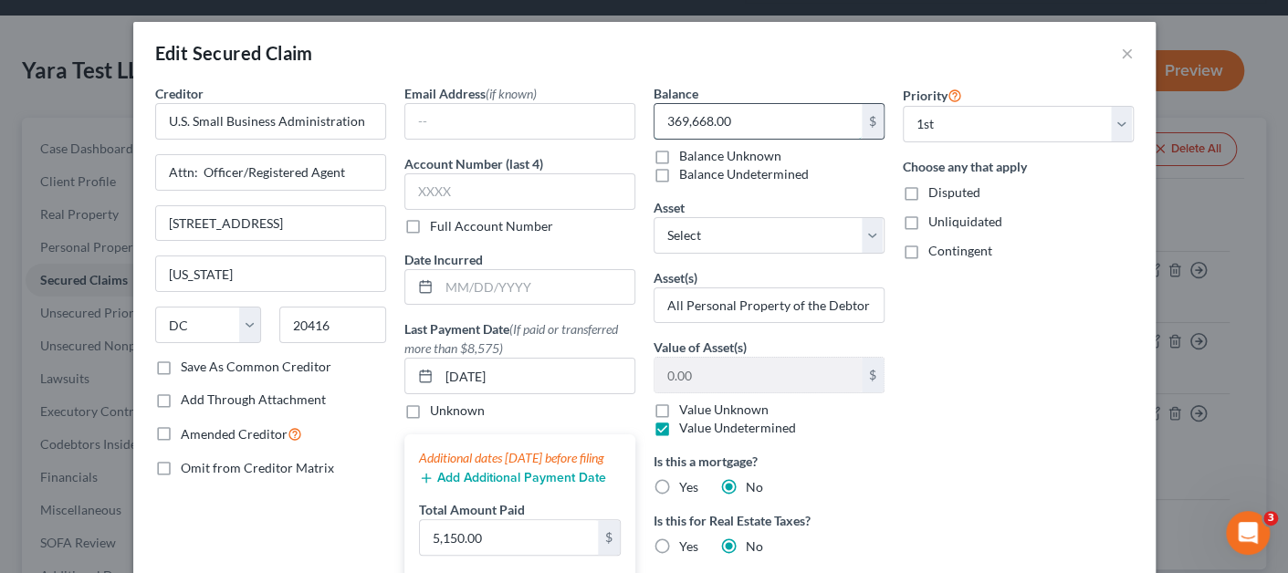
click at [737, 120] on input "369,668.00" at bounding box center [757, 121] width 207 height 35
paste input "$"
type input "369,668.00"
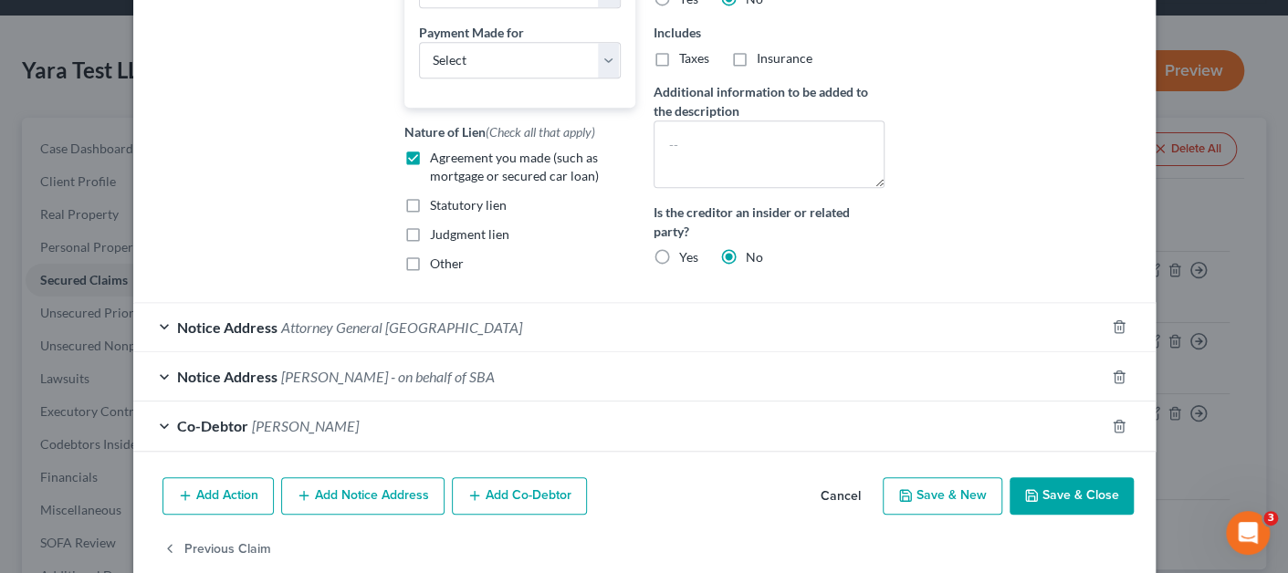
click at [1043, 499] on button "Save & Close" at bounding box center [1071, 496] width 124 height 38
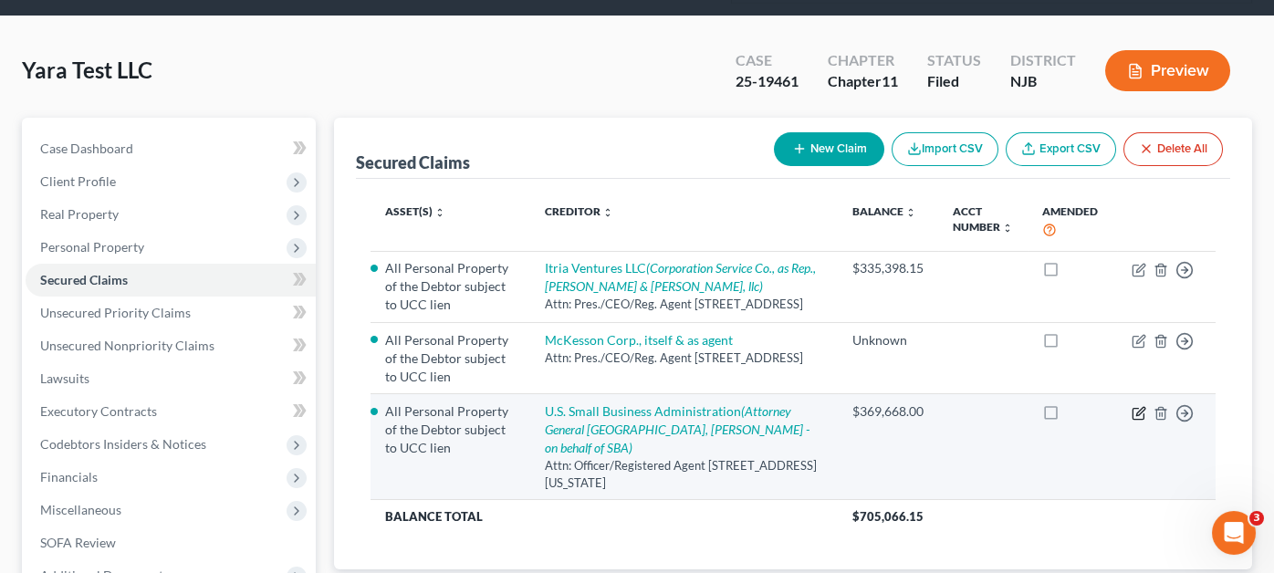
click at [1137, 407] on icon "button" at bounding box center [1140, 411] width 8 height 8
select select "8"
select select "0"
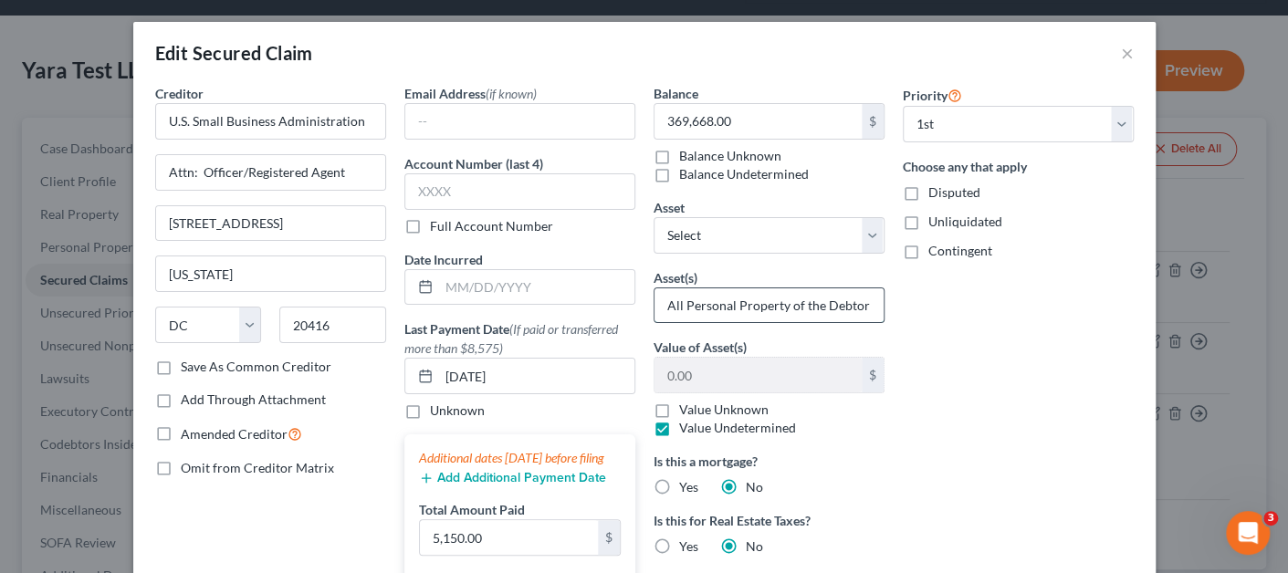
click at [753, 305] on input "All Personal Property of the Debtor subject to UCC lien" at bounding box center [768, 305] width 229 height 35
paste input "tangible and intangible personal property within the scope of Article 9 of the …"
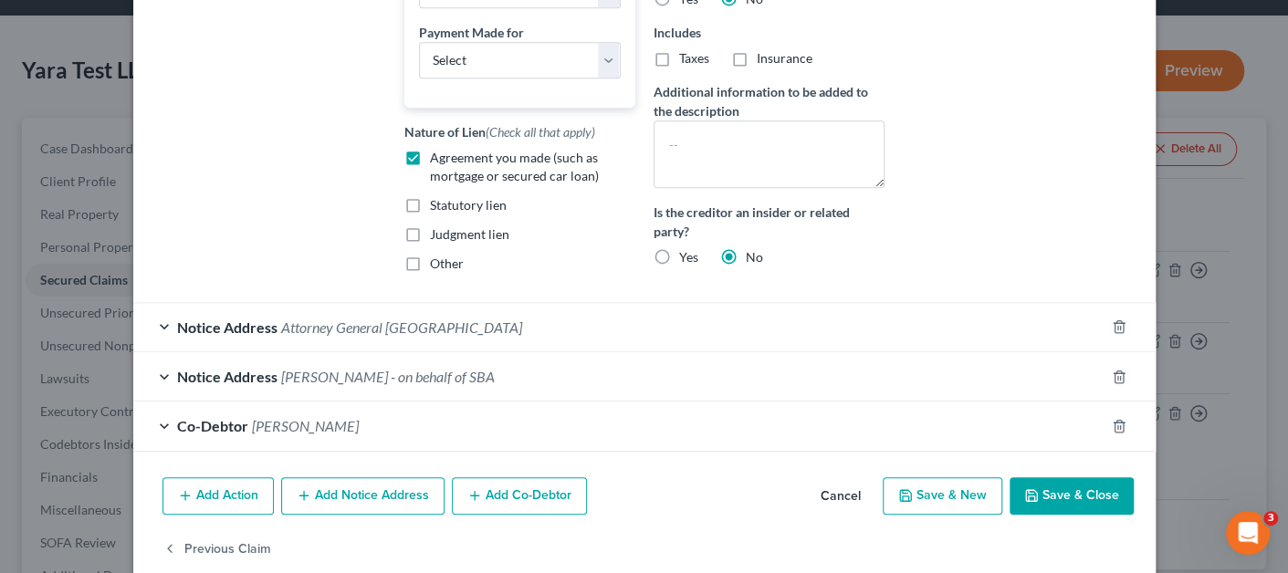
type input "All tangible and intangible personal property within the scope of Article 9 of …"
click at [1073, 508] on button "Save & Close" at bounding box center [1071, 496] width 124 height 38
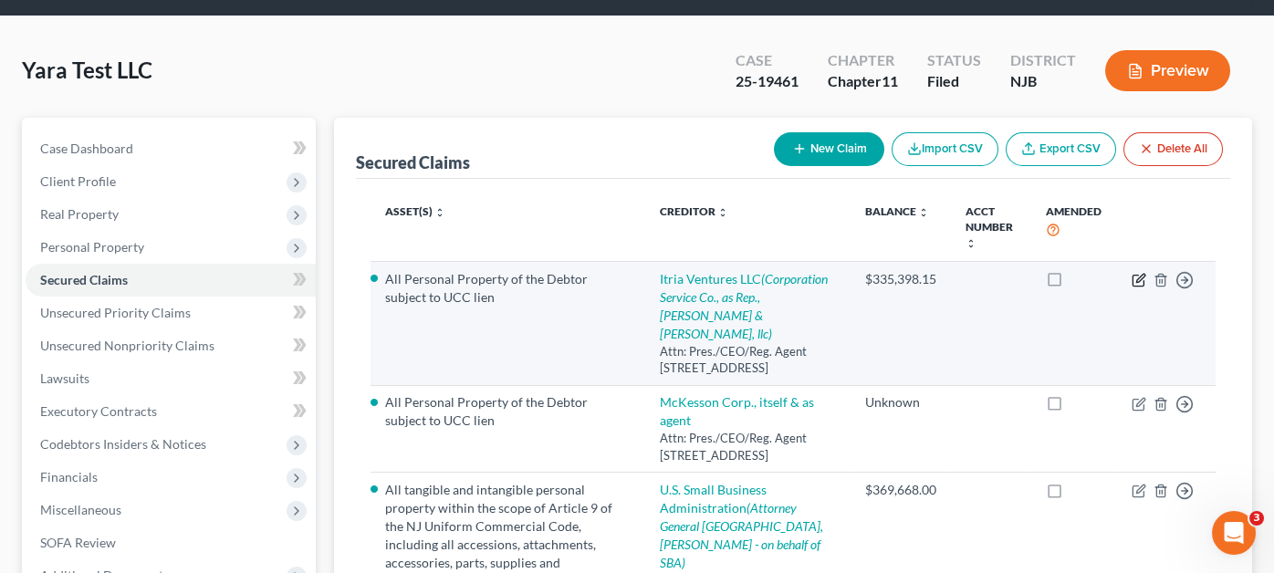
click at [1143, 273] on icon "button" at bounding box center [1139, 280] width 15 height 15
select select "7"
select select "0"
select select "1"
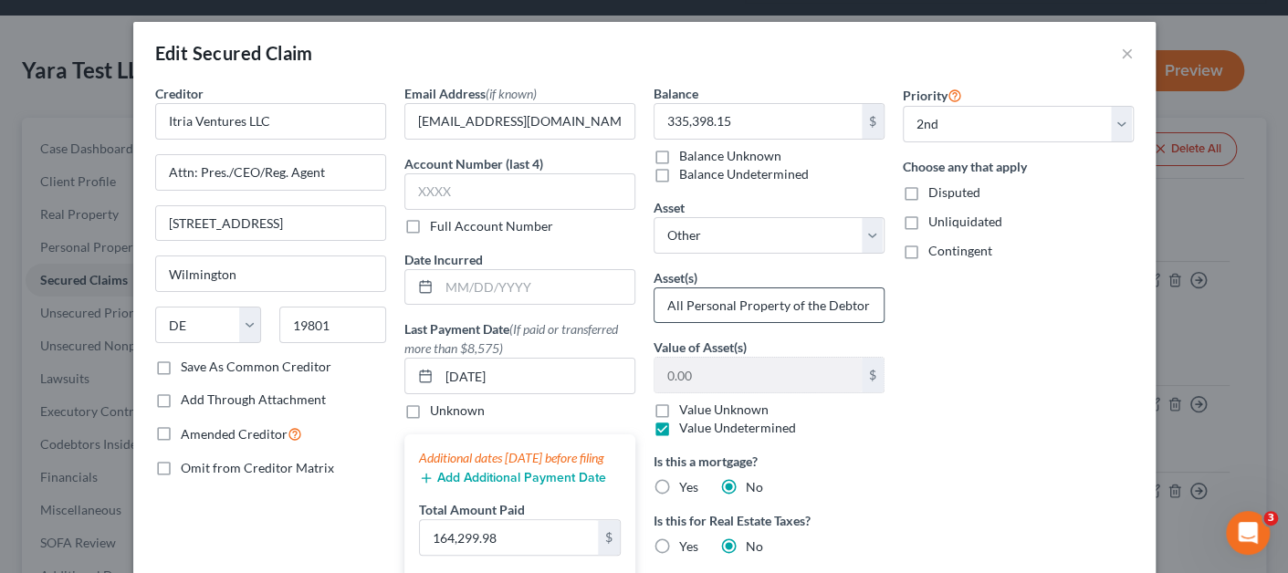
click at [780, 302] on input "All Personal Property of the Debtor subject to UCC lien" at bounding box center [768, 305] width 229 height 35
paste input "assets of the Debtor within the scope of Article 9 of the NJ Uniform Commercial…"
type input "All assets of the Debtor within the scope of Article 9 of the NJ Uniform Commer…"
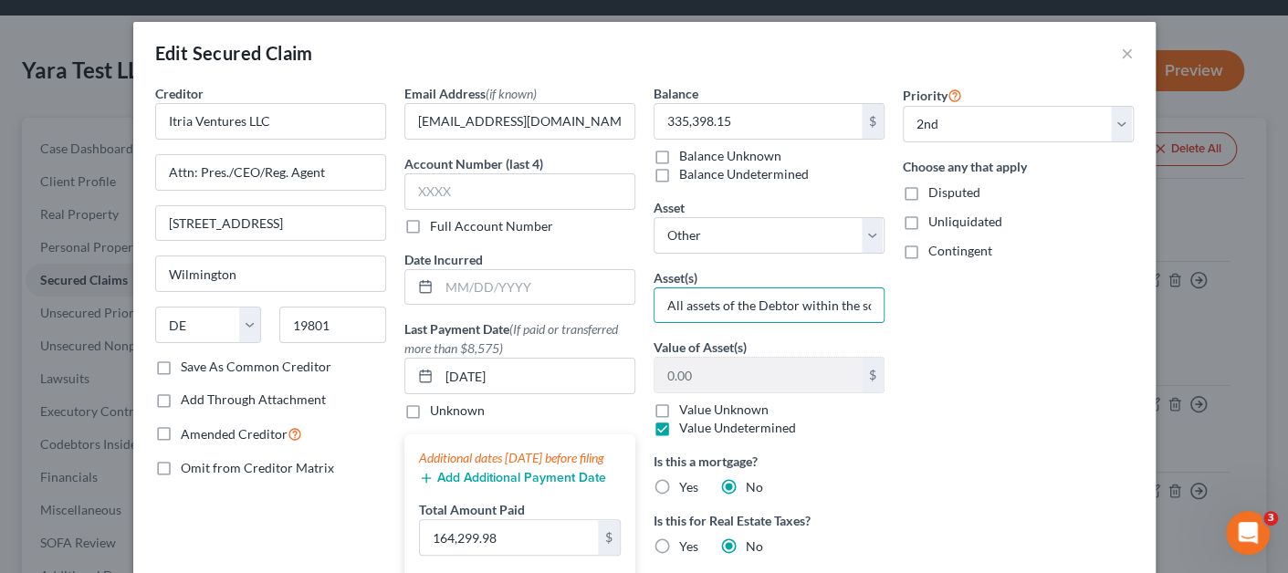
click at [1035, 402] on div "Priority Select 1st 2nd 3rd 4th 5th 6th 7th 8th 9th 10th 11th 12th 13th 14th 15…" at bounding box center [1017, 459] width 249 height 751
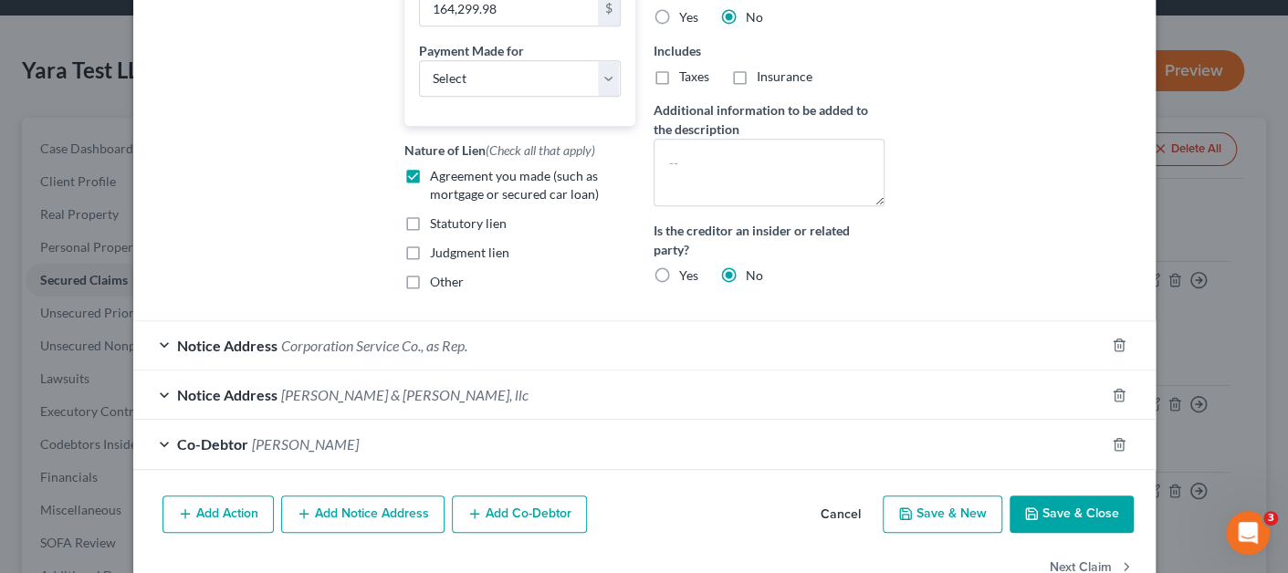
scroll to position [592, 0]
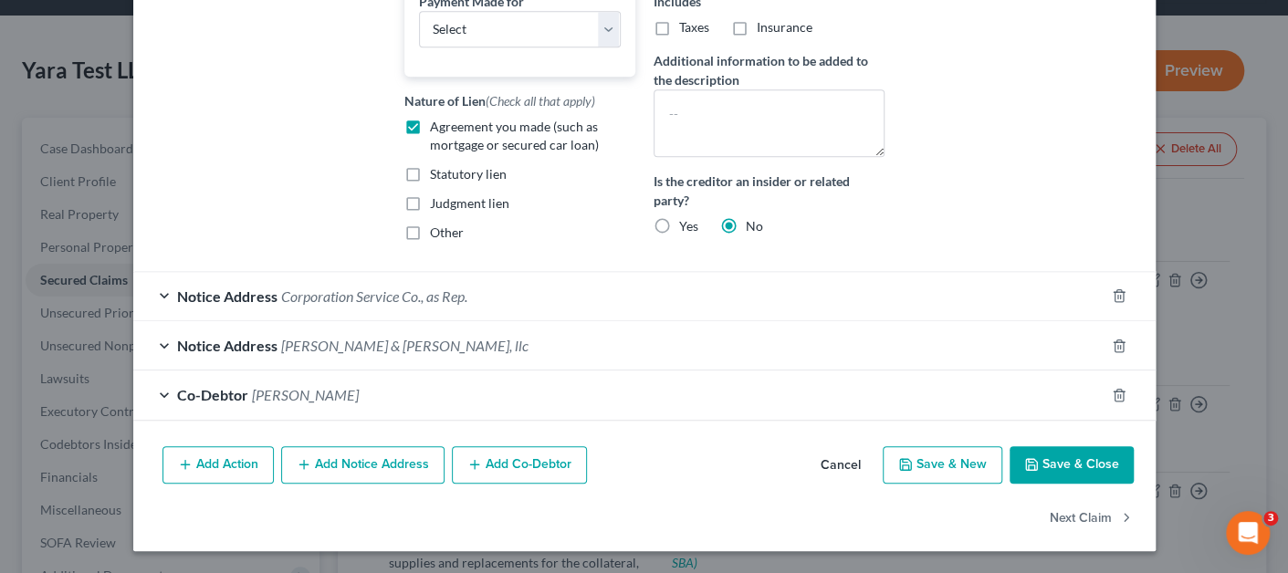
click at [1063, 467] on button "Save & Close" at bounding box center [1071, 465] width 124 height 38
select select
select select "0"
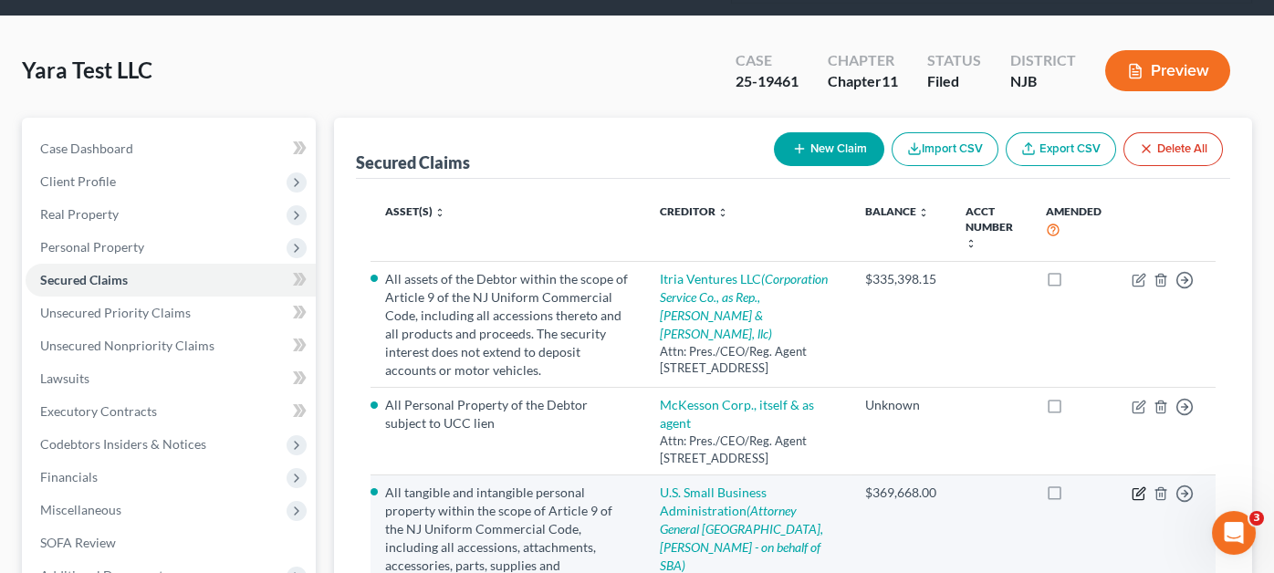
click at [1140, 490] on icon "button" at bounding box center [1139, 493] width 15 height 15
select select "8"
select select "0"
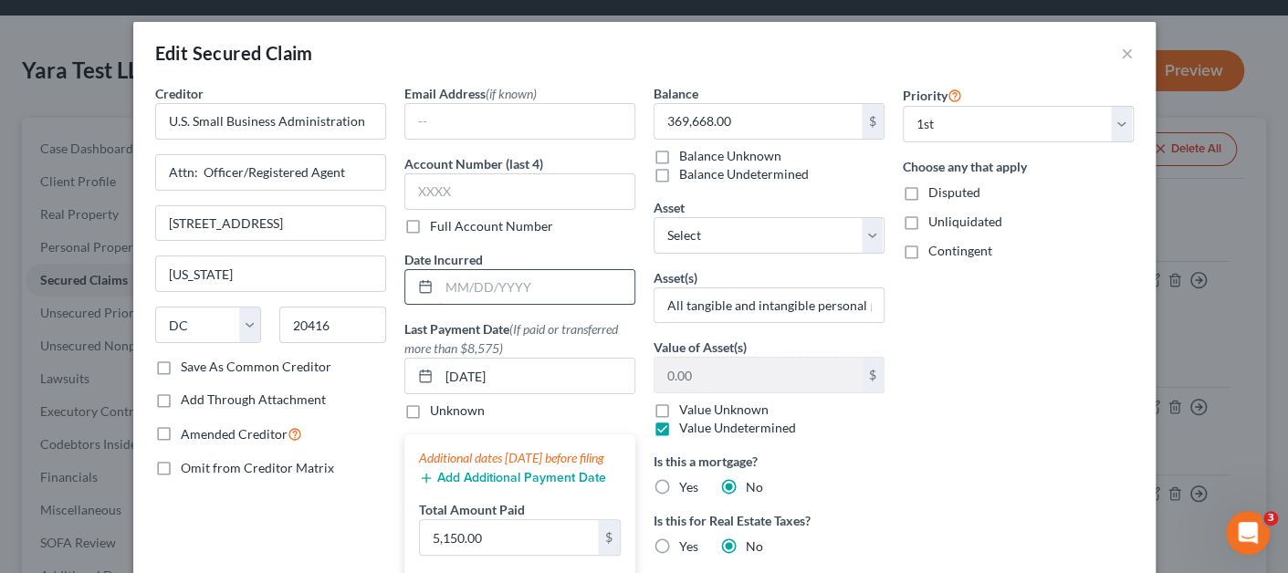
click at [454, 285] on input "text" at bounding box center [536, 287] width 195 height 35
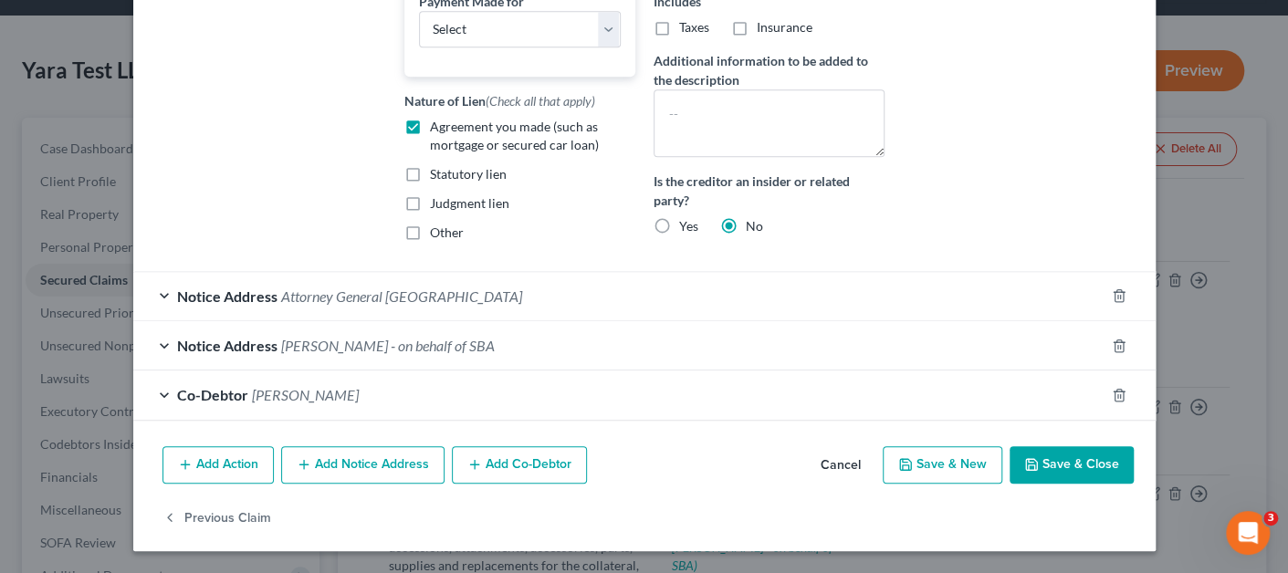
type input "[DATE]"
click at [1060, 475] on button "Save & Close" at bounding box center [1071, 465] width 124 height 38
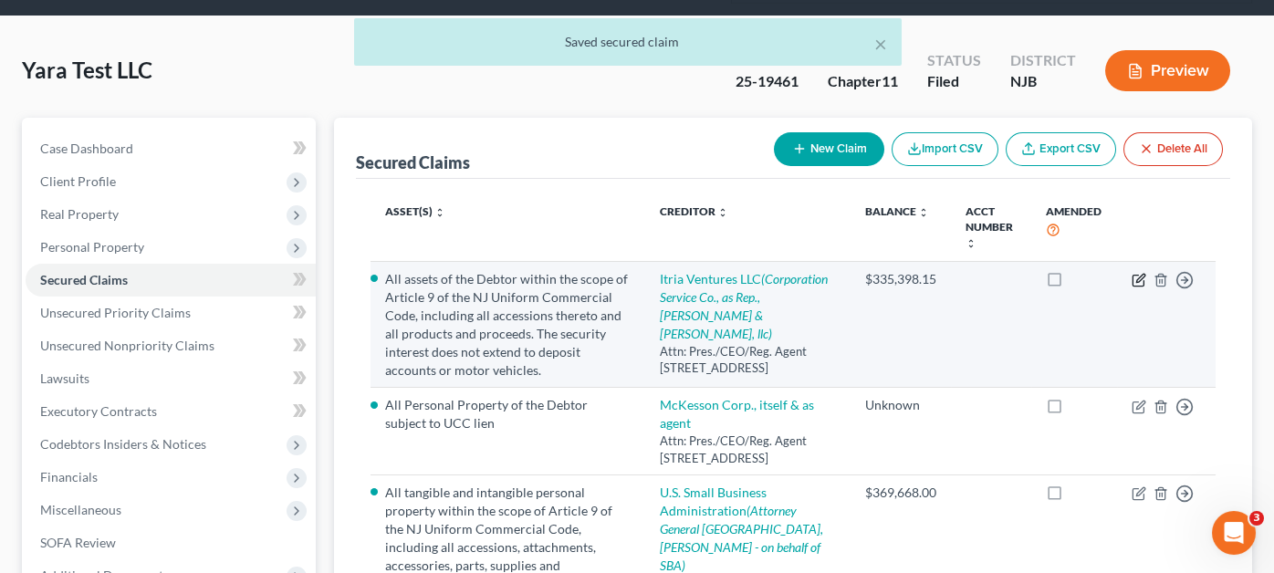
click at [1138, 273] on icon "button" at bounding box center [1139, 280] width 15 height 15
select select "7"
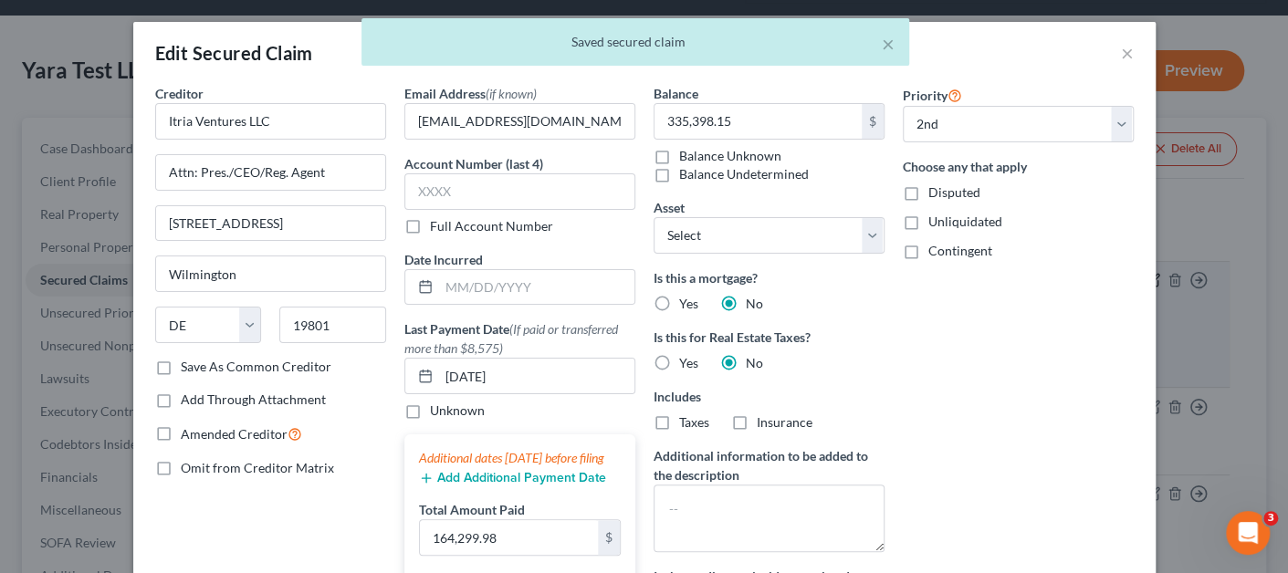
select select "1"
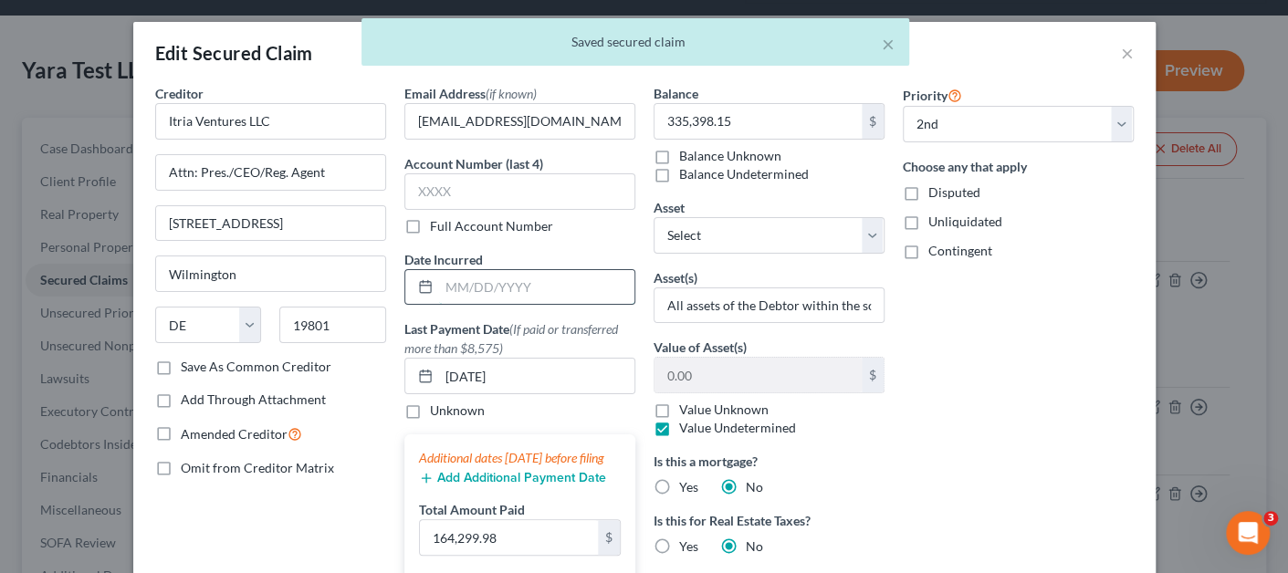
click at [517, 294] on input "text" at bounding box center [536, 287] width 195 height 35
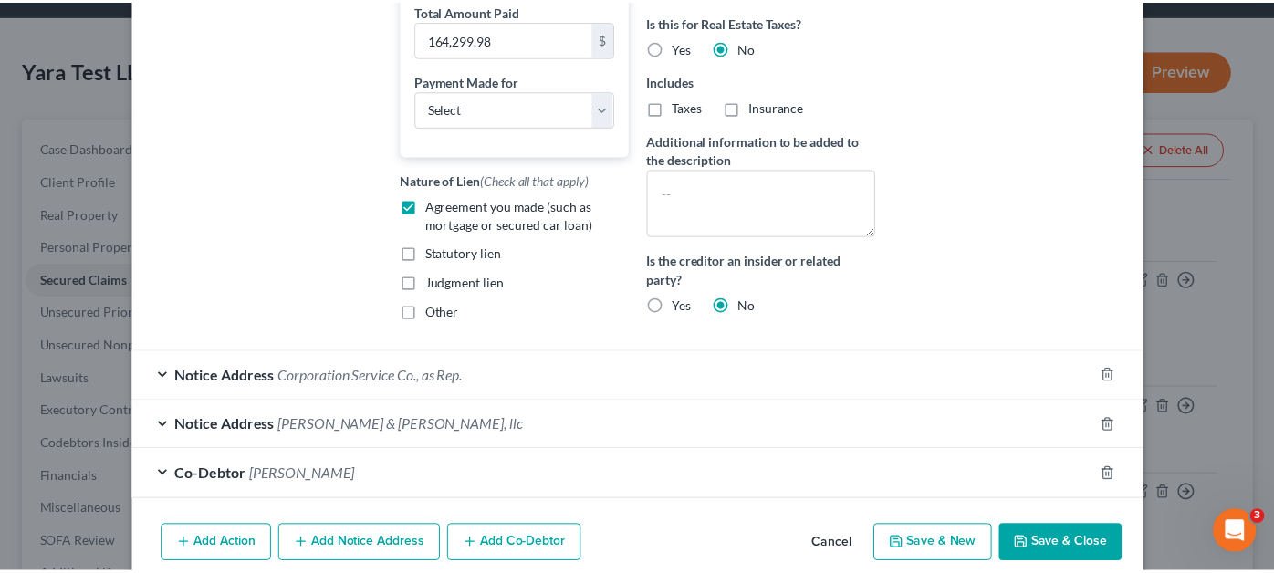
scroll to position [548, 0]
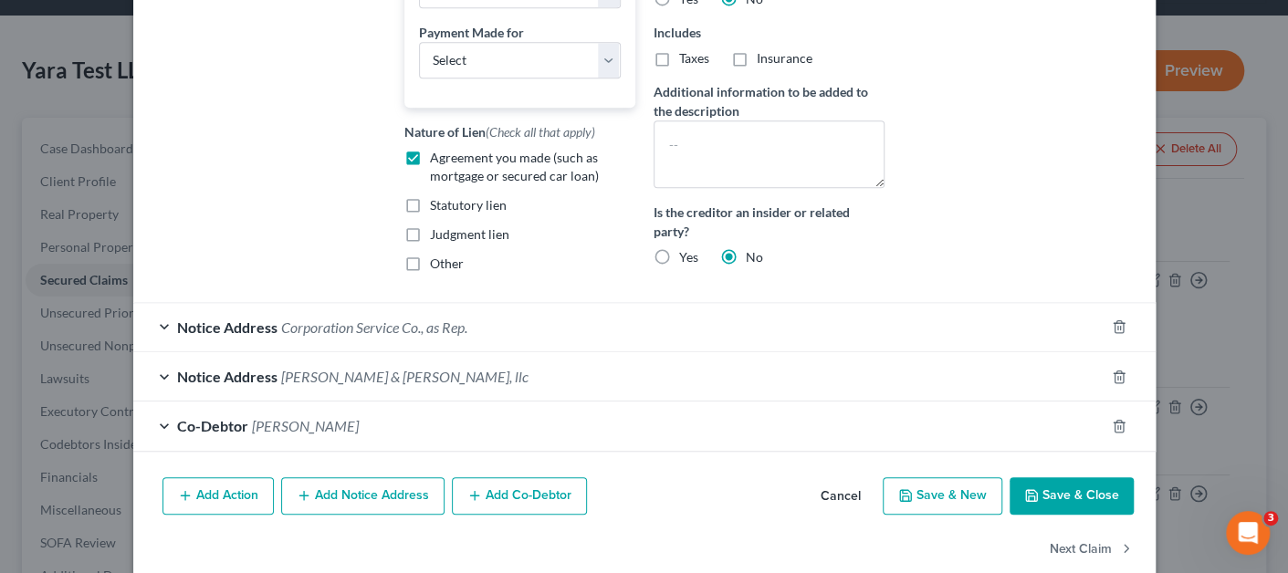
type input "[DATE]"
click at [1029, 493] on button "Save & Close" at bounding box center [1071, 496] width 124 height 38
select select "0"
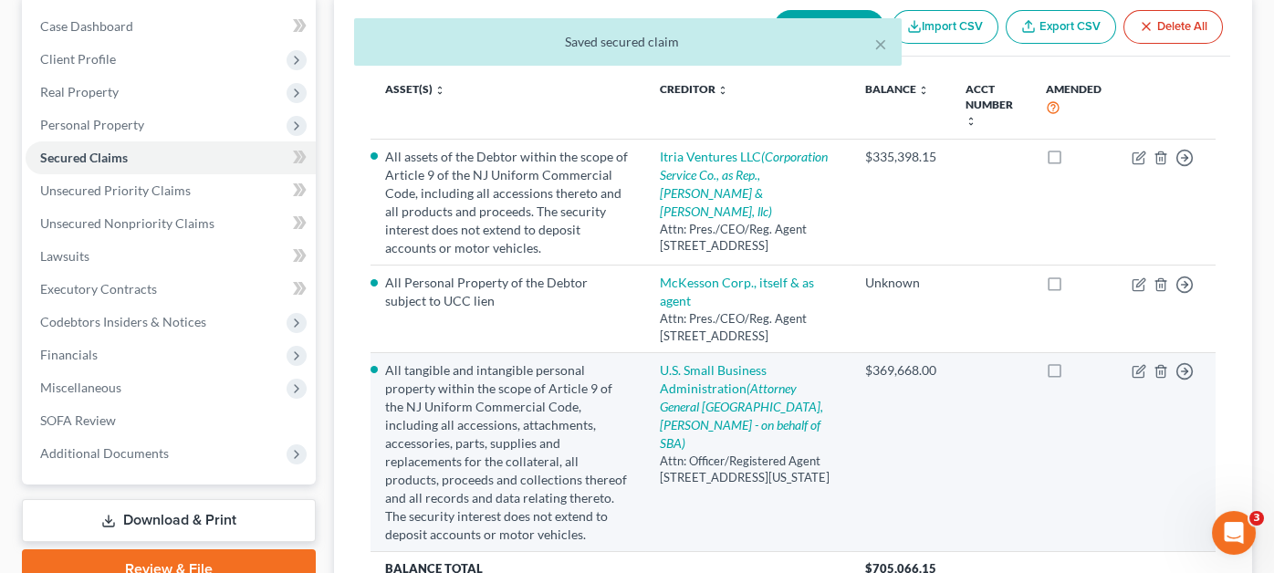
scroll to position [183, 0]
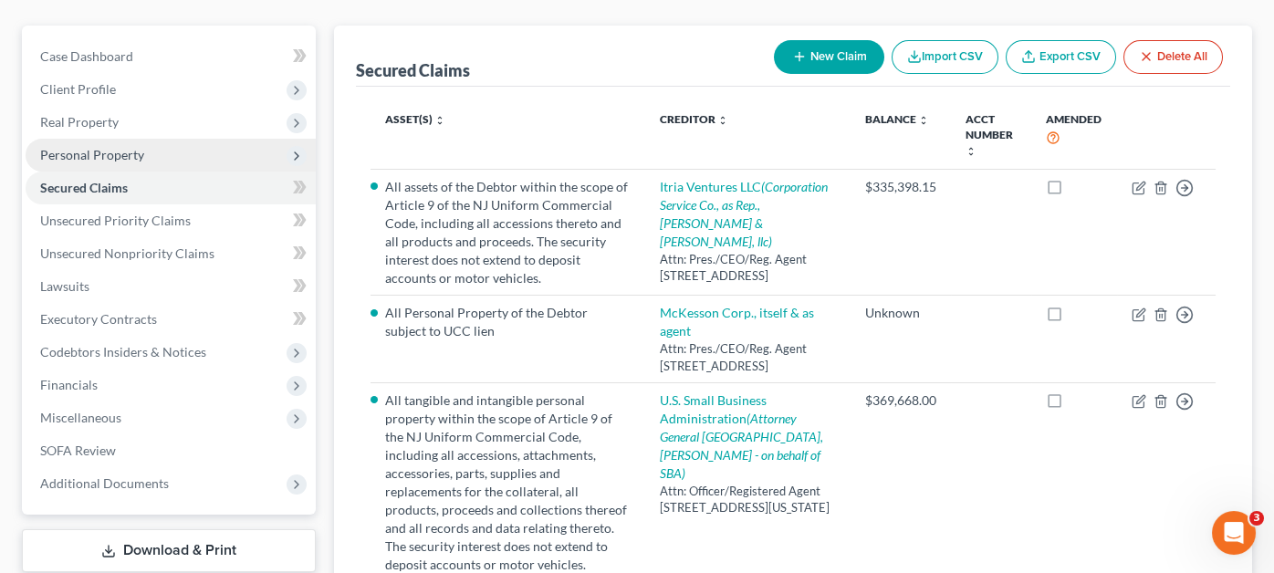
click at [97, 139] on span "Personal Property" at bounding box center [171, 155] width 290 height 33
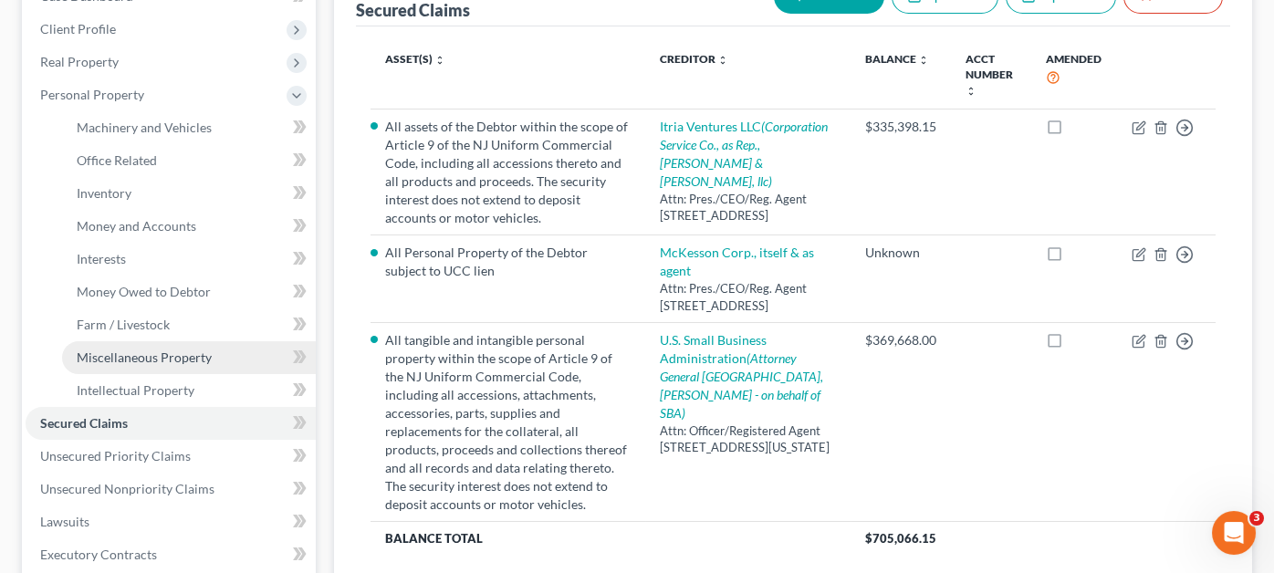
scroll to position [274, 0]
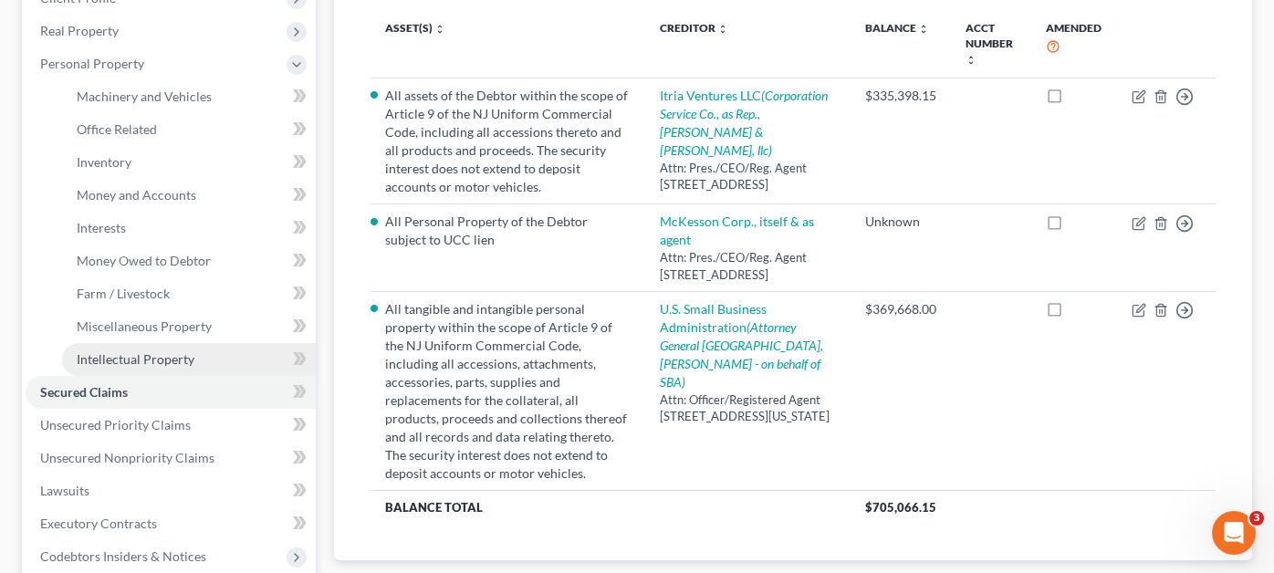
click at [176, 343] on link "Intellectual Property" at bounding box center [189, 359] width 254 height 33
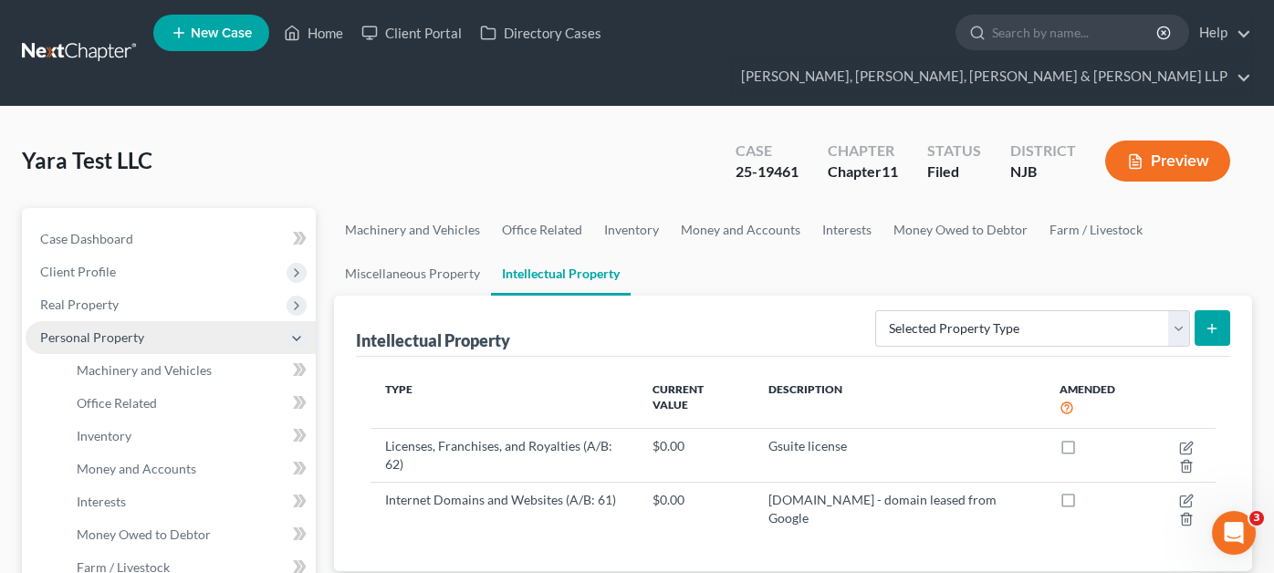
click at [86, 329] on span "Personal Property" at bounding box center [92, 337] width 104 height 16
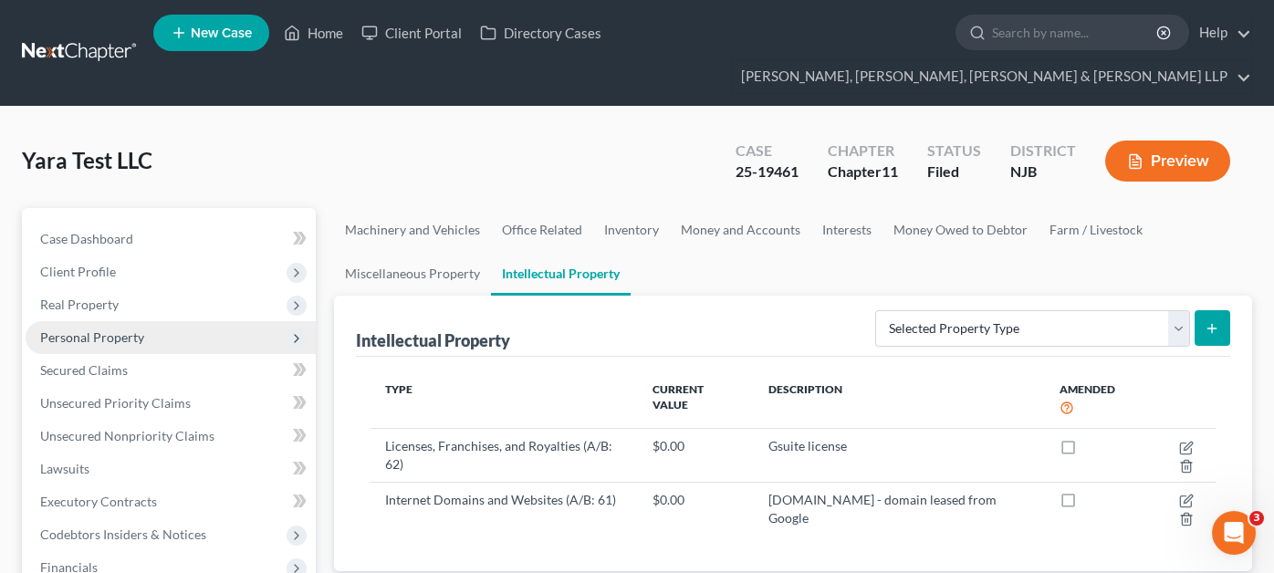
click at [86, 329] on span "Personal Property" at bounding box center [92, 337] width 104 height 16
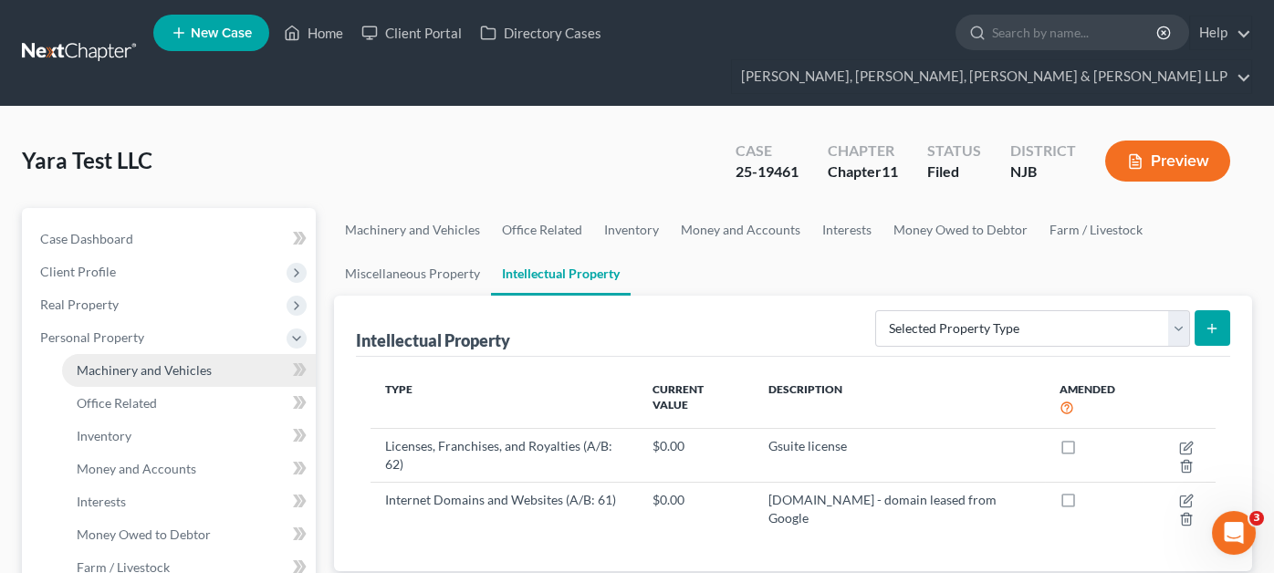
click at [184, 362] on span "Machinery and Vehicles" at bounding box center [144, 370] width 135 height 16
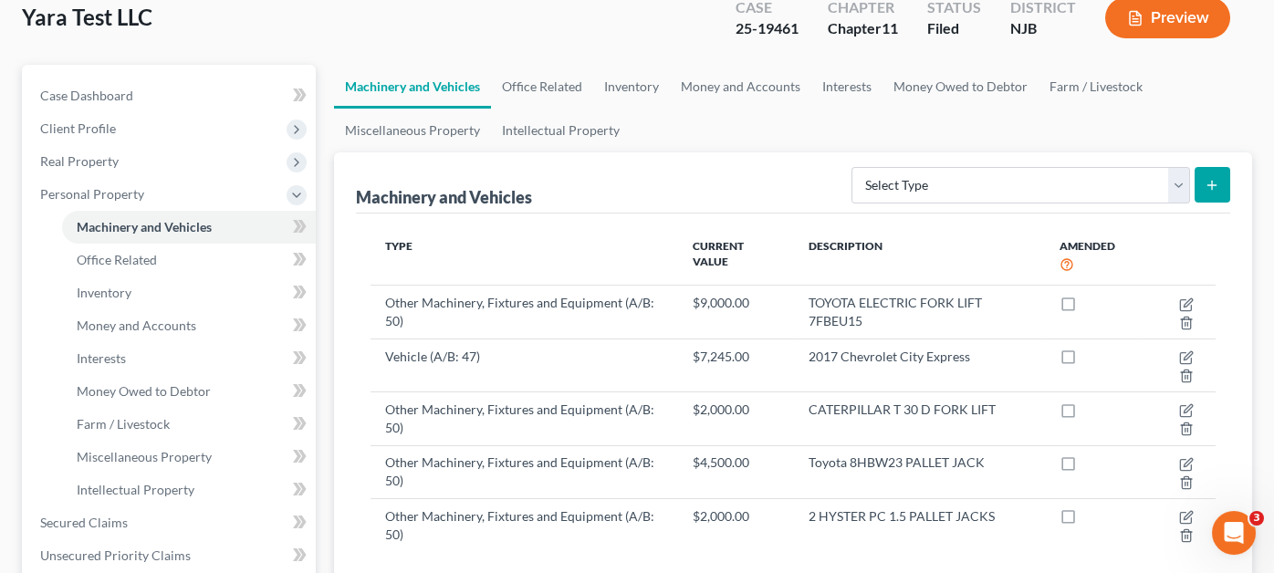
scroll to position [183, 0]
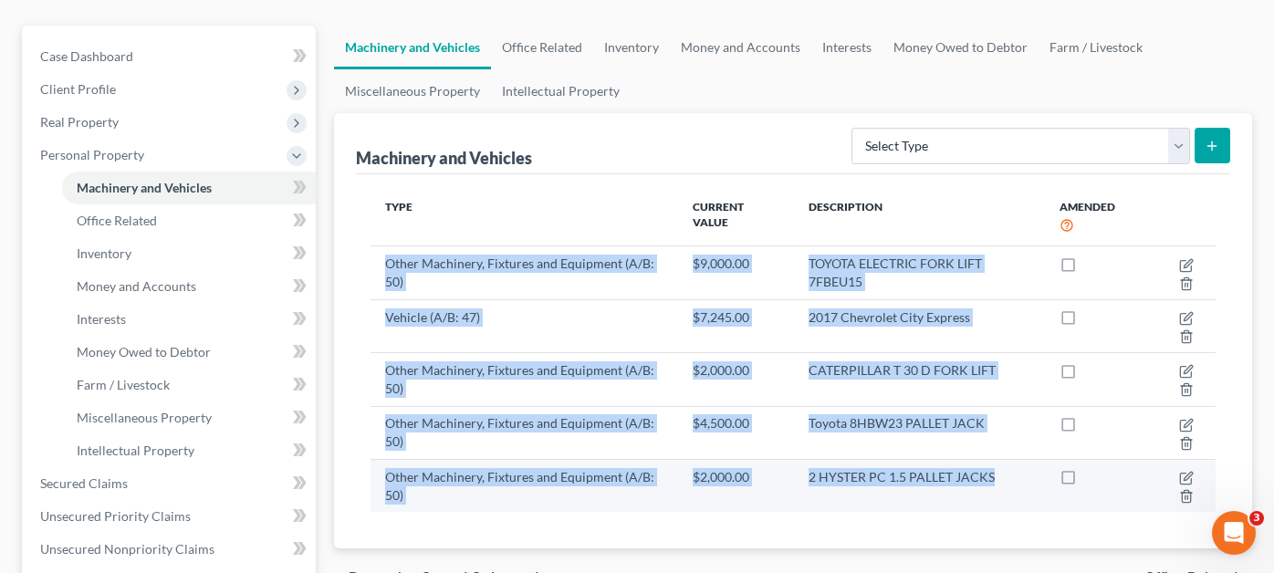
drag, startPoint x: 381, startPoint y: 221, endPoint x: 998, endPoint y: 448, distance: 657.5
click at [998, 448] on tbody "Other Machinery, Fixtures and Equipment (A/B: 50) $9,000.00 TOYOTA ELECTRIC FOR…" at bounding box center [793, 379] width 845 height 266
copy tbody "Other Machinery, Fixtures and Equipment (A/B: 50) $9,000.00 TOYOTA ELECTRIC FOR…"
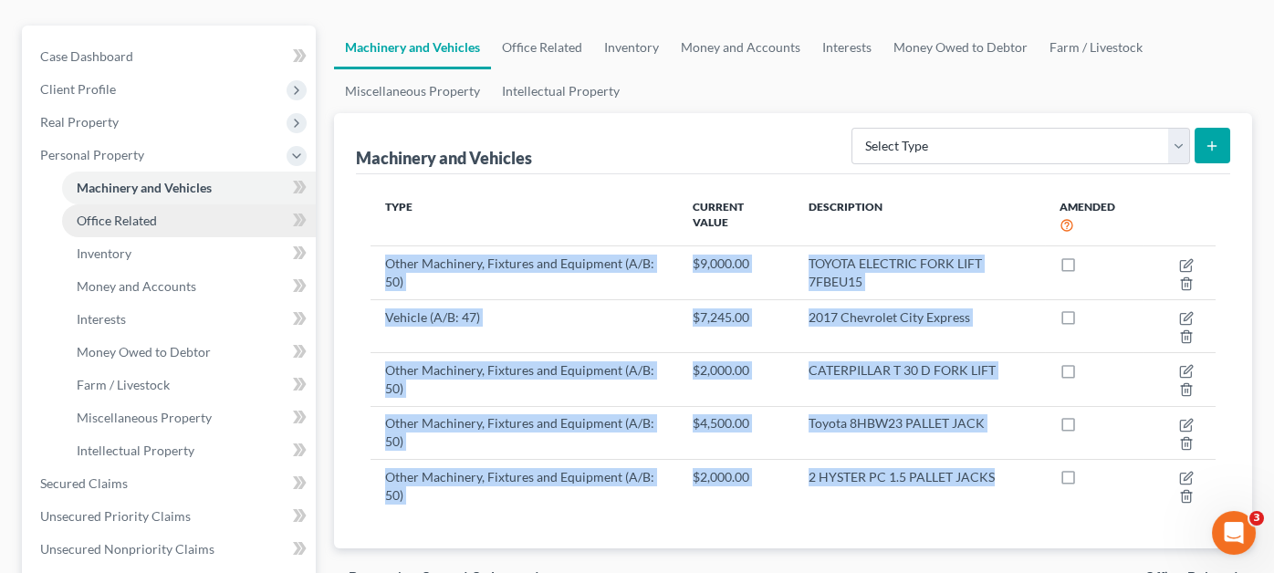
click at [161, 204] on link "Office Related" at bounding box center [189, 220] width 254 height 33
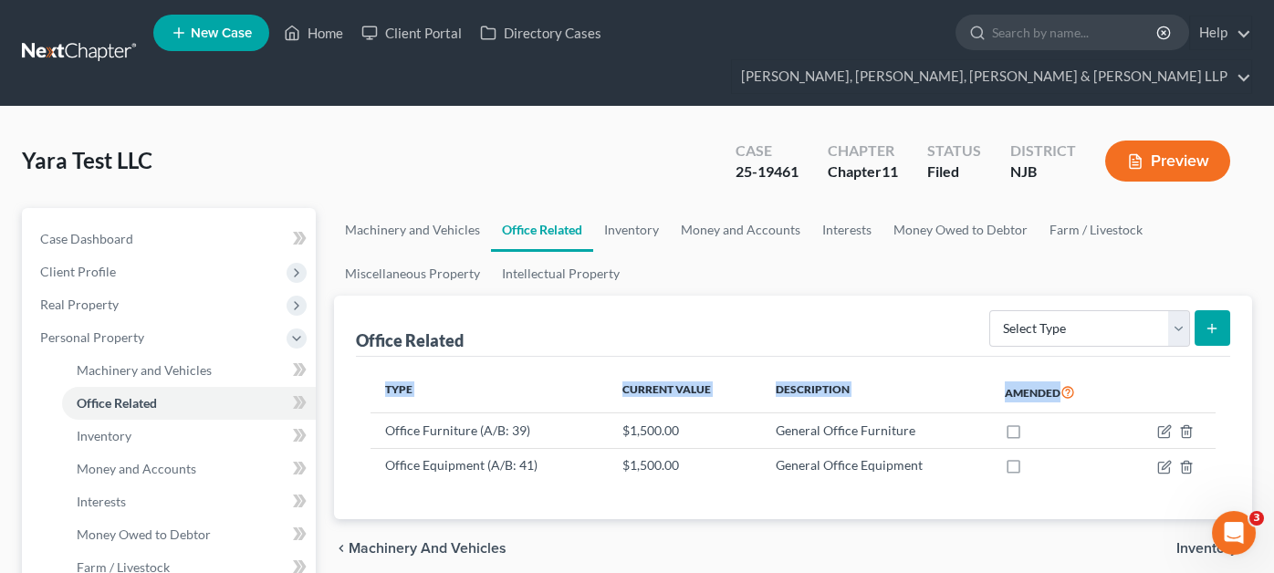
drag, startPoint x: 377, startPoint y: 394, endPoint x: 932, endPoint y: 454, distance: 558.1
click at [932, 454] on div "Type Current Value Description Amended Office Furniture (A/B: 39) $1,500.00 Gen…" at bounding box center [793, 438] width 874 height 163
copy thead "Type Current Value Description Amended"
click at [646, 208] on link "Inventory" at bounding box center [631, 230] width 77 height 44
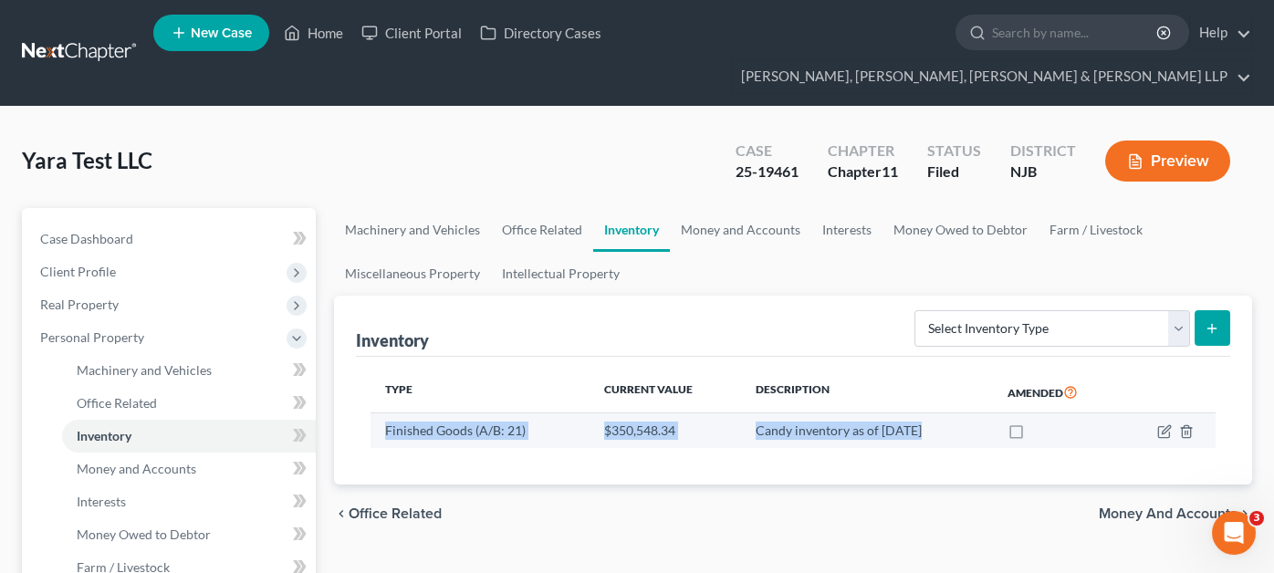
drag, startPoint x: 381, startPoint y: 392, endPoint x: 916, endPoint y: 395, distance: 534.8
click at [916, 413] on tr "Finished Goods (A/B: 21) $350,548.34 Candy inventory as of [DATE]" at bounding box center [793, 430] width 845 height 35
copy tr "Finished Goods (A/B: 21) $350,548.34 Candy inventory as of [DATE]"
click at [757, 208] on link "Money and Accounts" at bounding box center [740, 230] width 141 height 44
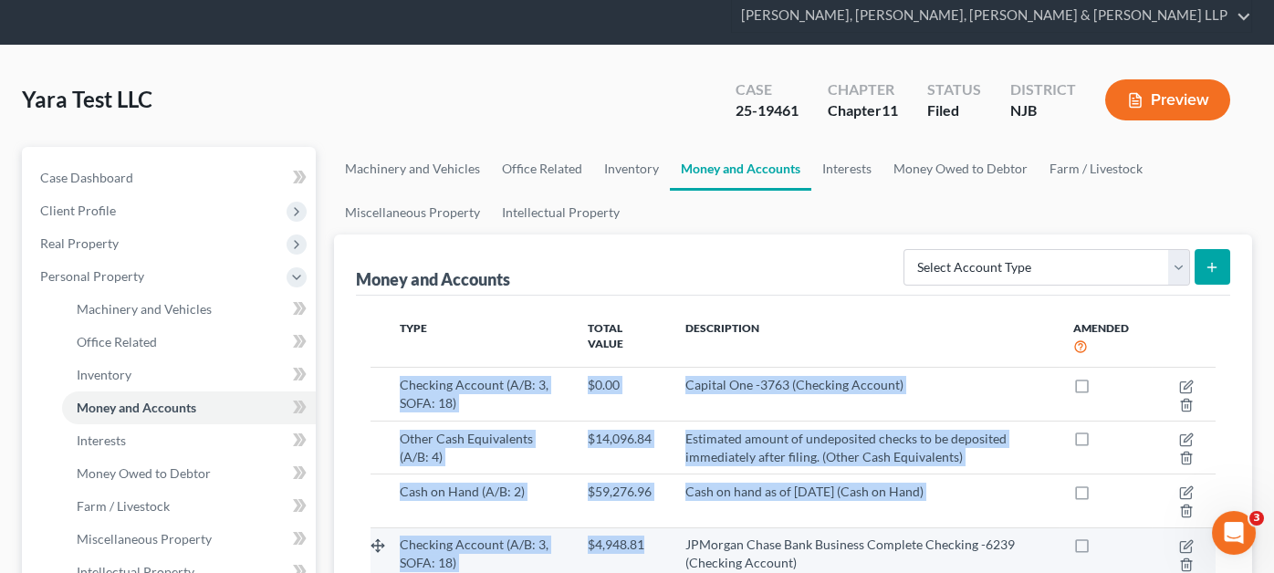
scroll to position [183, 0]
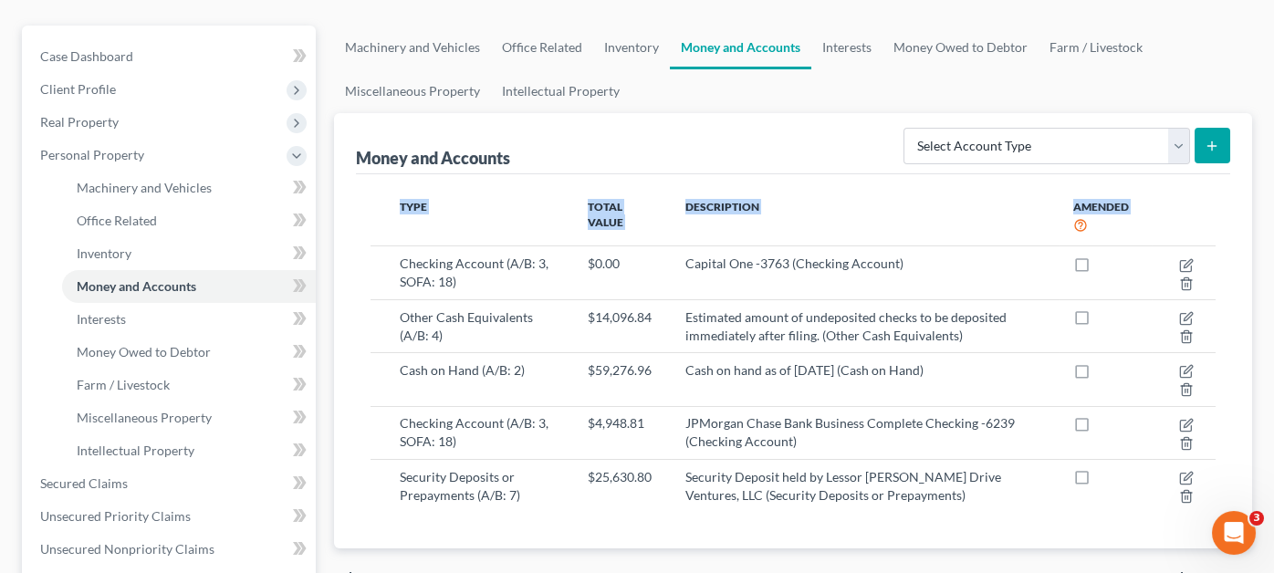
drag, startPoint x: 397, startPoint y: 411, endPoint x: 936, endPoint y: 484, distance: 544.3
click at [936, 484] on div "Type Total Value Description Amended Checking Account (A/B: 3, SOFA: 18) $0.00 …" at bounding box center [793, 361] width 874 height 375
copy table "Type Total Value Description Amended"
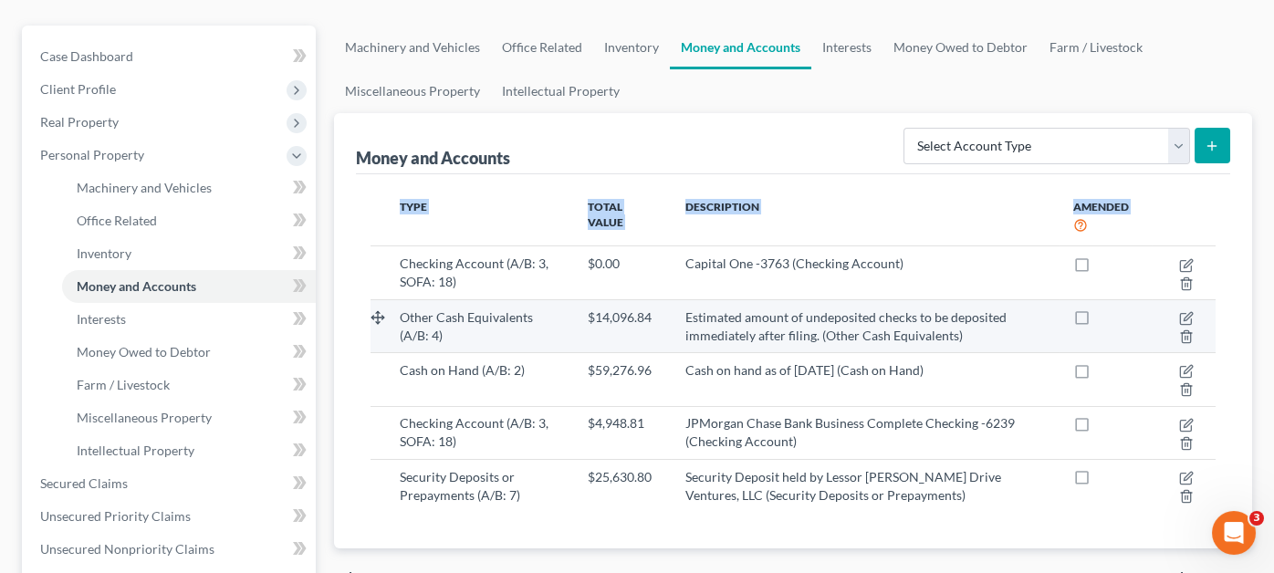
click at [604, 313] on td "$14,096.84" at bounding box center [622, 325] width 98 height 53
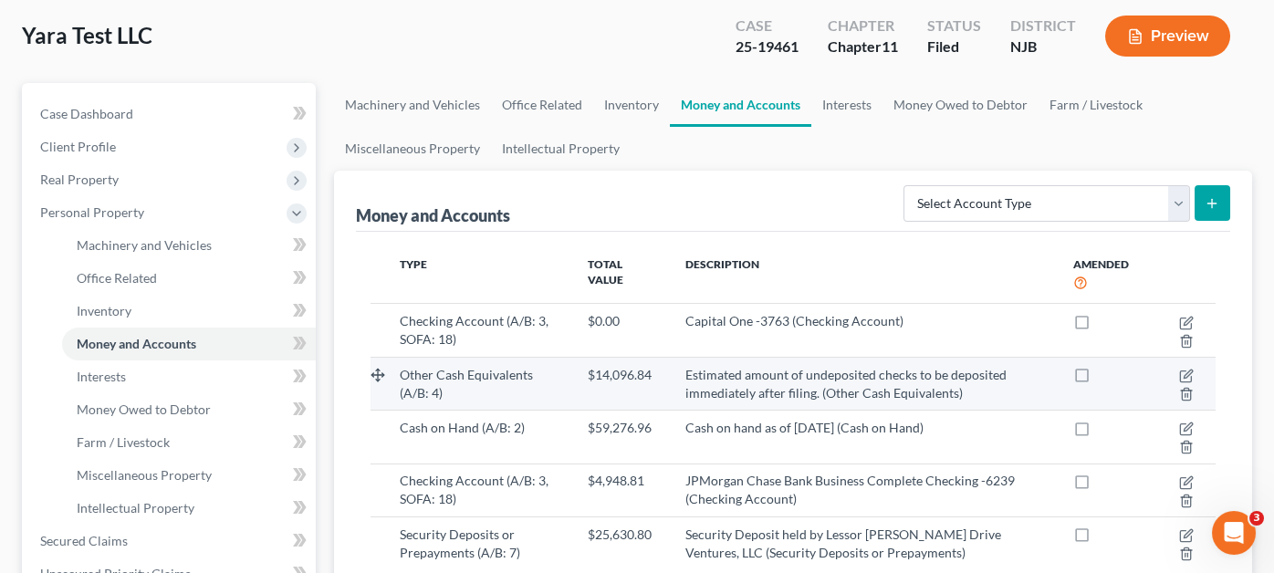
scroll to position [0, 0]
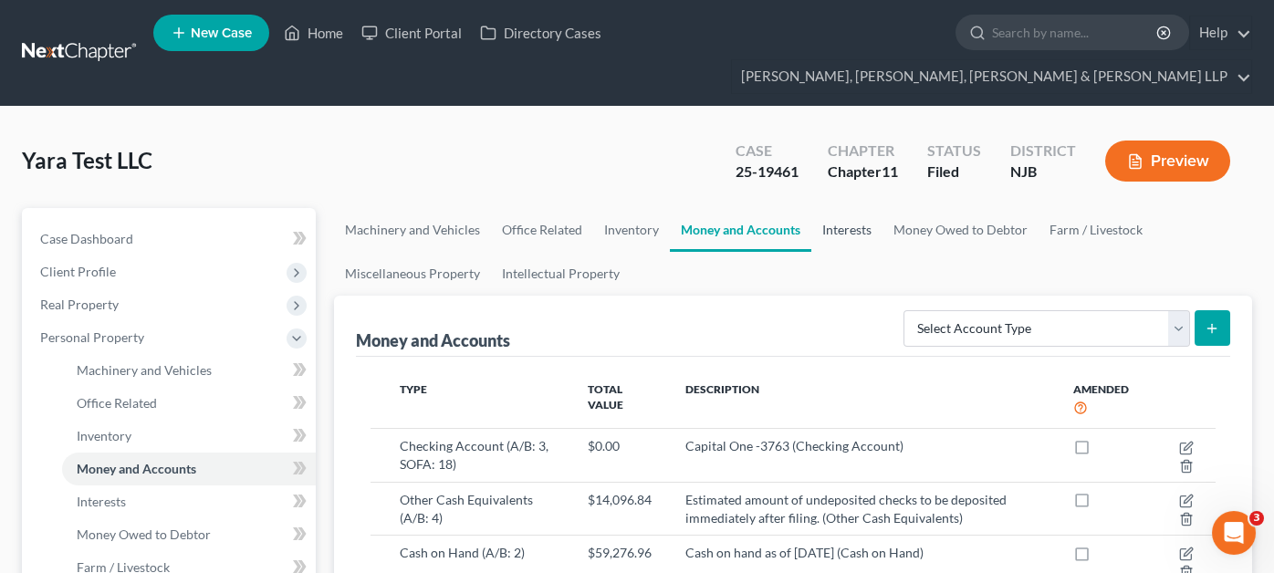
click at [841, 208] on link "Interests" at bounding box center [846, 230] width 71 height 44
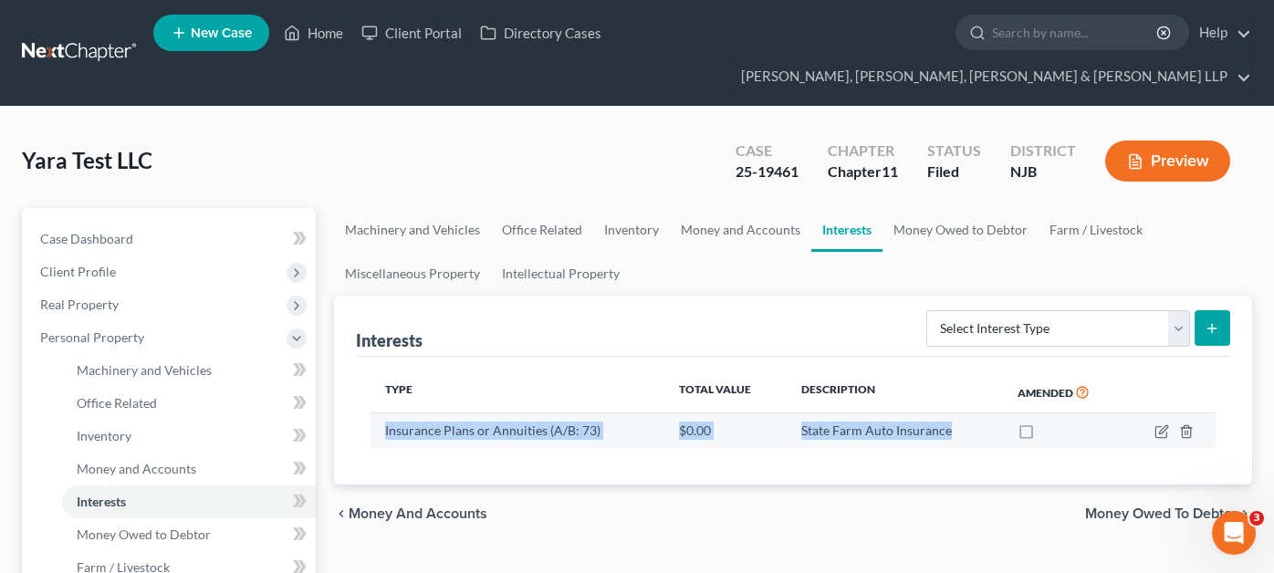
drag, startPoint x: 380, startPoint y: 394, endPoint x: 959, endPoint y: 402, distance: 579.6
click at [959, 413] on tr "Insurance Plans or Annuities (A/B: 73) $0.00 State Farm Auto Insurance" at bounding box center [793, 430] width 845 height 35
copy tr "Insurance Plans or Annuities (A/B: 73) $0.00 State Farm Auto Insurance"
click at [963, 208] on link "Money Owed to Debtor" at bounding box center [961, 230] width 156 height 44
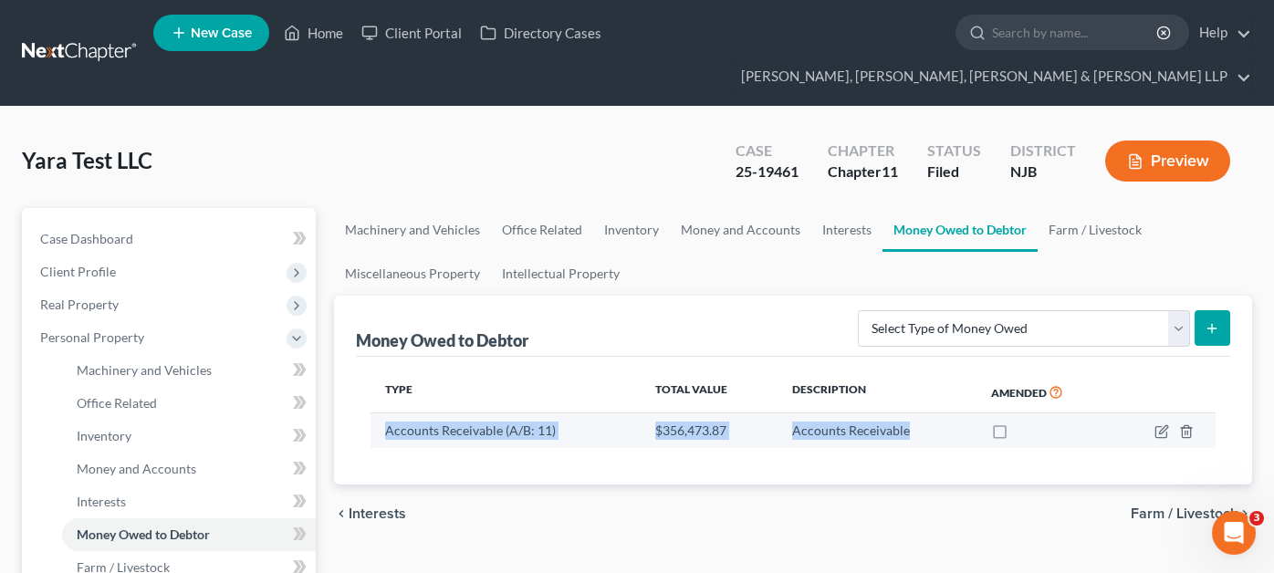
drag, startPoint x: 382, startPoint y: 395, endPoint x: 924, endPoint y: 402, distance: 541.3
click at [924, 413] on tr "Accounts Receivable (A/B: 11) $356,473.87 Accounts Receivable" at bounding box center [793, 430] width 845 height 35
copy tr "Accounts Receivable (A/B: 11) $356,473.87 Accounts Receivable"
click at [1102, 208] on link "Farm / Livestock" at bounding box center [1095, 230] width 115 height 44
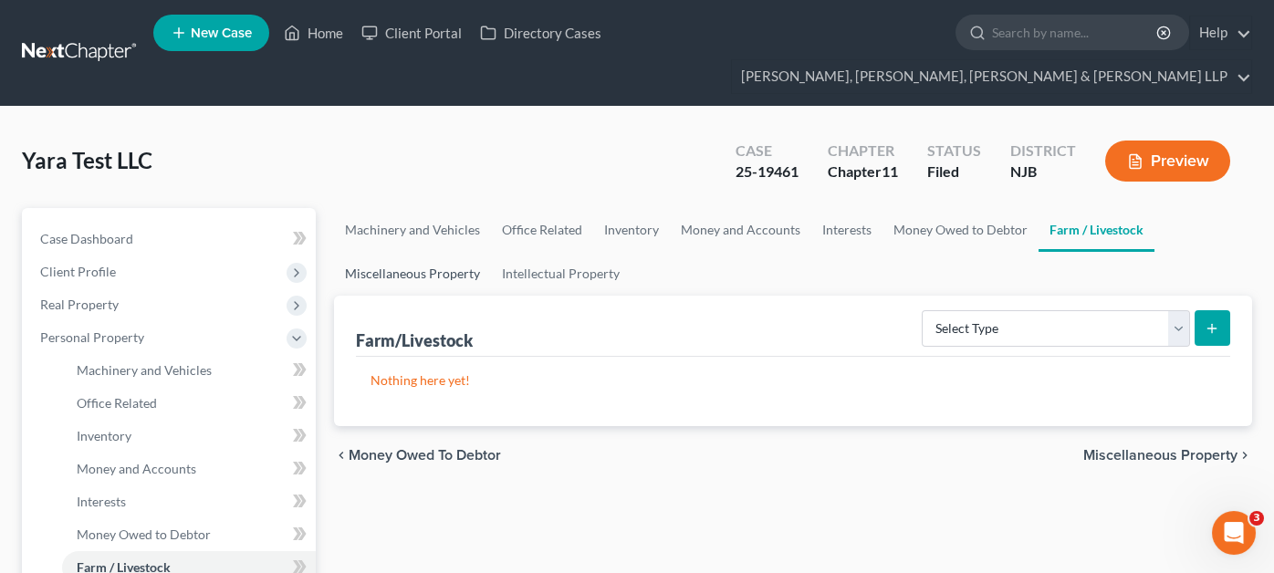
click at [423, 252] on link "Miscellaneous Property" at bounding box center [412, 274] width 157 height 44
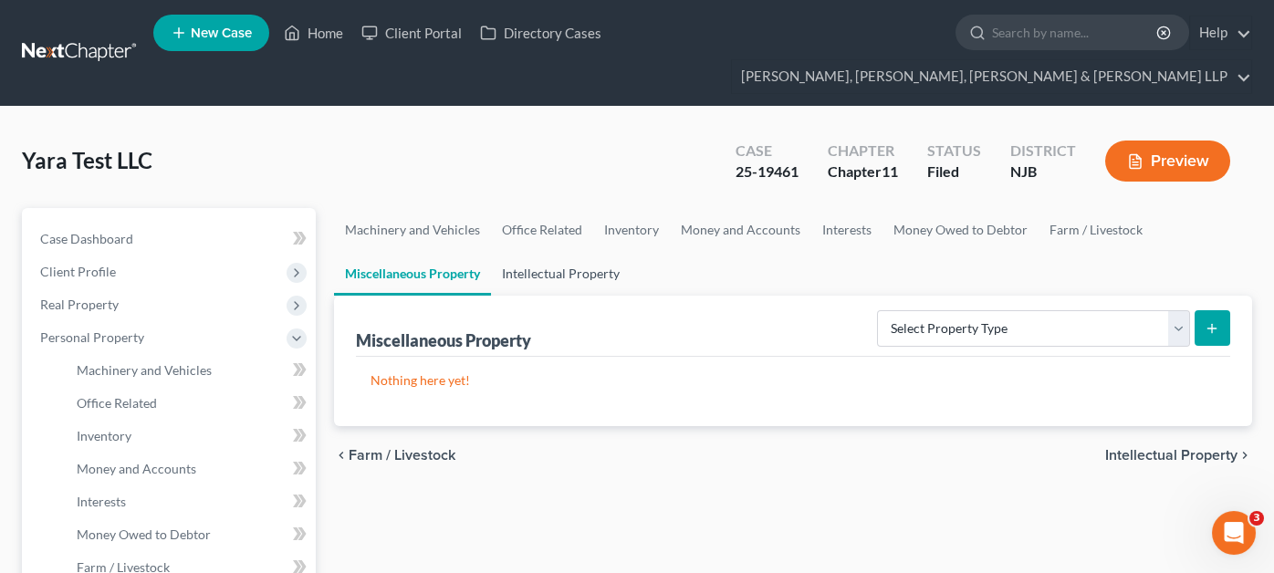
click at [579, 252] on link "Intellectual Property" at bounding box center [561, 274] width 140 height 44
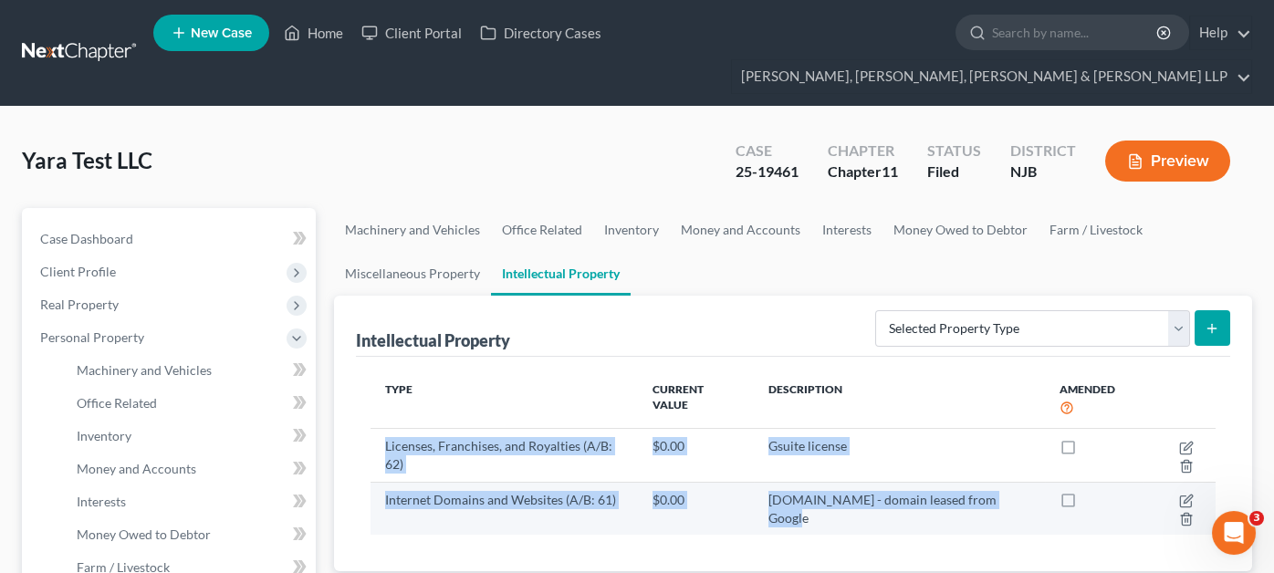
drag, startPoint x: 379, startPoint y: 396, endPoint x: 1013, endPoint y: 444, distance: 636.1
click at [1013, 444] on tbody "Licenses, Franchises, and Royalties (A/B: 62) $0.00 Gsuite license Internet Dom…" at bounding box center [793, 482] width 845 height 106
click at [1021, 482] on td "[DOMAIN_NAME] - domain leased from Google" at bounding box center [899, 508] width 291 height 53
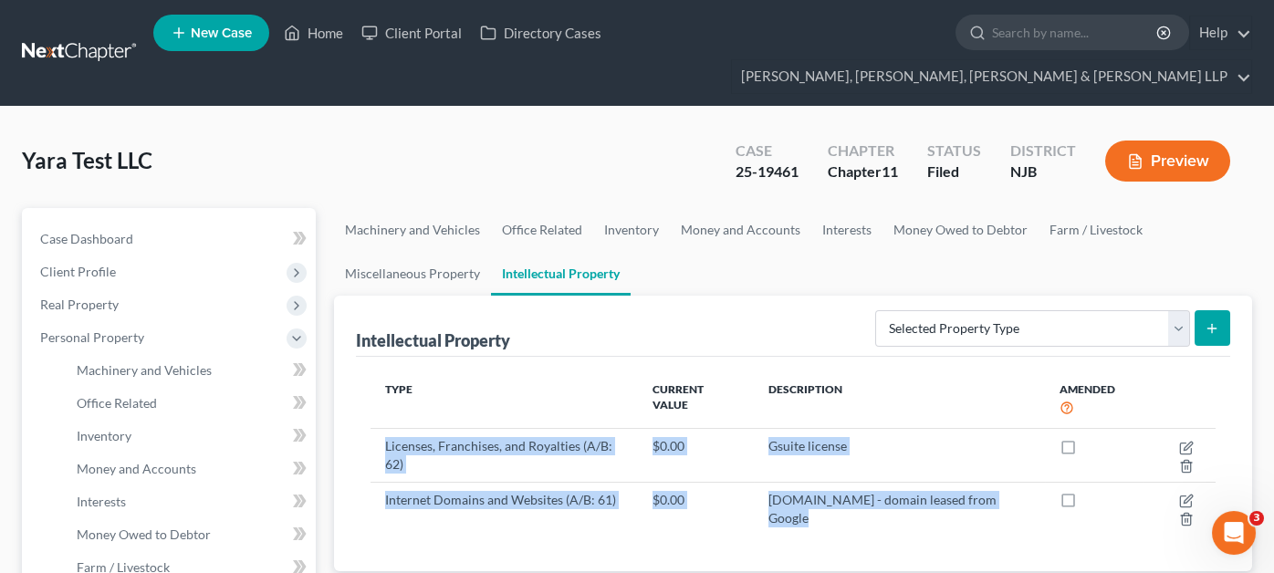
copy tbody "Licenses, Franchises, and Royalties (A/B: 62) $0.00 Gsuite license Internet Dom…"
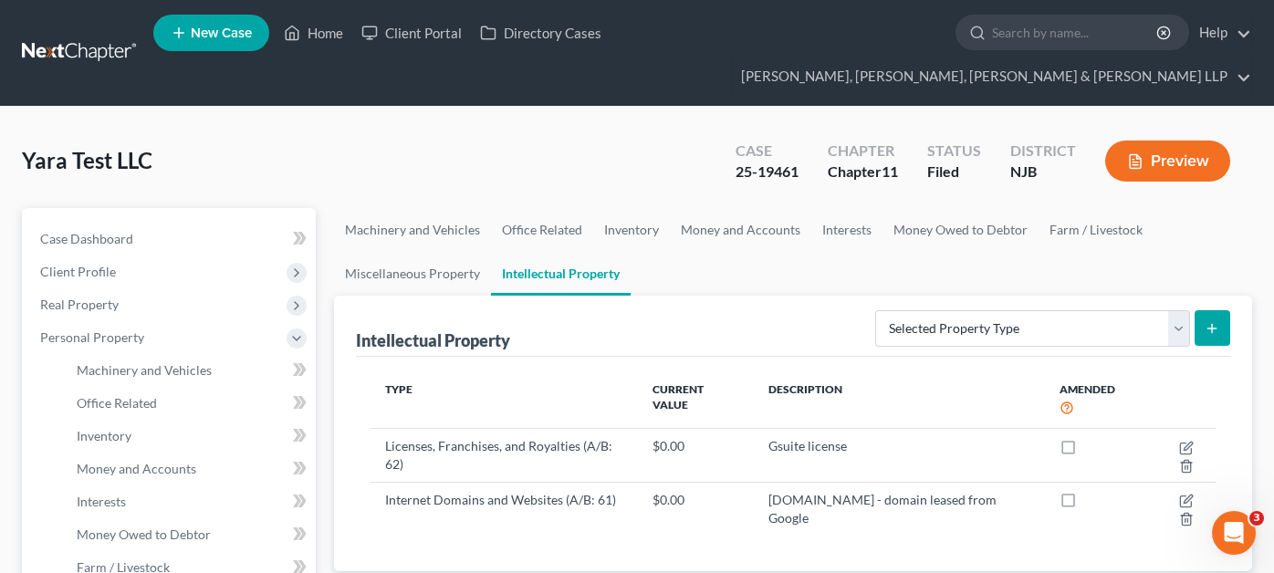
click at [494, 371] on th "Type" at bounding box center [504, 399] width 267 height 57
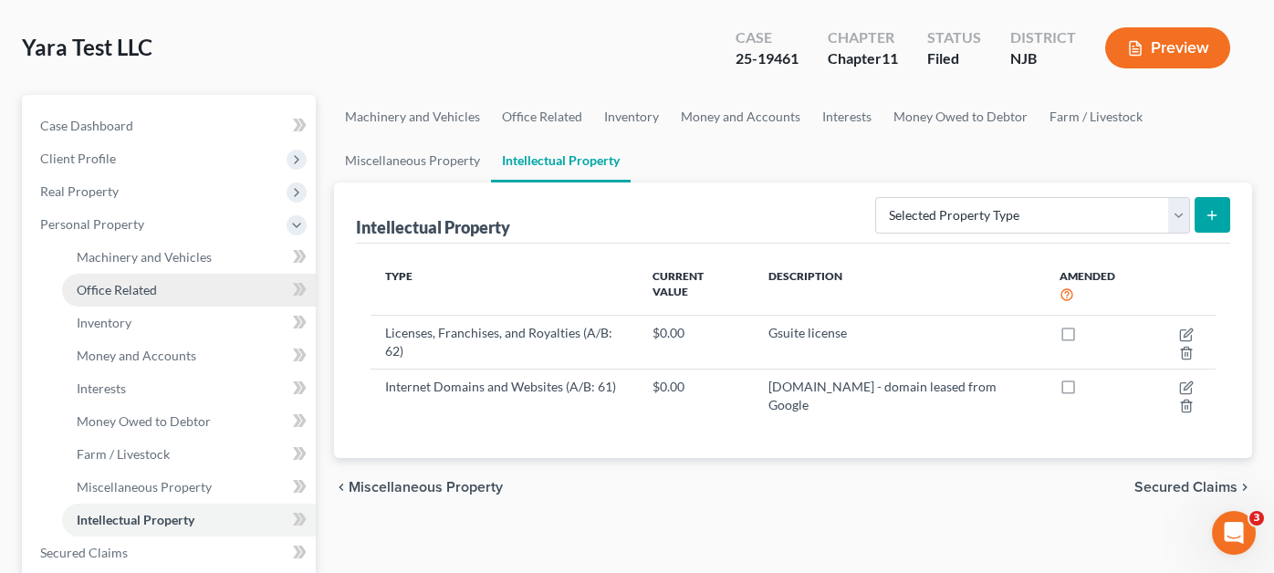
scroll to position [455, 0]
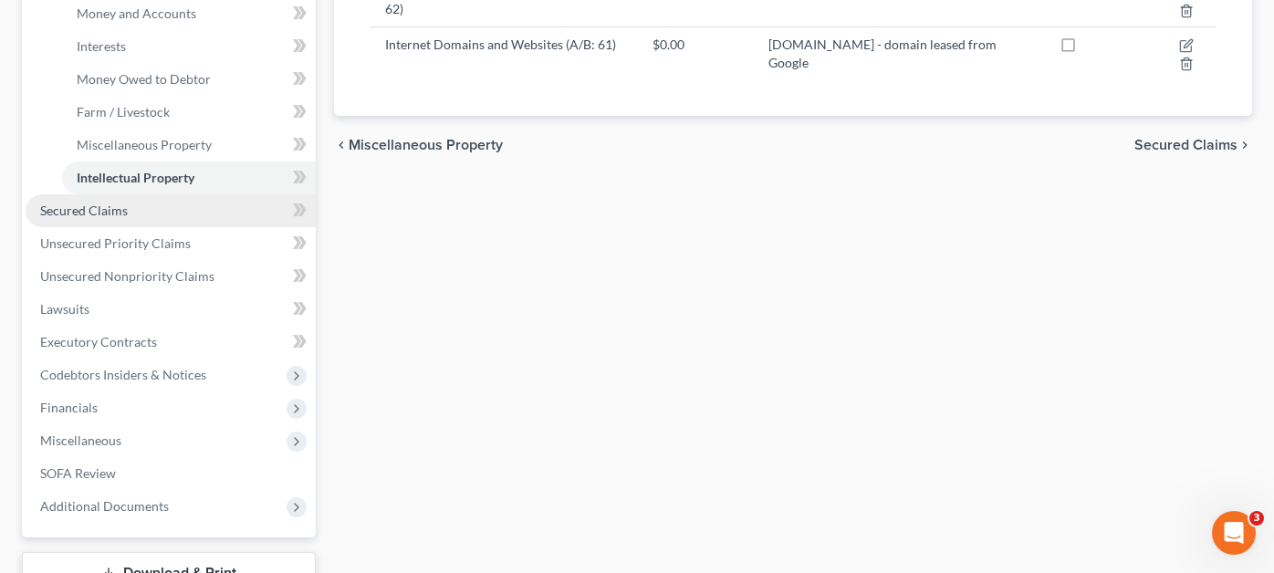
click at [153, 194] on link "Secured Claims" at bounding box center [171, 210] width 290 height 33
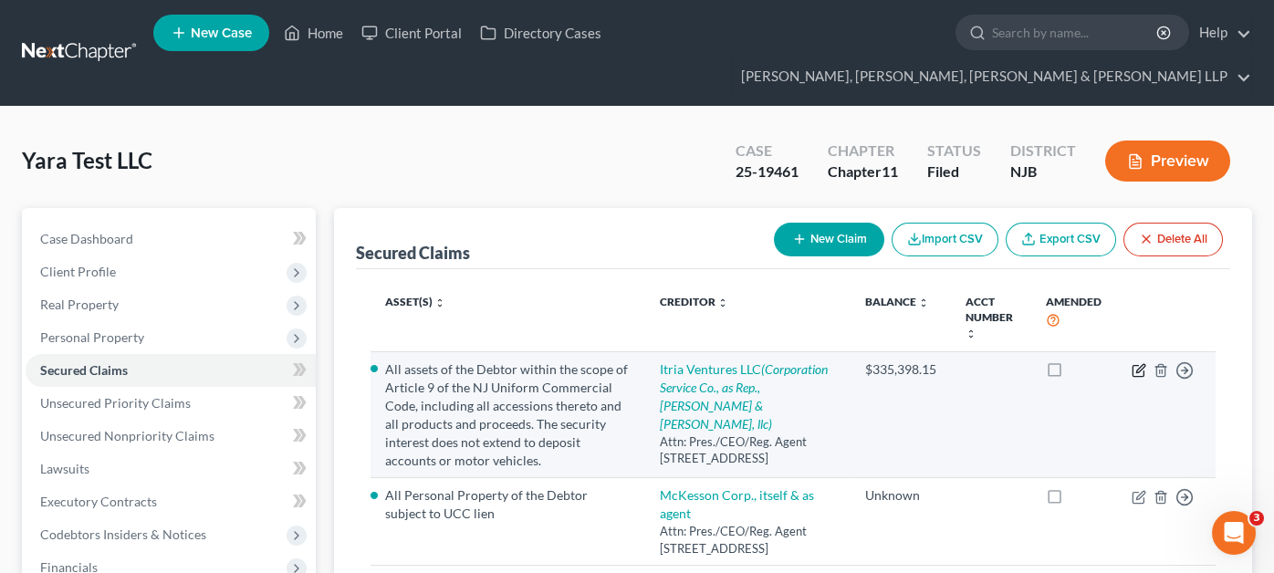
click at [1132, 363] on icon "button" at bounding box center [1139, 370] width 15 height 15
select select "7"
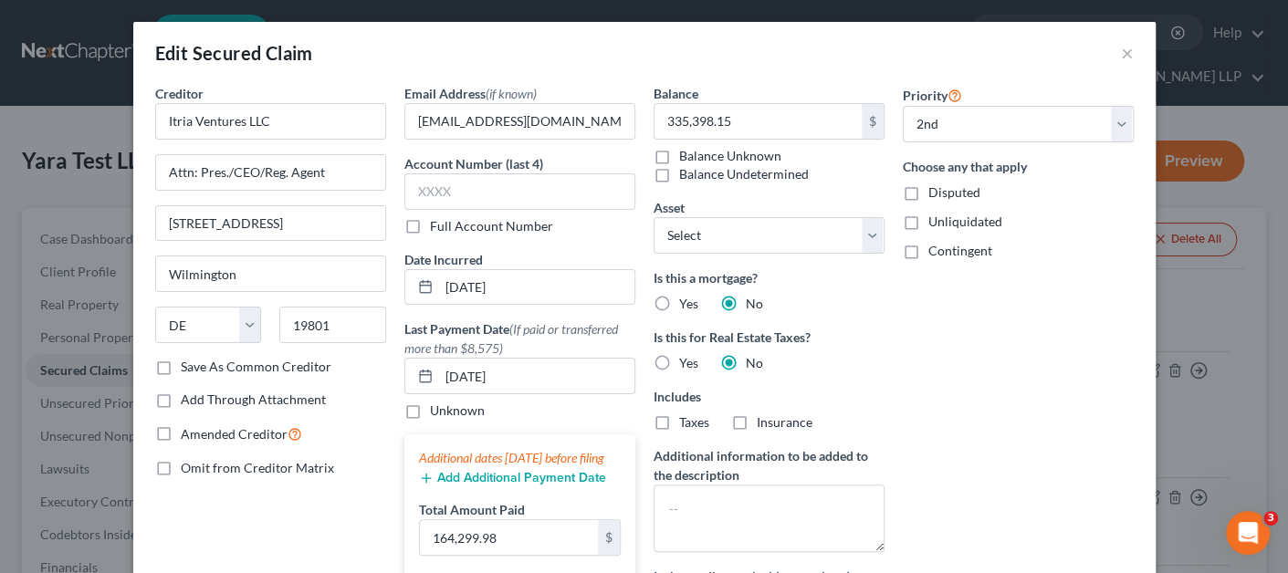
select select "1"
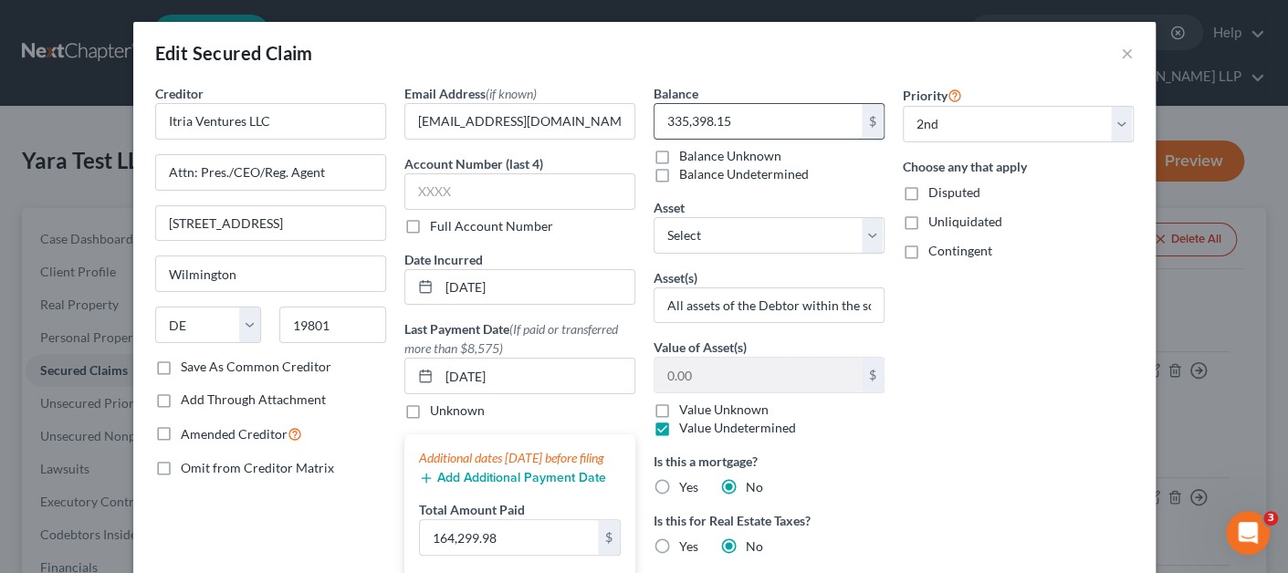
click at [773, 116] on input "335,398.15" at bounding box center [757, 121] width 207 height 35
click at [984, 401] on div "Priority Select 1st 2nd 3rd 4th 5th 6th 7th 8th 9th 10th 11th 12th 13th 14th 15…" at bounding box center [1017, 459] width 249 height 751
click at [700, 423] on label "Value Undetermined" at bounding box center [737, 428] width 117 height 18
click at [698, 423] on input "Value Undetermined" at bounding box center [692, 425] width 12 height 12
checkbox input "false"
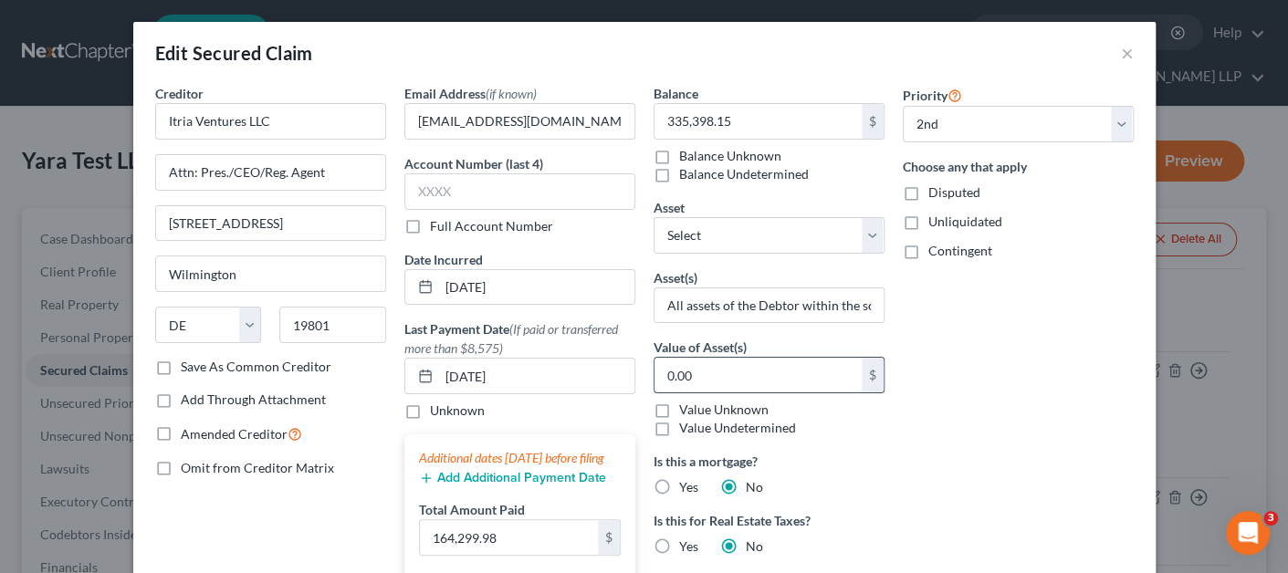
click at [706, 387] on input "0.00" at bounding box center [757, 375] width 207 height 35
drag, startPoint x: 745, startPoint y: 380, endPoint x: 658, endPoint y: 382, distance: 86.7
click at [658, 382] on input "767,249.85" at bounding box center [757, 375] width 207 height 35
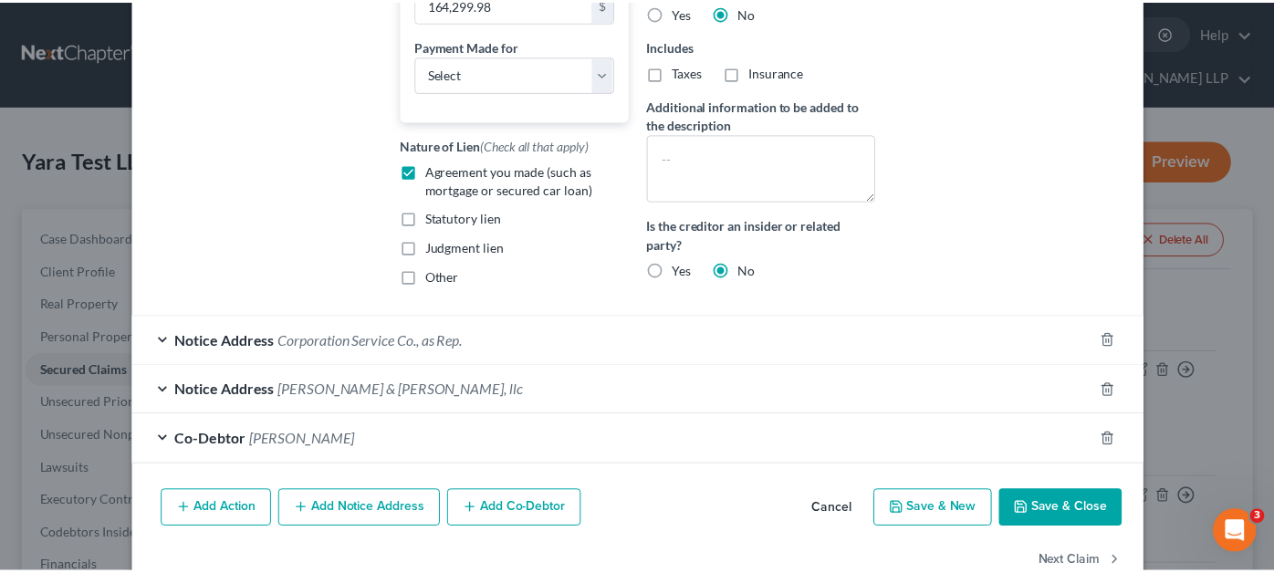
scroll to position [592, 0]
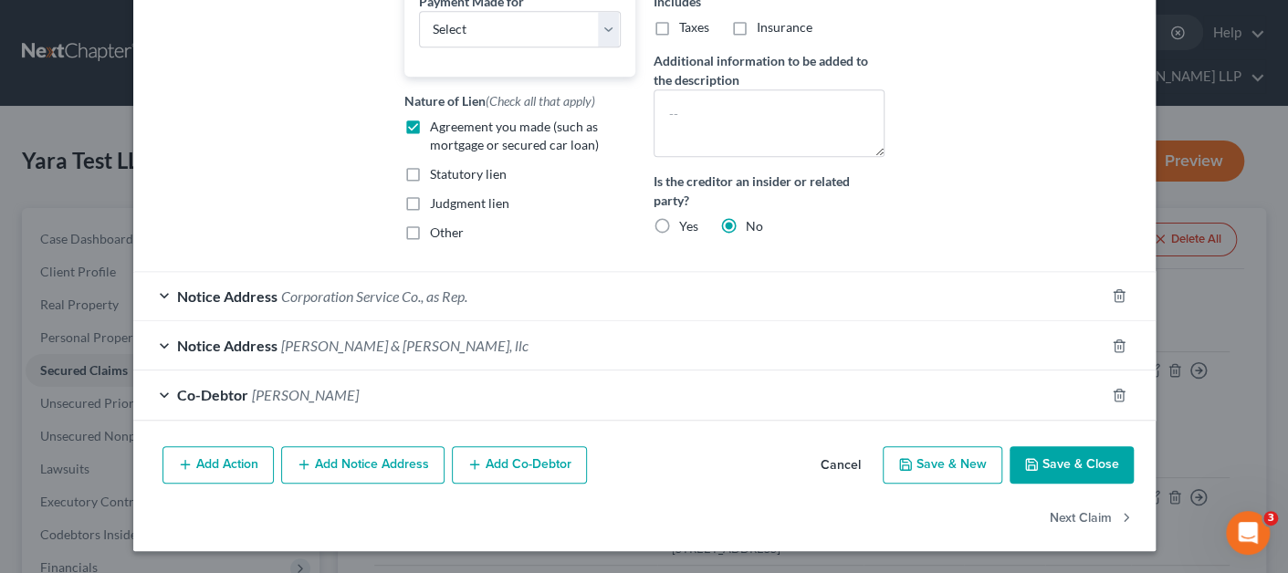
type input "767,249.85"
click at [1050, 471] on button "Save & Close" at bounding box center [1071, 465] width 124 height 38
select select "0"
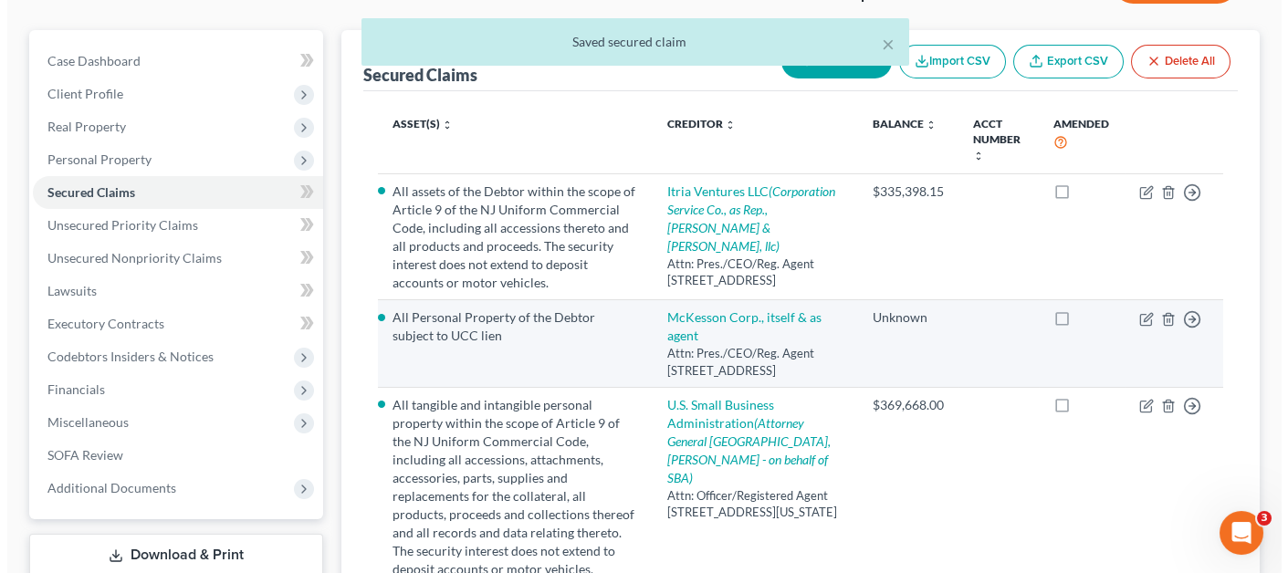
scroll to position [274, 0]
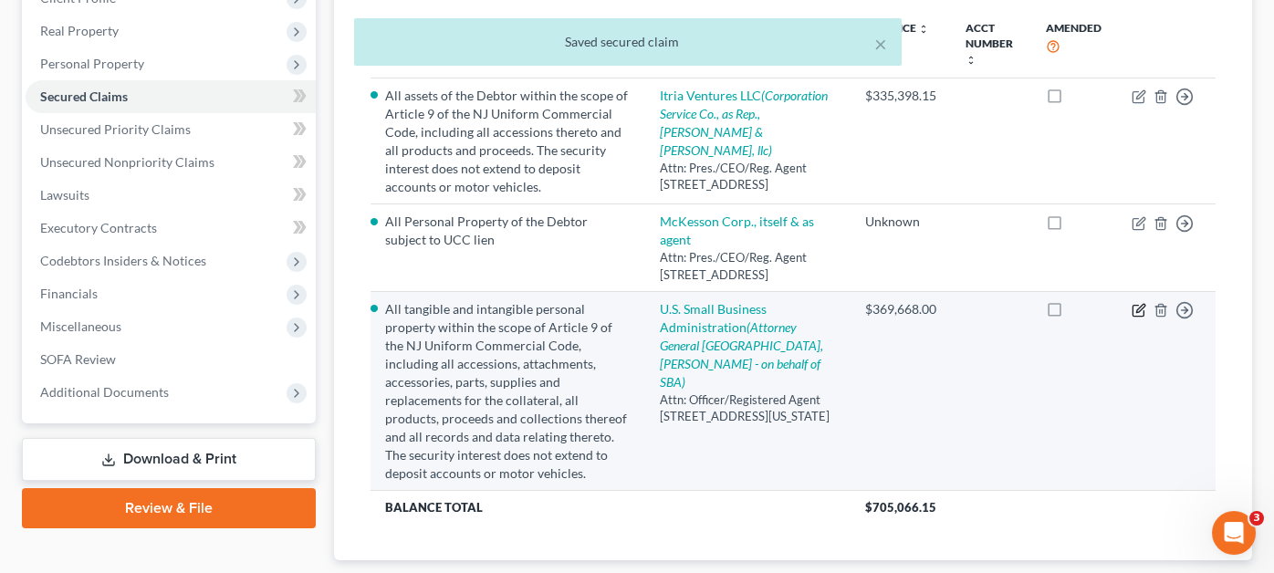
click at [1136, 308] on icon "button" at bounding box center [1139, 310] width 15 height 15
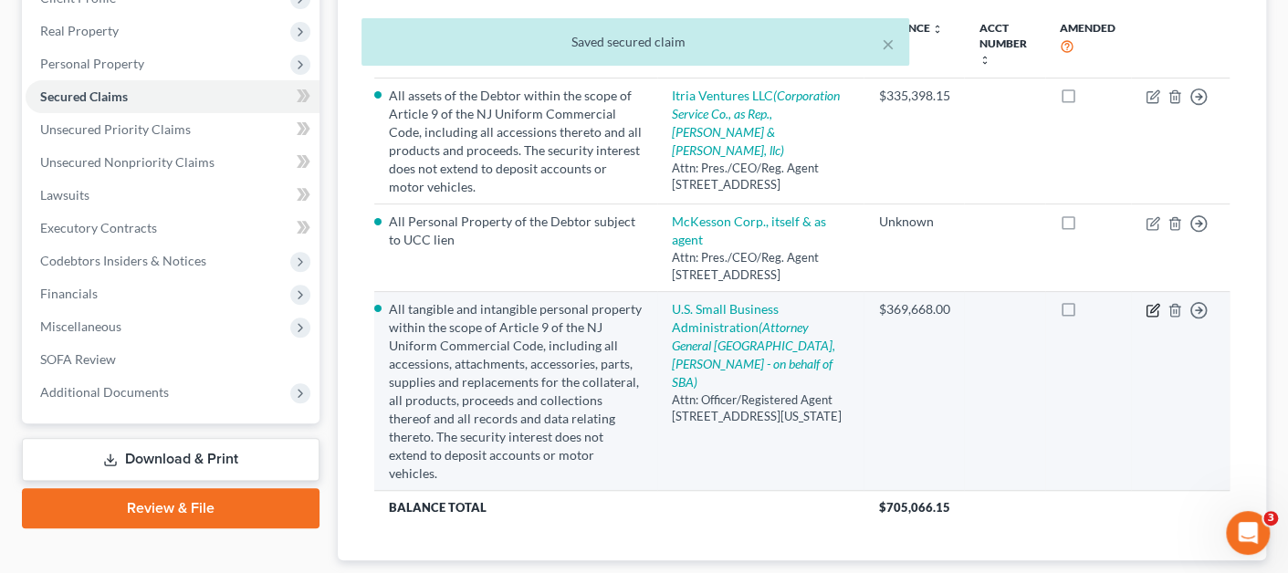
select select "8"
select select "0"
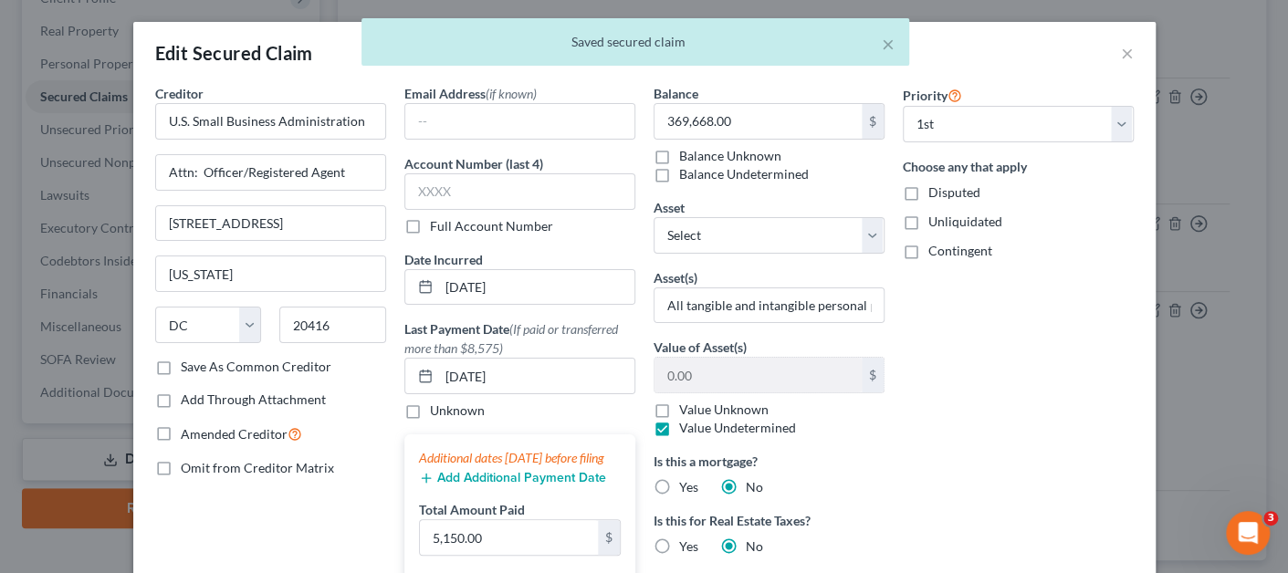
click at [719, 431] on label "Value Undetermined" at bounding box center [737, 428] width 117 height 18
click at [698, 431] on input "Value Undetermined" at bounding box center [692, 425] width 12 height 12
checkbox input "false"
paste input "767,249.85"
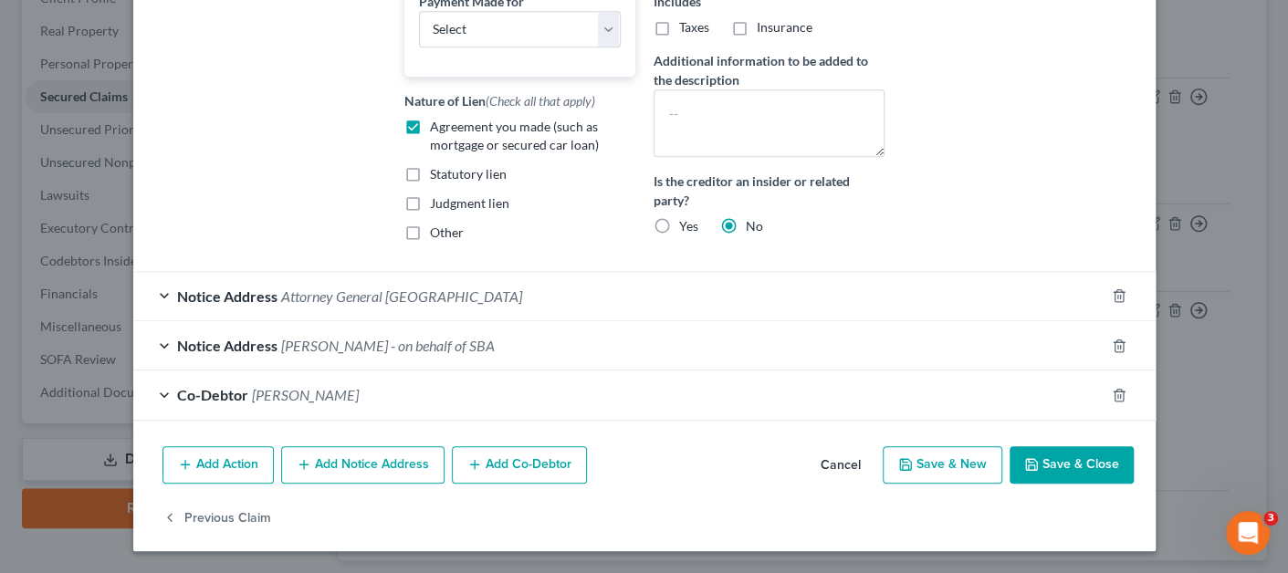
scroll to position [592, 0]
type input "767,249.85"
click at [1052, 455] on button "Save & Close" at bounding box center [1071, 465] width 124 height 38
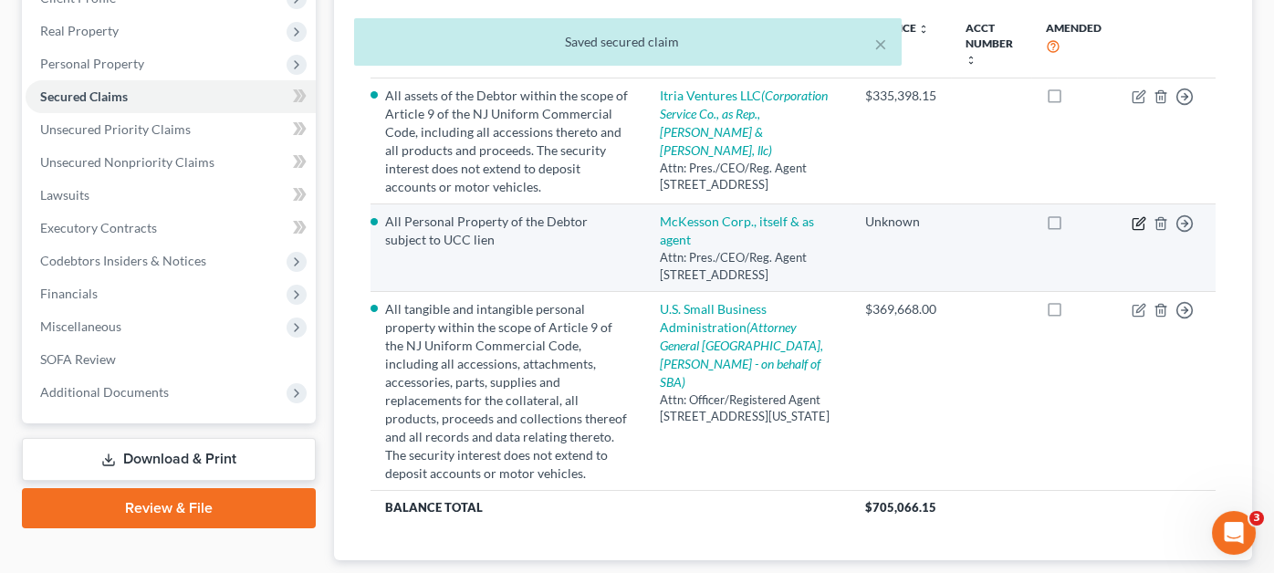
click at [1133, 218] on icon "button" at bounding box center [1138, 223] width 11 height 11
select select "9"
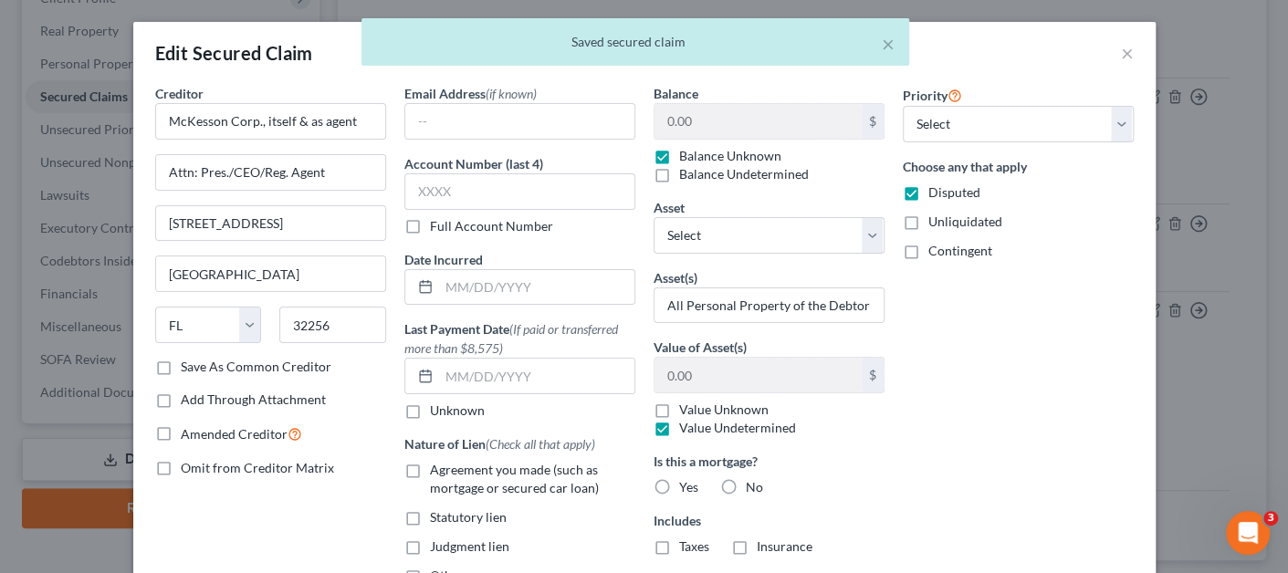
click at [699, 409] on label "Value Unknown" at bounding box center [723, 410] width 89 height 18
click at [698, 409] on input "Value Unknown" at bounding box center [692, 407] width 12 height 12
checkbox input "true"
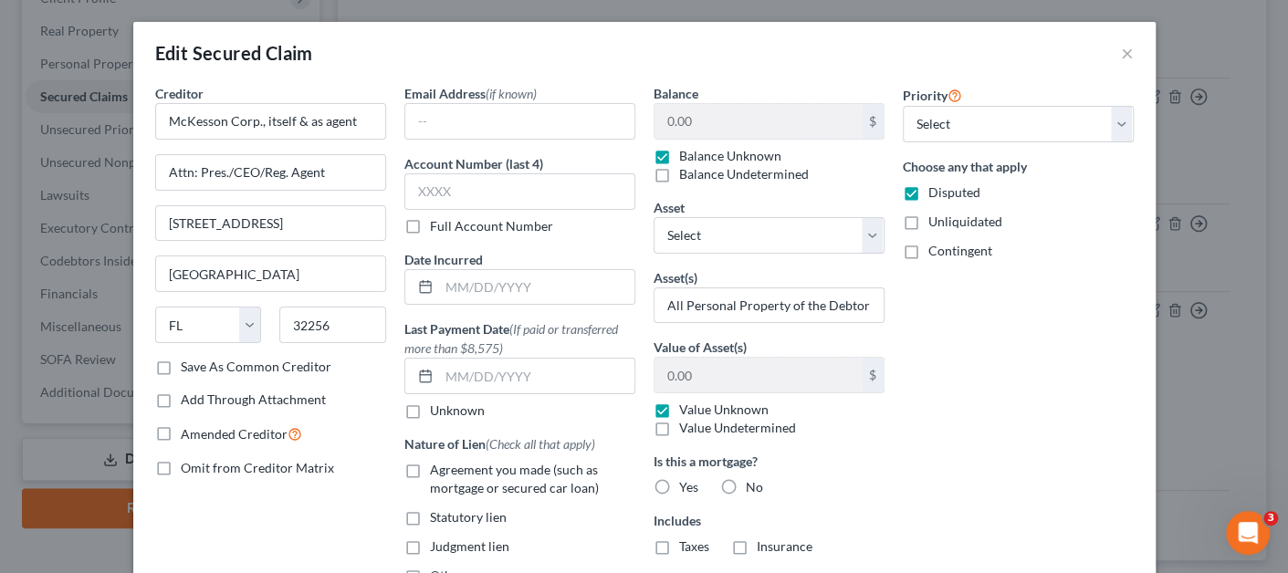
click at [746, 427] on label "Value Undetermined" at bounding box center [737, 428] width 117 height 18
click at [698, 427] on input "Value Undetermined" at bounding box center [692, 425] width 12 height 12
checkbox input "true"
checkbox input "false"
click at [782, 301] on input "All Personal Property of the Debtor subject to UCC lien" at bounding box center [768, 305] width 229 height 35
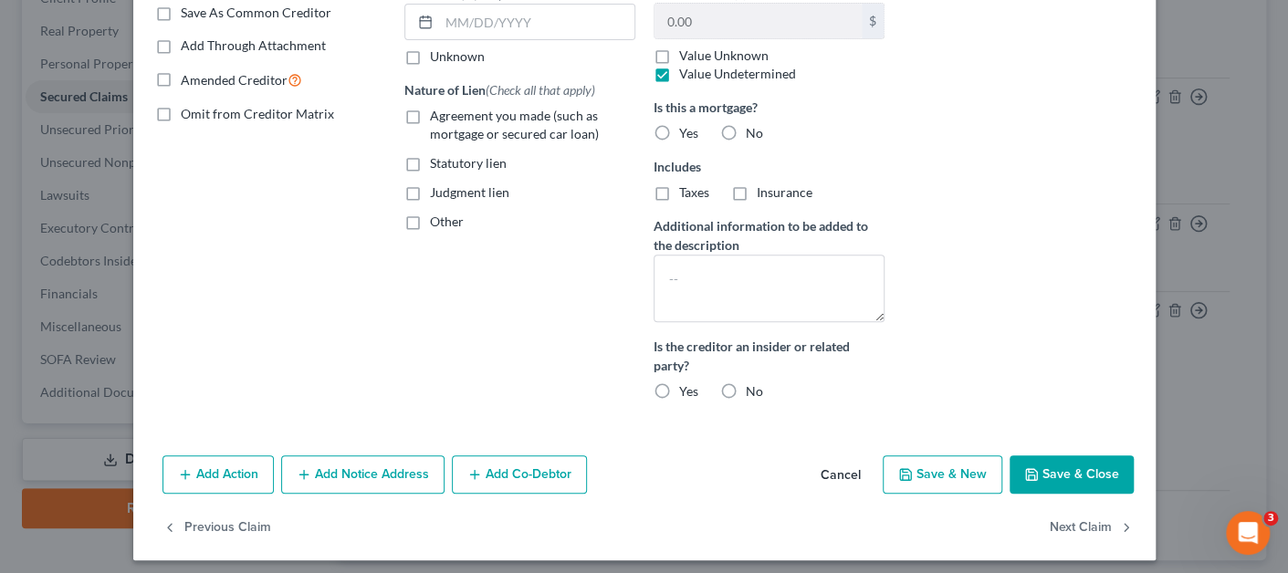
scroll to position [360, 0]
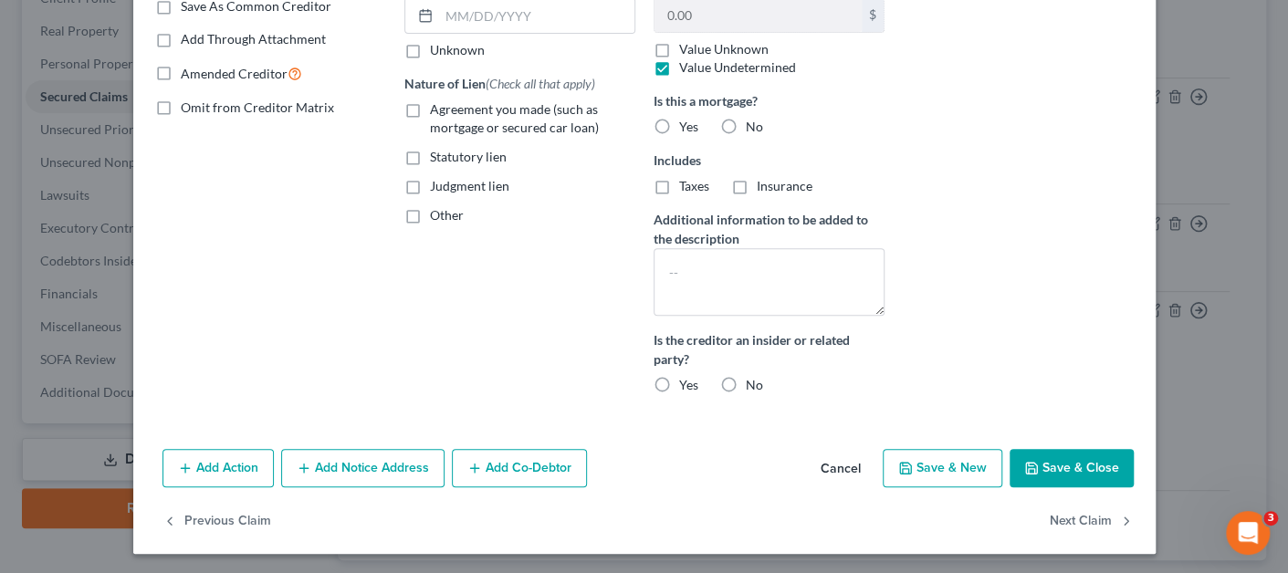
type input "Unknown."
click at [1044, 464] on button "Save & Close" at bounding box center [1071, 468] width 124 height 38
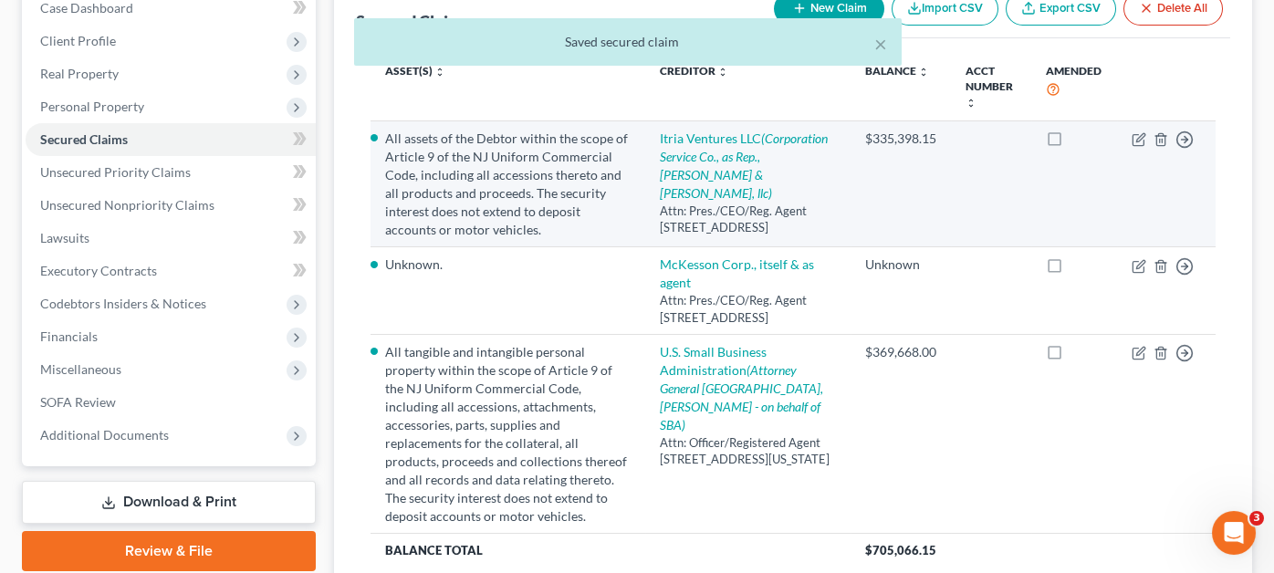
scroll to position [274, 0]
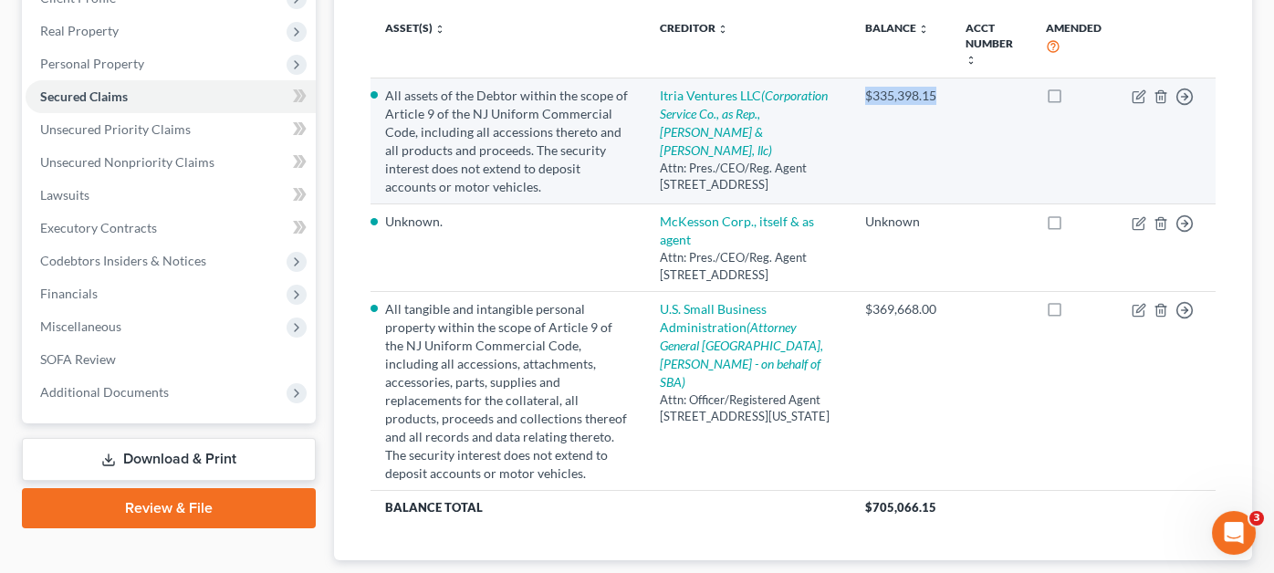
drag, startPoint x: 864, startPoint y: 63, endPoint x: 943, endPoint y: 63, distance: 78.5
click at [941, 78] on td "$335,398.15" at bounding box center [901, 141] width 100 height 126
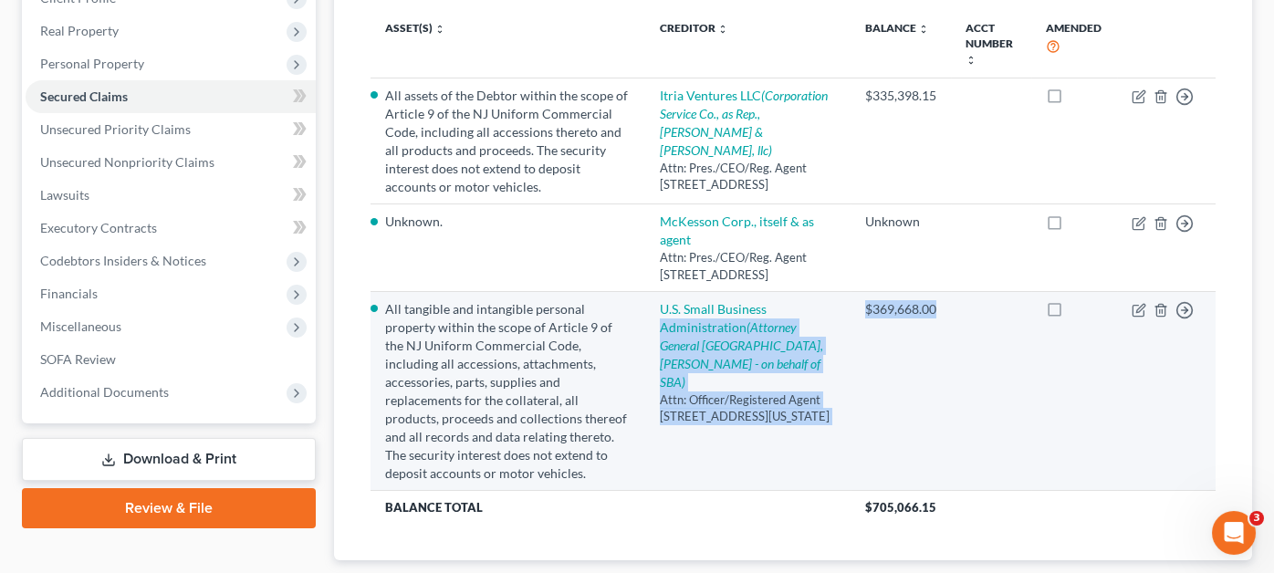
drag, startPoint x: 846, startPoint y: 300, endPoint x: 936, endPoint y: 299, distance: 90.4
click at [936, 299] on tr "All tangible and intangible personal property within the scope of Article 9 of …" at bounding box center [793, 390] width 845 height 199
click at [948, 299] on td "$369,668.00" at bounding box center [901, 390] width 100 height 199
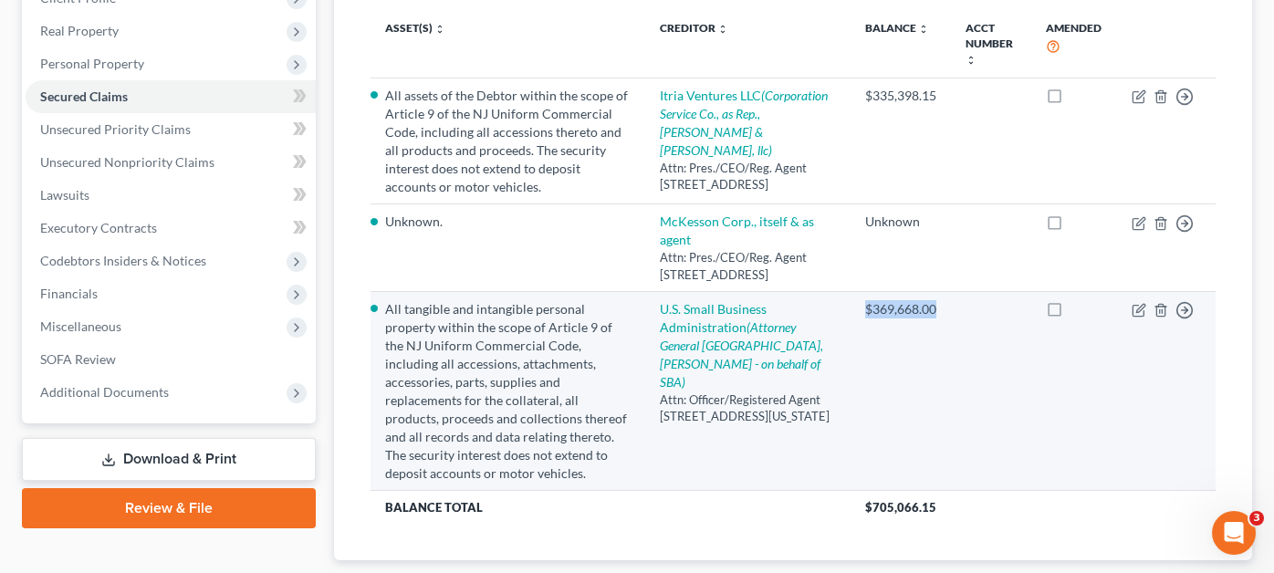
drag, startPoint x: 863, startPoint y: 301, endPoint x: 937, endPoint y: 302, distance: 73.9
click at [937, 302] on td "$369,668.00" at bounding box center [901, 390] width 100 height 199
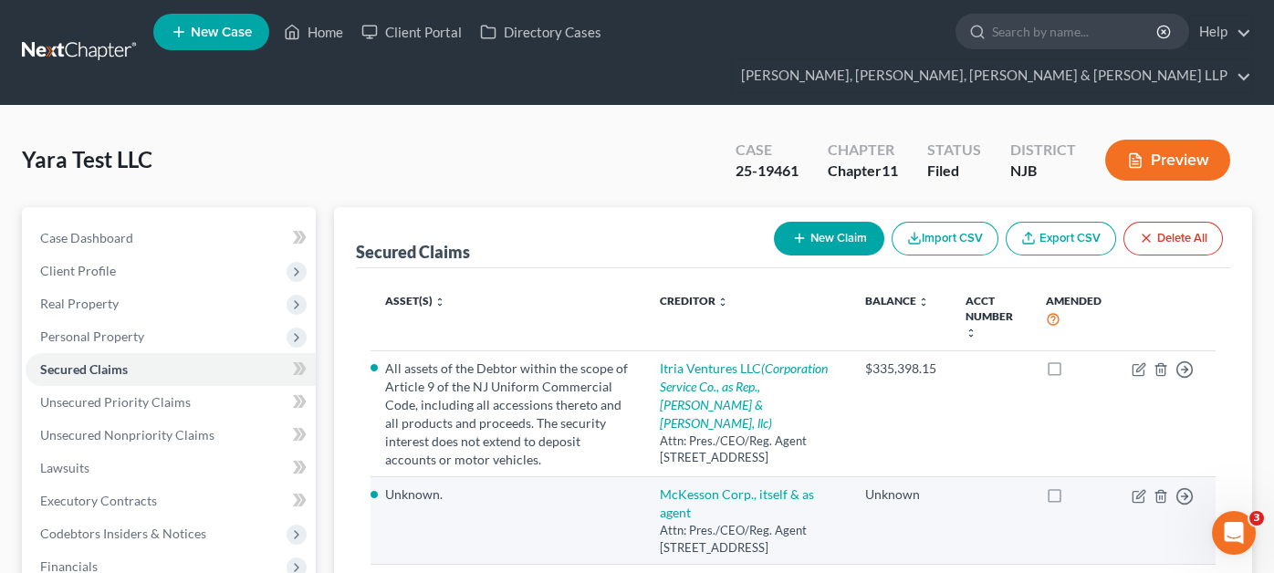
scroll to position [0, 0]
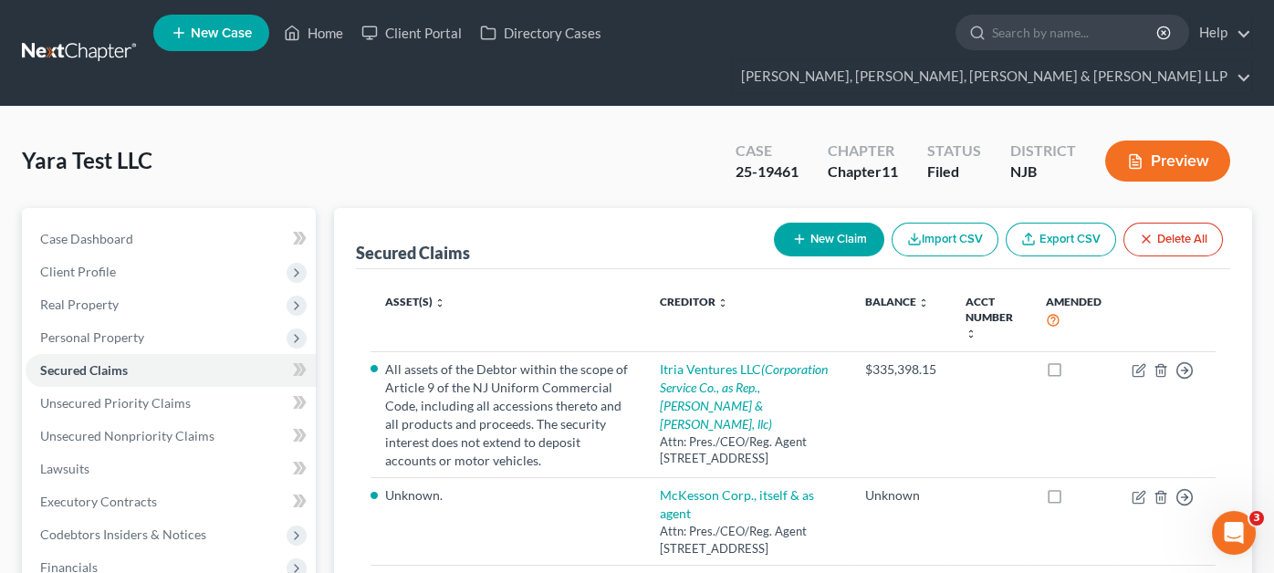
click at [380, 129] on div "Yara Test LLC Upgraded Case 25-19461 Chapter Chapter 11 Status [GEOGRAPHIC_DATA…" at bounding box center [637, 168] width 1230 height 79
click at [992, 44] on input "search" at bounding box center [1075, 33] width 167 height 34
type input "berkoqitz"
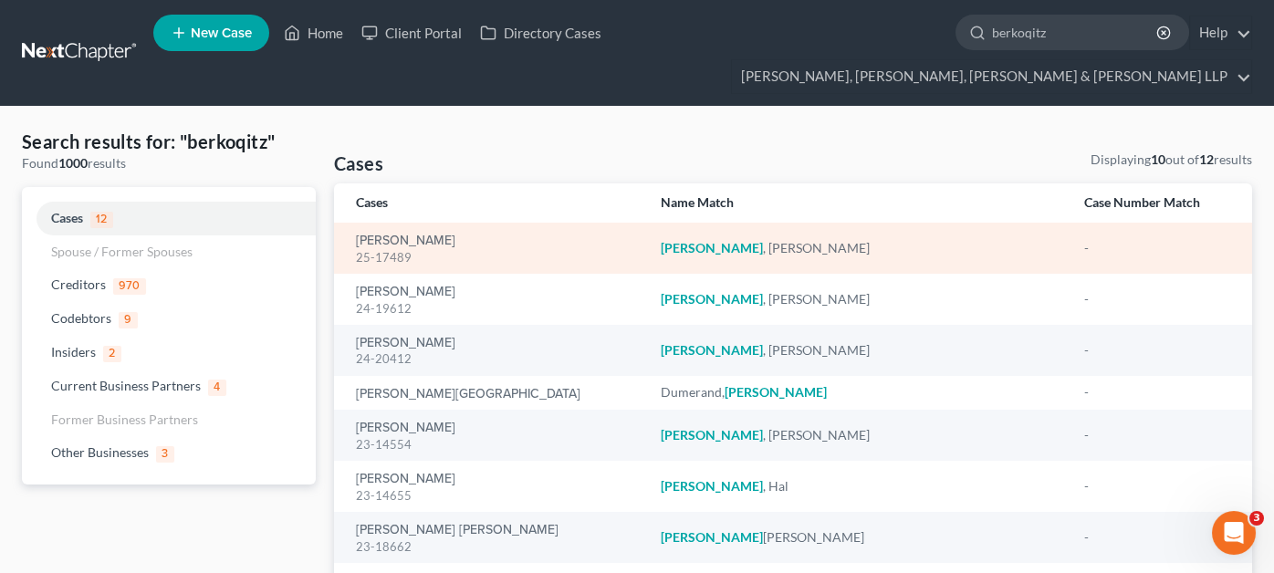
click at [390, 249] on div "25-17489" at bounding box center [494, 257] width 276 height 17
click at [396, 235] on link "[PERSON_NAME]" at bounding box center [405, 241] width 99 height 13
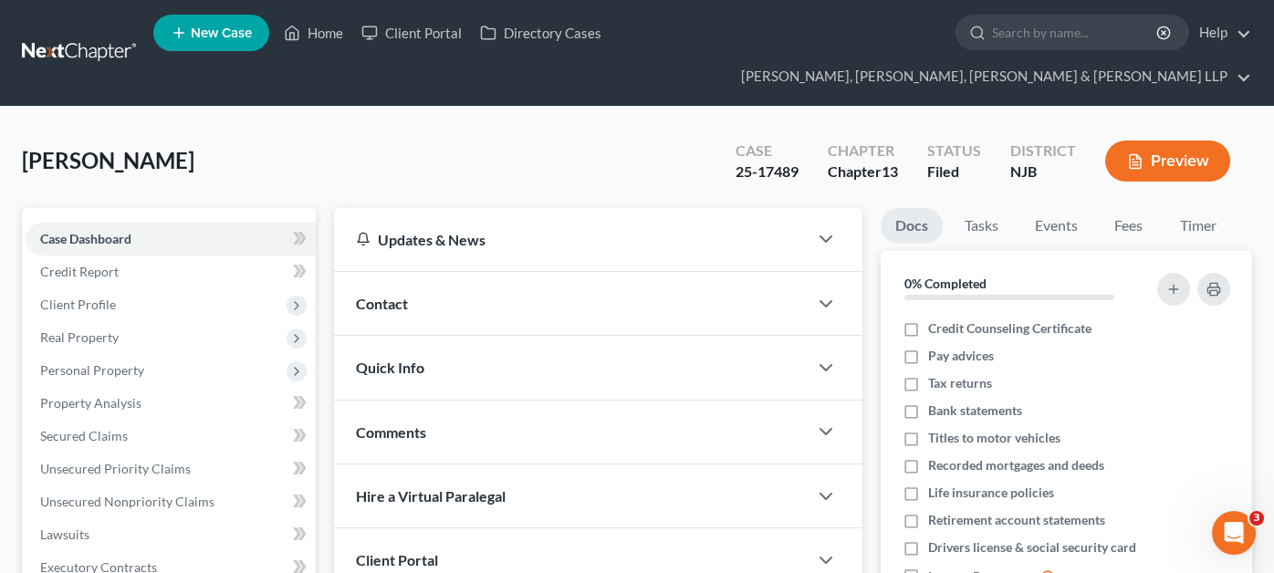
click at [368, 149] on div "[PERSON_NAME] Upgraded Case 25-17489 Chapter Chapter 13 Status [GEOGRAPHIC_DATA…" at bounding box center [637, 168] width 1230 height 79
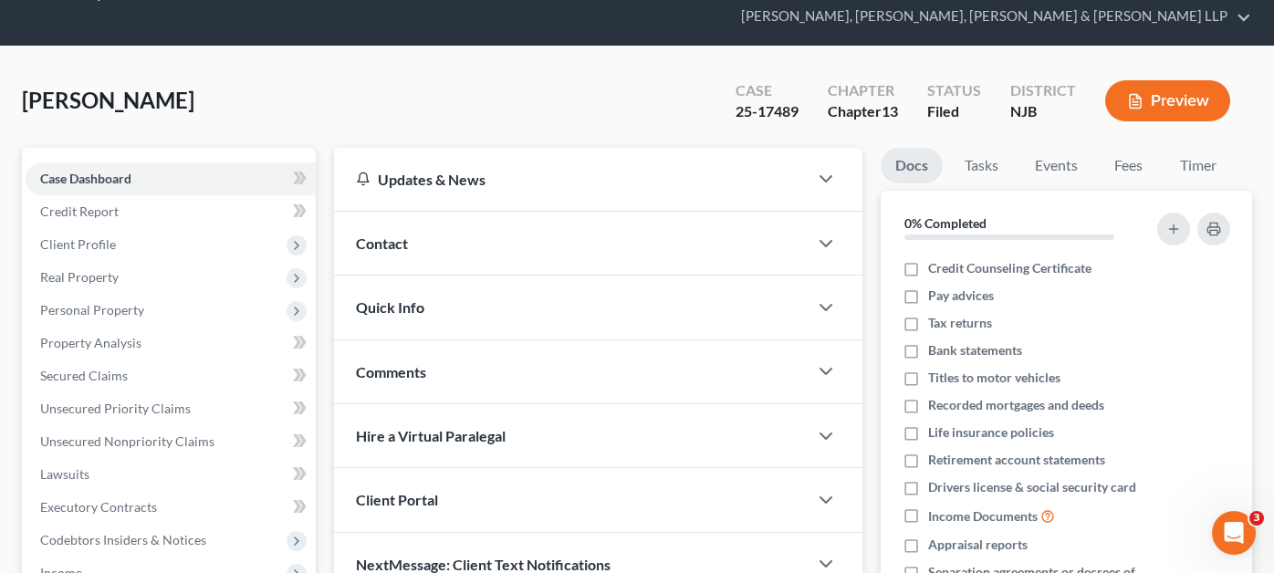
scroll to position [90, 0]
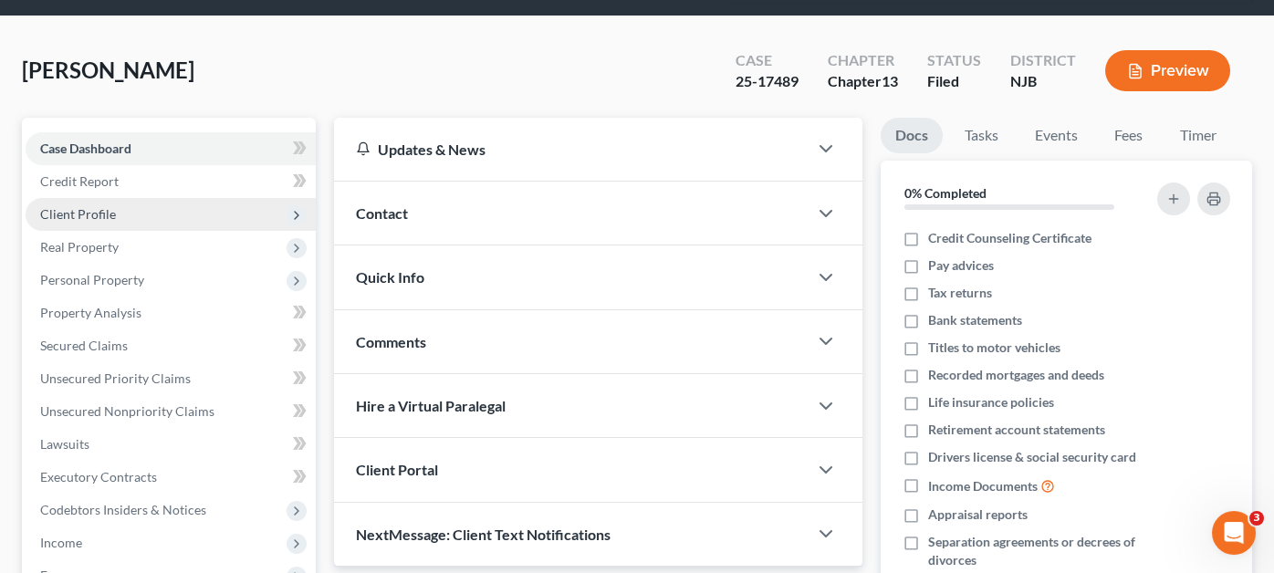
click at [218, 198] on span "Client Profile" at bounding box center [171, 214] width 290 height 33
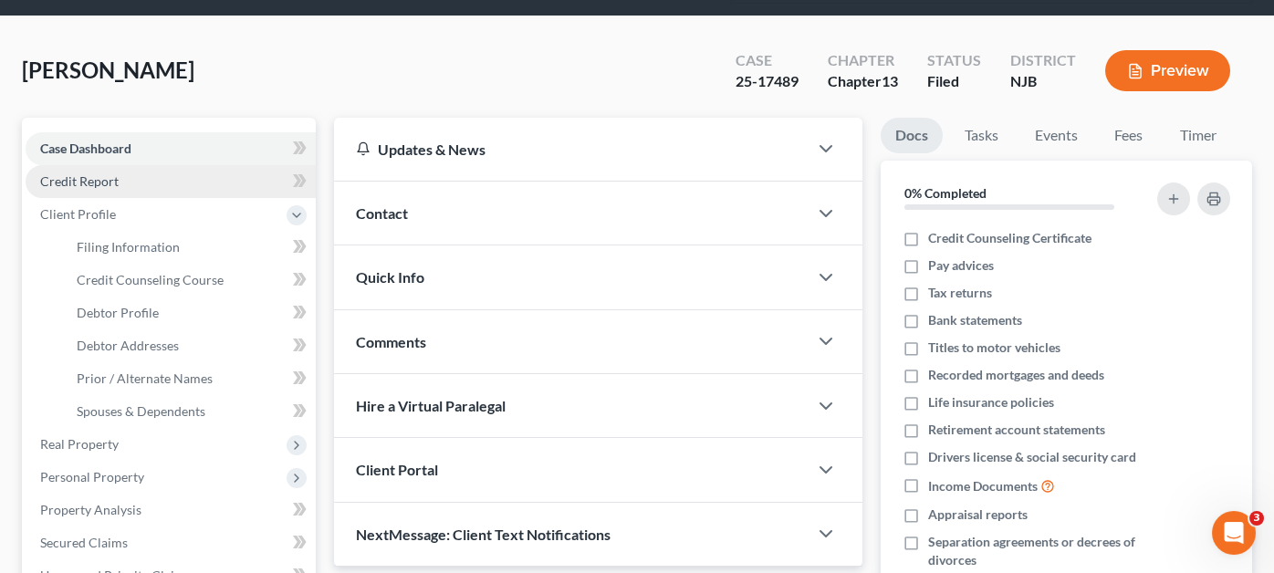
click at [219, 165] on link "Credit Report" at bounding box center [171, 181] width 290 height 33
